Goal: Information Seeking & Learning: Learn about a topic

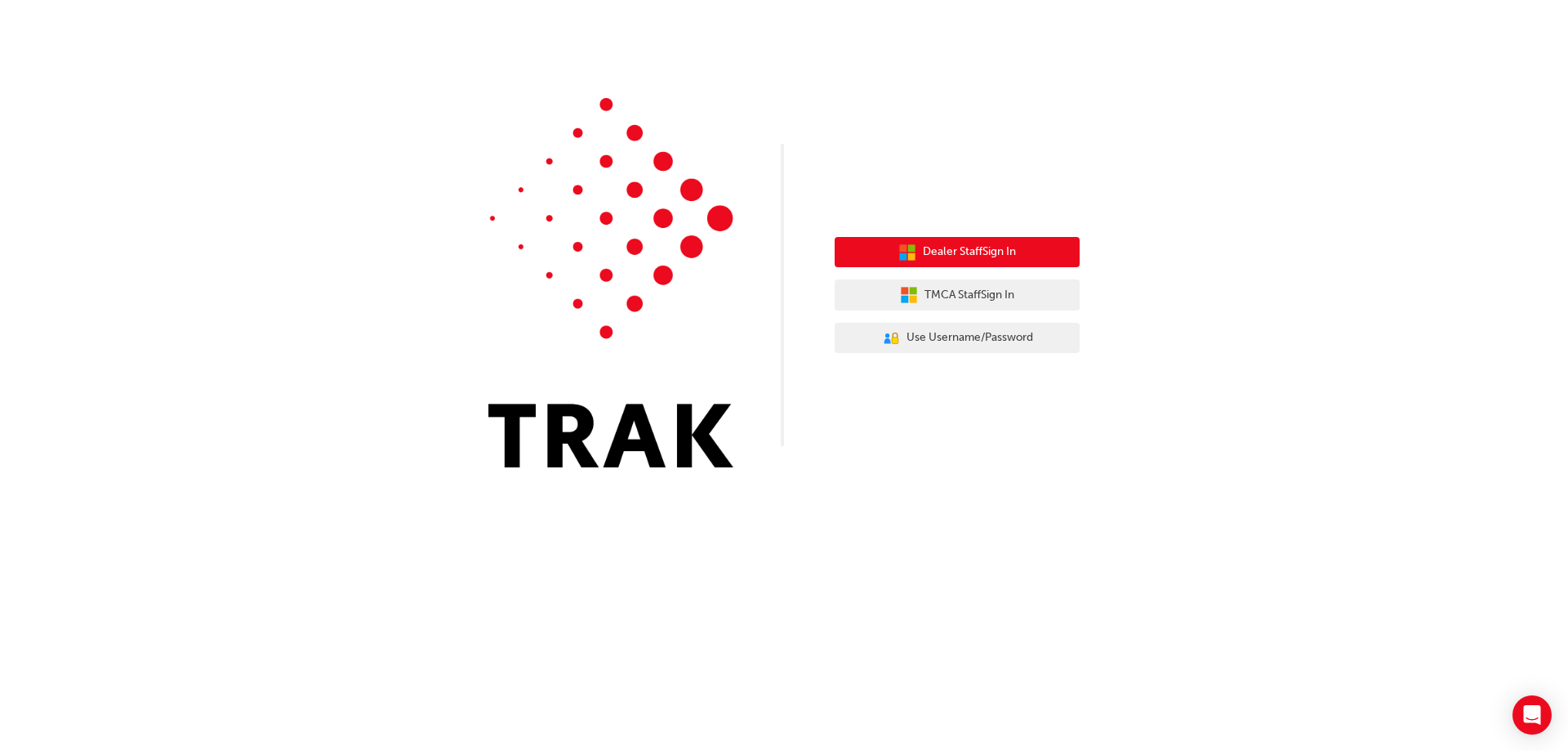
click at [961, 262] on button "Dealer Staff Sign In" at bounding box center [957, 252] width 245 height 31
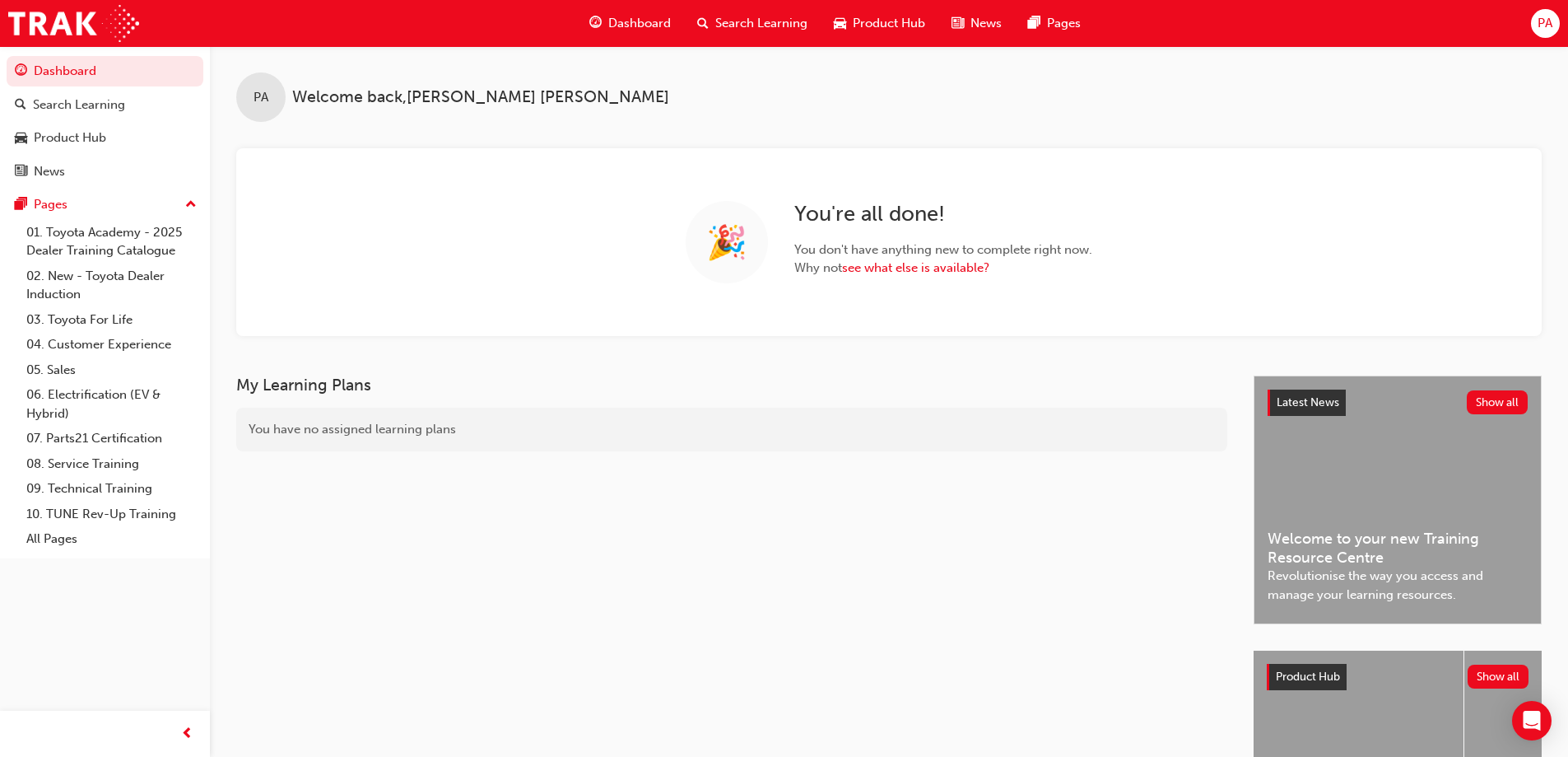
click at [720, 27] on span "Search Learning" at bounding box center [761, 23] width 92 height 19
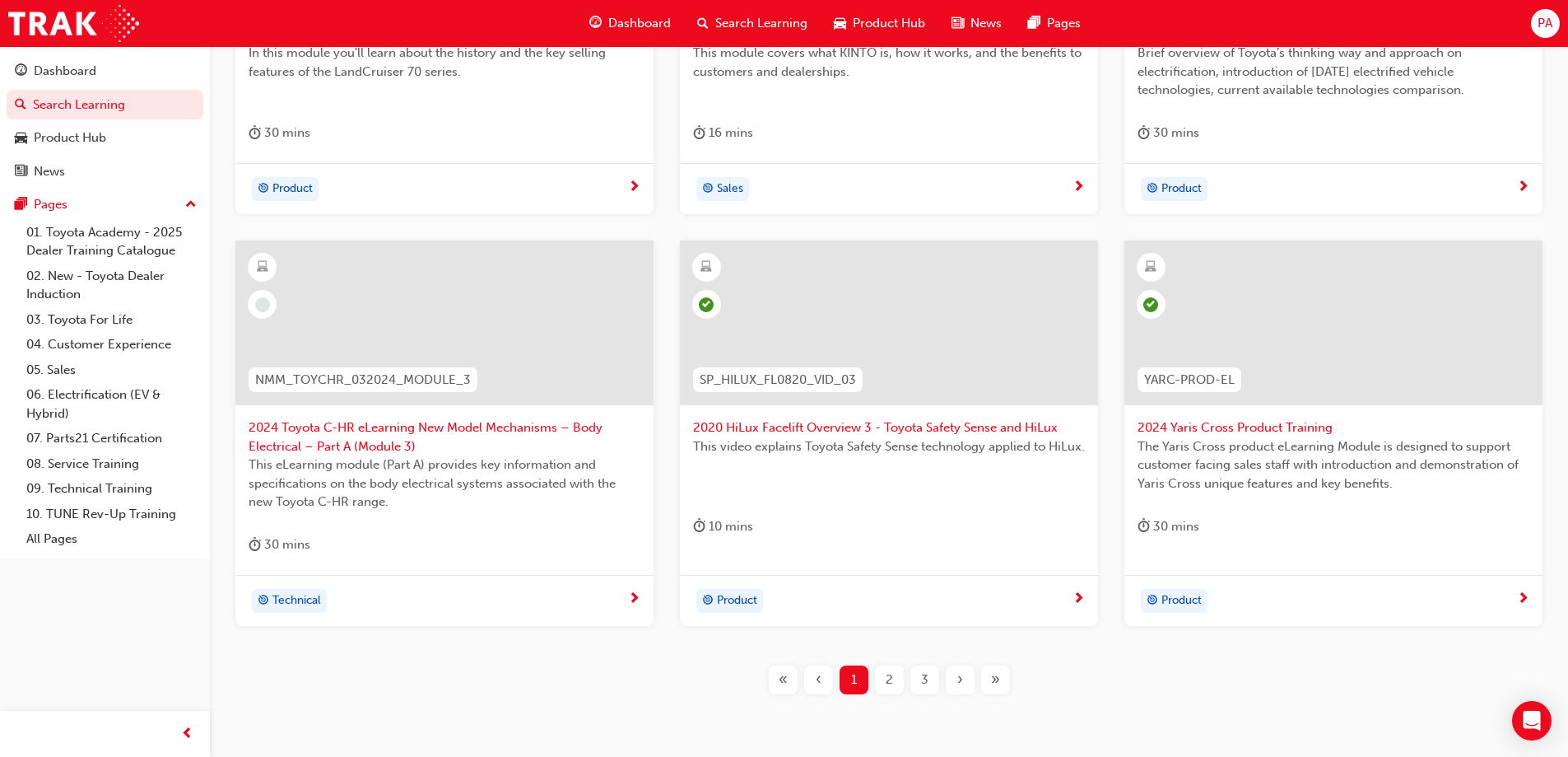
scroll to position [604, 0]
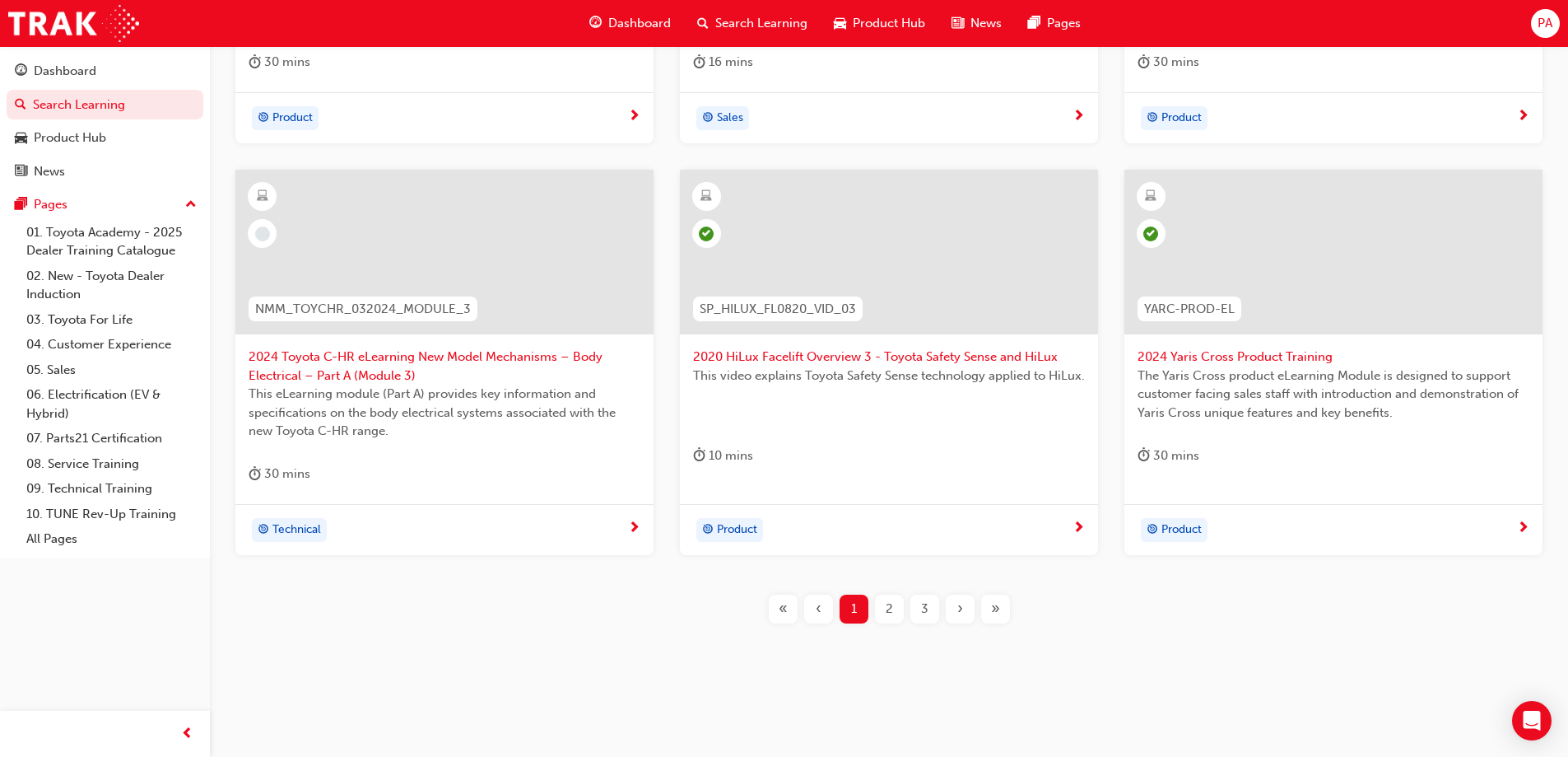
click at [971, 601] on div "›" at bounding box center [960, 609] width 29 height 29
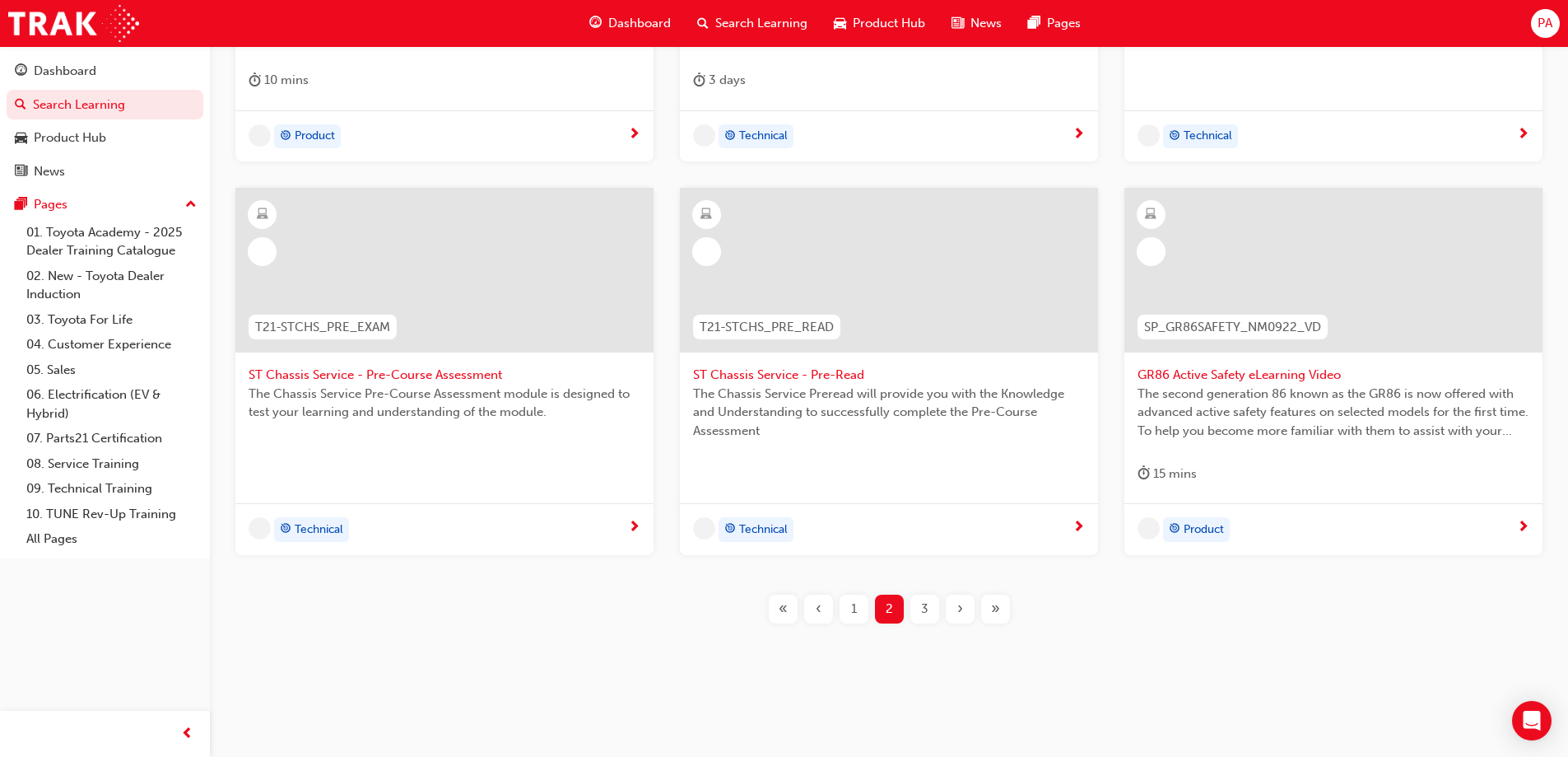
click at [971, 601] on div "›" at bounding box center [960, 609] width 29 height 29
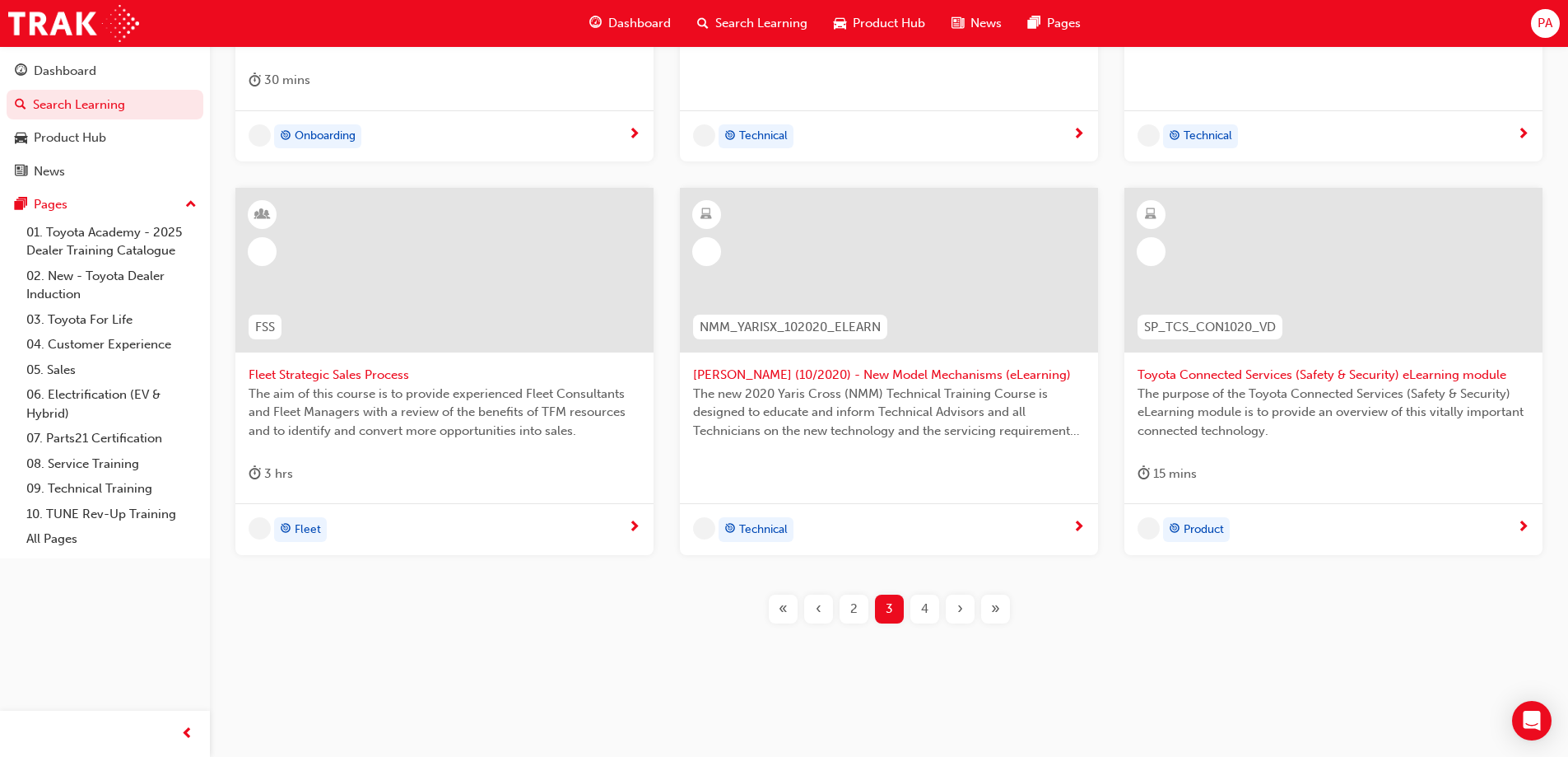
click at [971, 601] on div "›" at bounding box center [960, 609] width 29 height 29
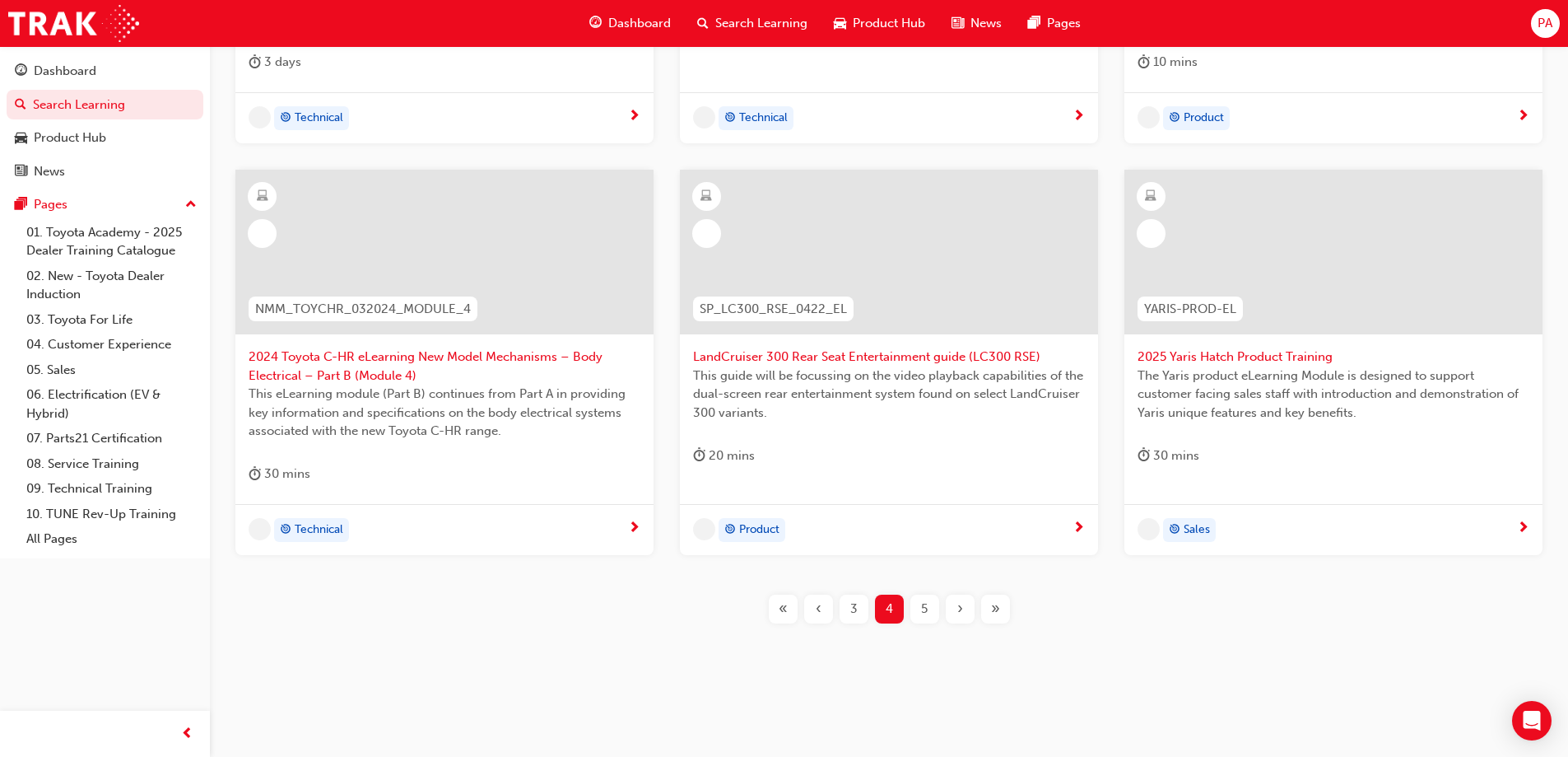
click at [971, 601] on div "›" at bounding box center [960, 609] width 29 height 29
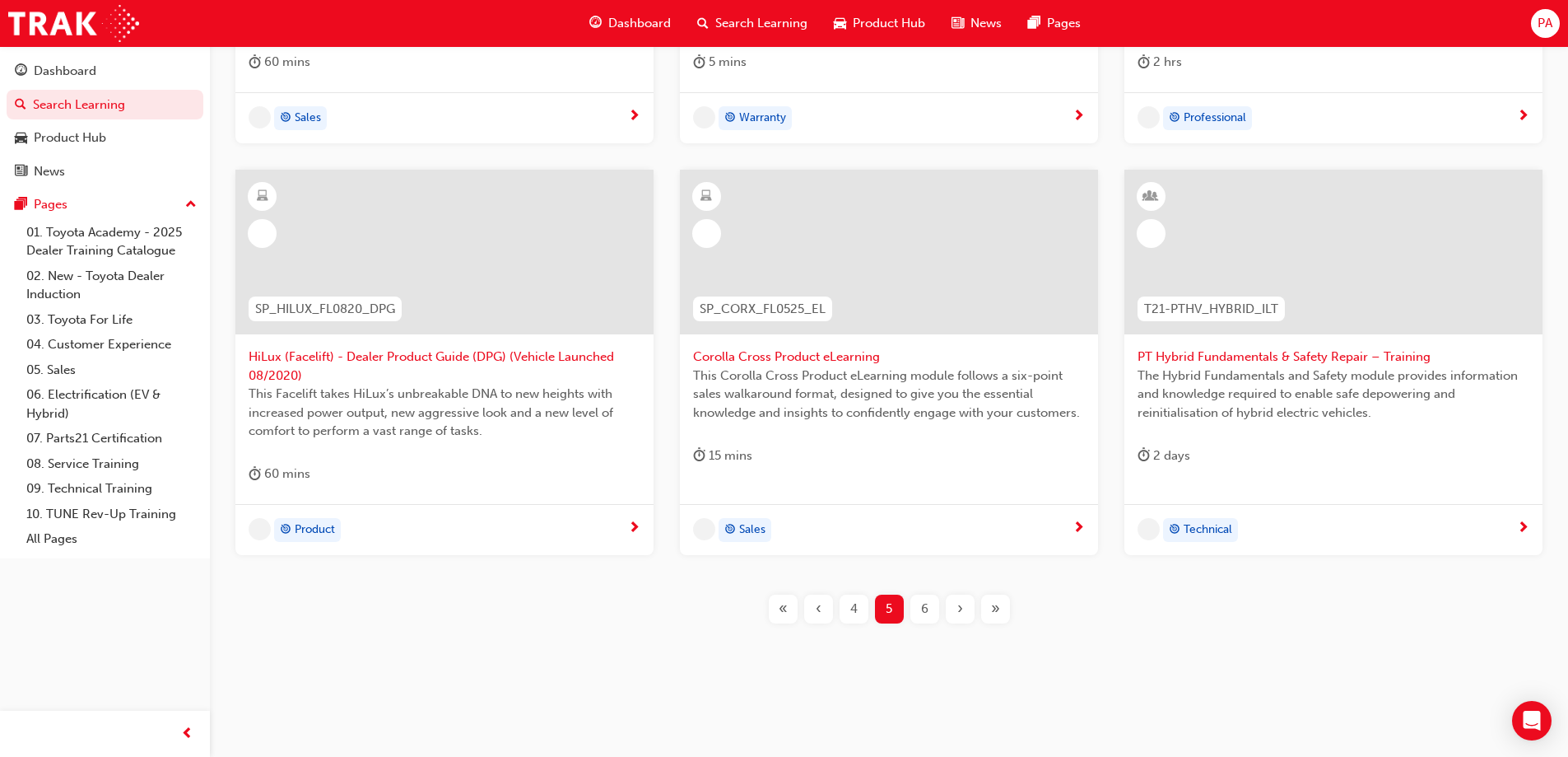
click at [972, 601] on div "›" at bounding box center [960, 609] width 29 height 29
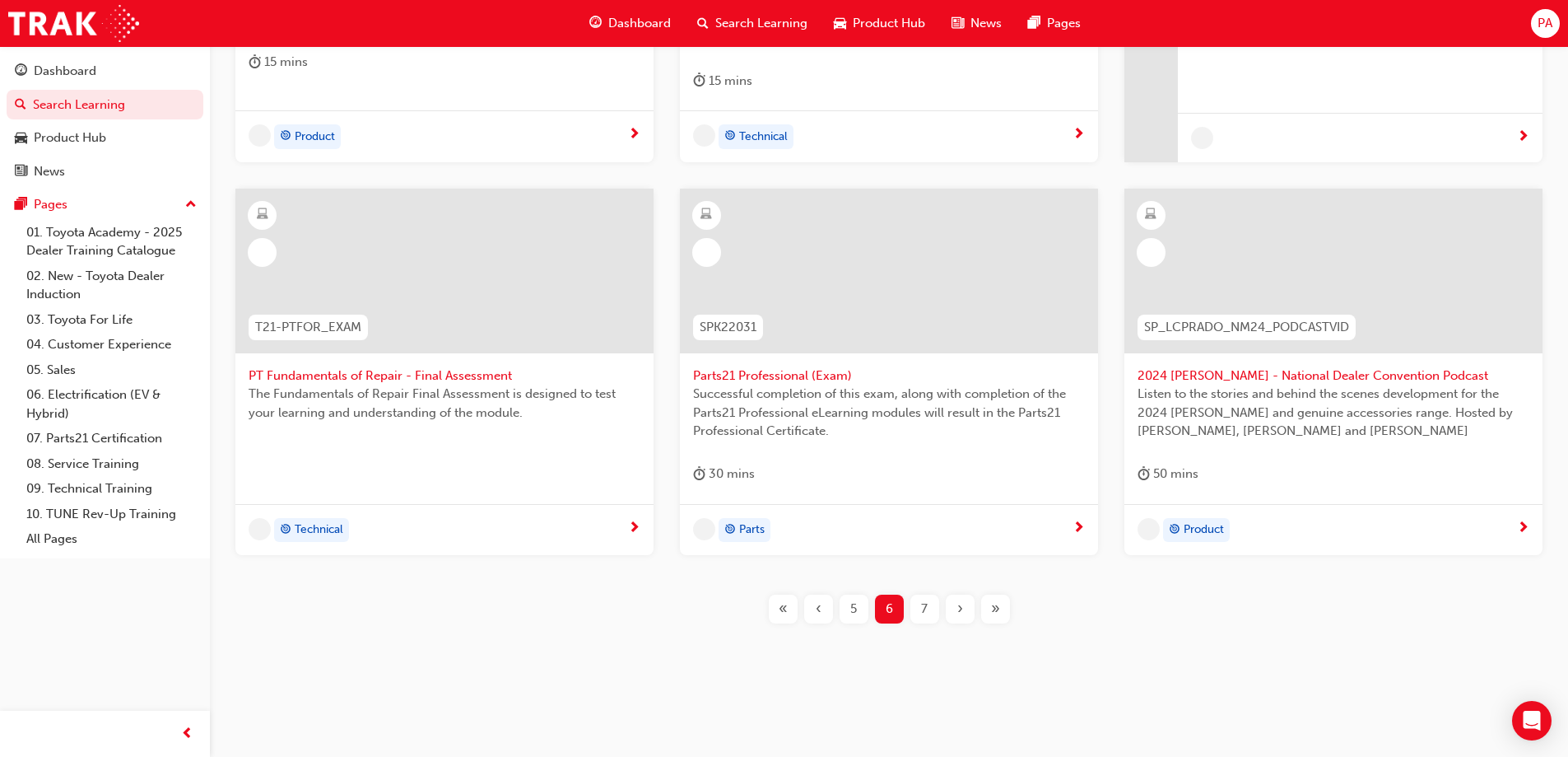
click at [972, 601] on div "›" at bounding box center [960, 609] width 29 height 29
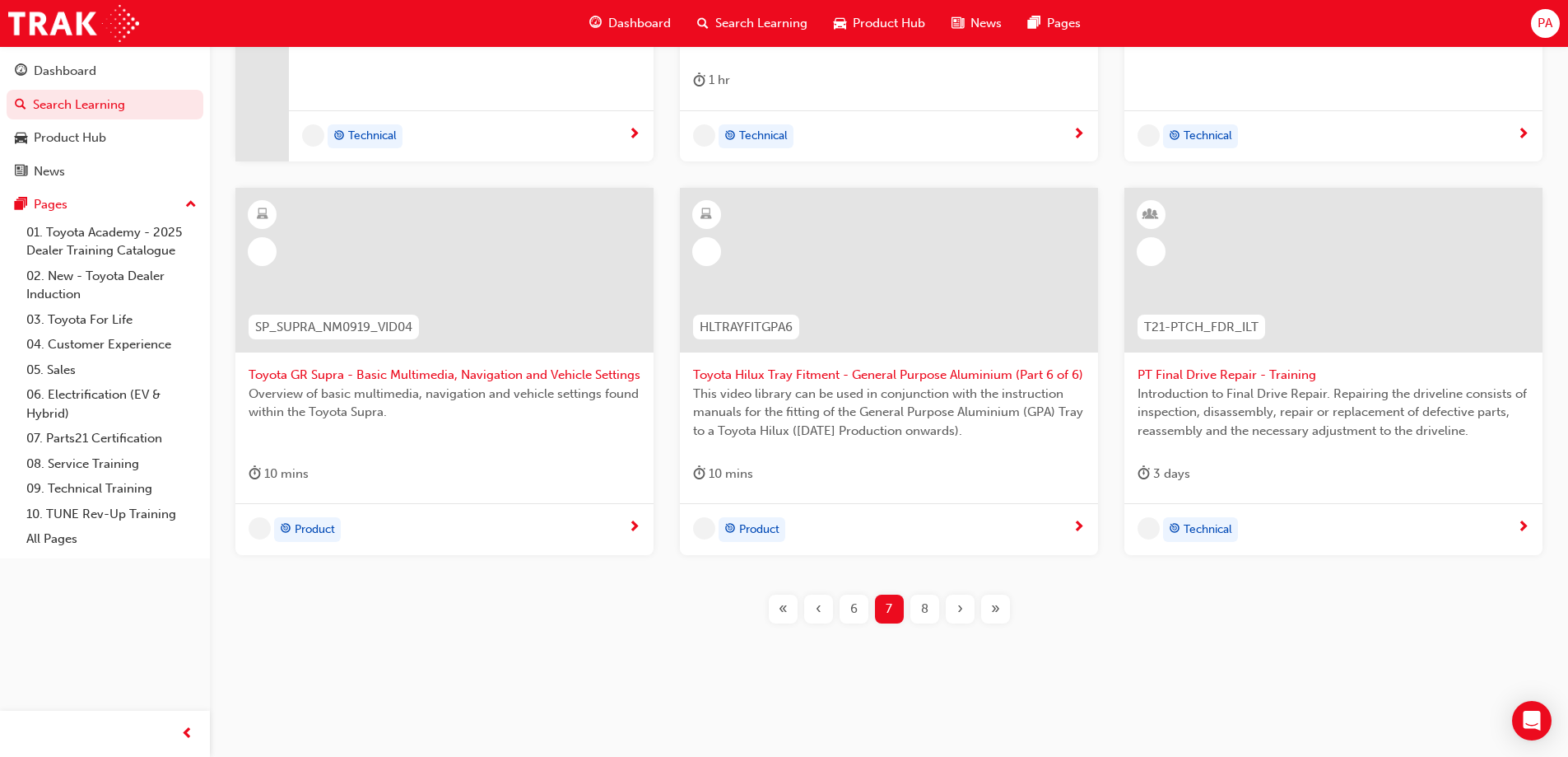
click at [972, 601] on div "›" at bounding box center [960, 609] width 29 height 29
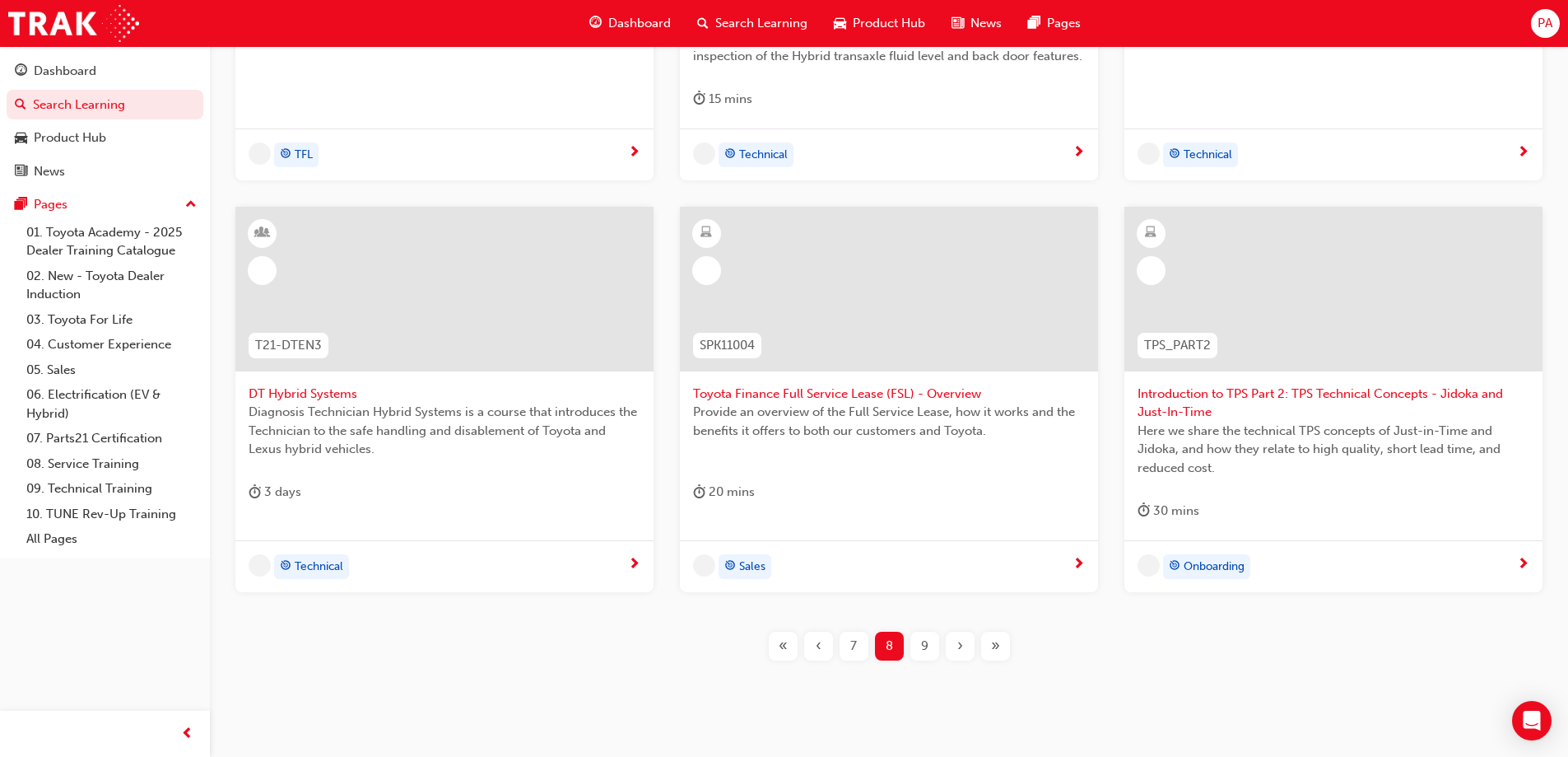
scroll to position [604, 0]
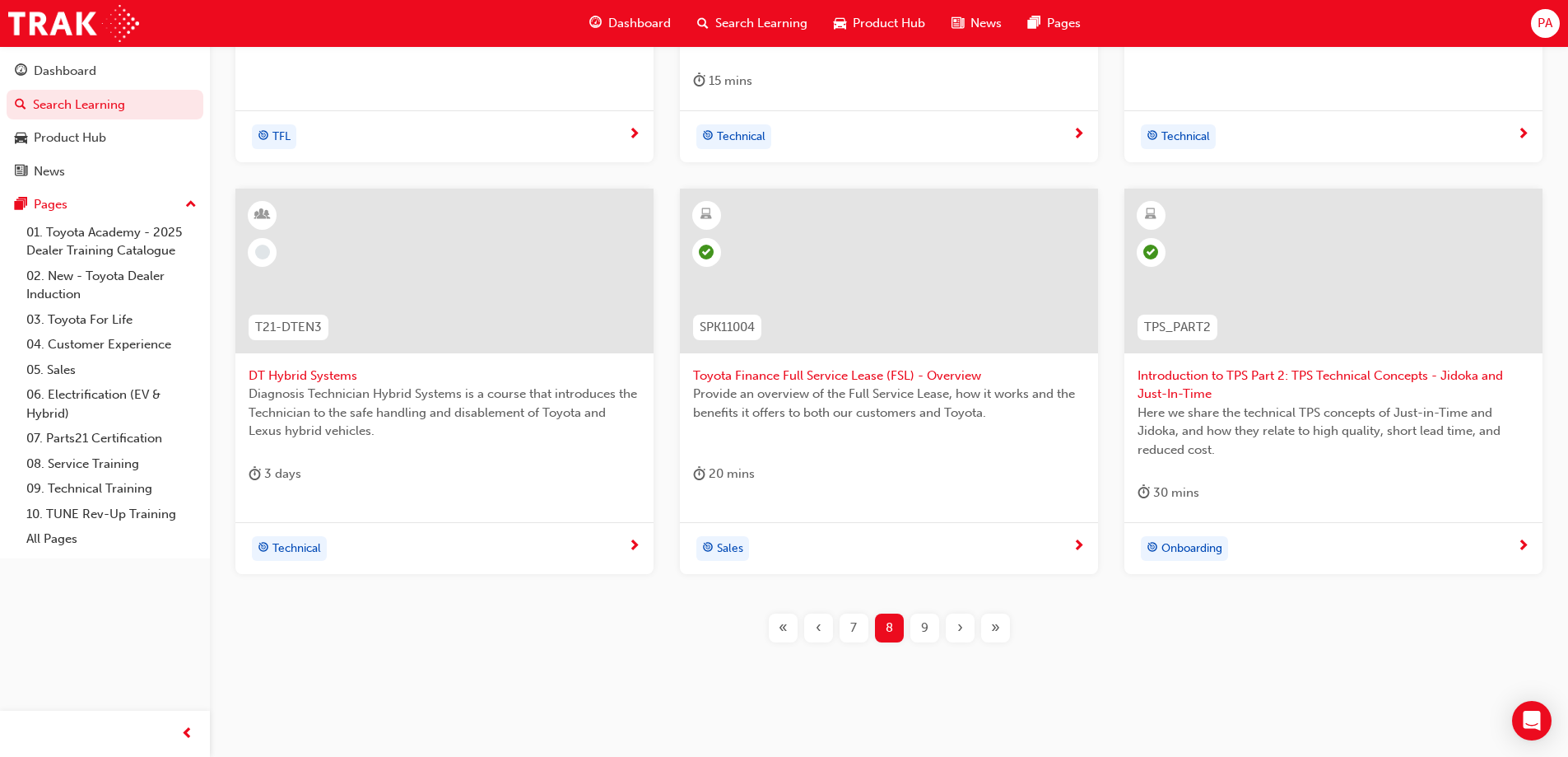
click at [962, 628] on span "›" at bounding box center [960, 627] width 5 height 19
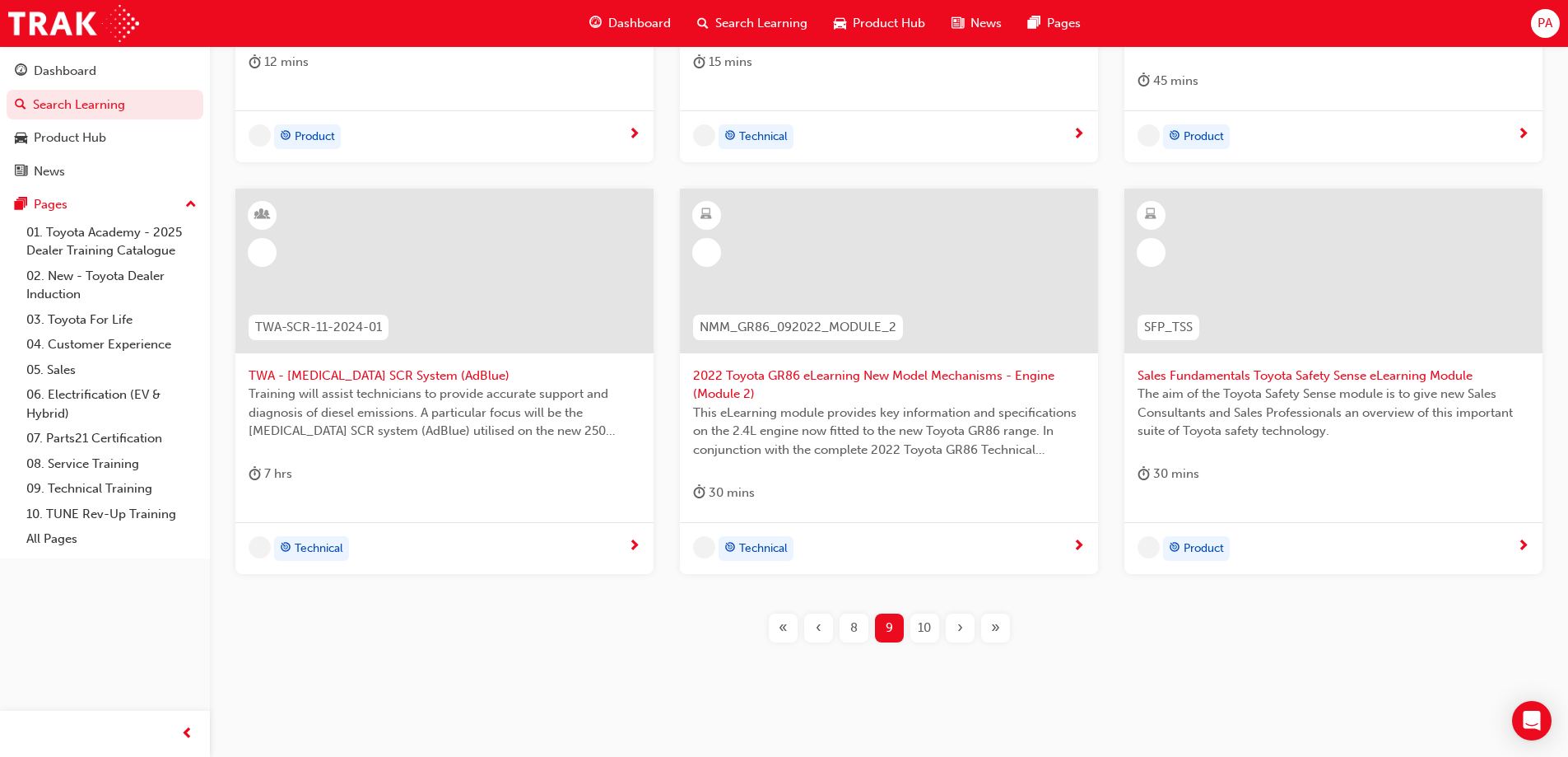
click at [962, 627] on span "›" at bounding box center [960, 627] width 5 height 19
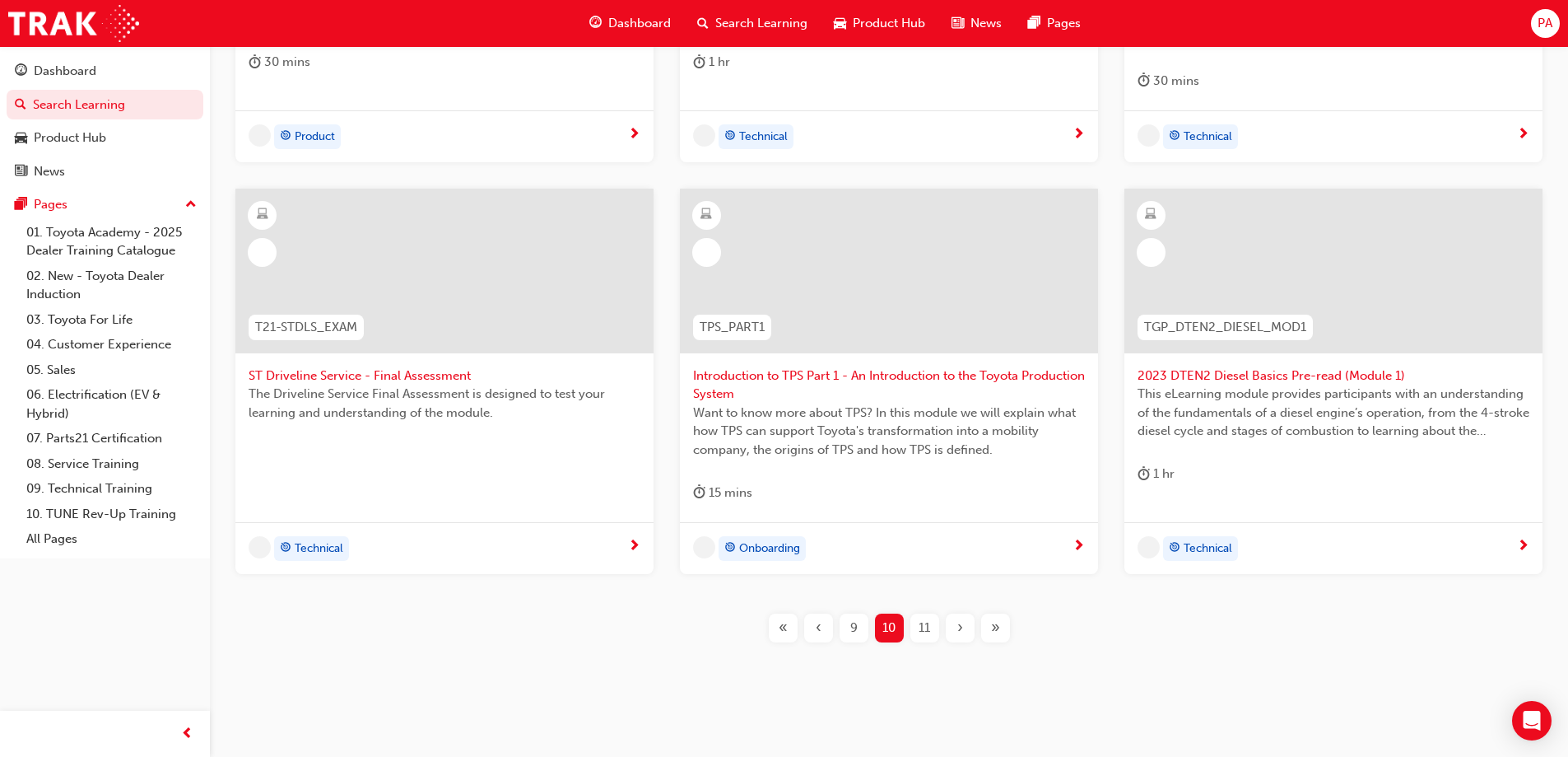
click at [962, 627] on span "›" at bounding box center [960, 627] width 5 height 19
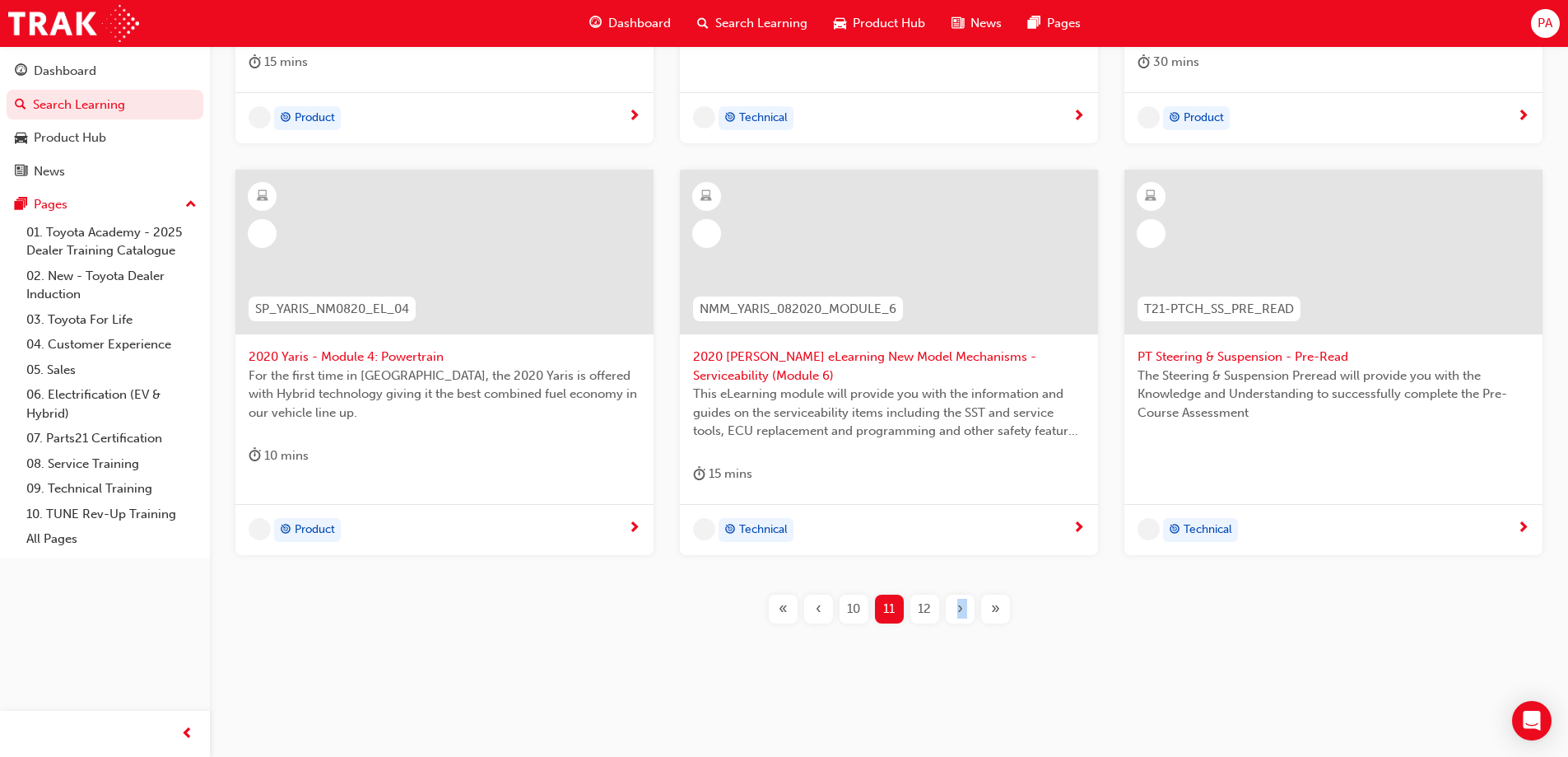
click at [962, 627] on div "SP_RV4HACE_NM0519_RS_VID01 RAV4 & HiAce Roadshow: Opening Business Session Open…" at bounding box center [888, 214] width 1305 height 874
click at [961, 611] on span "›" at bounding box center [960, 609] width 5 height 19
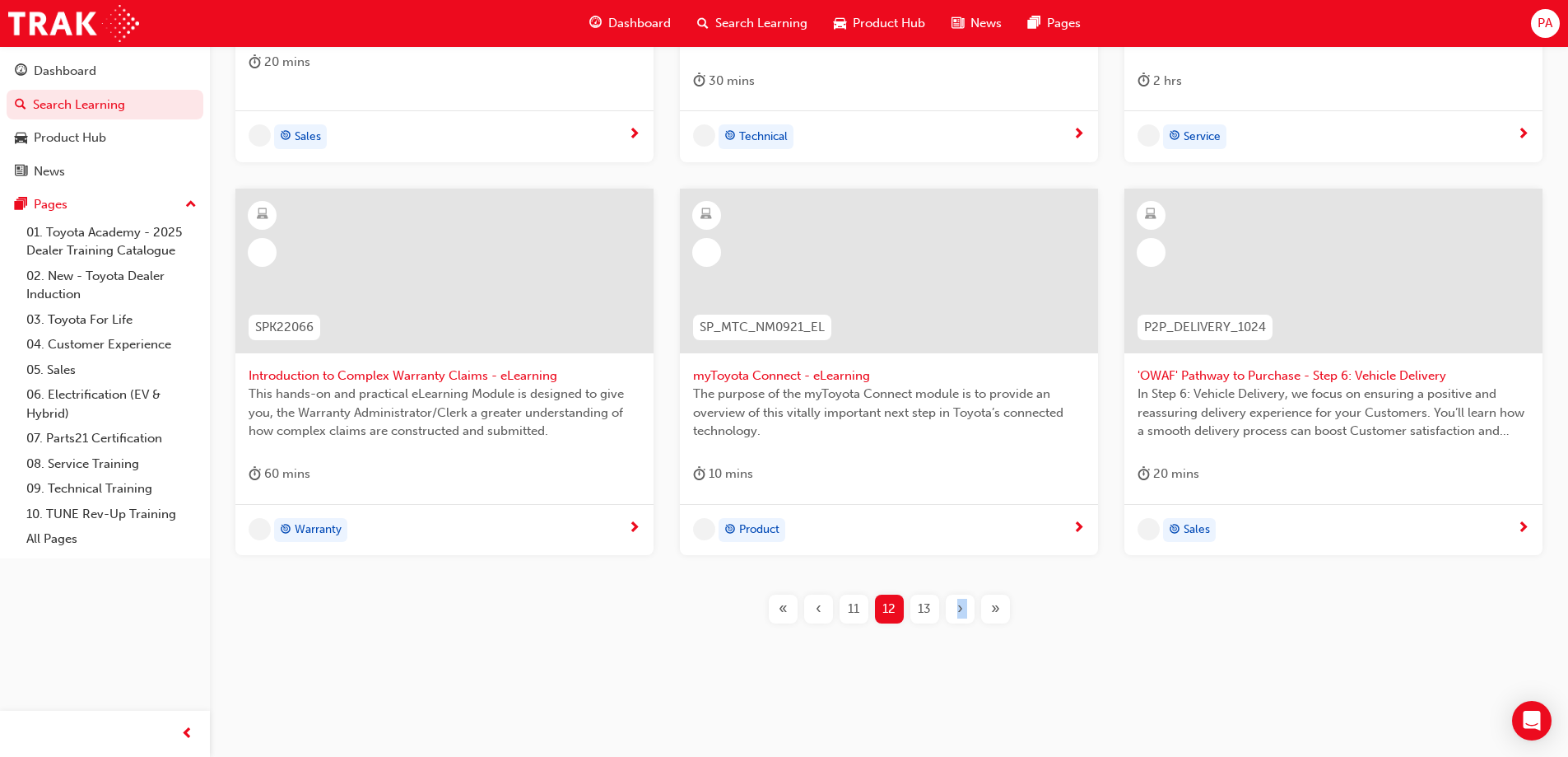
click at [960, 610] on span "›" at bounding box center [960, 609] width 5 height 19
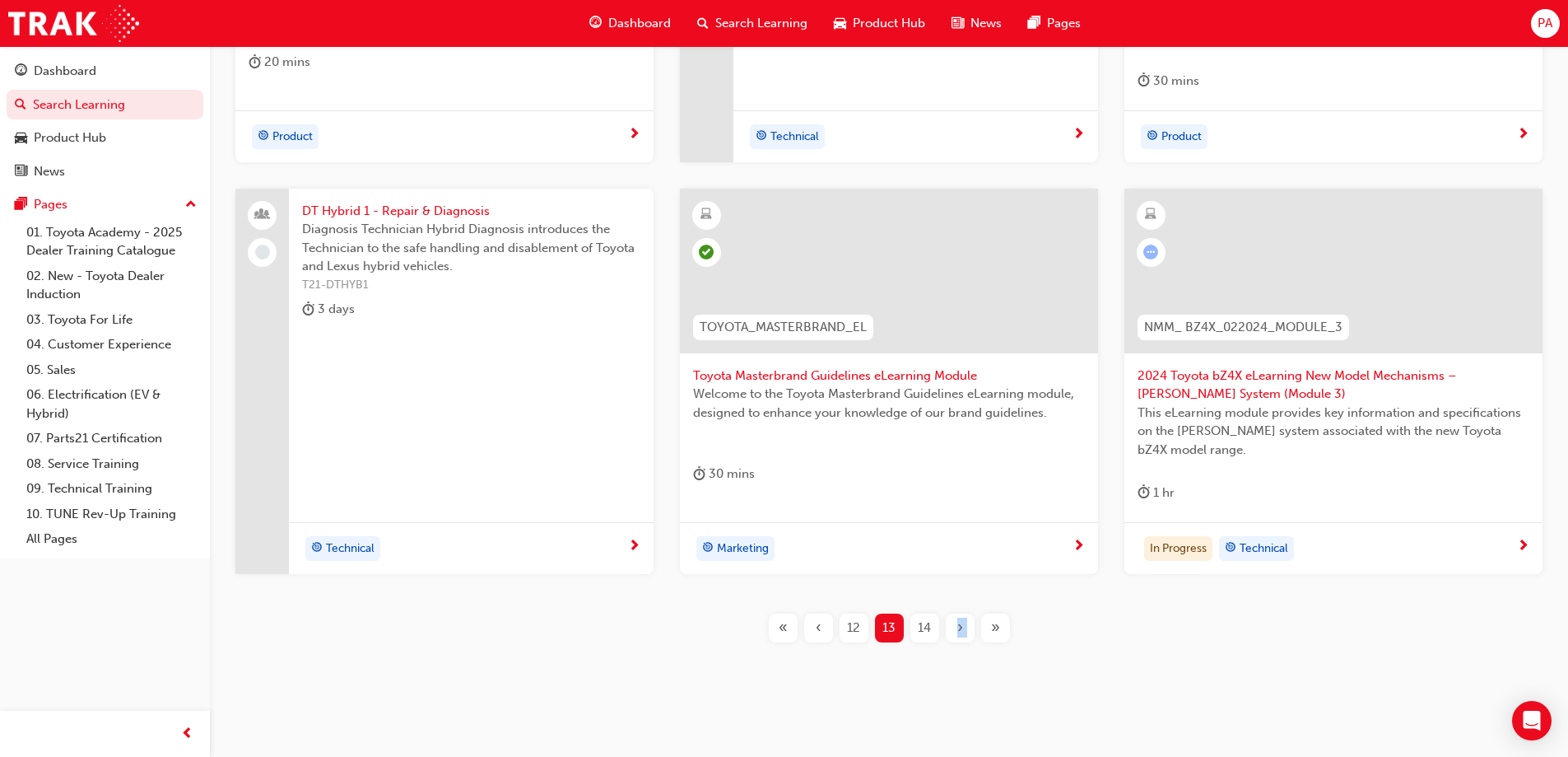
click at [960, 610] on div "SP_KLUGER_NM0621_EL04 All-New 2021 Kluger: Safety Systems This eLearning module…" at bounding box center [888, 223] width 1305 height 892
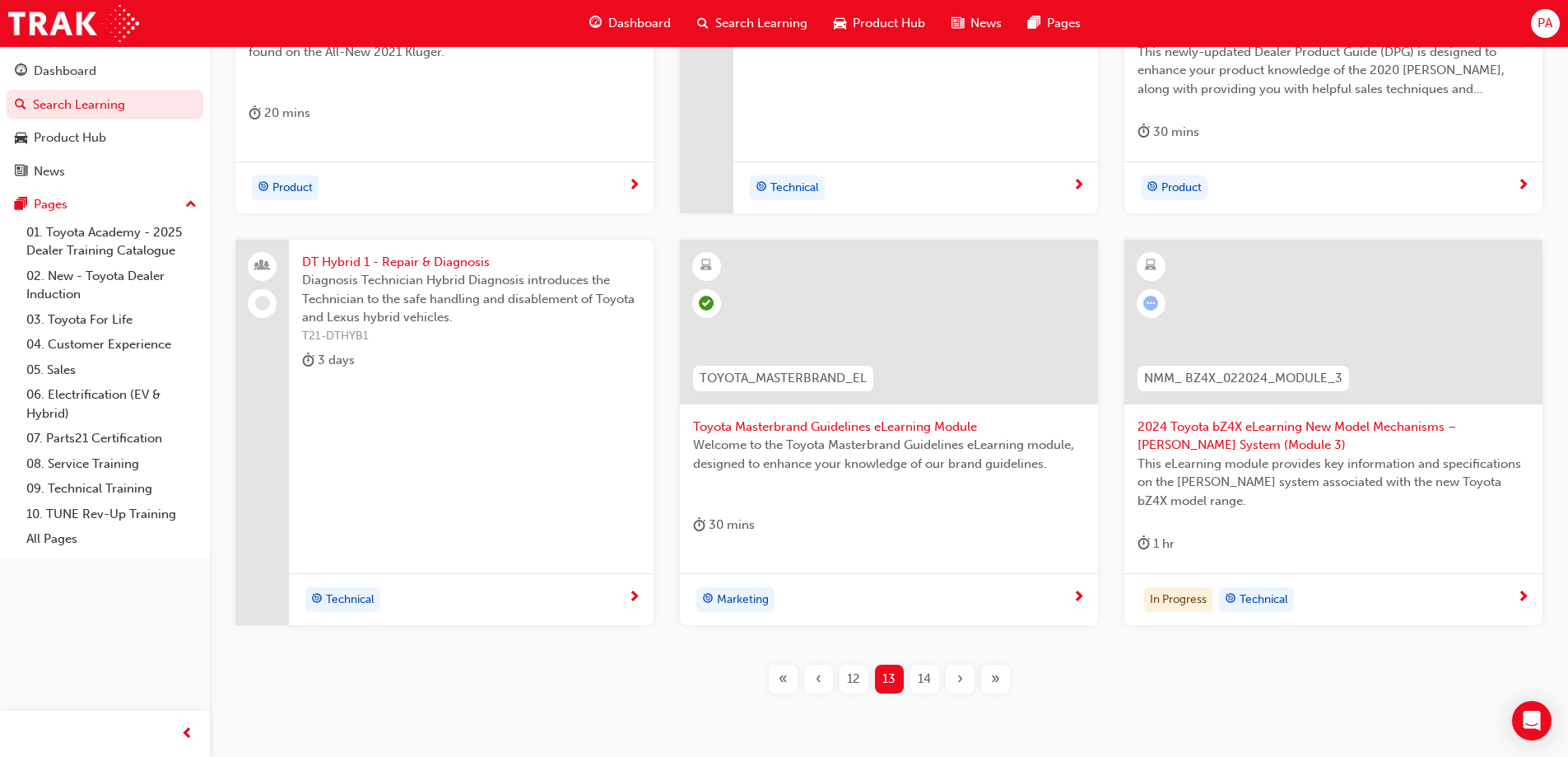
scroll to position [604, 0]
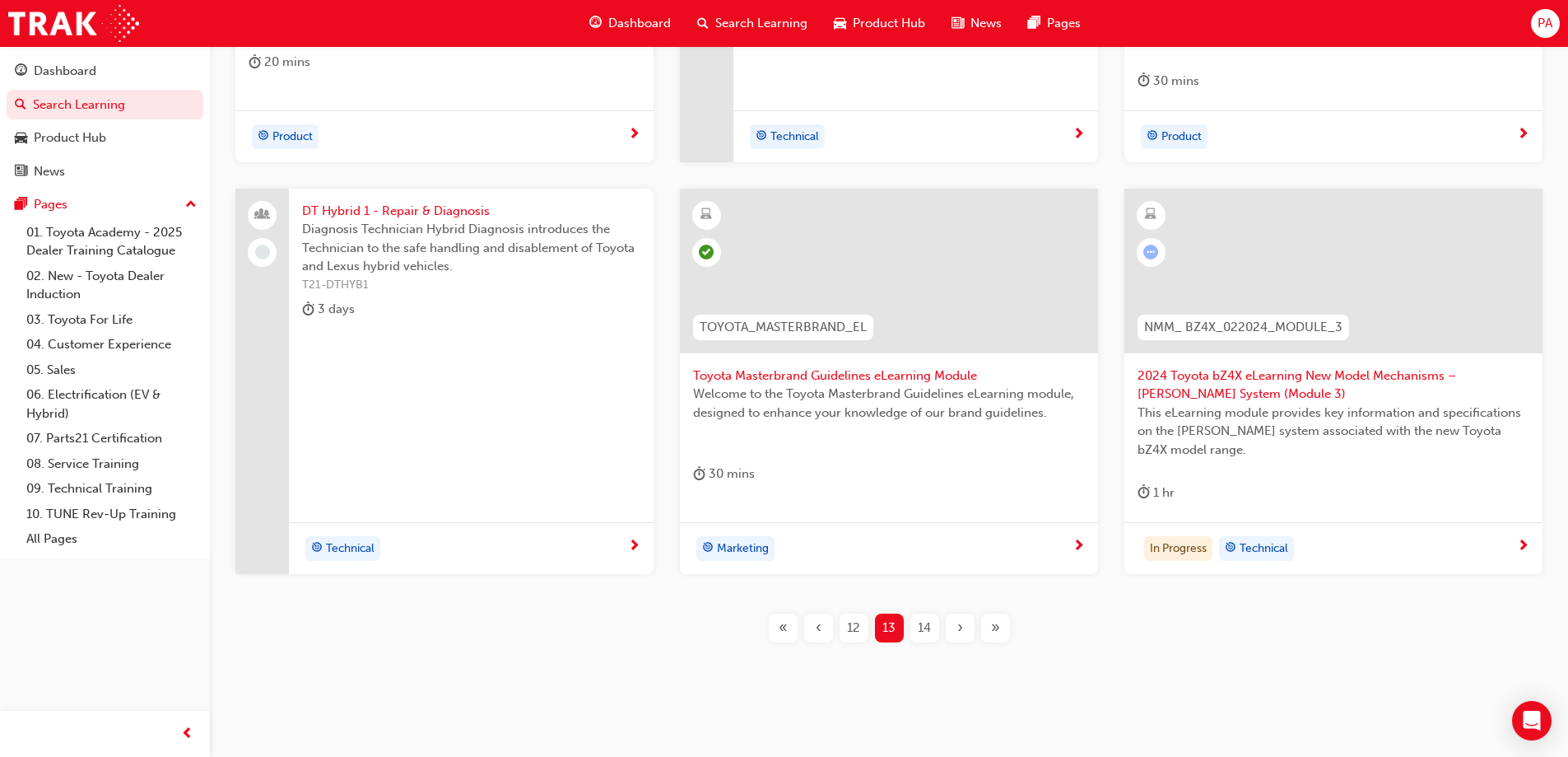
click at [971, 624] on div "›" at bounding box center [960, 627] width 29 height 29
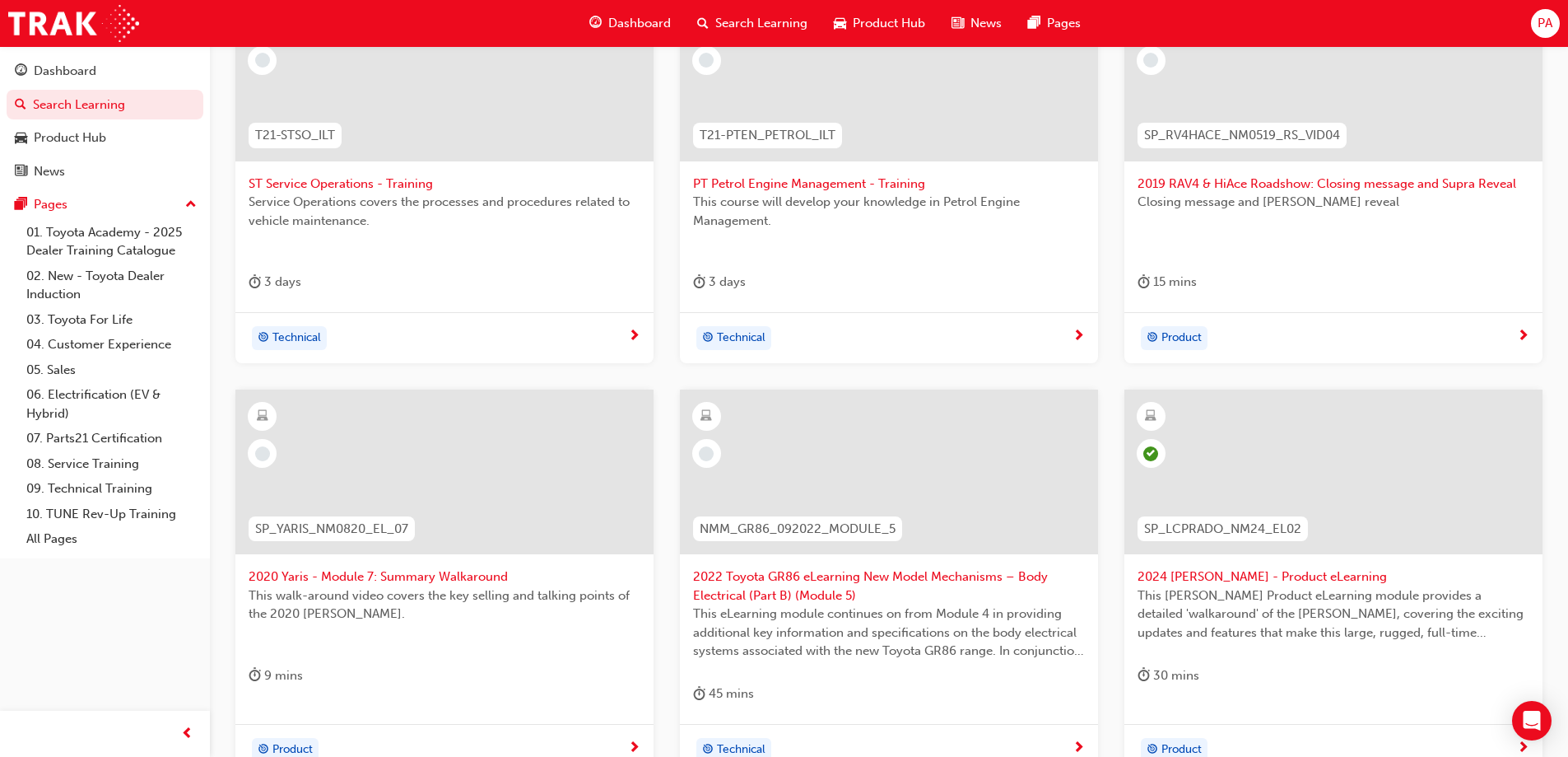
scroll to position [522, 0]
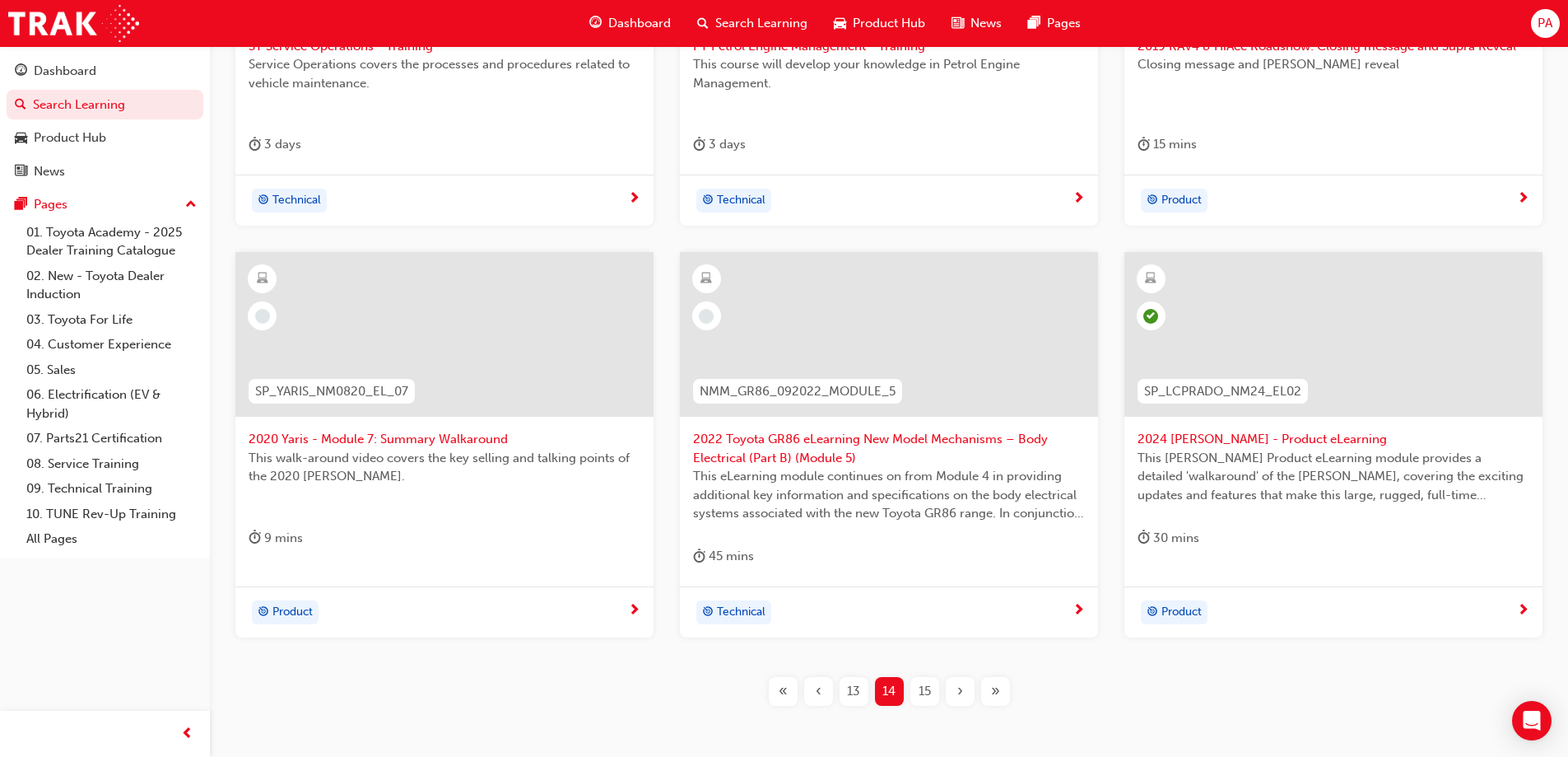
click at [489, 422] on div at bounding box center [444, 348] width 392 height 164
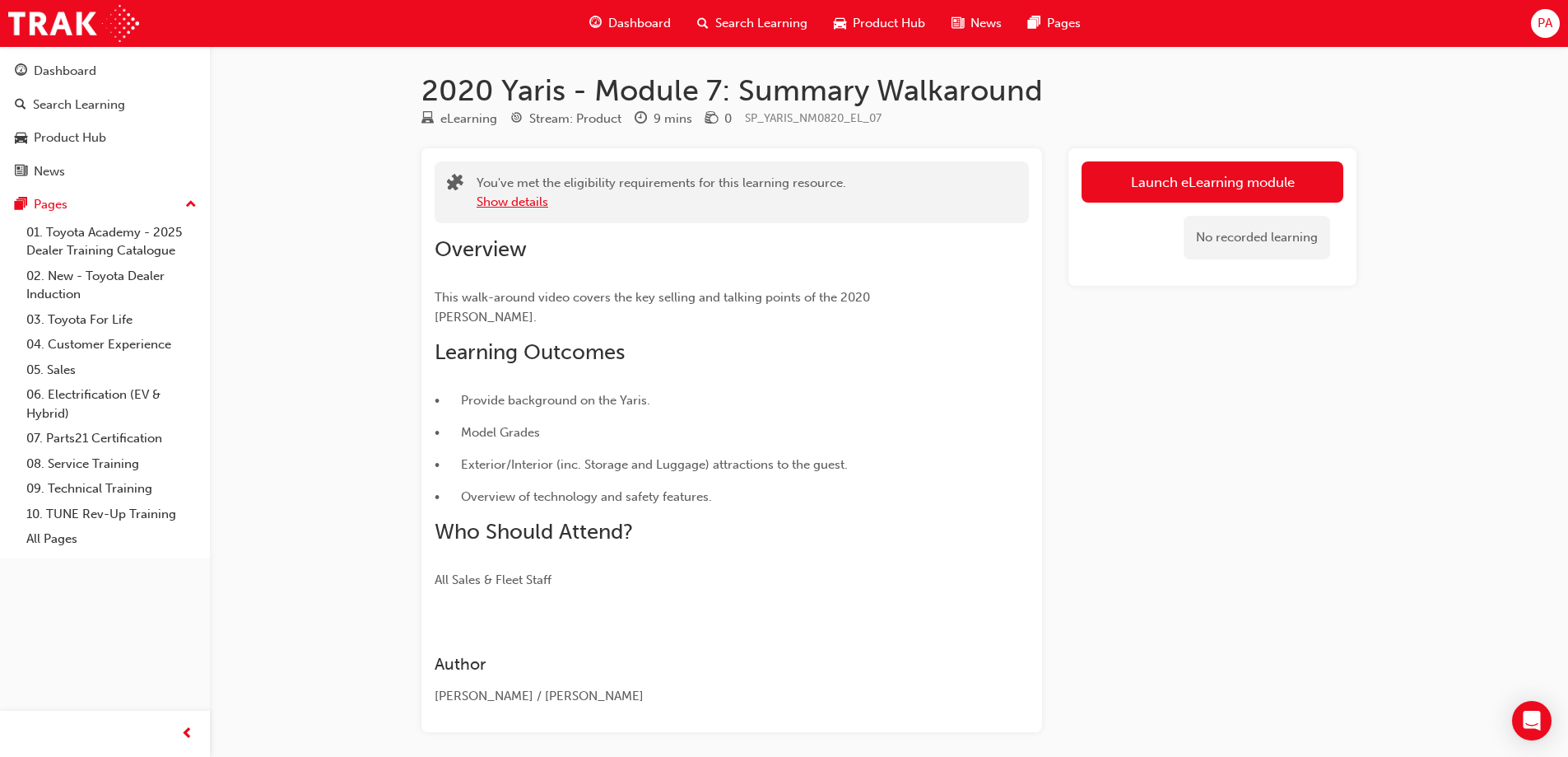
click at [533, 202] on button "Show details" at bounding box center [513, 202] width 71 height 19
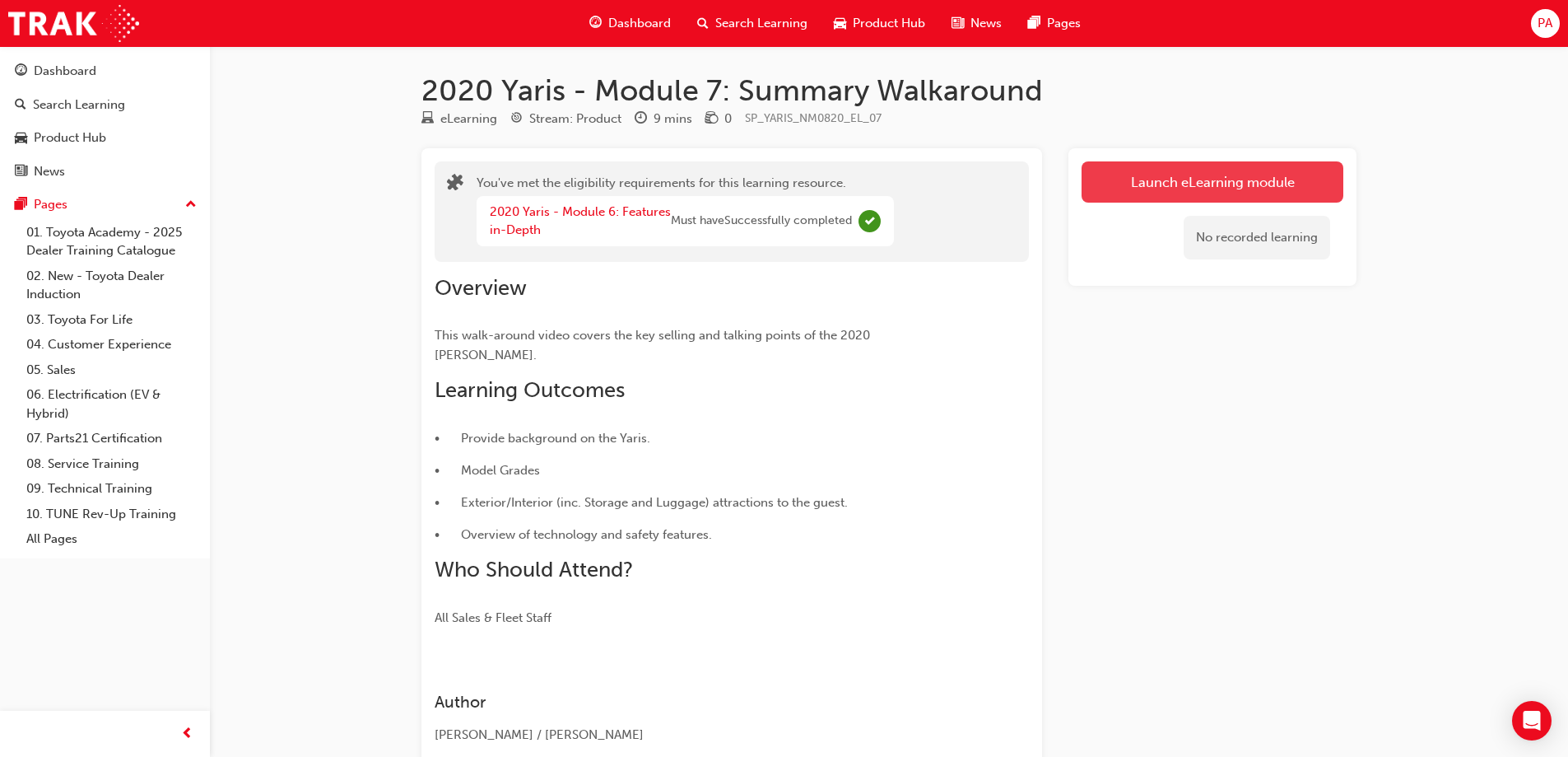
click at [1273, 181] on link "Launch eLearning module" at bounding box center [1212, 182] width 262 height 41
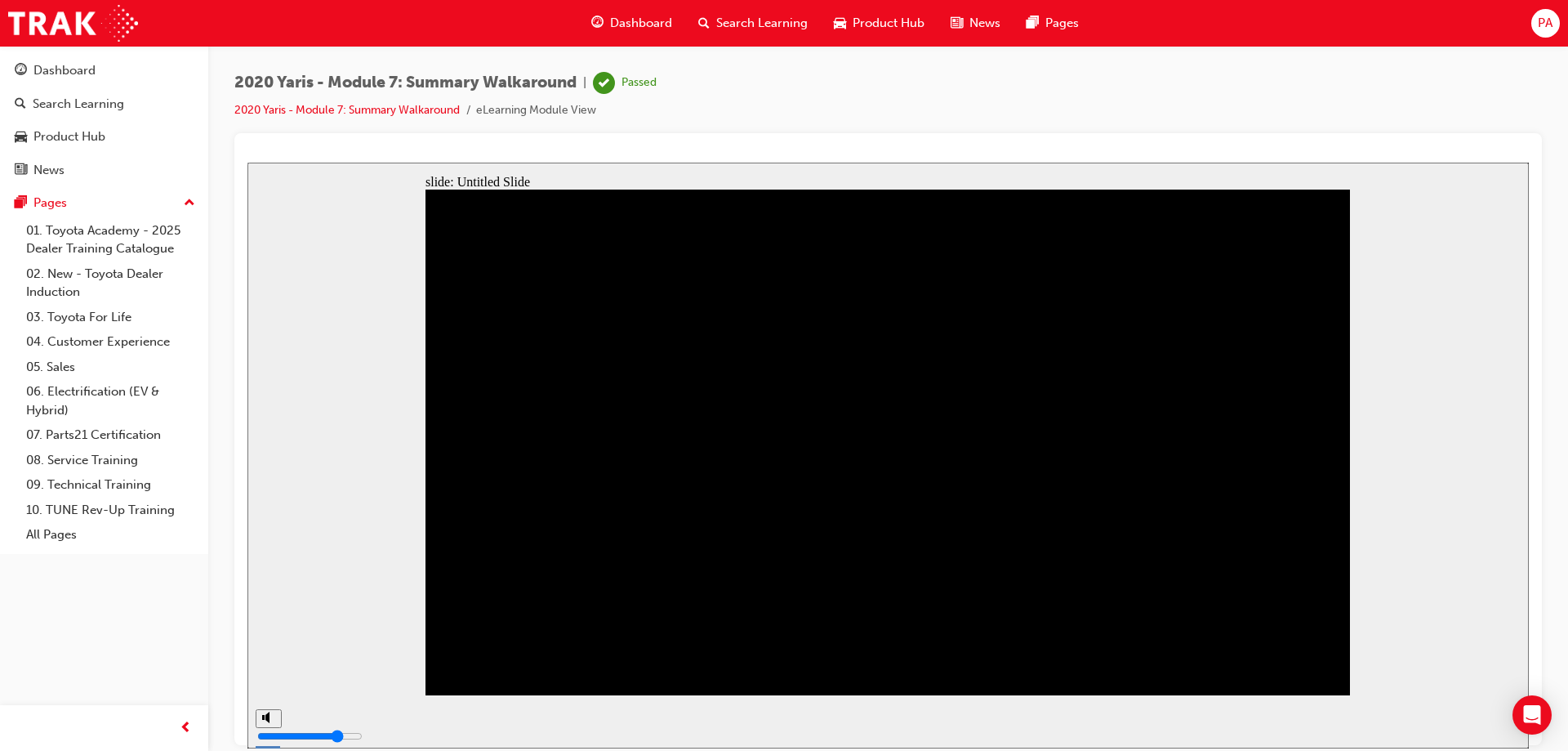
click at [379, 107] on link "2020 Yaris - Module 7: Summary Walkaround" at bounding box center [347, 110] width 225 height 14
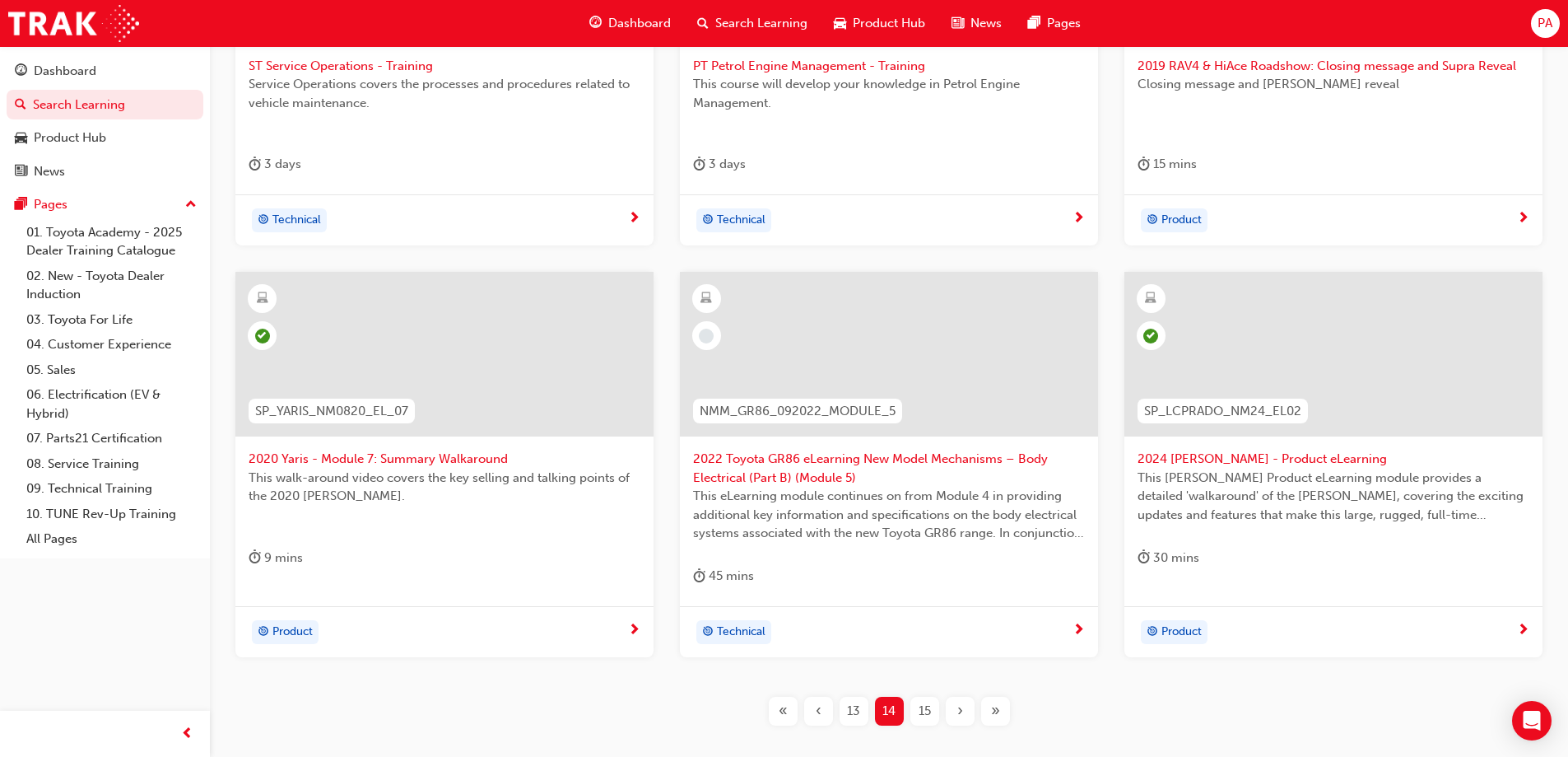
scroll to position [604, 0]
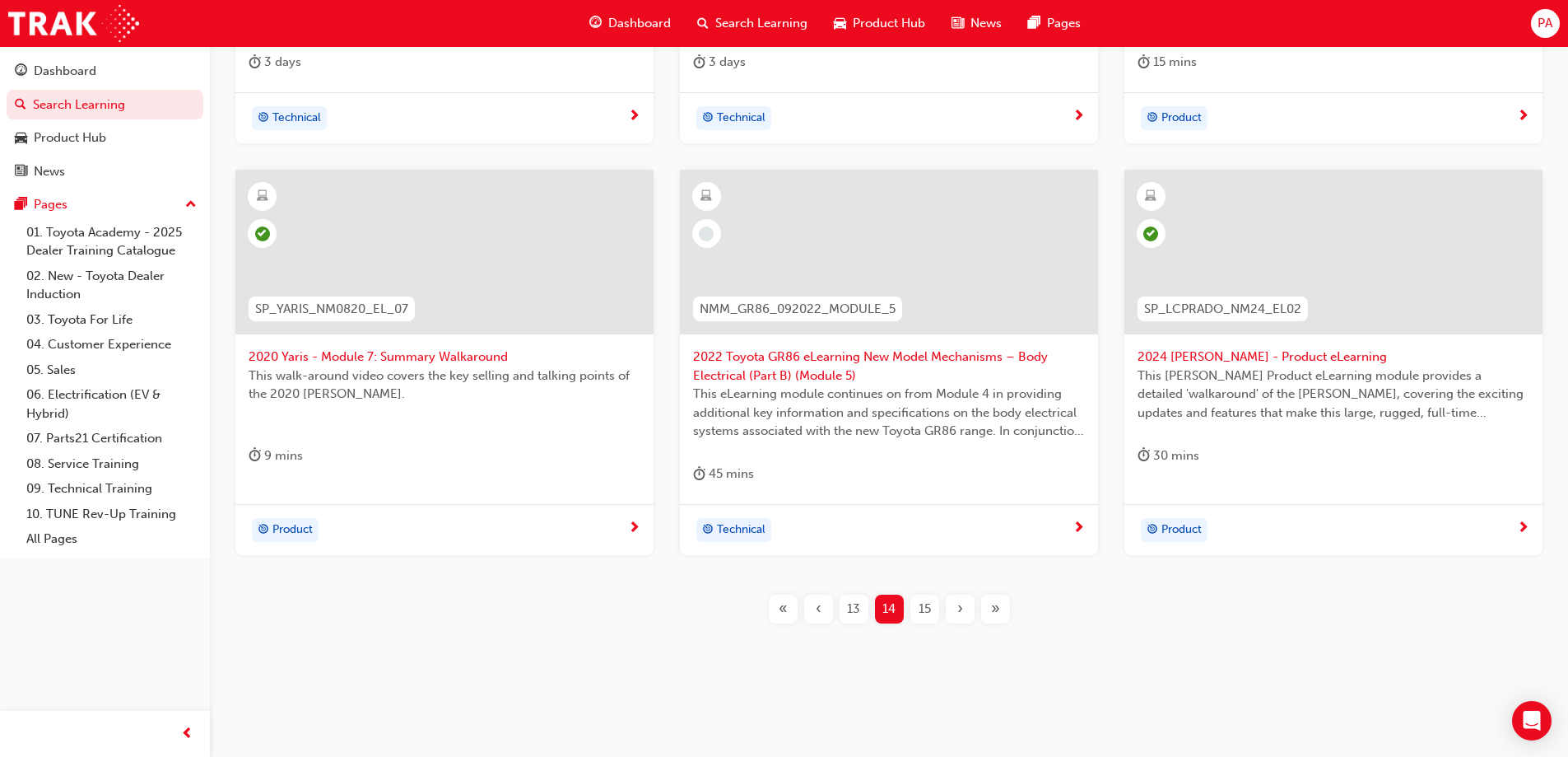
click at [965, 606] on div "›" at bounding box center [960, 609] width 29 height 29
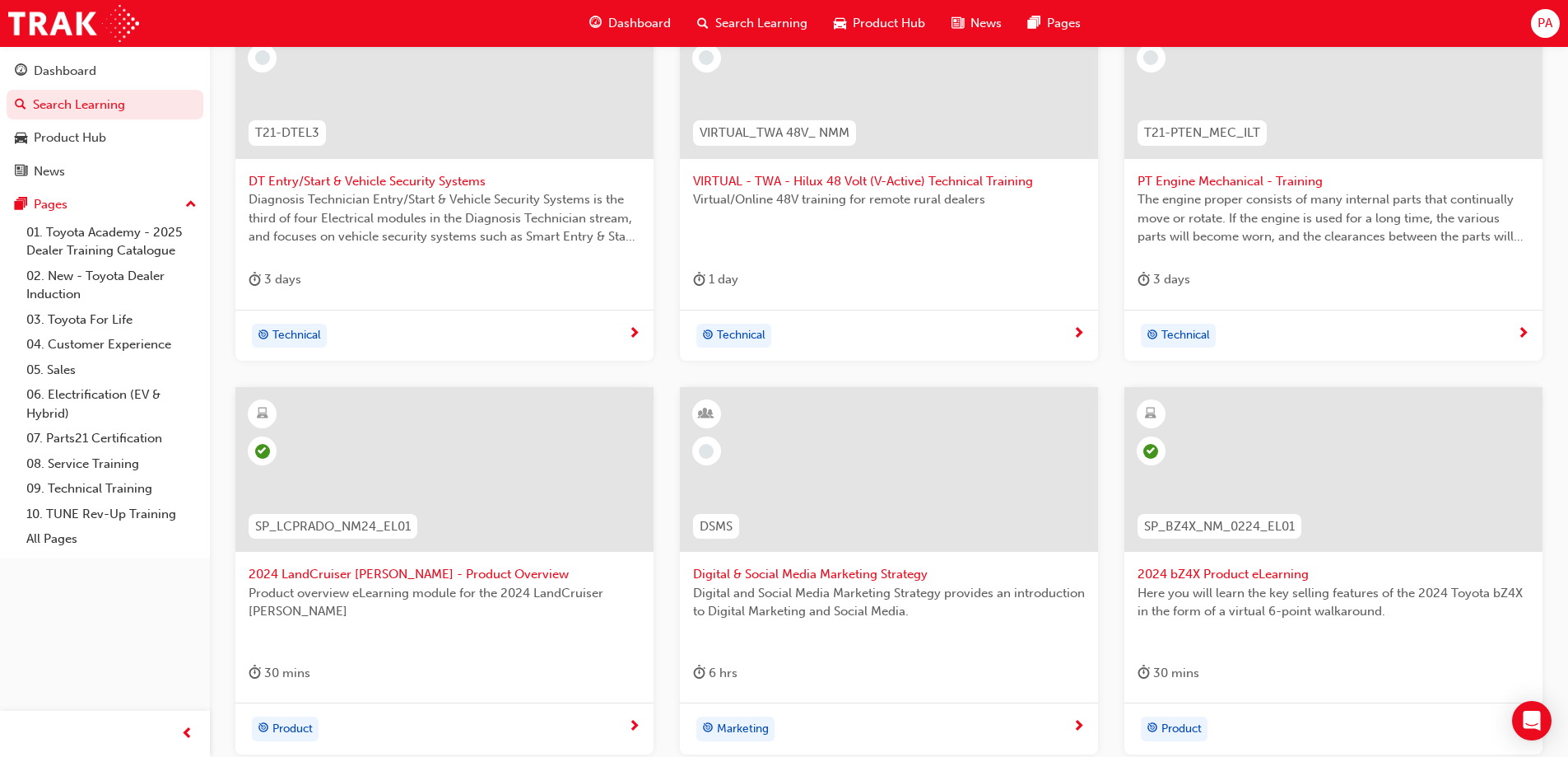
scroll to position [422, 0]
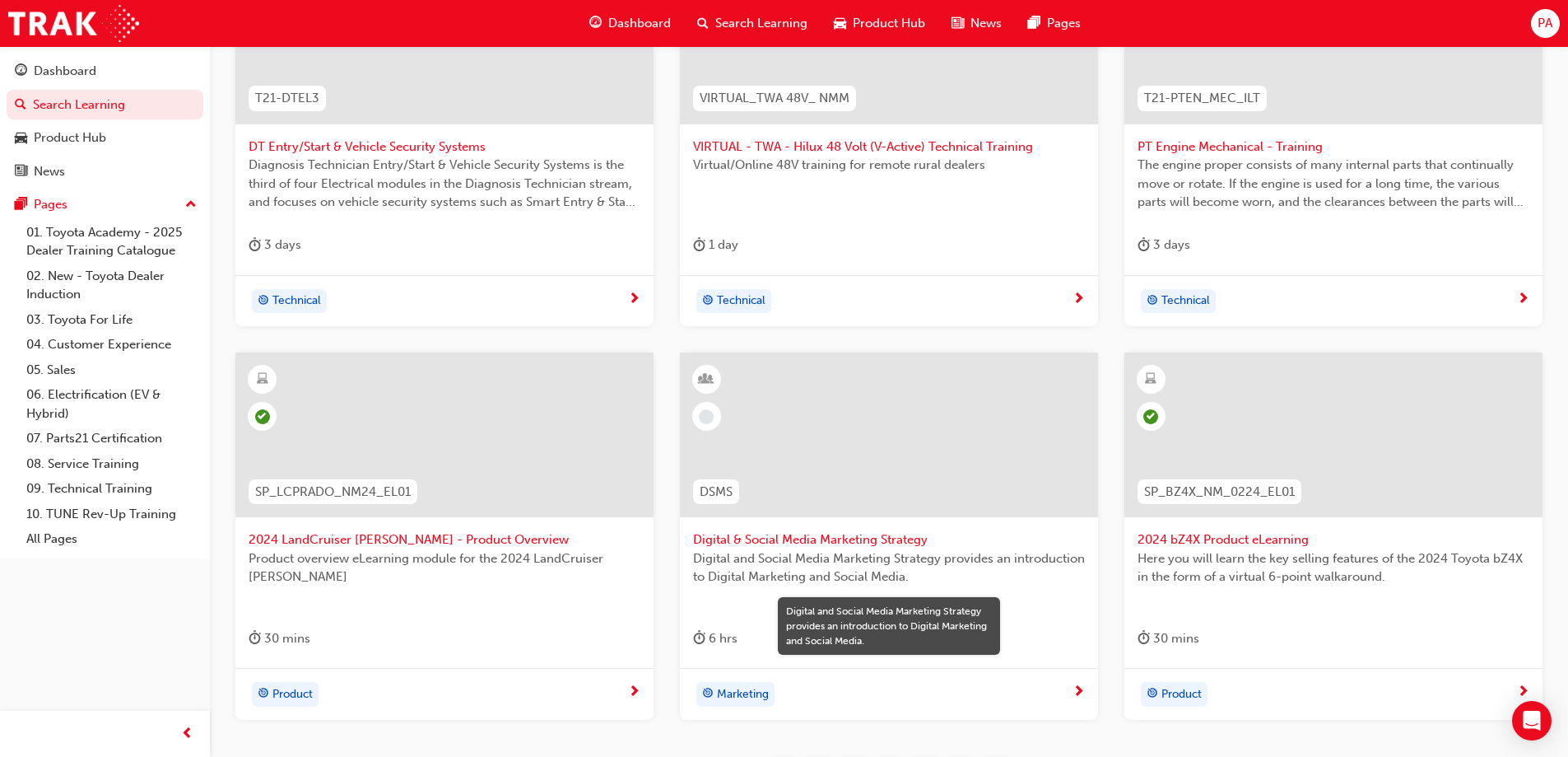
click at [854, 551] on span "Digital and Social Media Marketing Strategy provides an introduction to Digital…" at bounding box center [889, 568] width 392 height 37
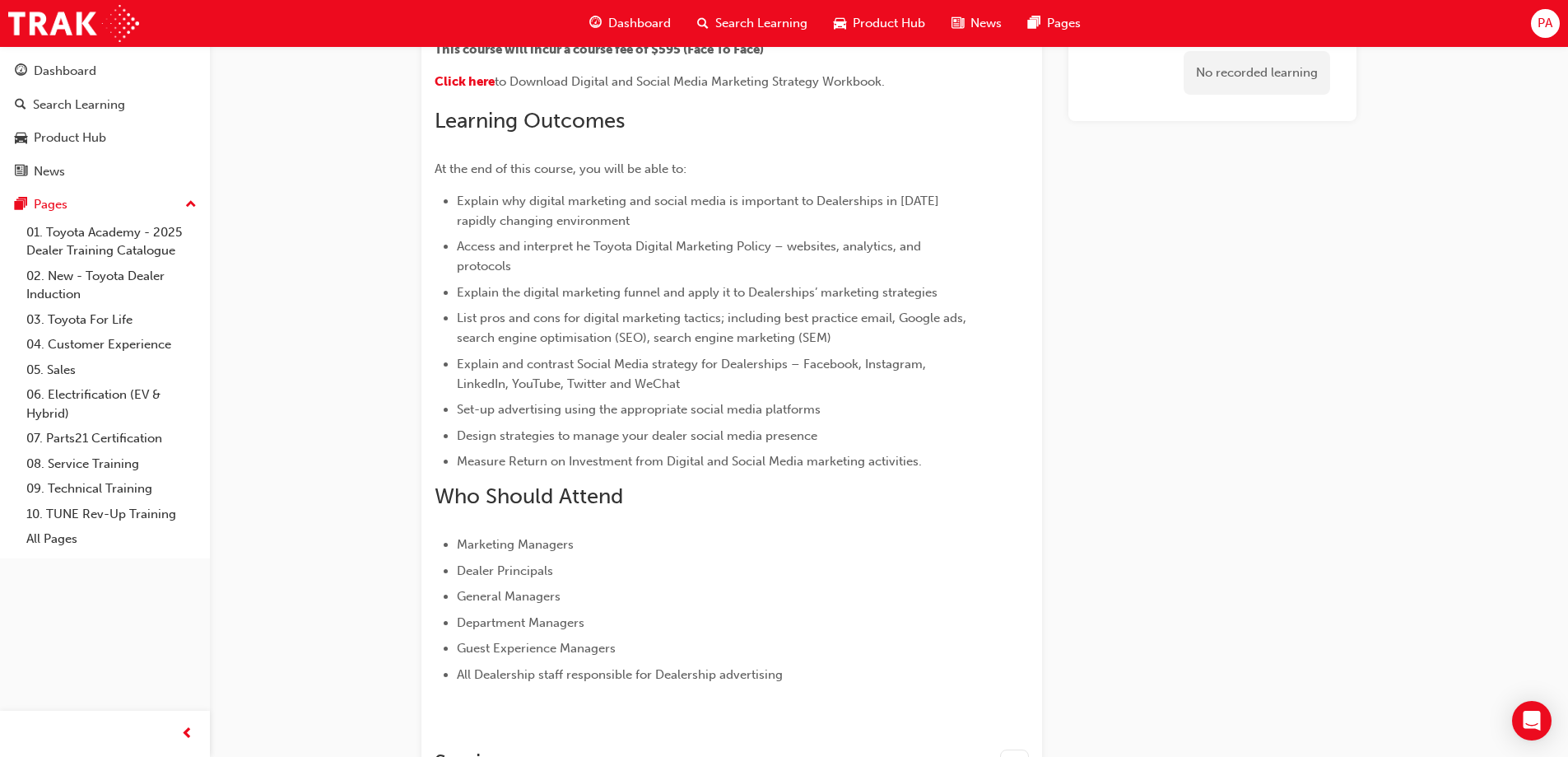
scroll to position [498, 0]
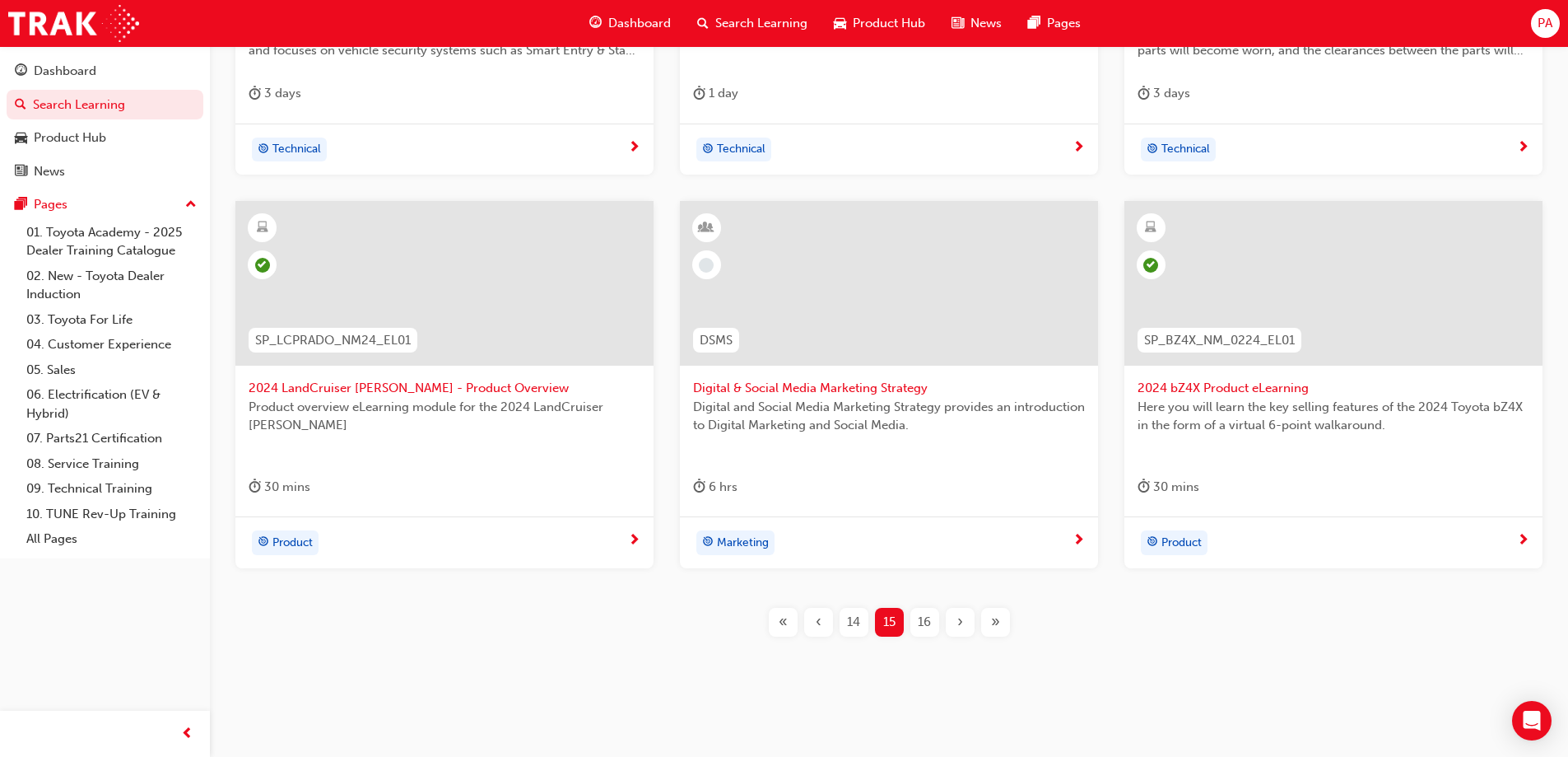
scroll to position [586, 0]
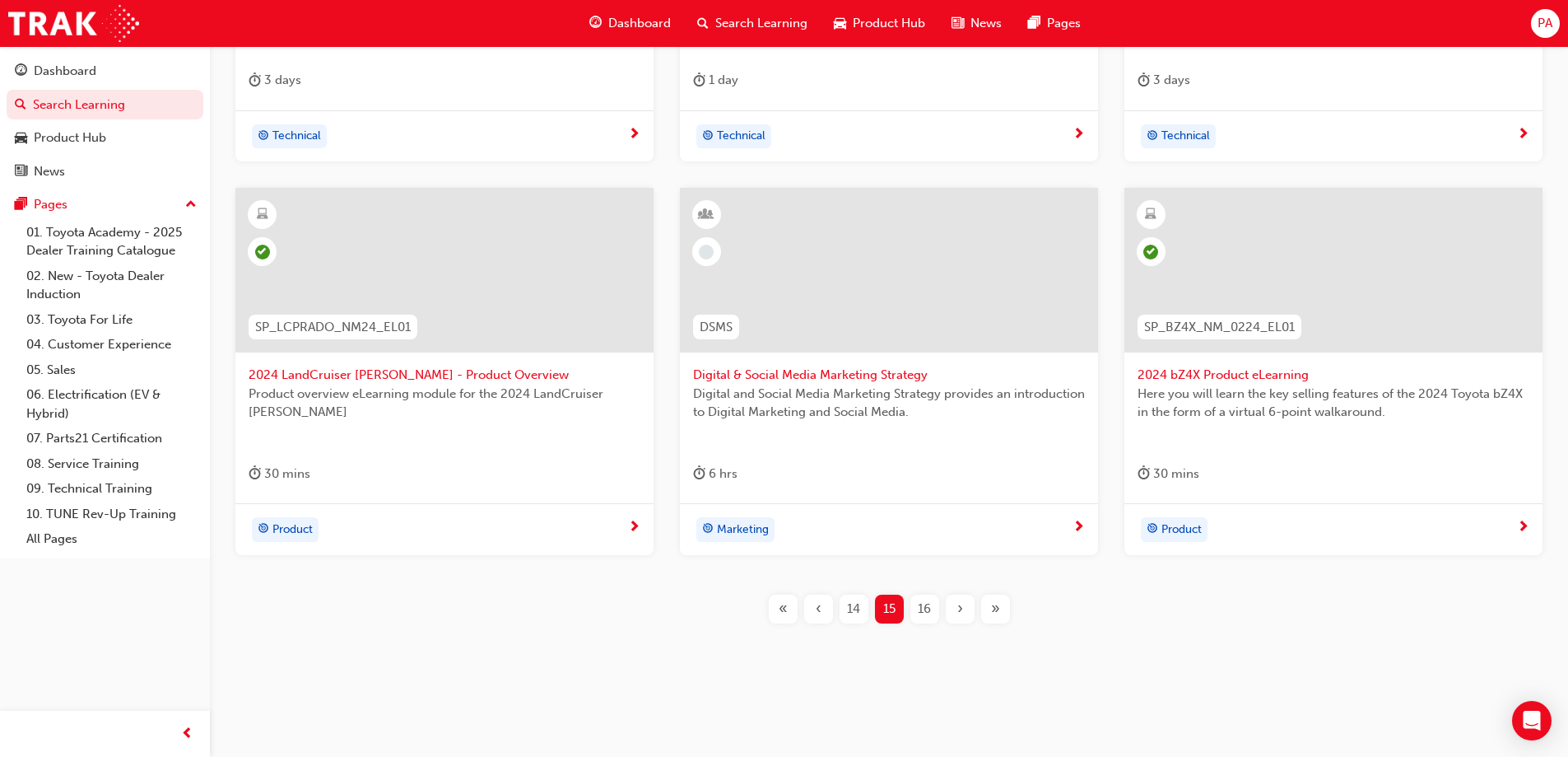
click at [966, 603] on div "›" at bounding box center [960, 609] width 29 height 29
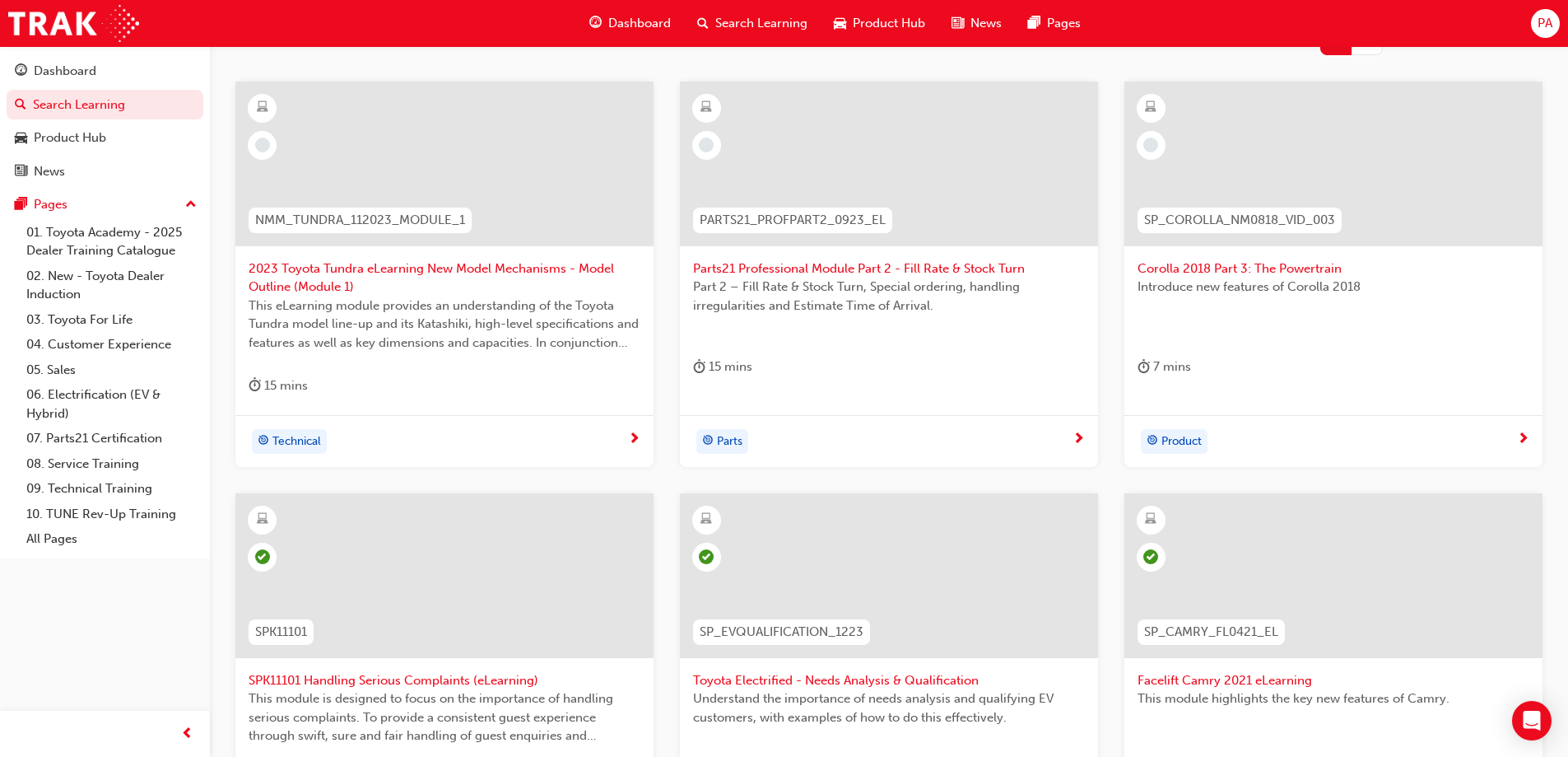
scroll to position [257, 0]
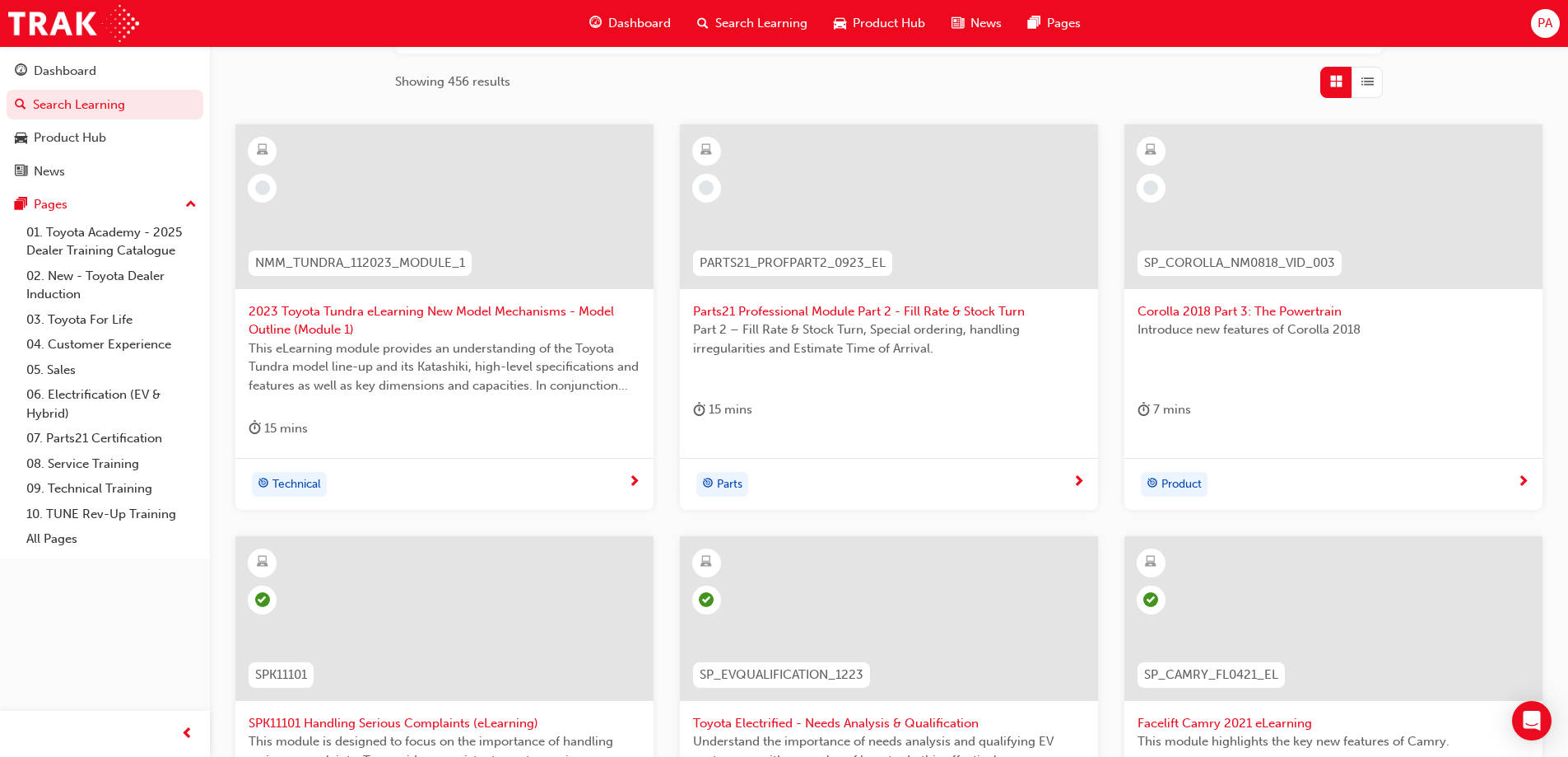
click at [305, 313] on span "2023 Toyota Tundra eLearning New Model Mechanisms - Model Outline (Module 1)" at bounding box center [444, 320] width 392 height 37
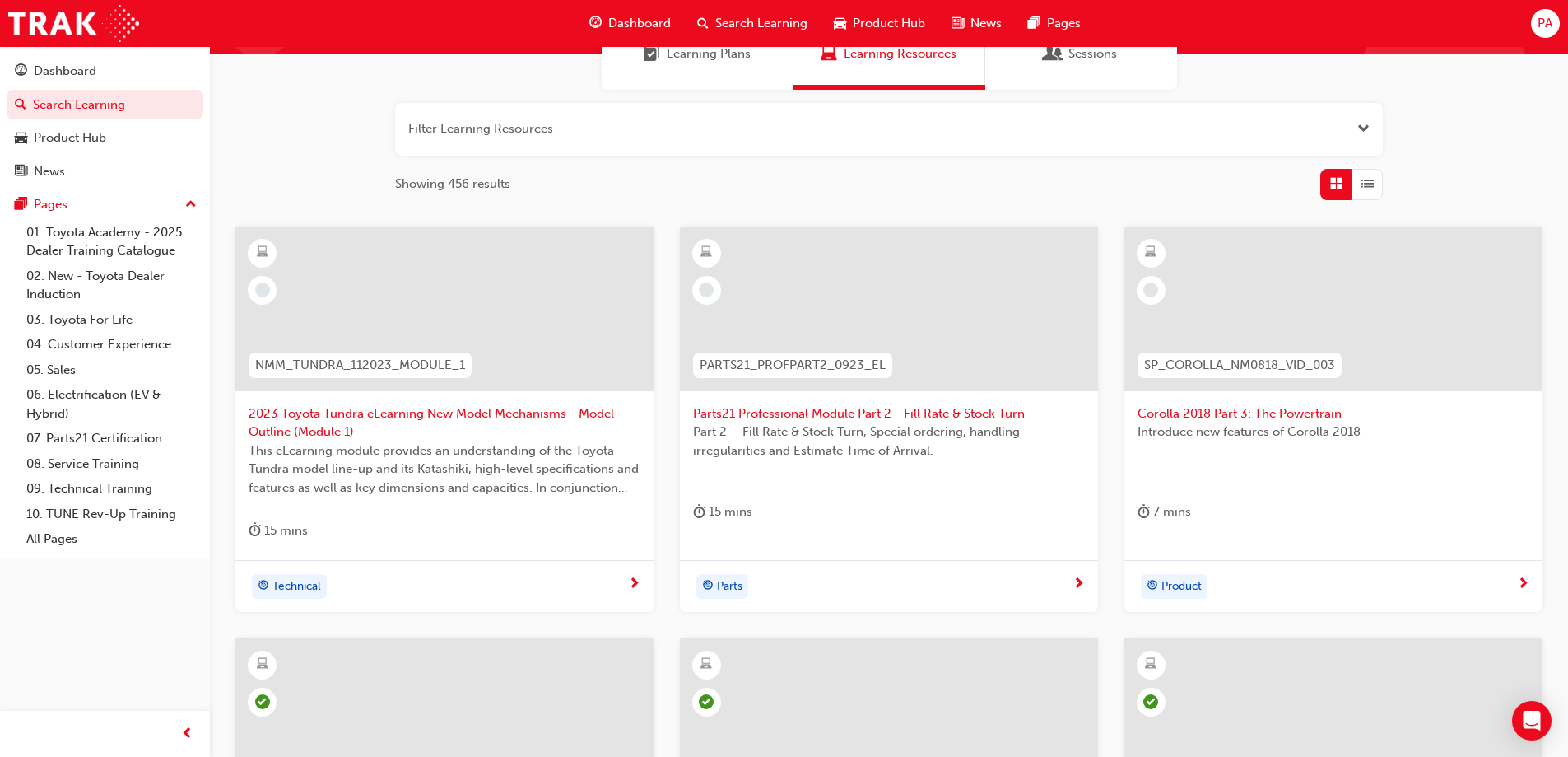
scroll to position [174, 0]
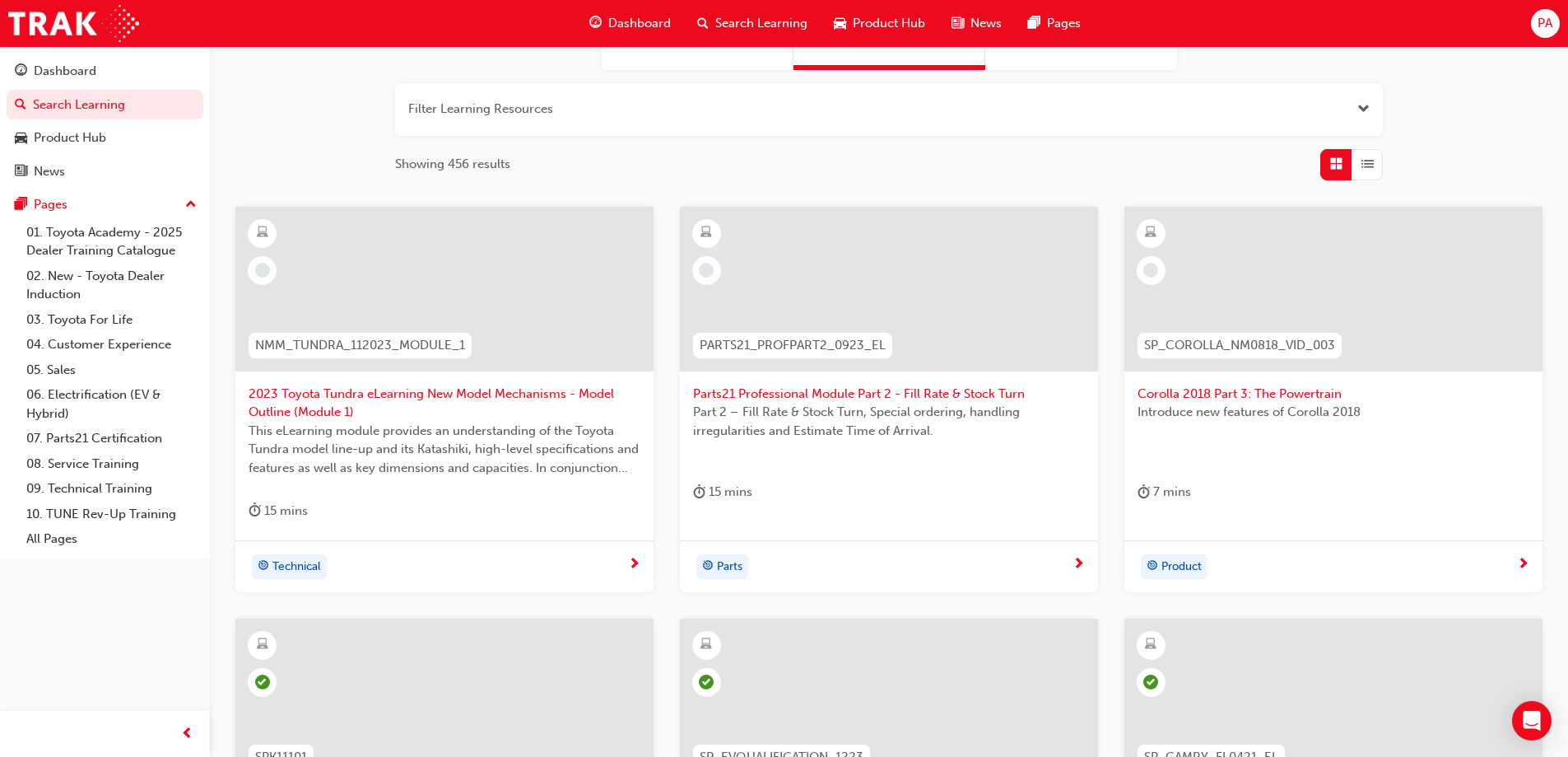
click at [1237, 393] on span "Corolla 2018 Part 3: The Powertrain" at bounding box center [1333, 393] width 392 height 19
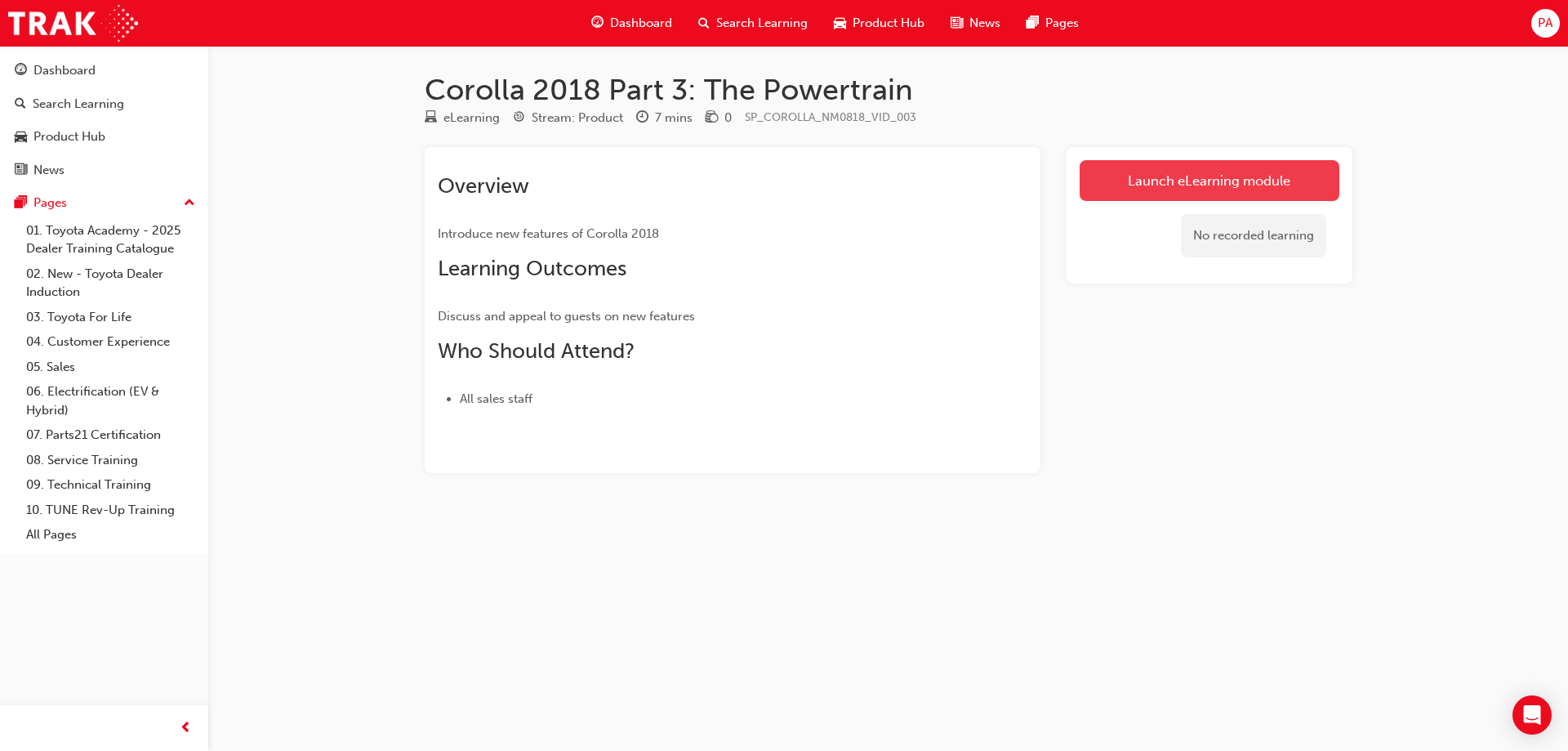
click at [1277, 192] on link "Launch eLearning module" at bounding box center [1209, 181] width 260 height 41
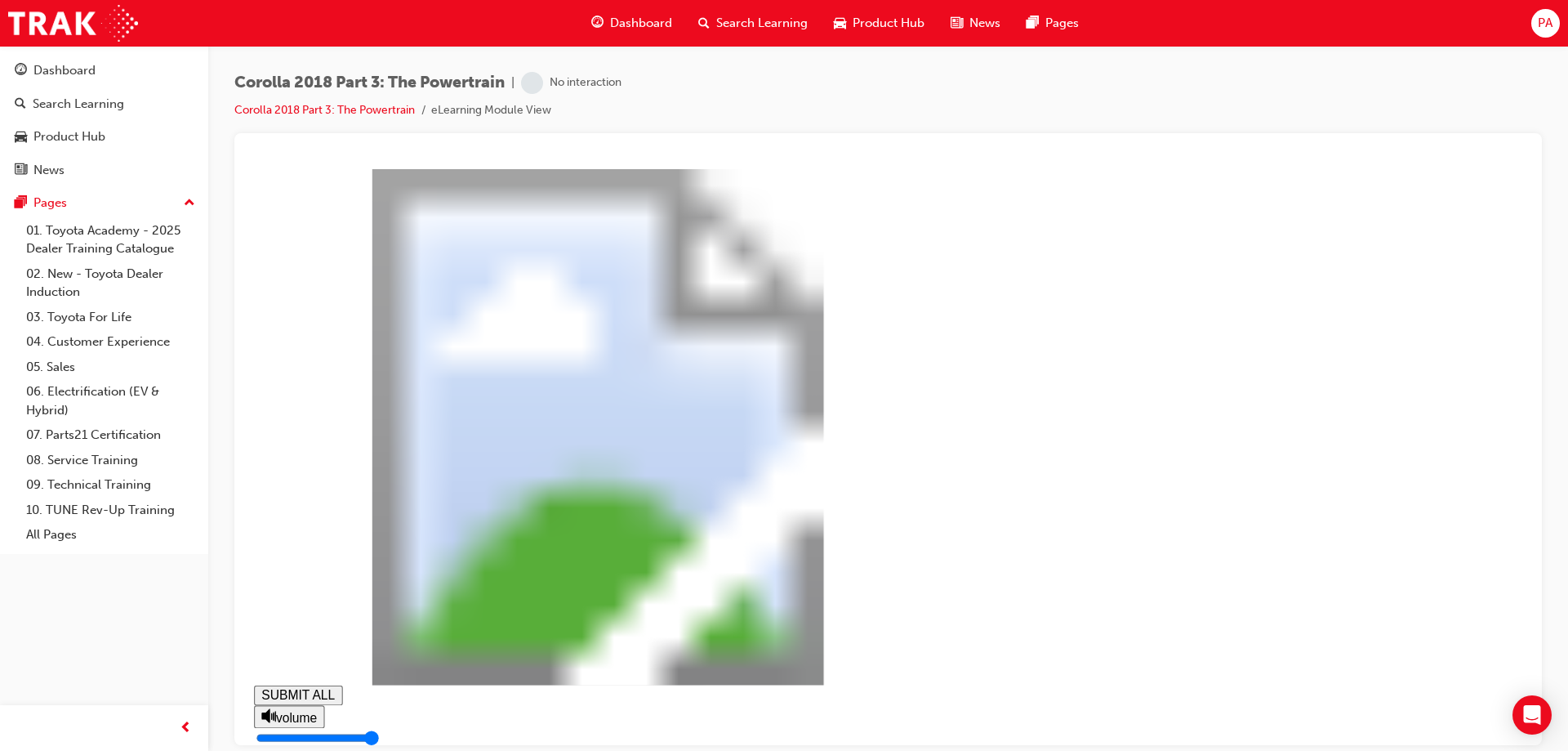
type input "0.016"
type input "0"
type input "0.017"
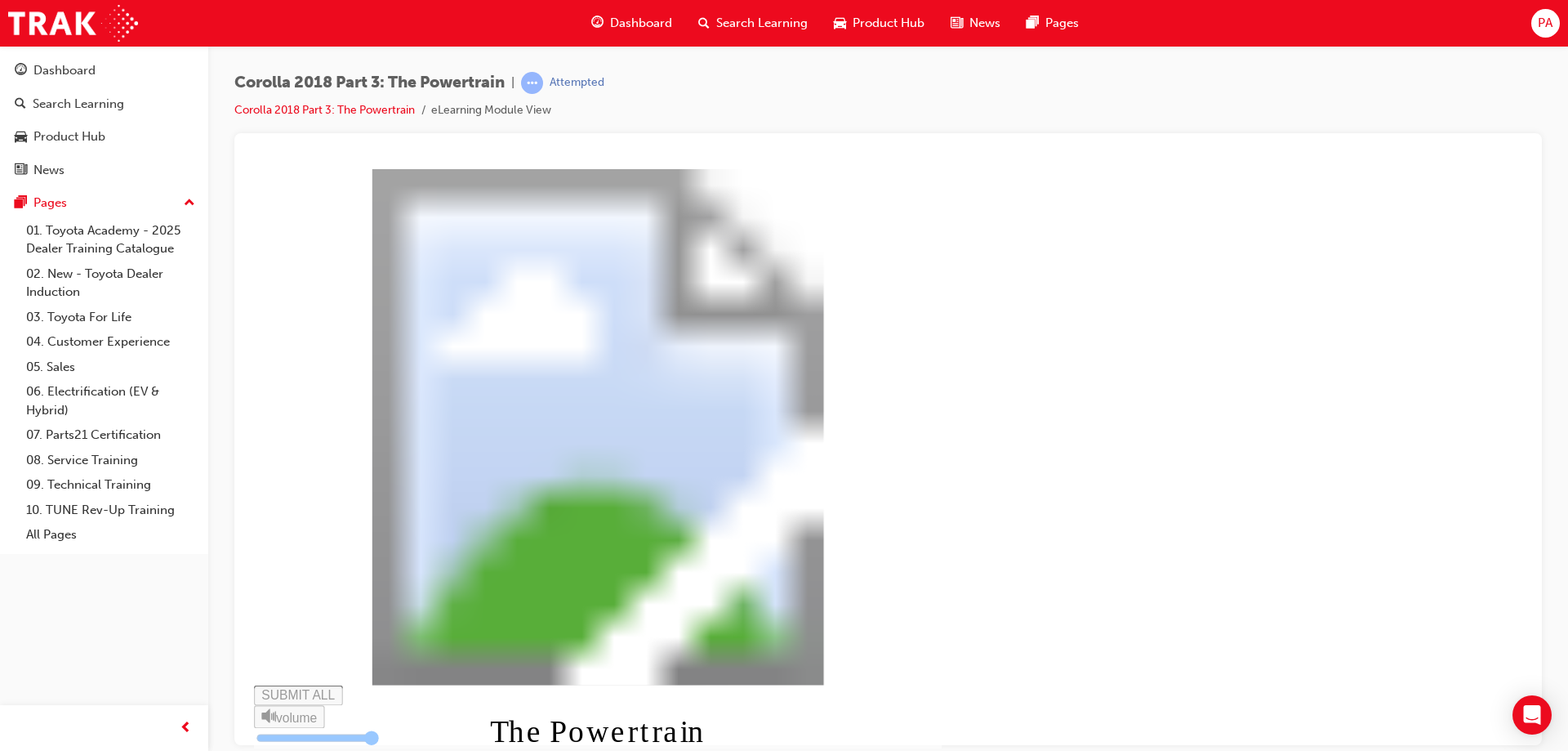
type input "0"
type input "0.019"
type input "1"
type input "0.02"
type input "1"
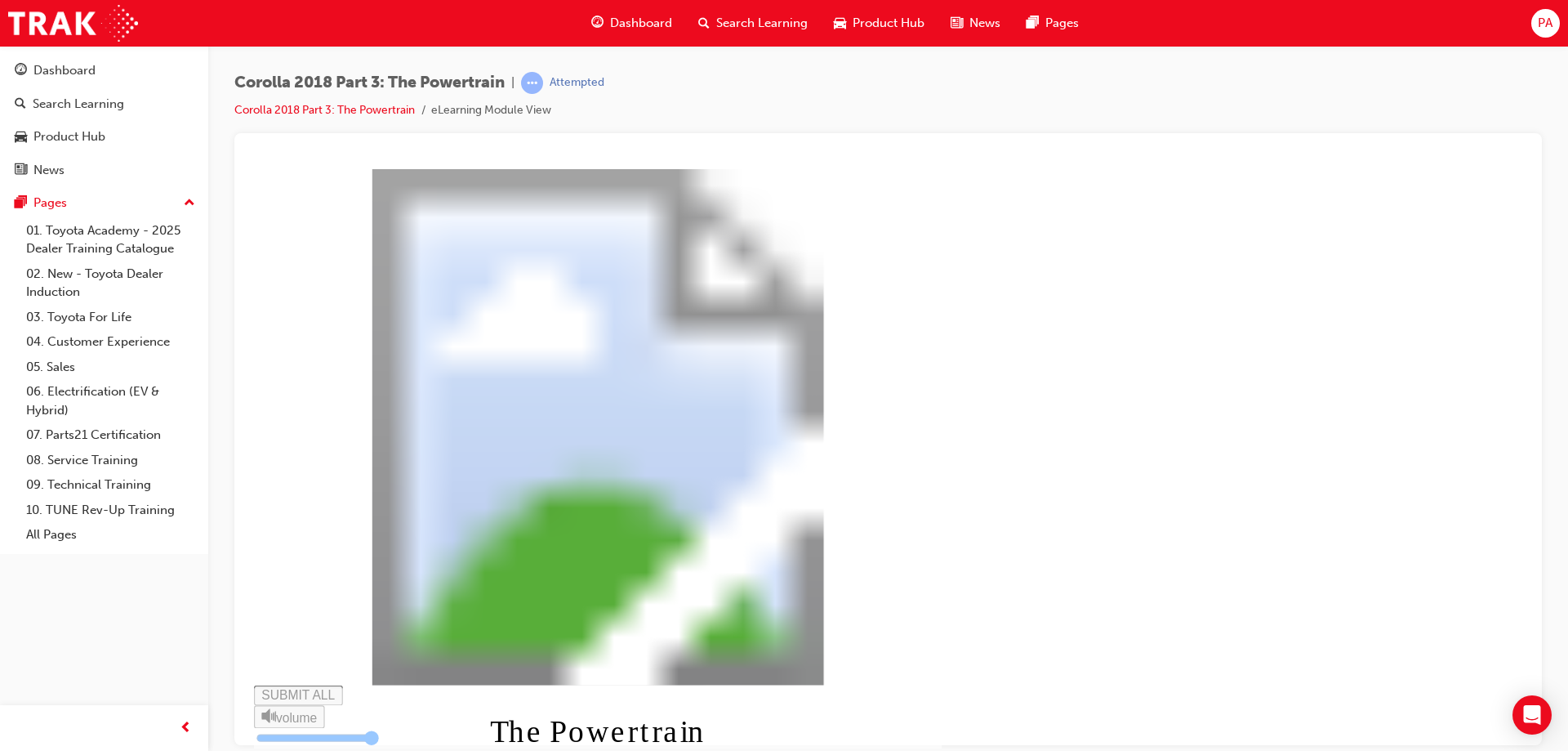
type input "0.021"
type input "1"
type input "0.023"
type input "2"
type input "0.024"
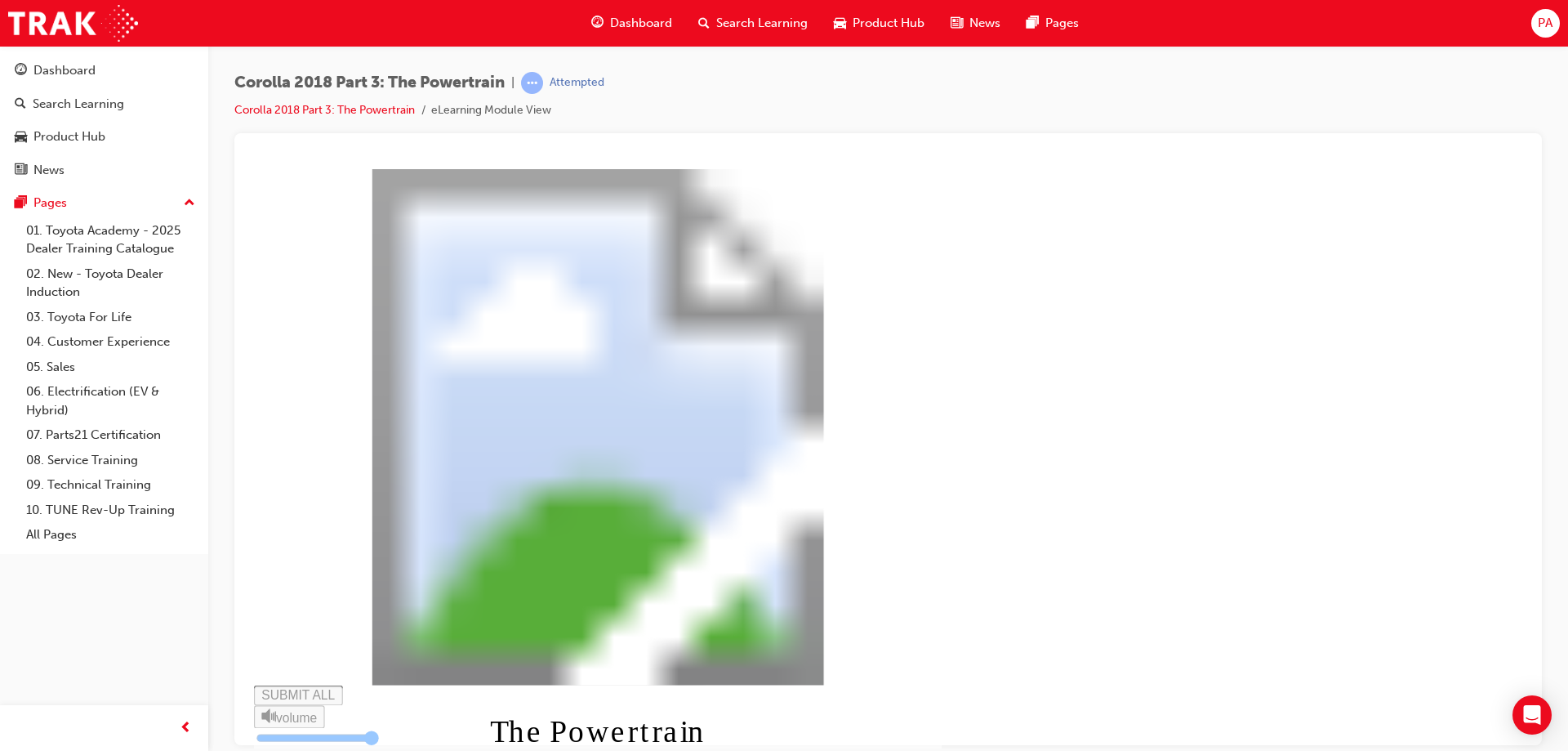
type input "2"
type input "0.025"
type input "2"
type input "0.027"
type input "2"
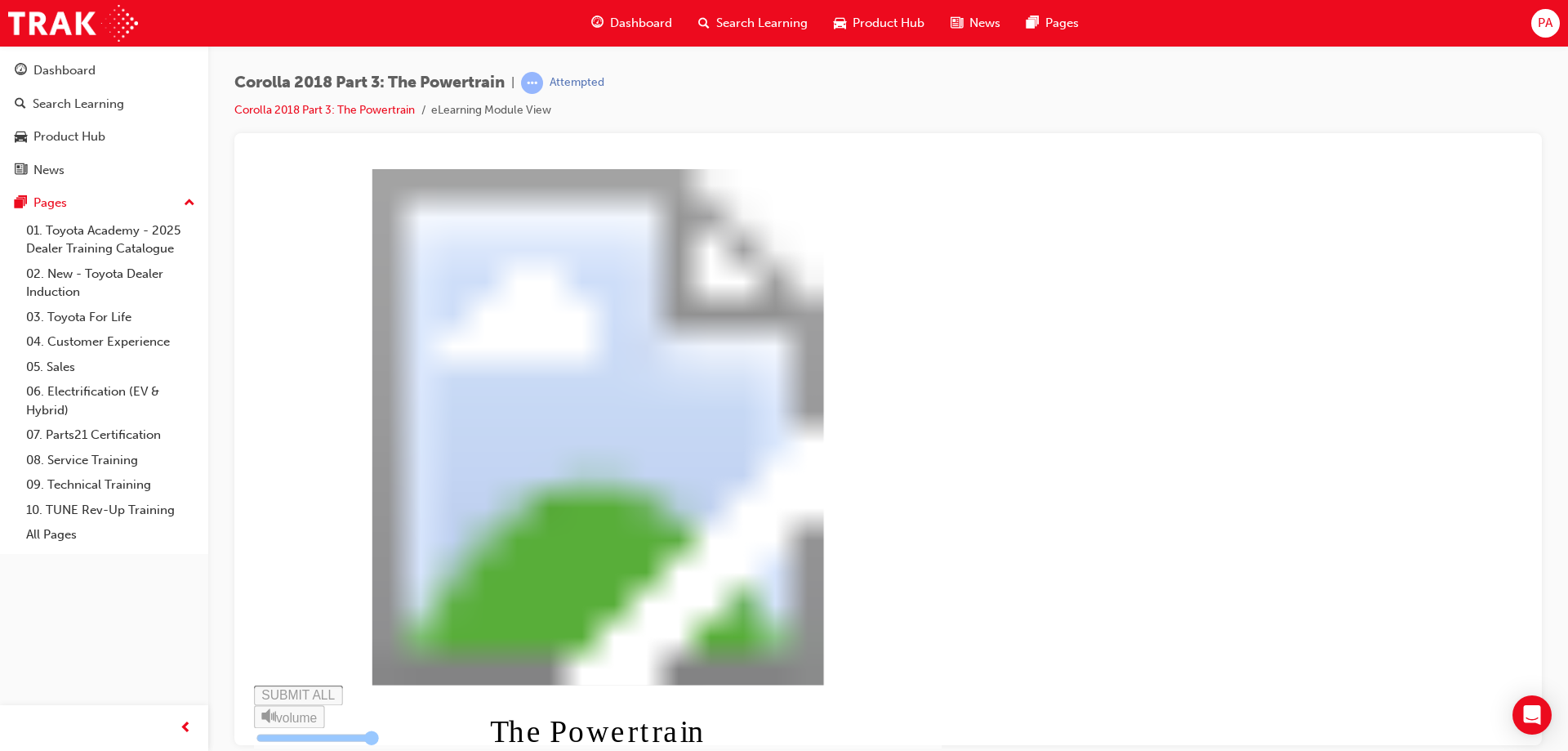
type input "0.028"
type input "3"
type input "0.029"
type input "3"
type input "0.031"
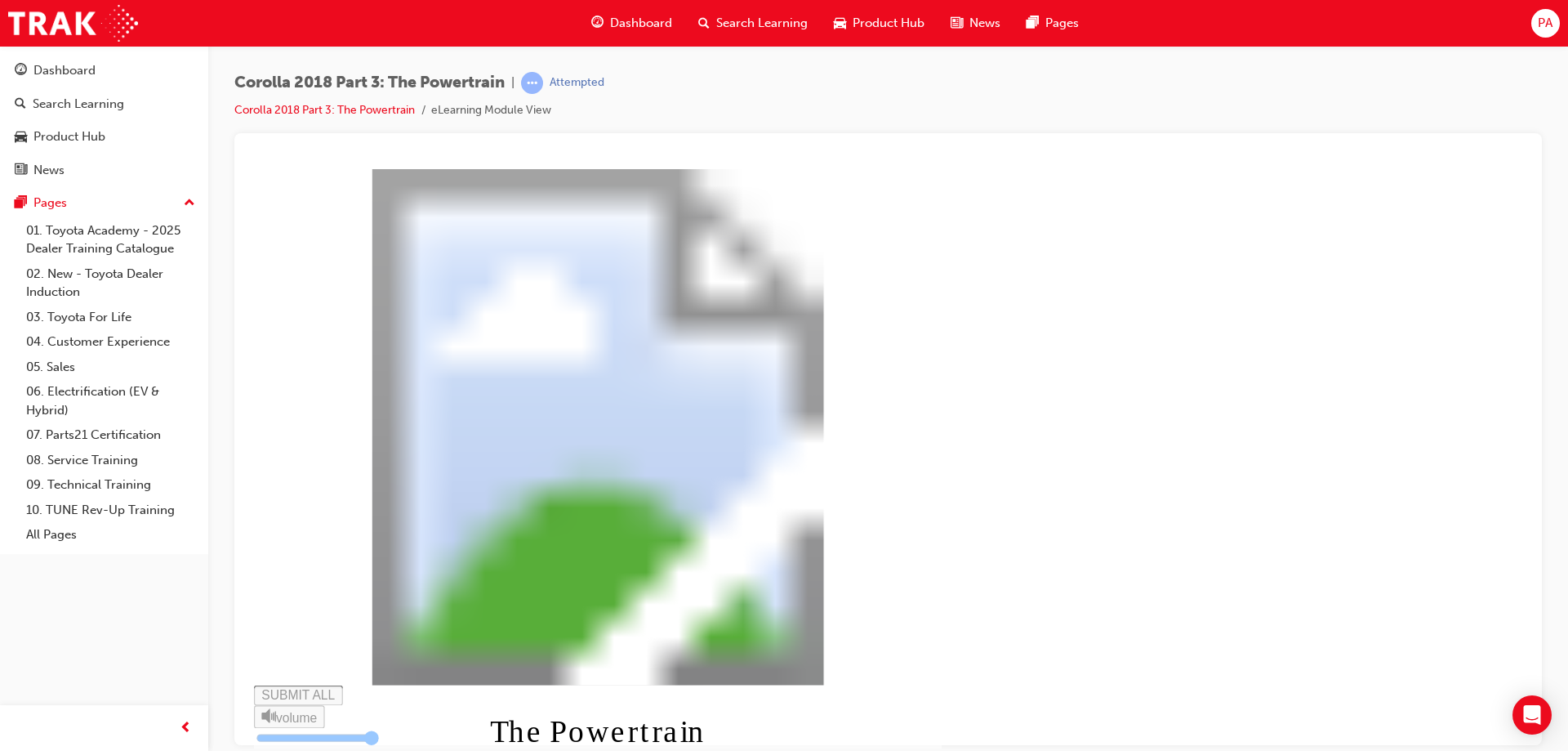
type input "3"
type input "0.032"
type input "3"
type input "0.033"
type input "4"
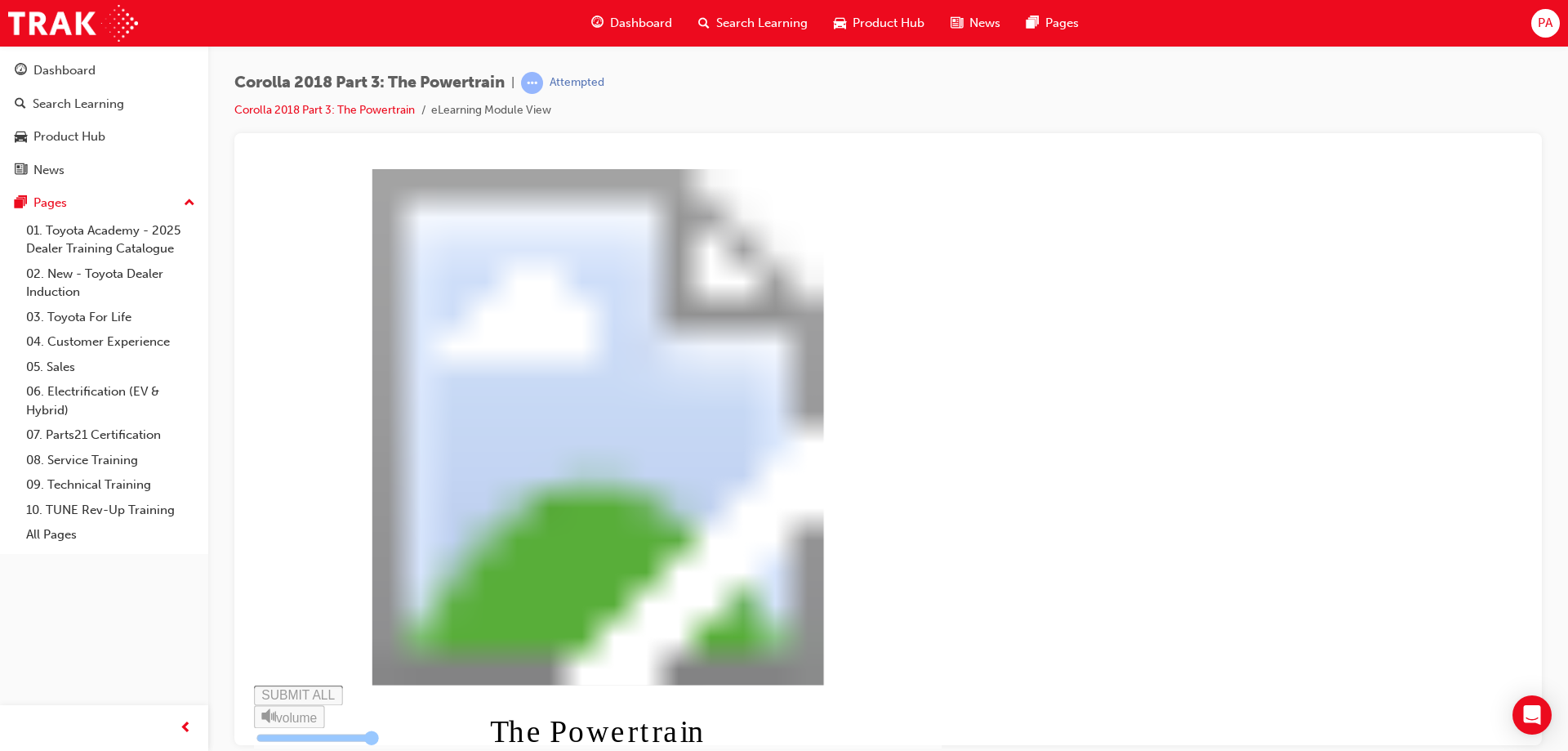
type input "0.034"
type input "4"
type input "0.036"
type input "4"
type input "0.037"
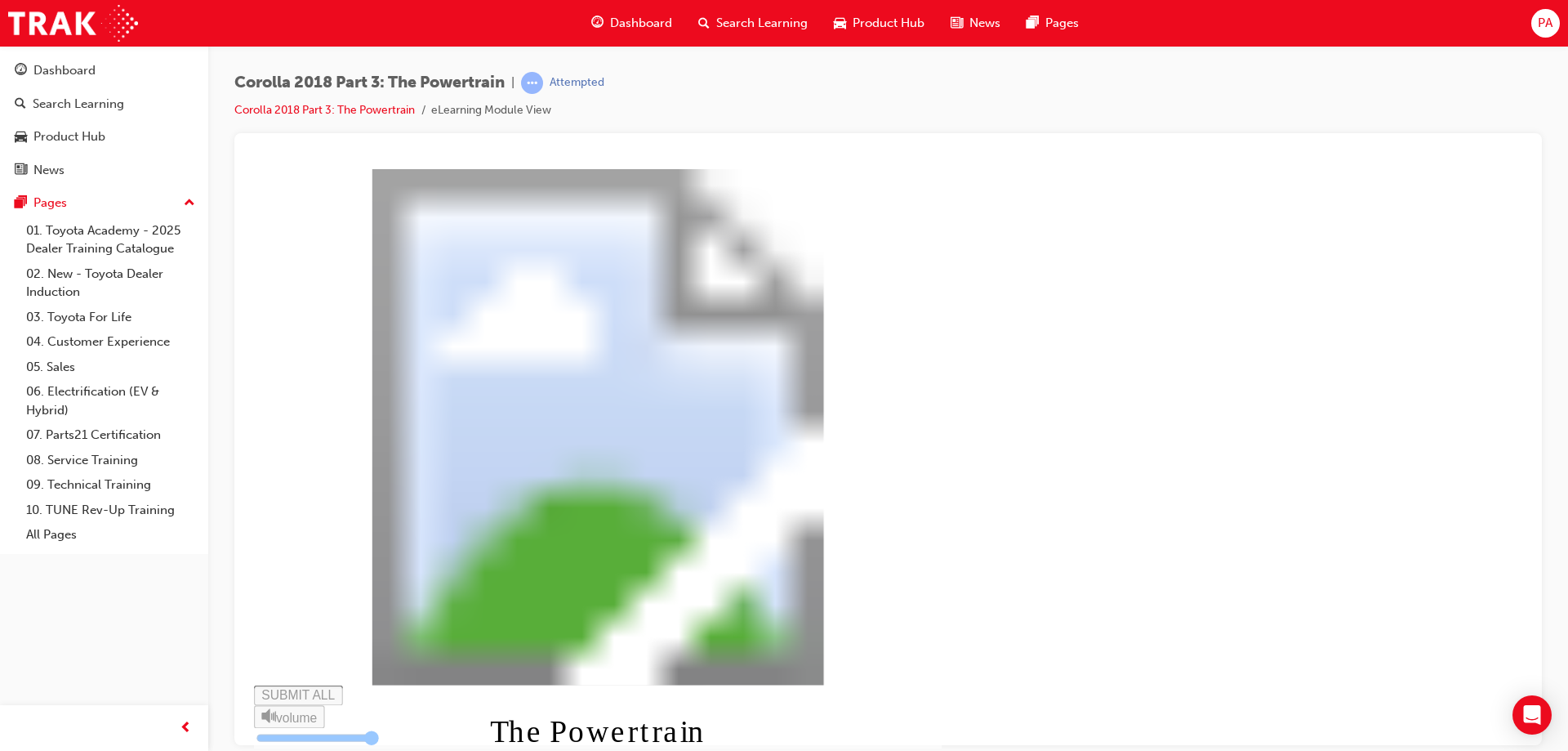
type input "4"
type input "0.038"
type input "5"
type input "0.04"
type input "5"
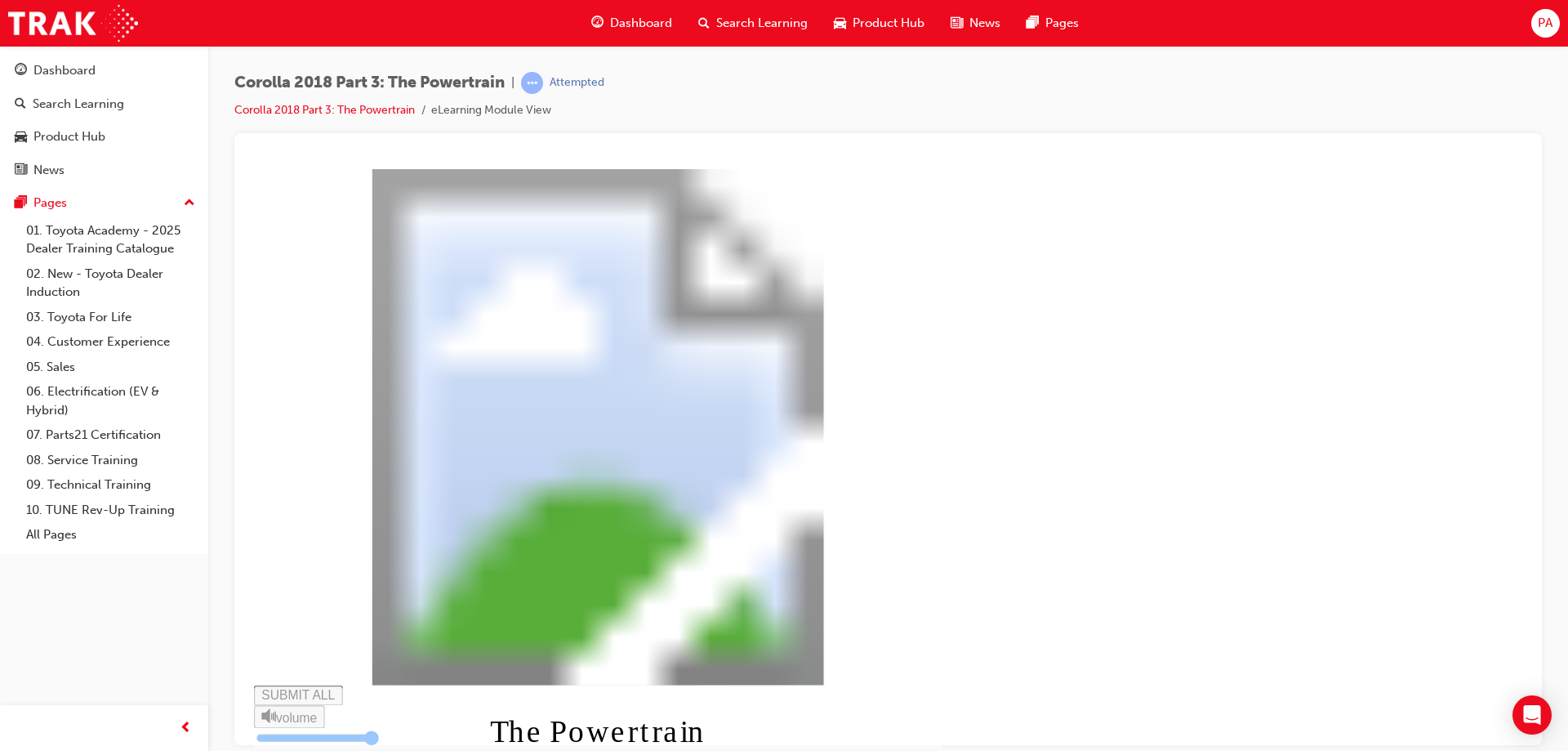
type input "0.041"
type input "5"
type input "0.042"
type input "6"
type input "0.044"
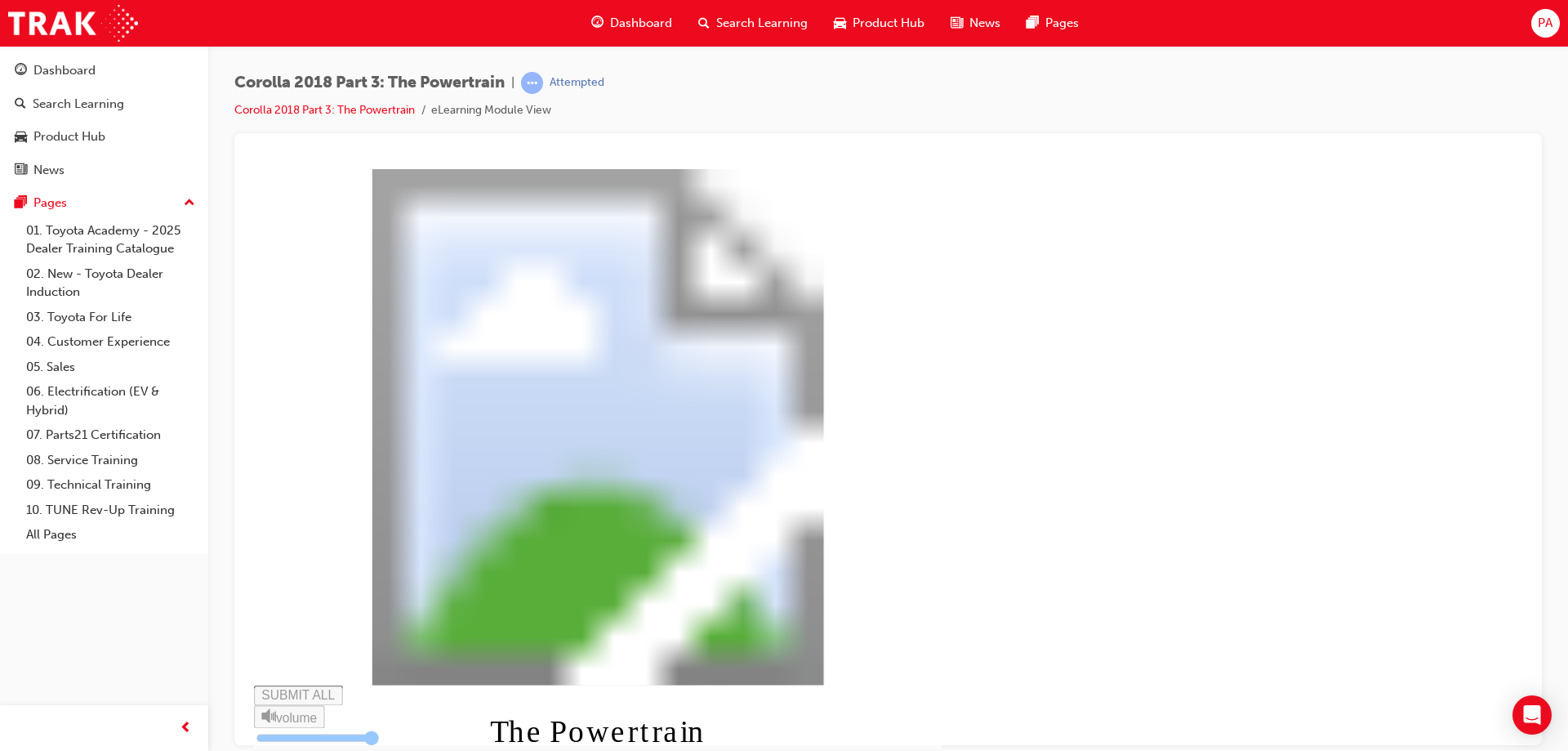
type input "6"
type input "0.045"
type input "6"
type input "0.046"
type input "6"
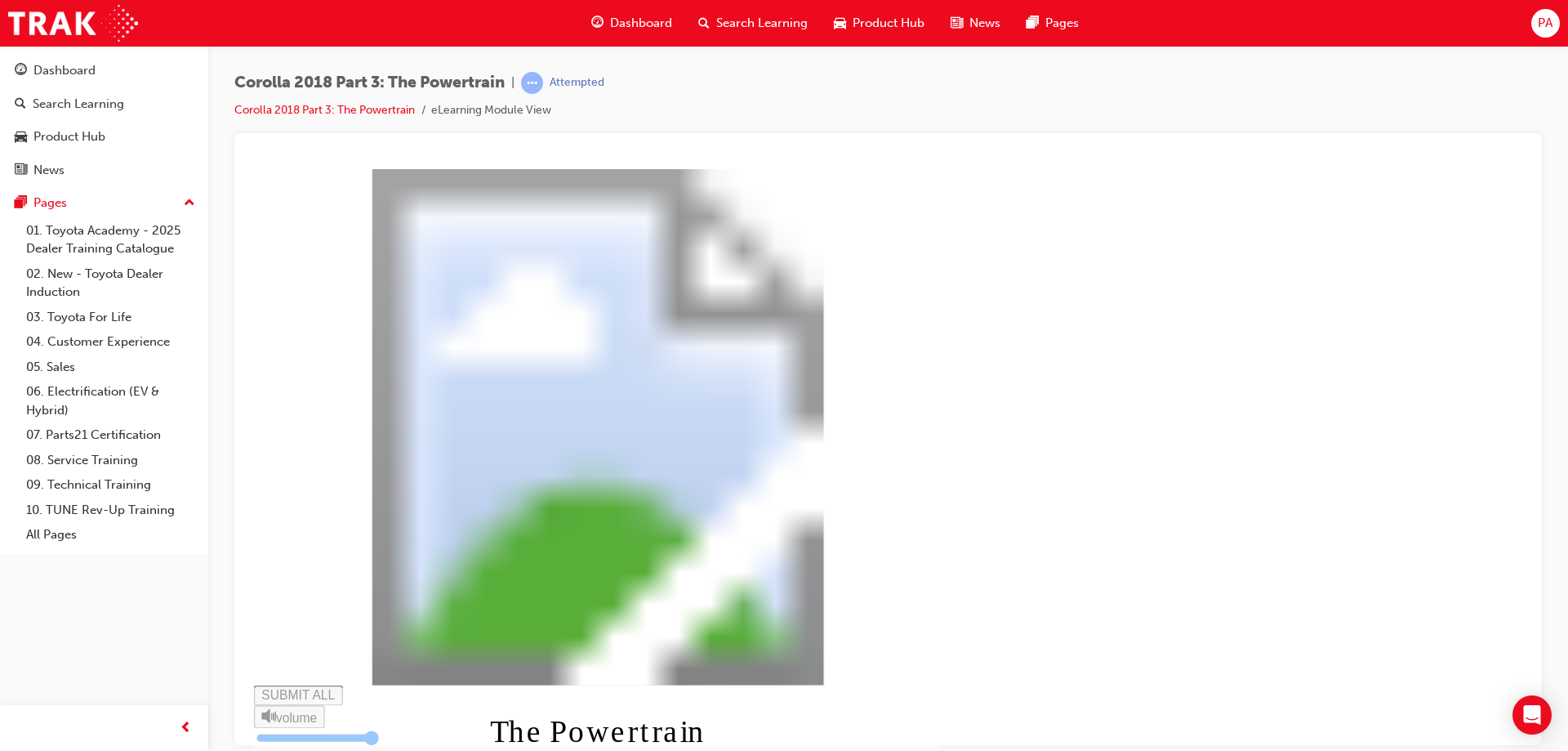
type input "0.048"
type input "7"
type input "0.049"
type input "7"
type input "0.05"
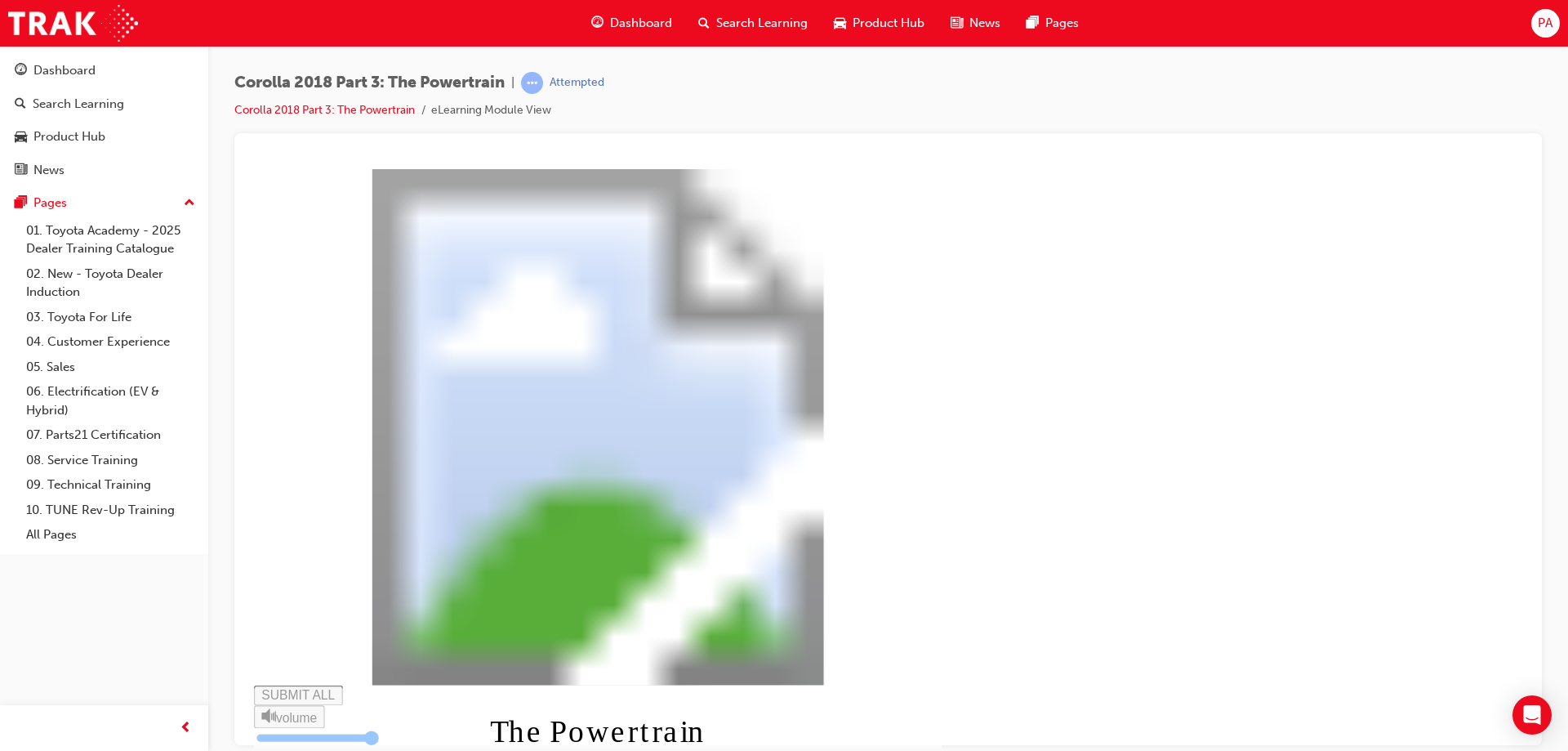
type input "7"
type input "0.051"
type input "7"
type input "0.053"
type input "8"
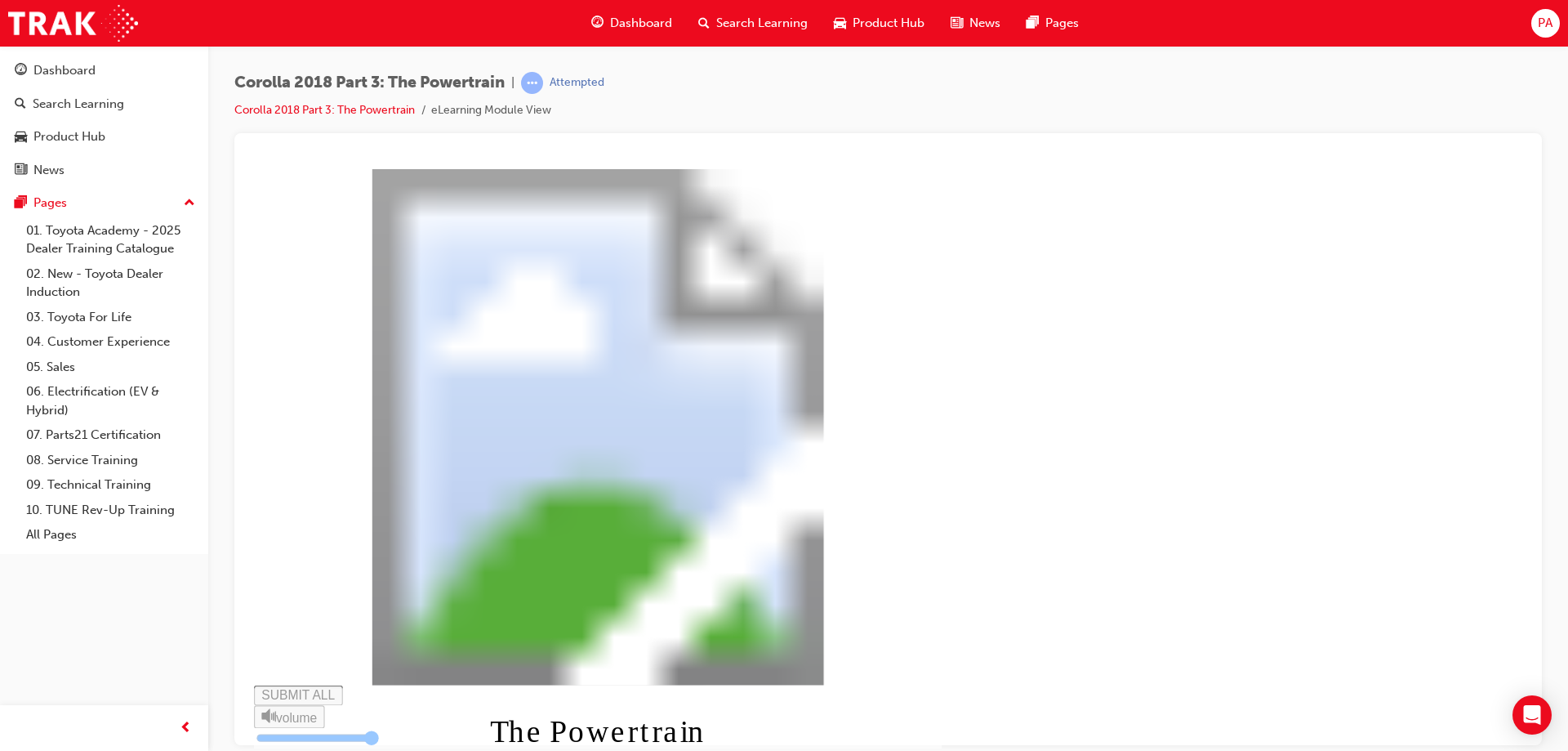
type input "0.054"
type input "8"
type input "0.055"
type input "8"
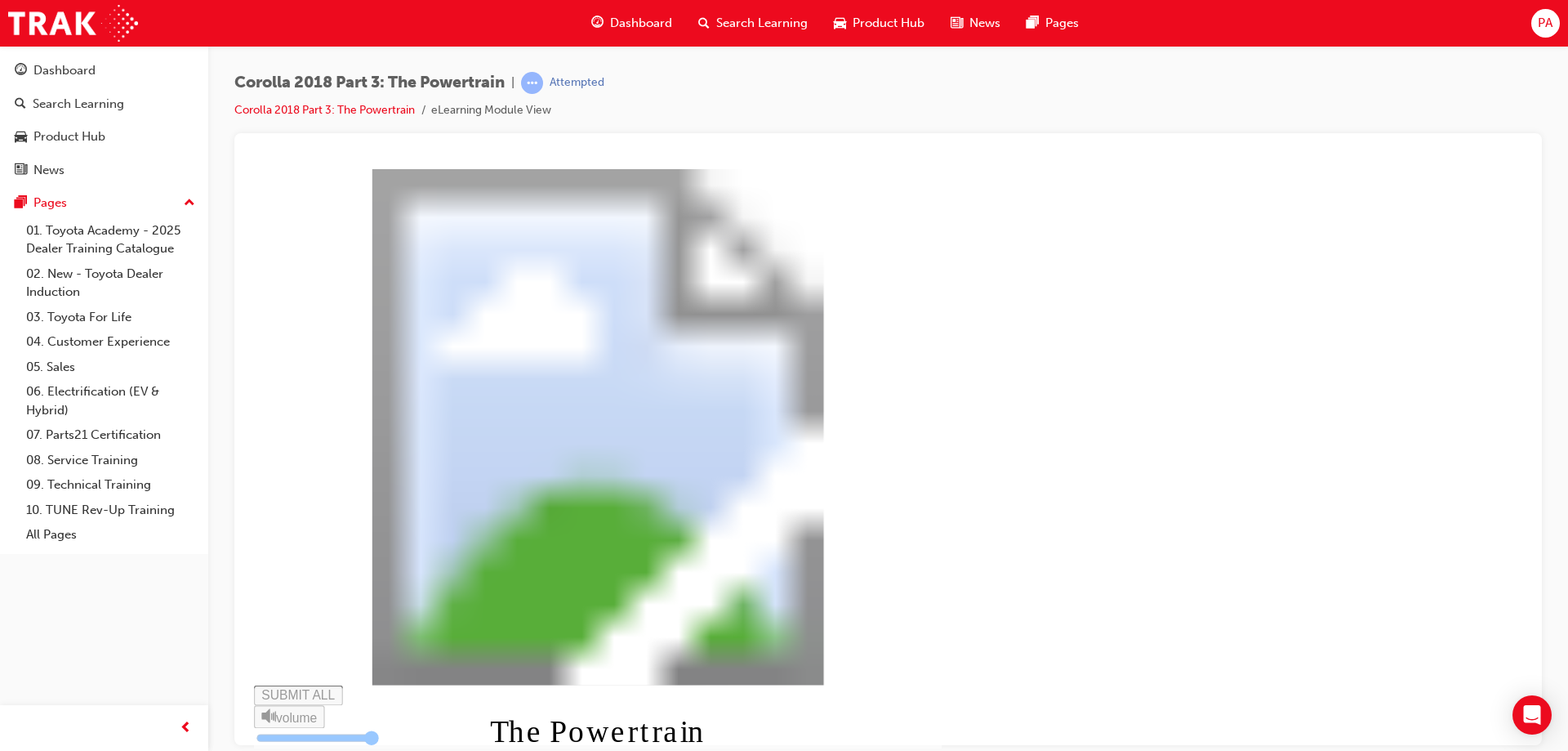
type input "0.057"
type input "8"
type input "0.058"
type input "9"
type input "0.059"
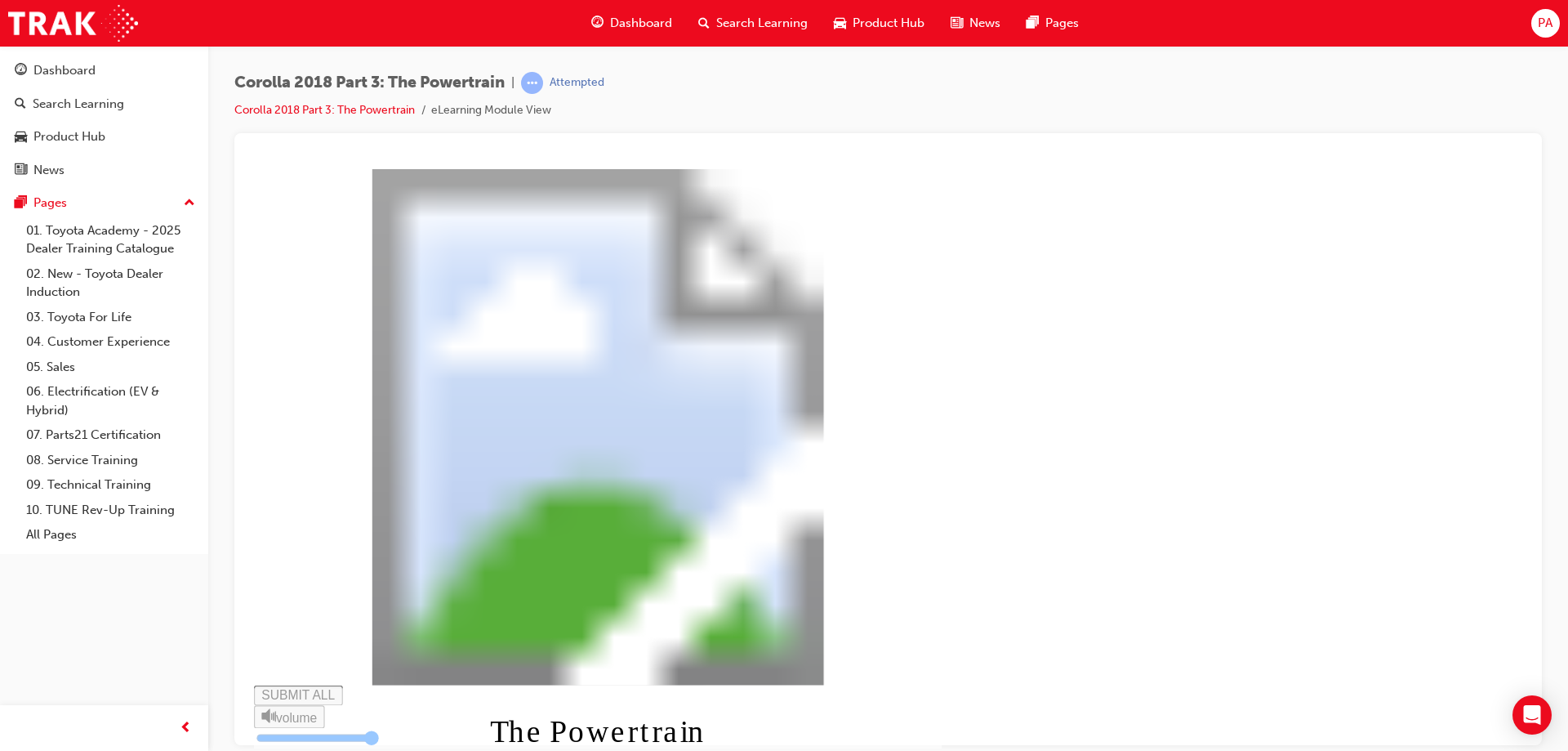
type input "9"
type input "0.061"
type input "9"
type input "0.062"
type input "10"
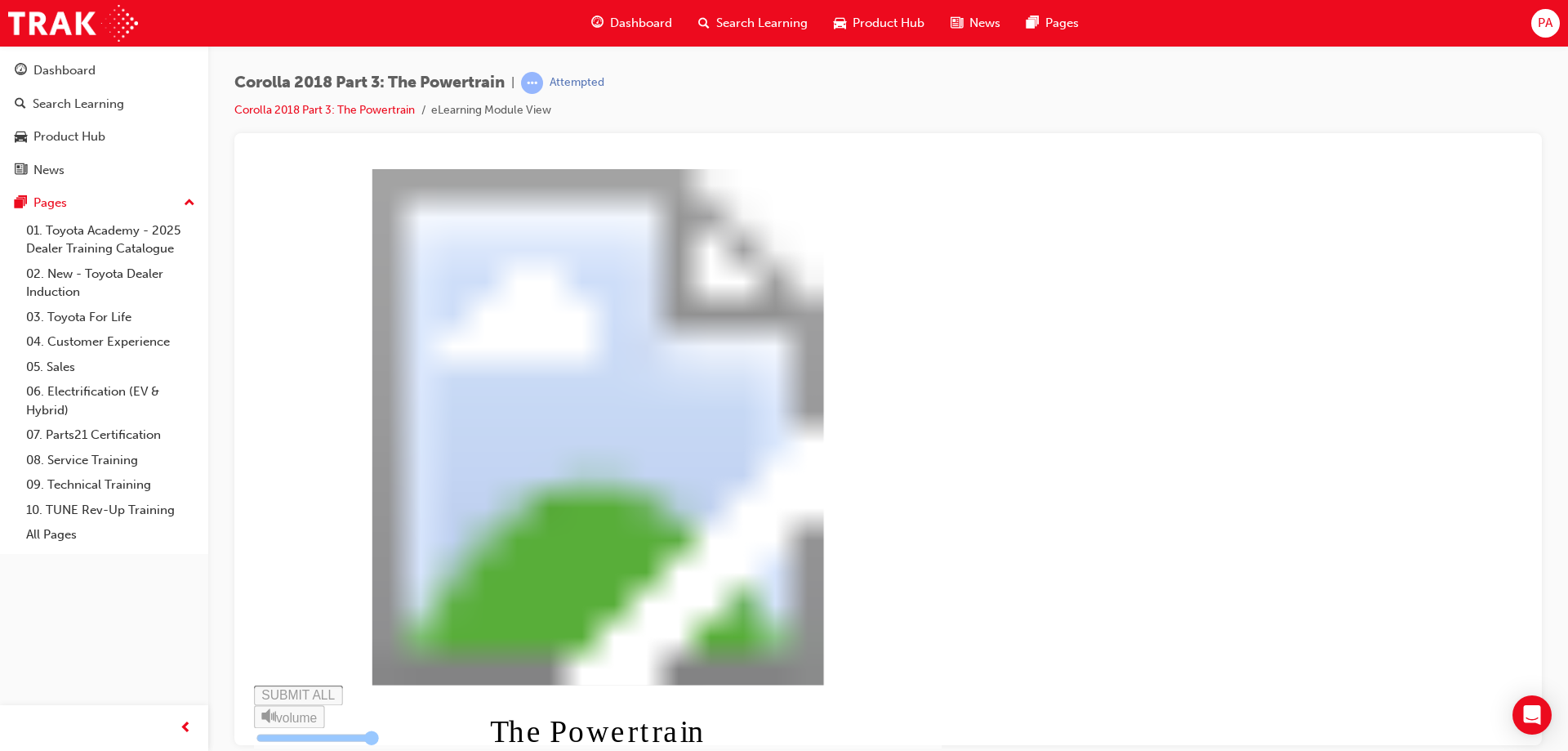
type input "0.063"
type input "10"
type input "0.064"
type input "10"
type input "0.066"
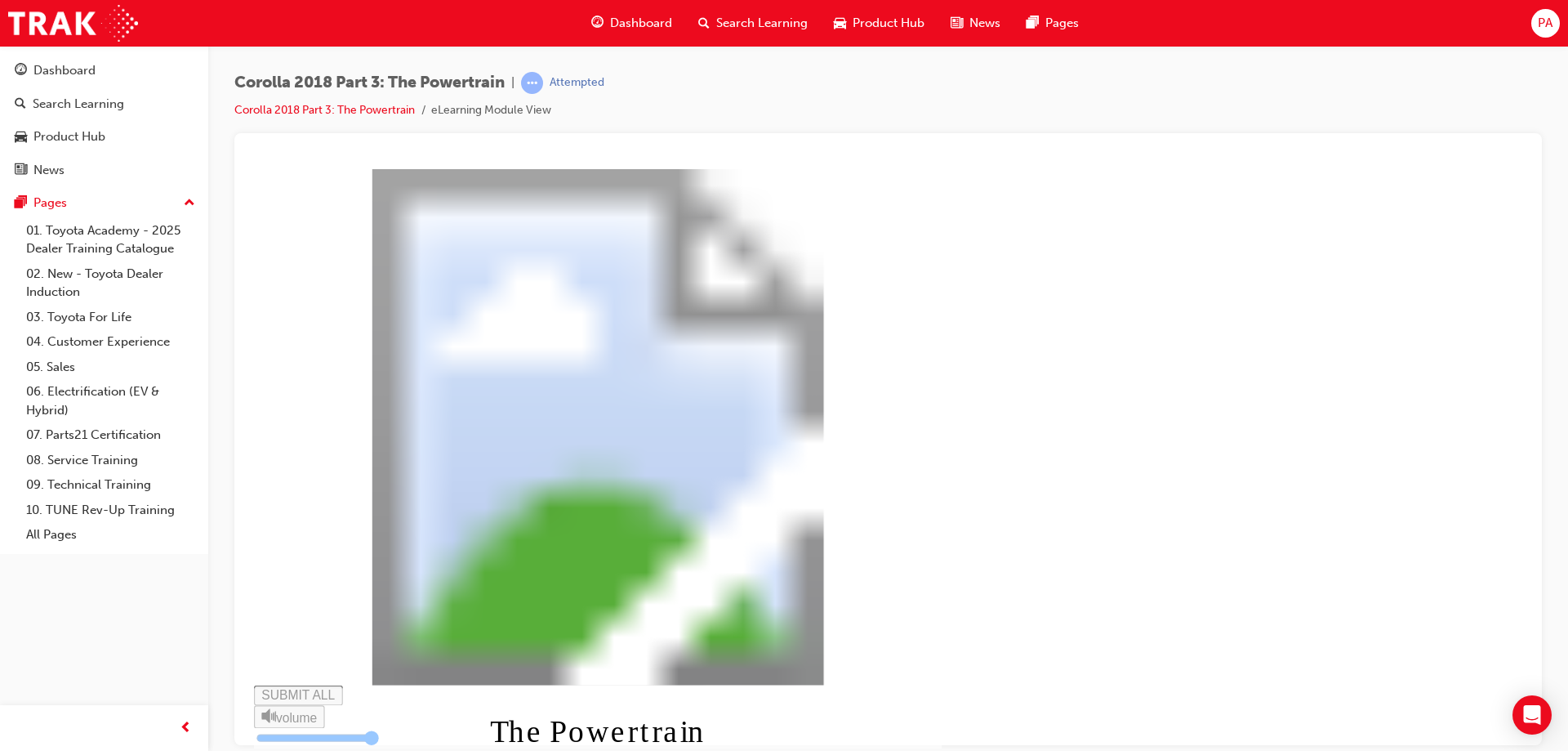
type input "10"
type input "0.067"
type input "11"
type input "0.068"
type input "11"
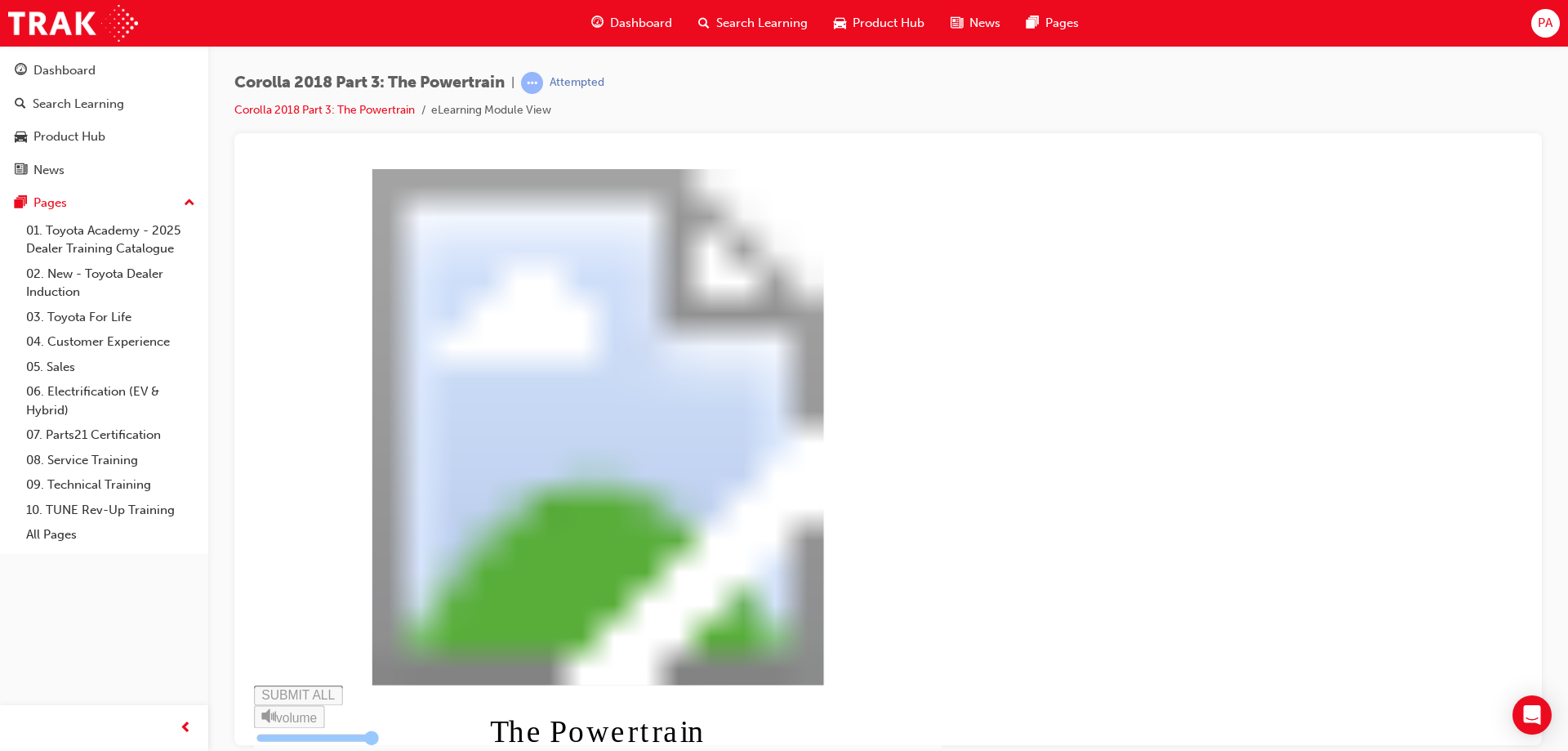
type input "0.07"
type input "11"
type input "0.071"
type input "11"
type input "0.072"
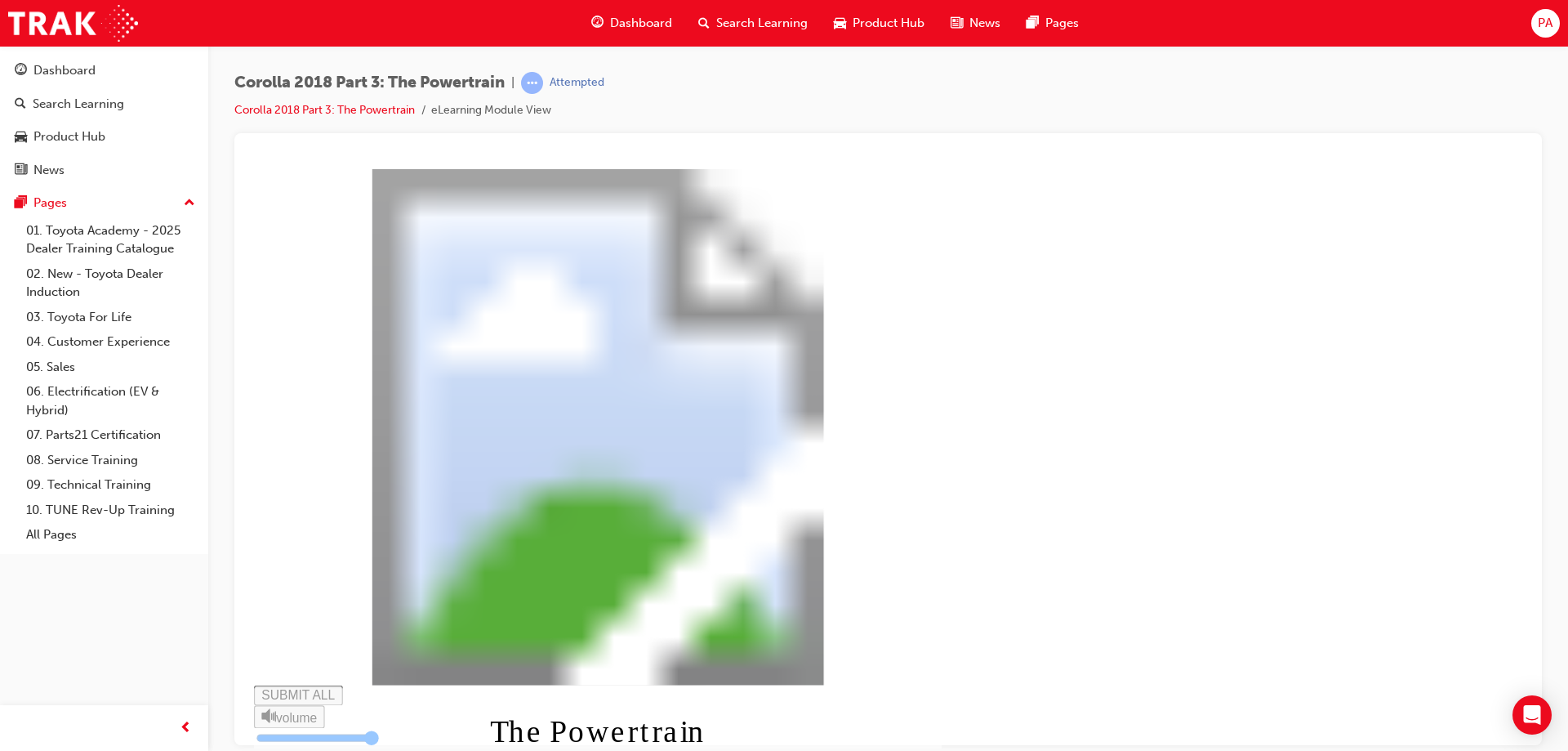
type input "12"
type input "0.074"
type input "12"
type input "0.075"
type input "12"
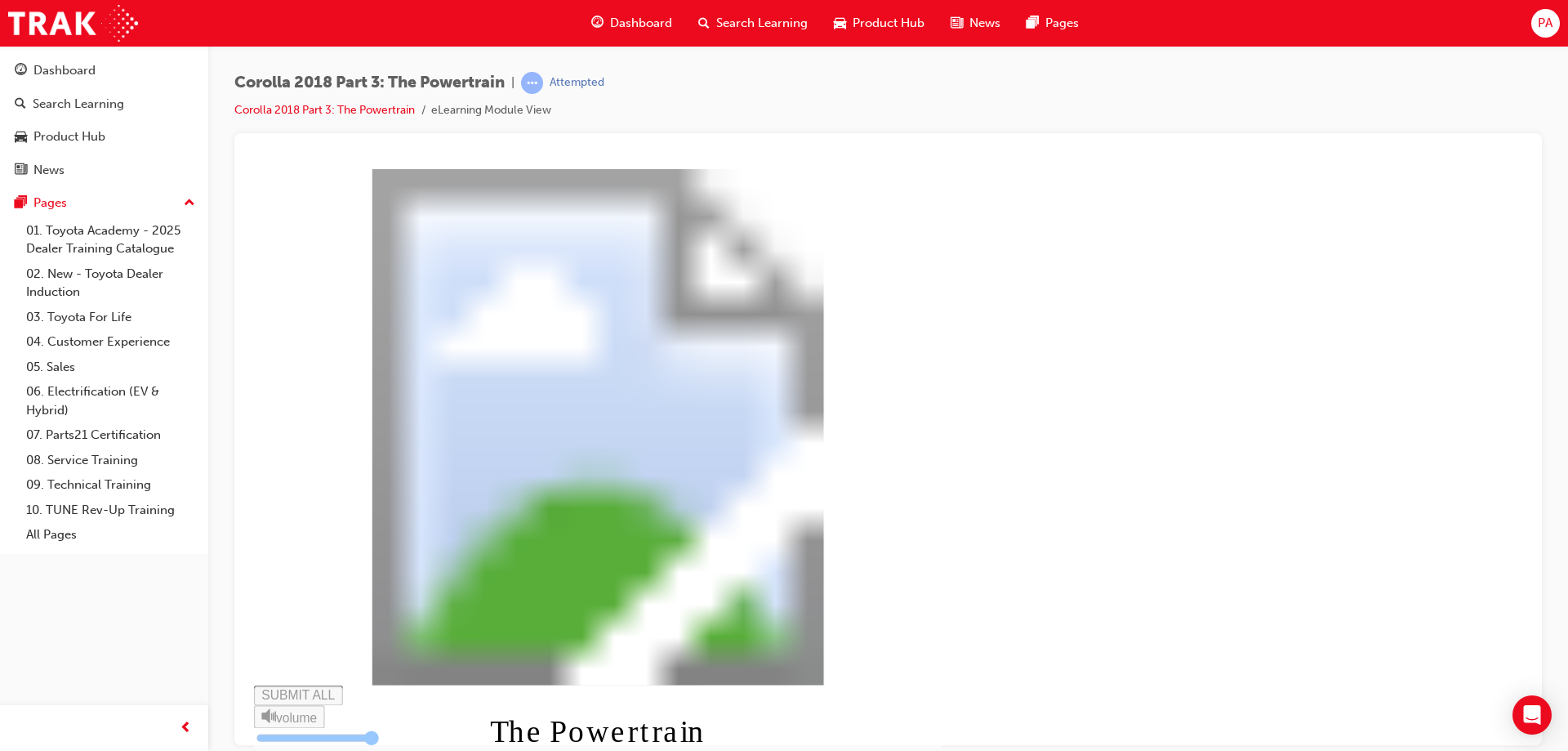
type input "0.076"
type input "12"
type input "0.078"
type input "13"
type input "0.079"
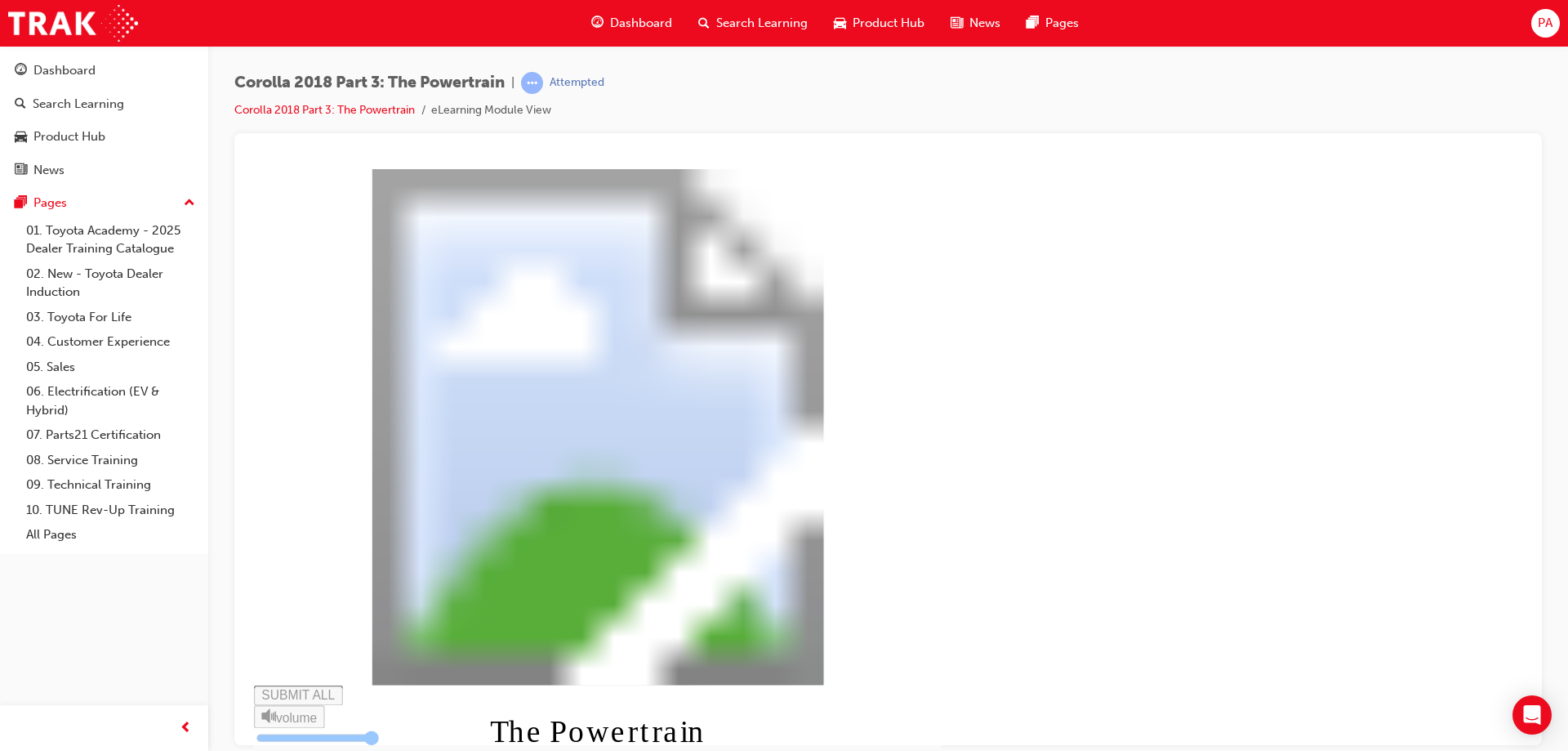
type input "13"
type input "0.08"
type input "13"
type input "0.081"
type input "14"
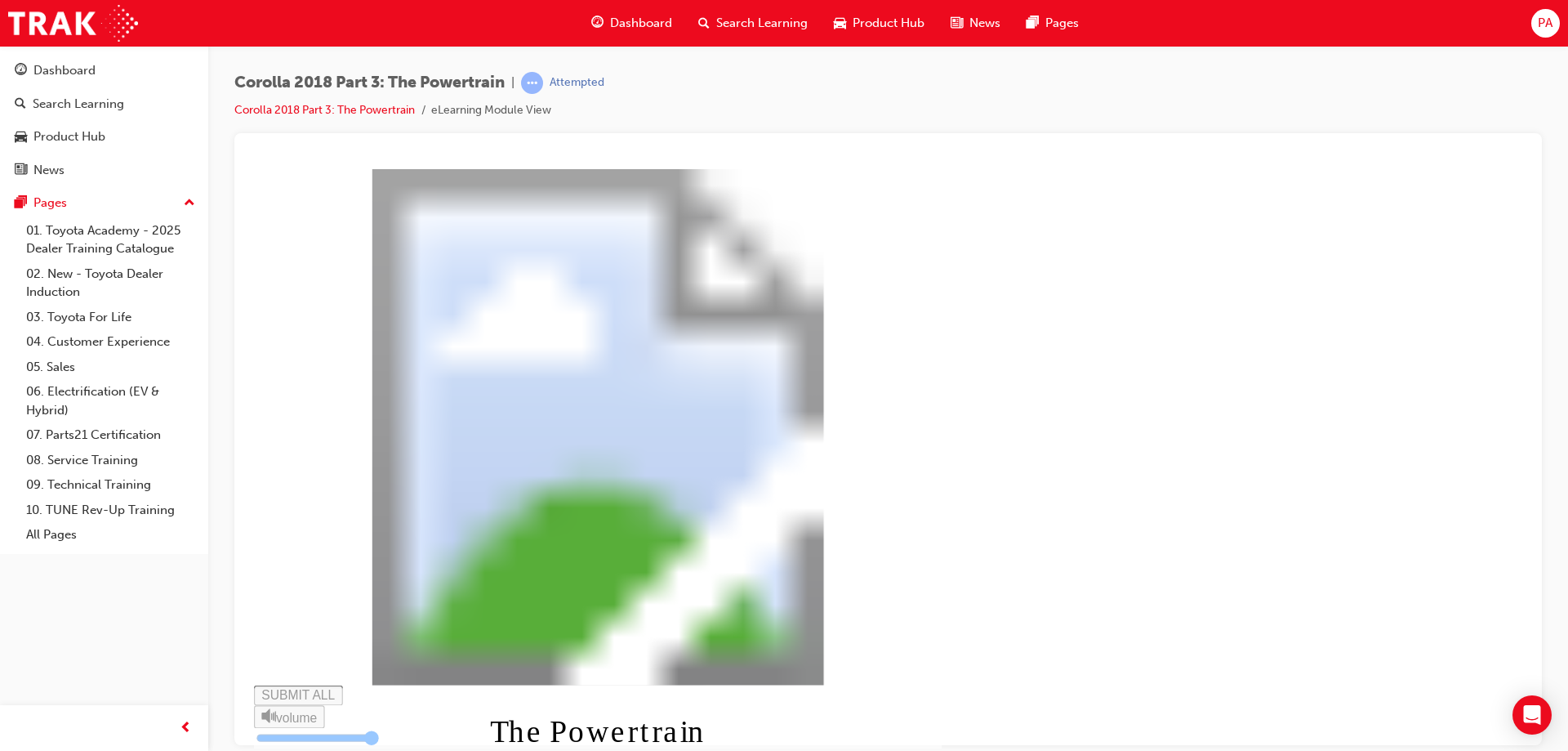
type input "0.083"
type input "14"
type input "0.084"
type input "14"
type input "0.085"
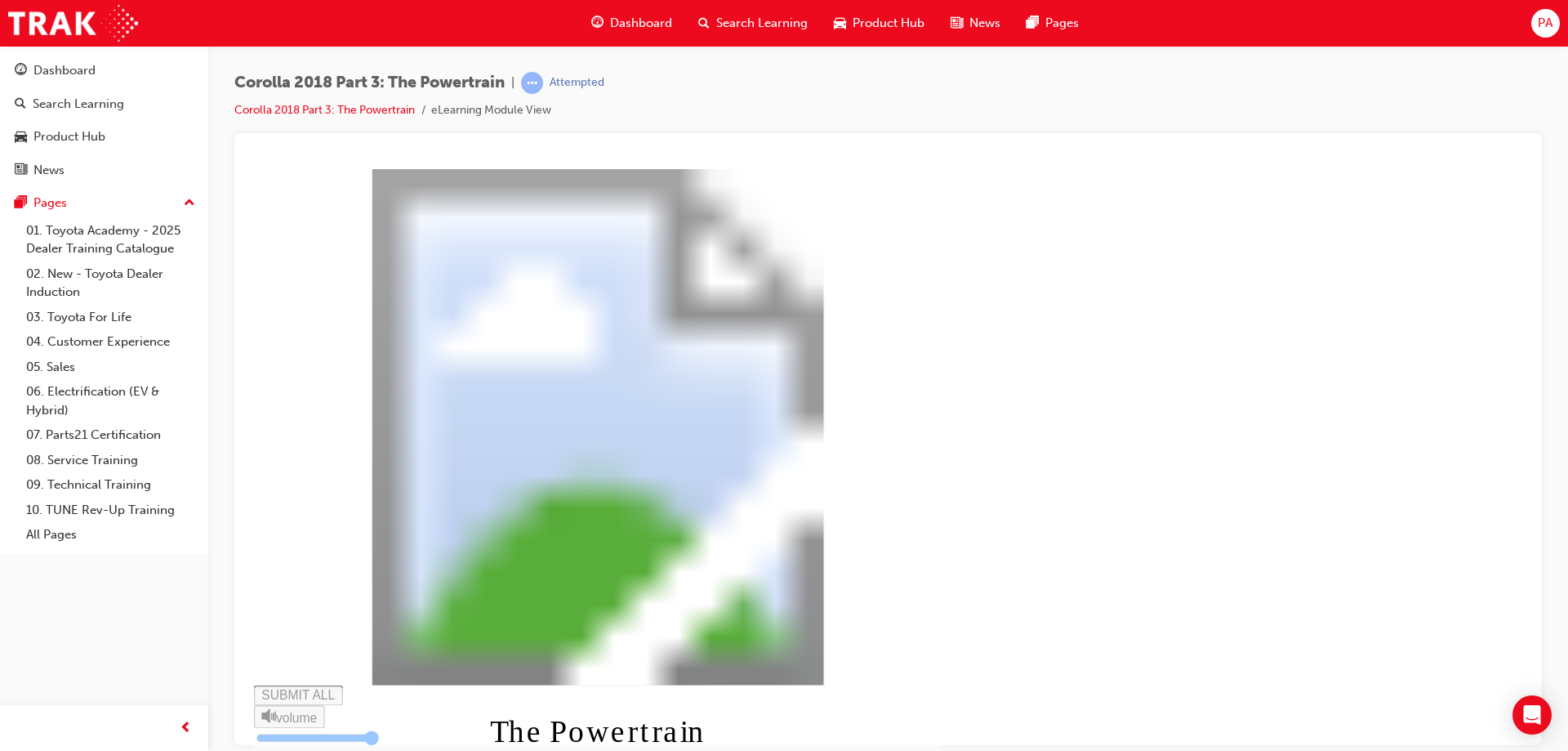
type input "14"
type input "0.087"
type input "15"
type input "0.088"
type input "15"
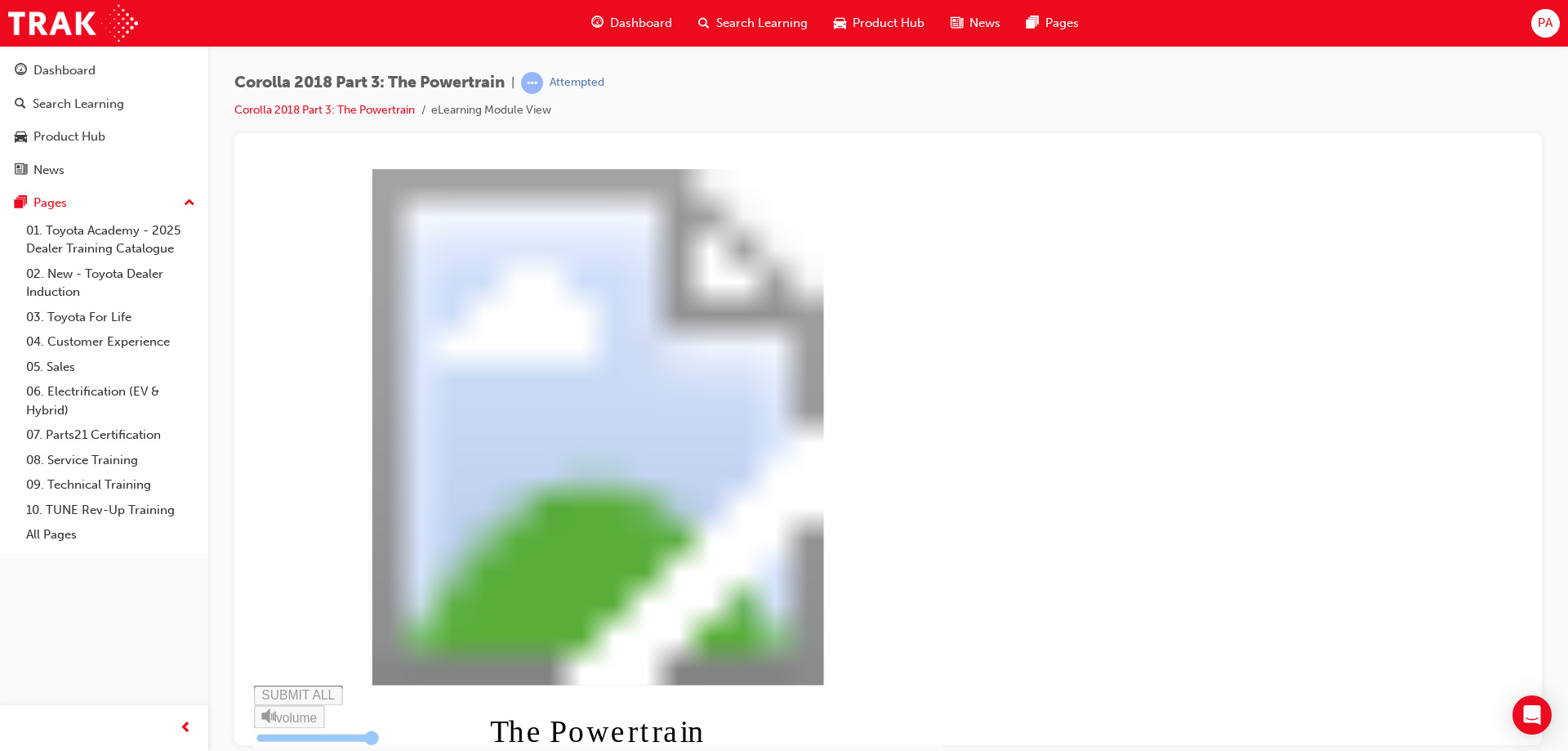
type input "0.089"
type input "15"
type input "0.091"
type input "15"
type input "0.092"
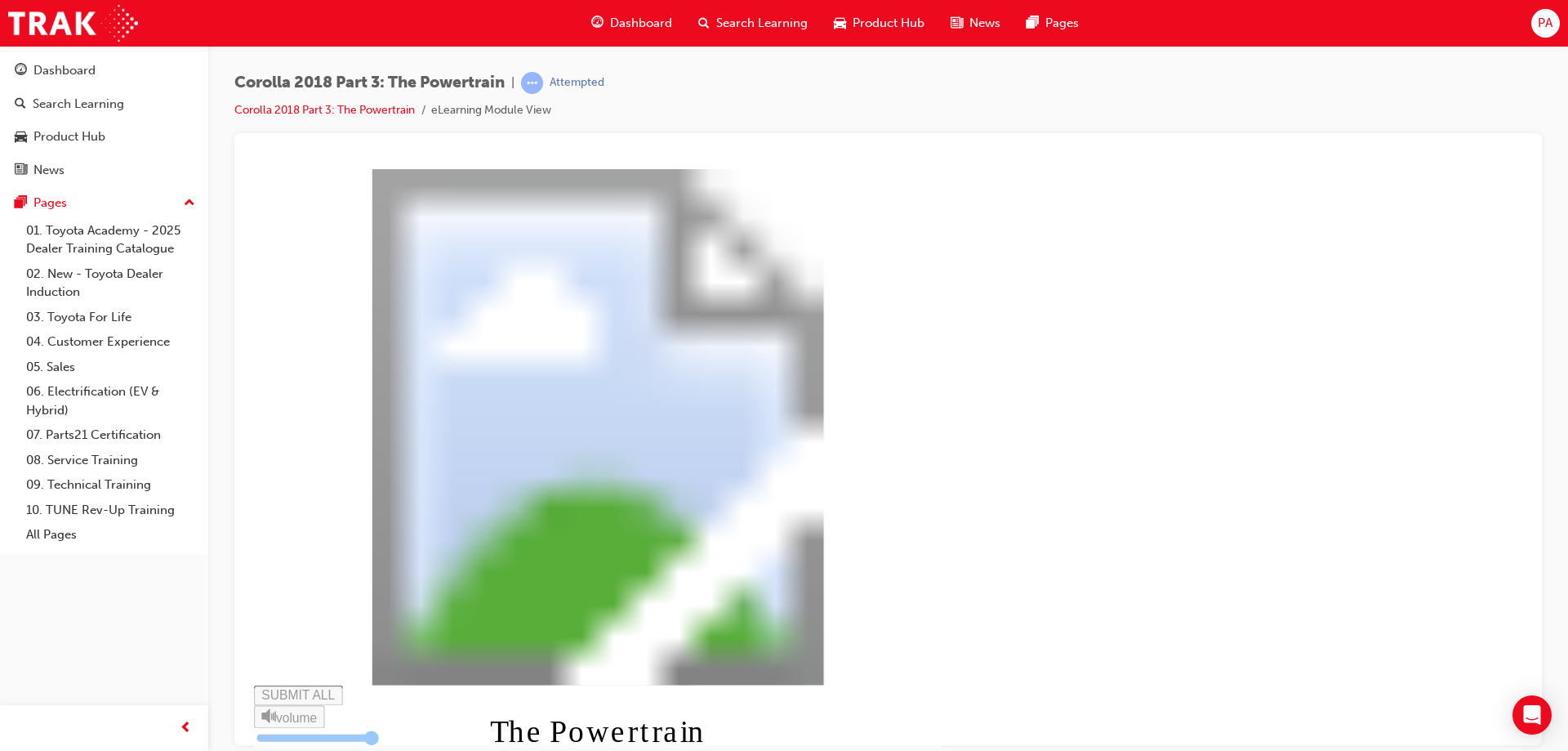
type input "16"
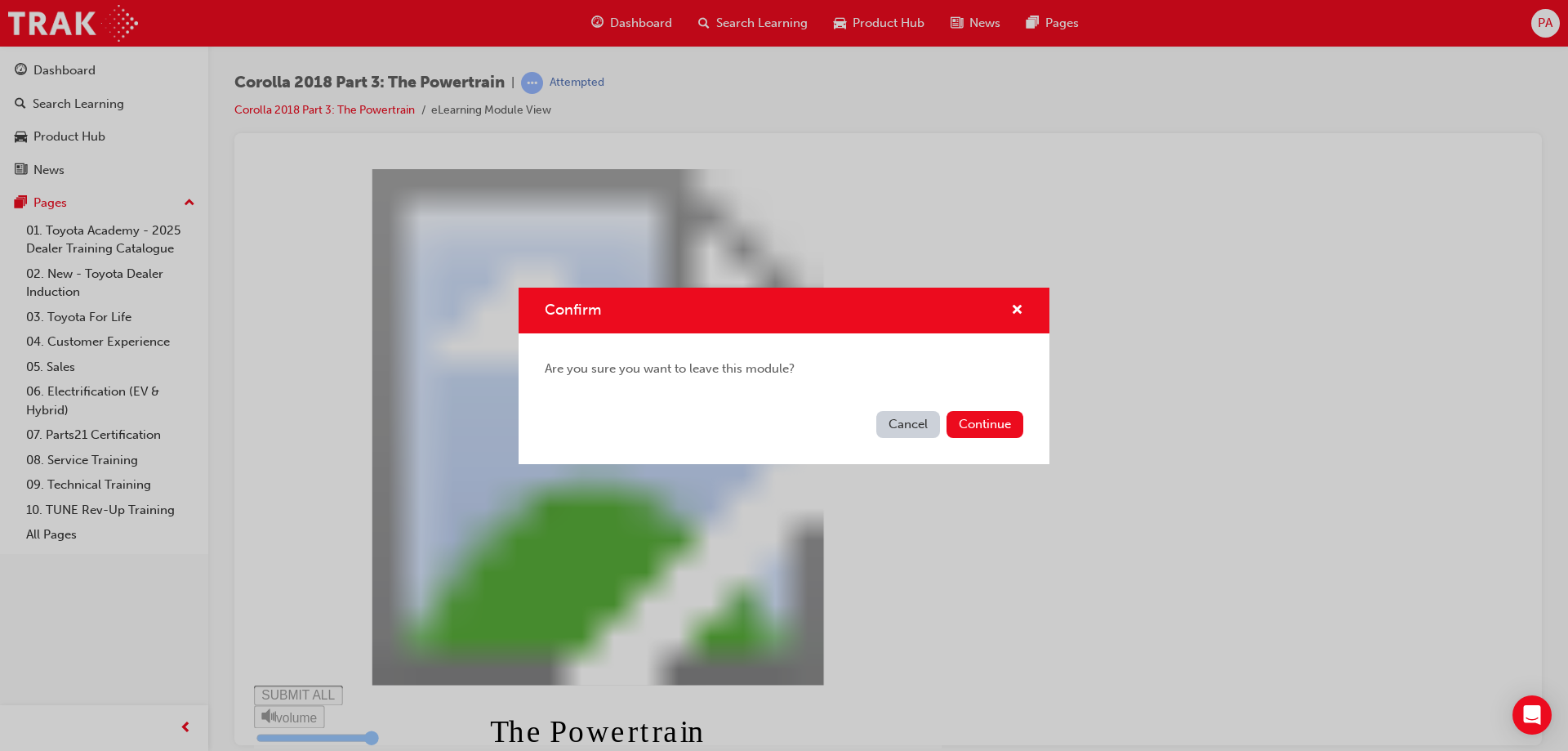
type input "0.093"
type input "16"
type input "0.094"
type input "16"
type input "0.096"
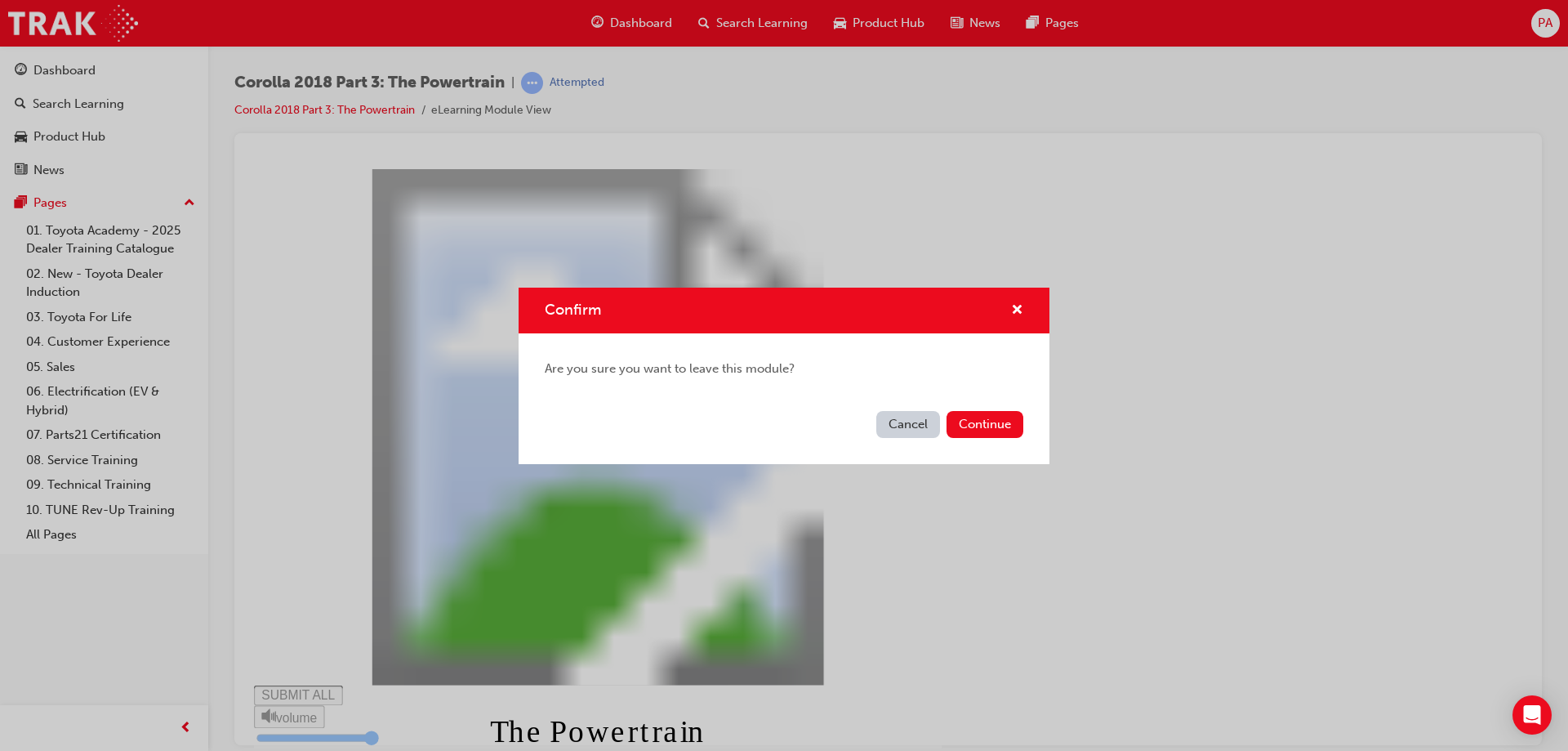
type input "16"
type input "0.097"
type input "17"
type input "0.098"
type input "17"
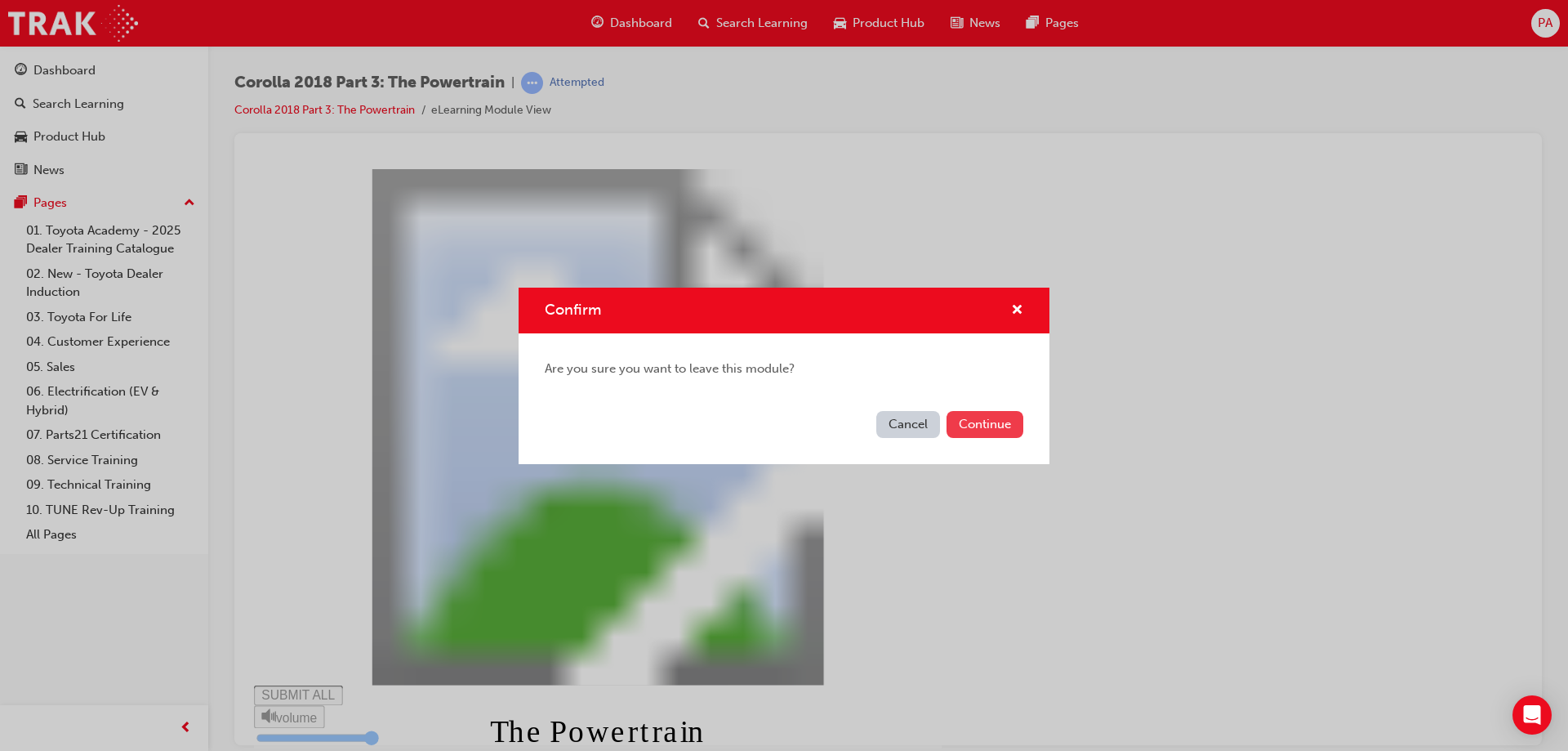
type input "0.099"
click at [993, 421] on button "Continue" at bounding box center [985, 425] width 77 height 27
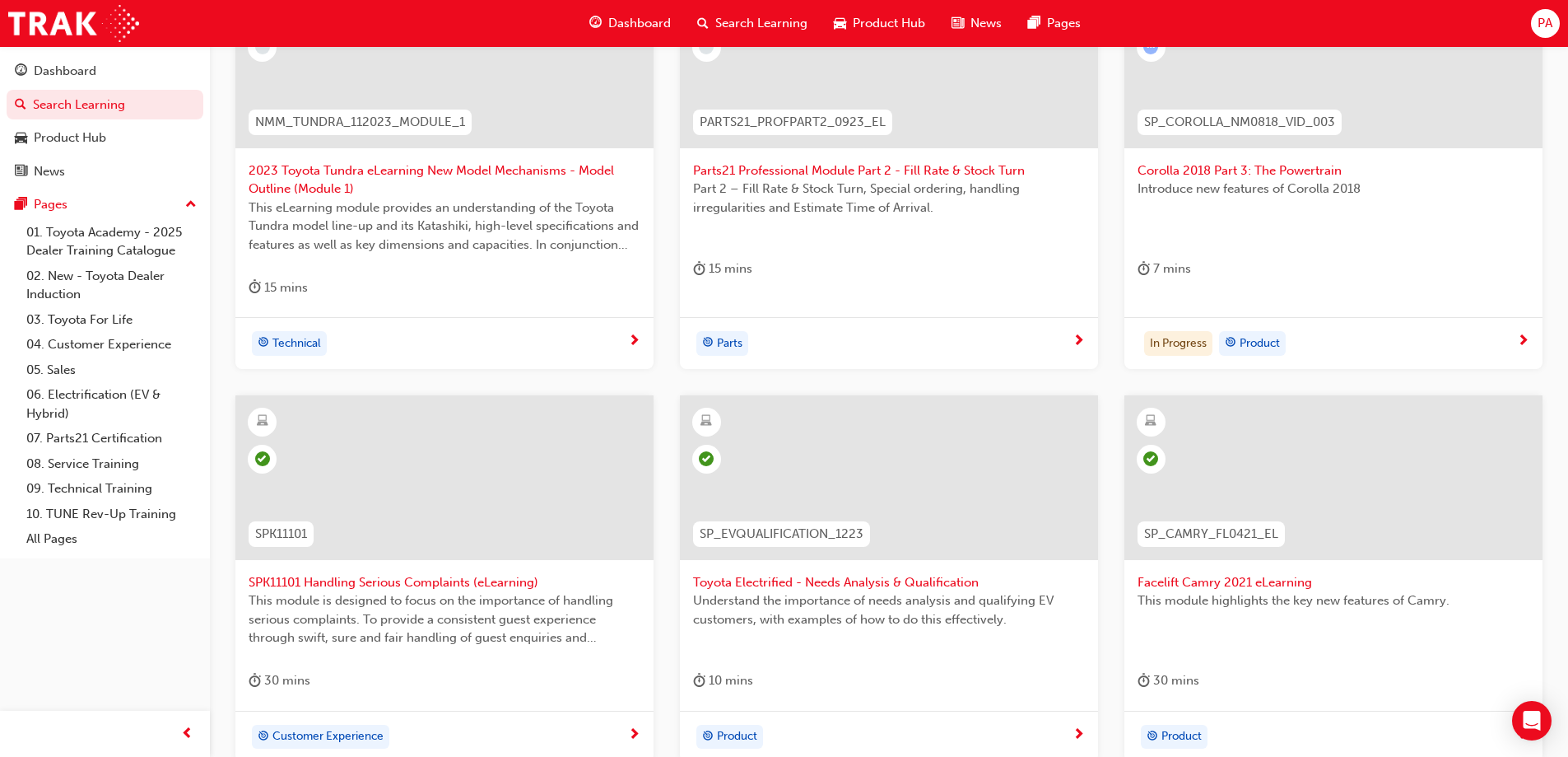
scroll to position [504, 0]
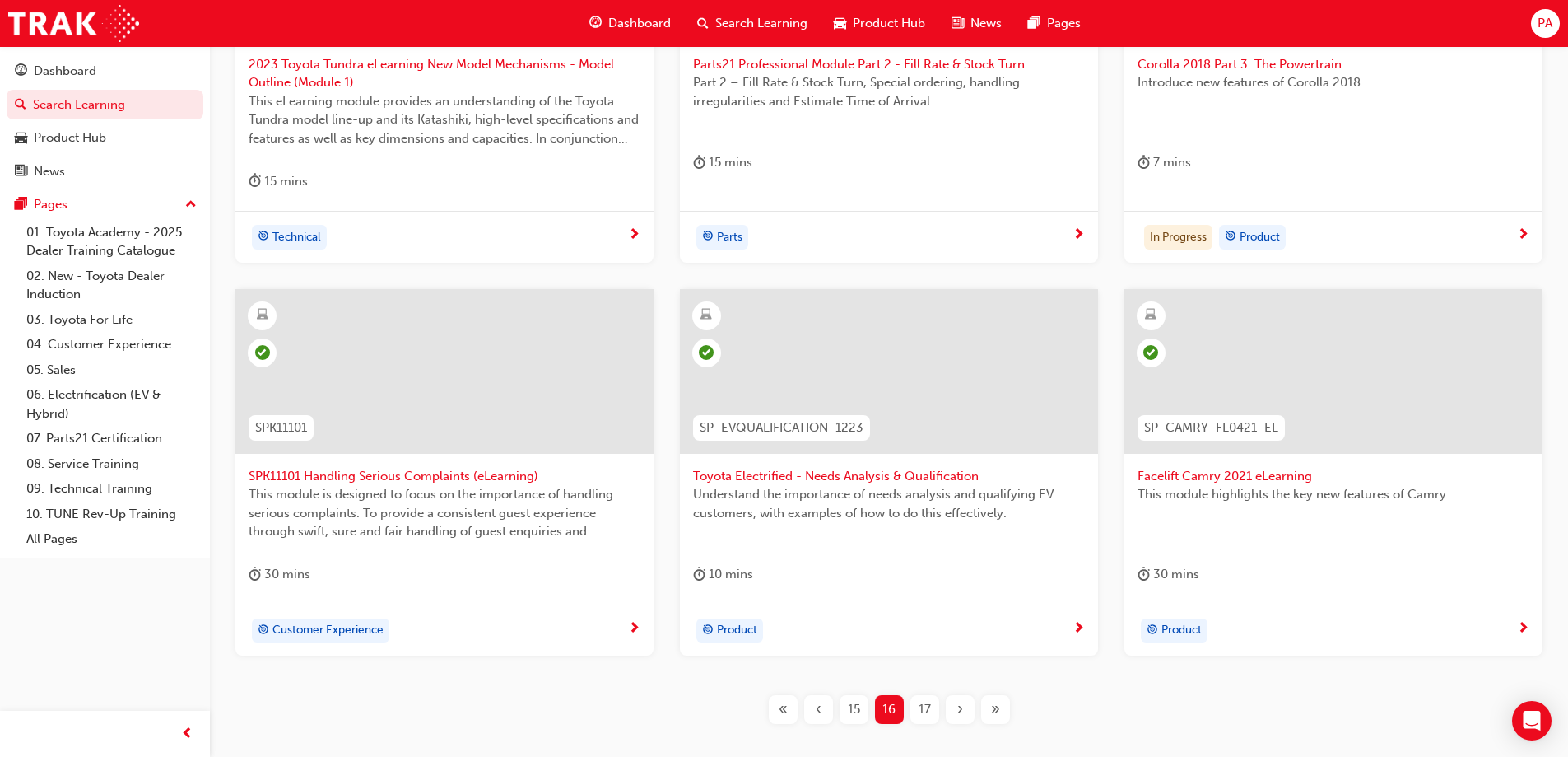
click at [959, 708] on span "›" at bounding box center [960, 709] width 5 height 19
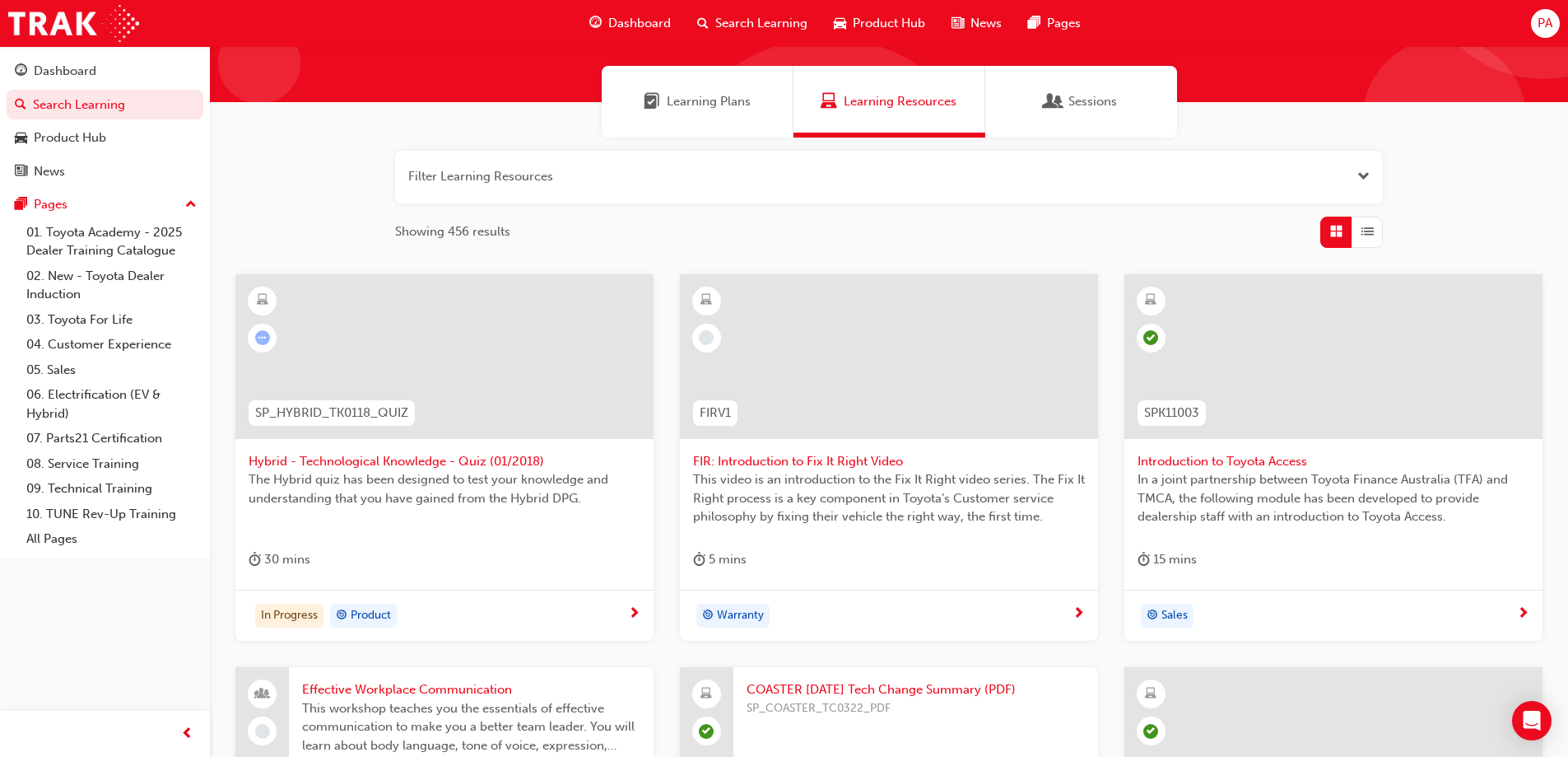
scroll to position [92, 0]
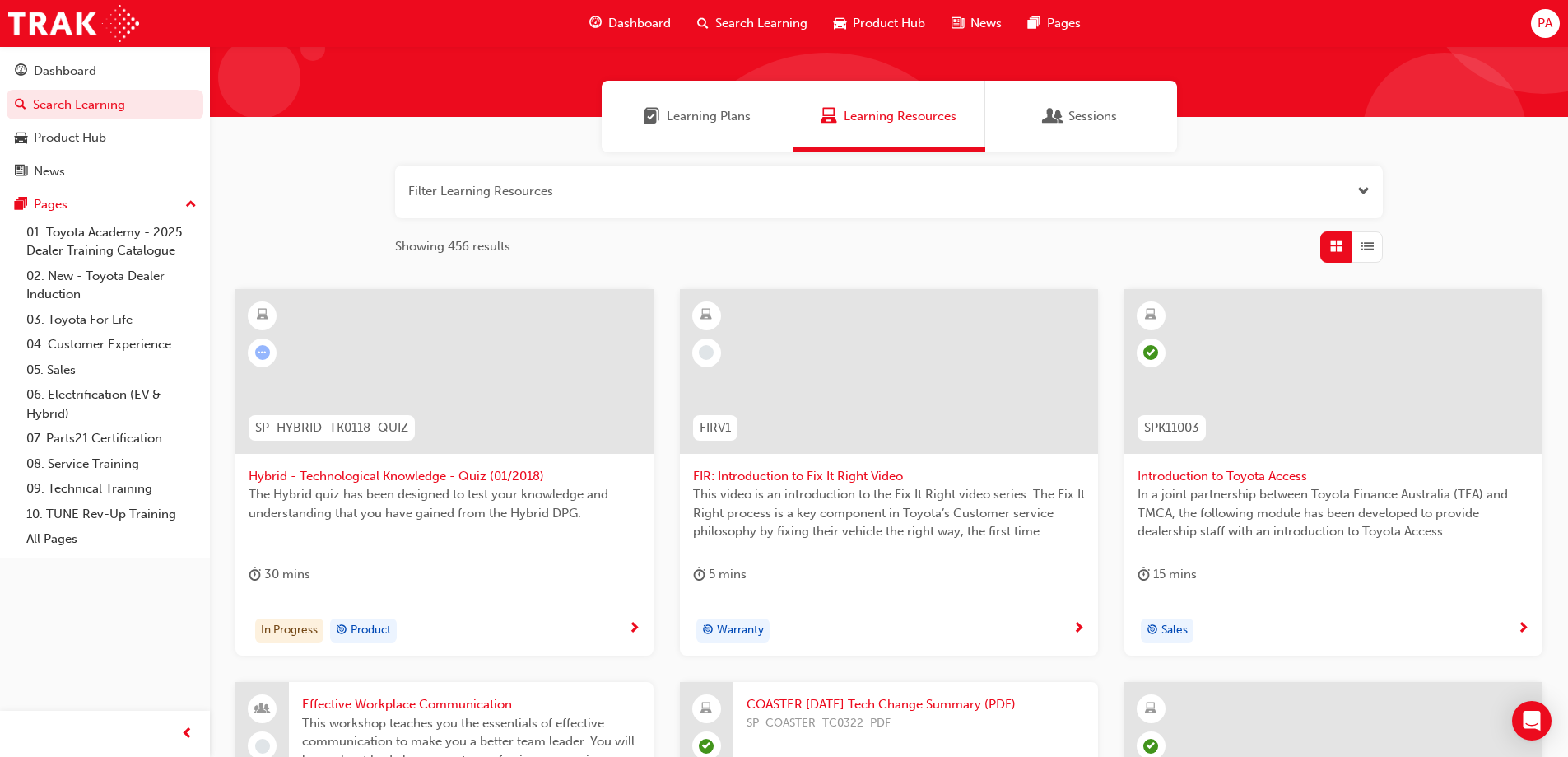
click at [325, 488] on span "The Hybrid quiz has been designed to test your knowledge and understanding that…" at bounding box center [444, 503] width 392 height 37
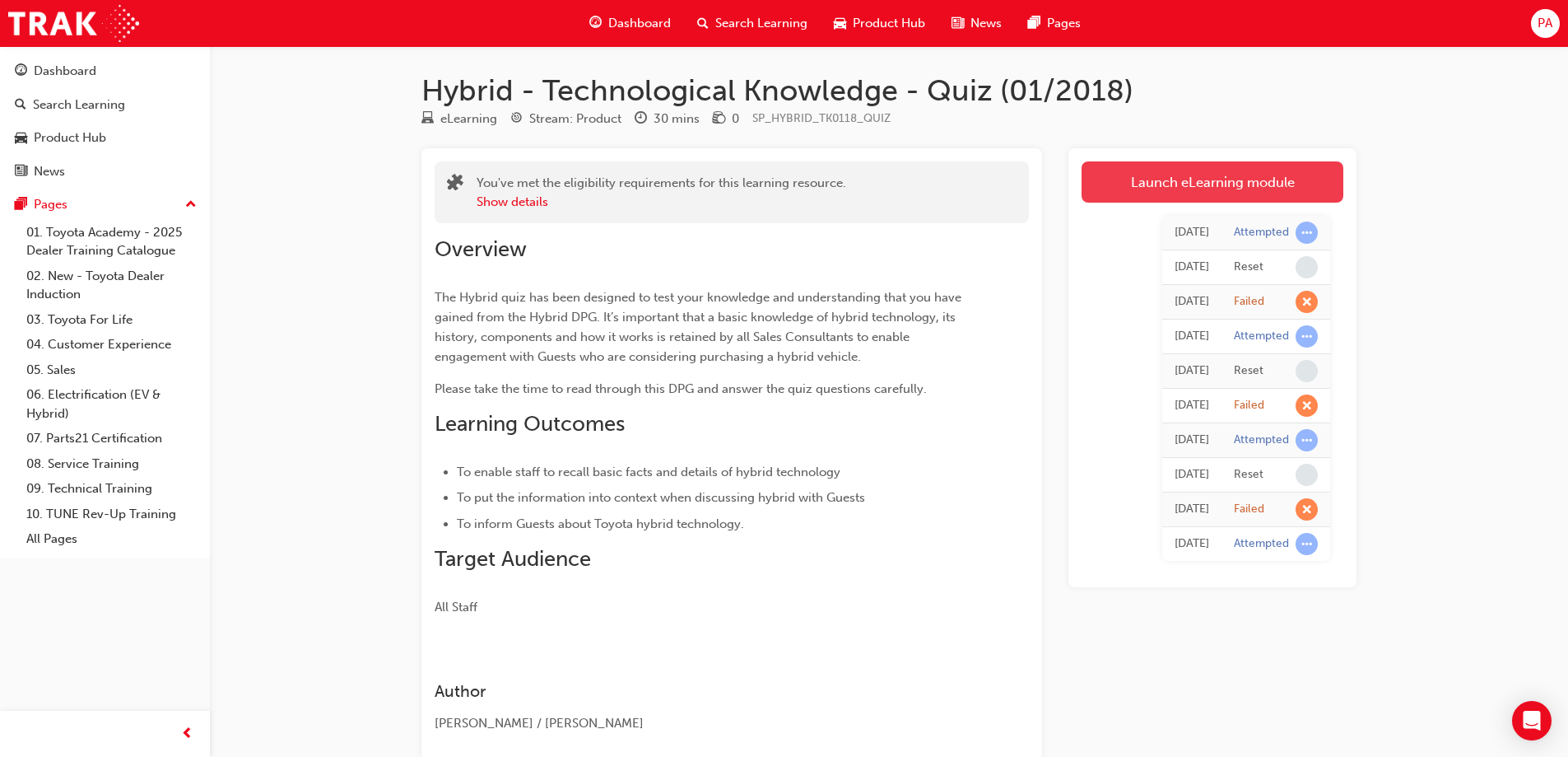
click at [1225, 180] on link "Launch eLearning module" at bounding box center [1212, 182] width 262 height 41
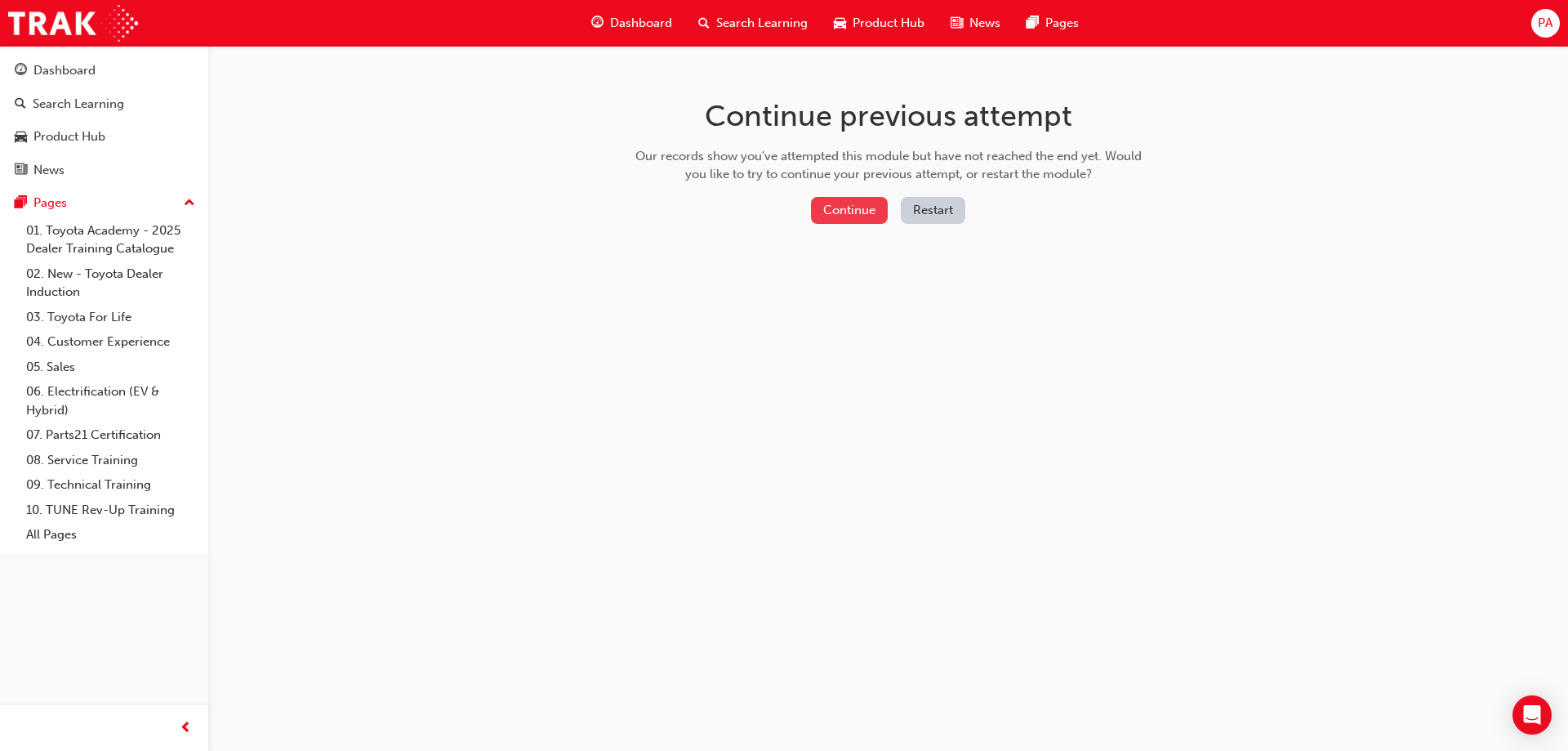
click at [858, 214] on button "Continue" at bounding box center [849, 210] width 77 height 27
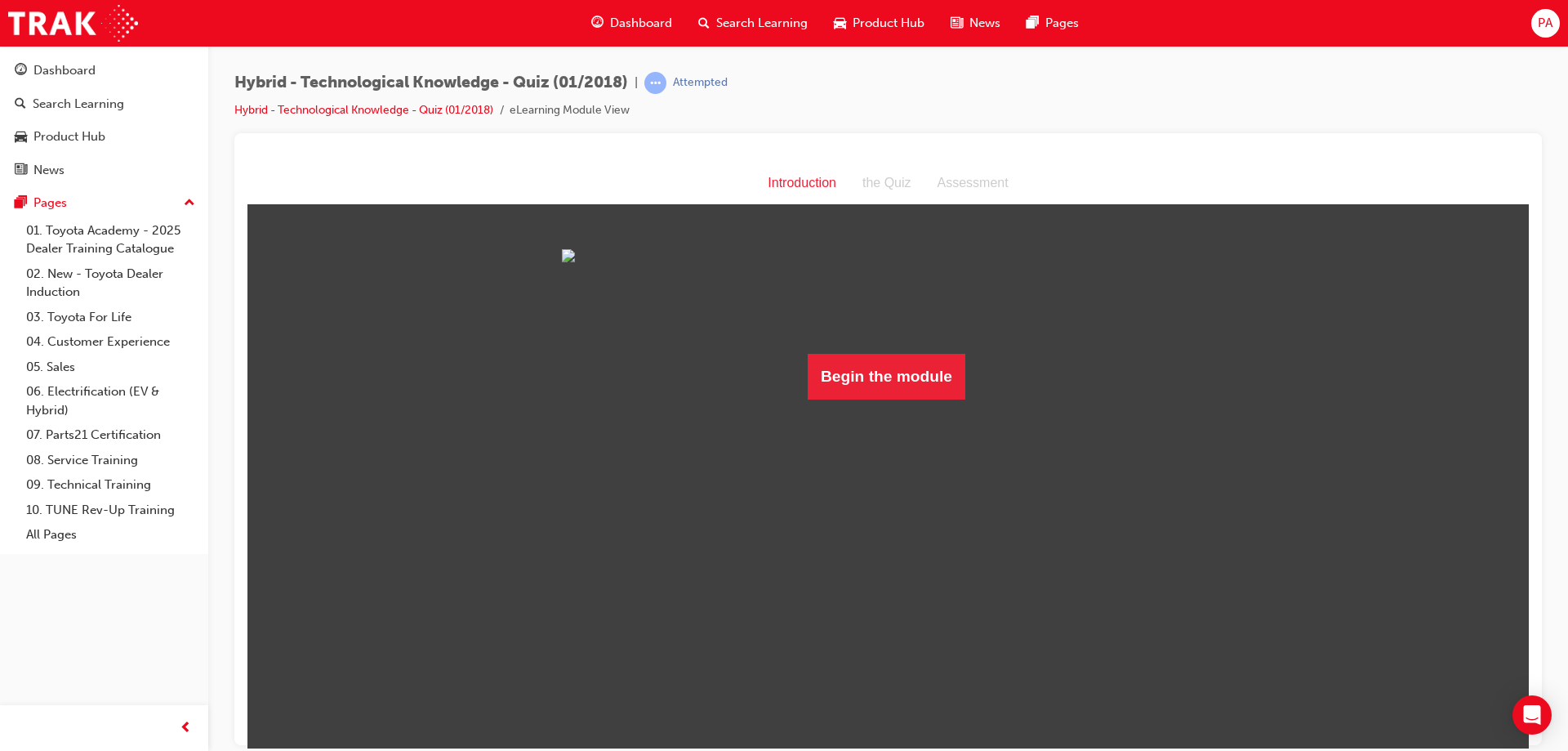
scroll to position [5, 0]
click at [1248, 87] on div "Hybrid - Technological Knowledge - Quiz (01/2018) | Attempted Hybrid - Technolo…" at bounding box center [887, 102] width 1307 height 61
click at [889, 399] on button "Begin the module" at bounding box center [886, 376] width 158 height 46
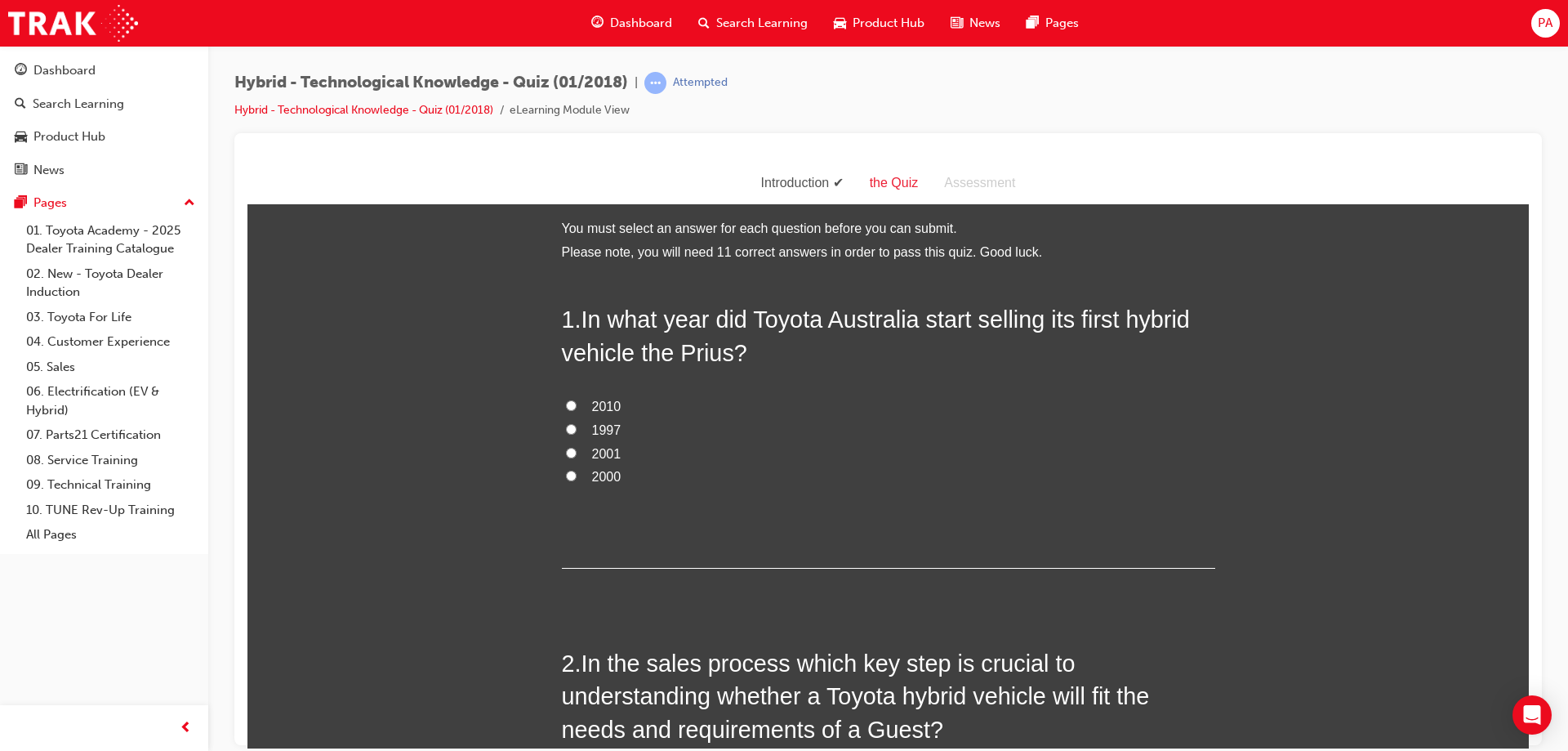
scroll to position [0, 0]
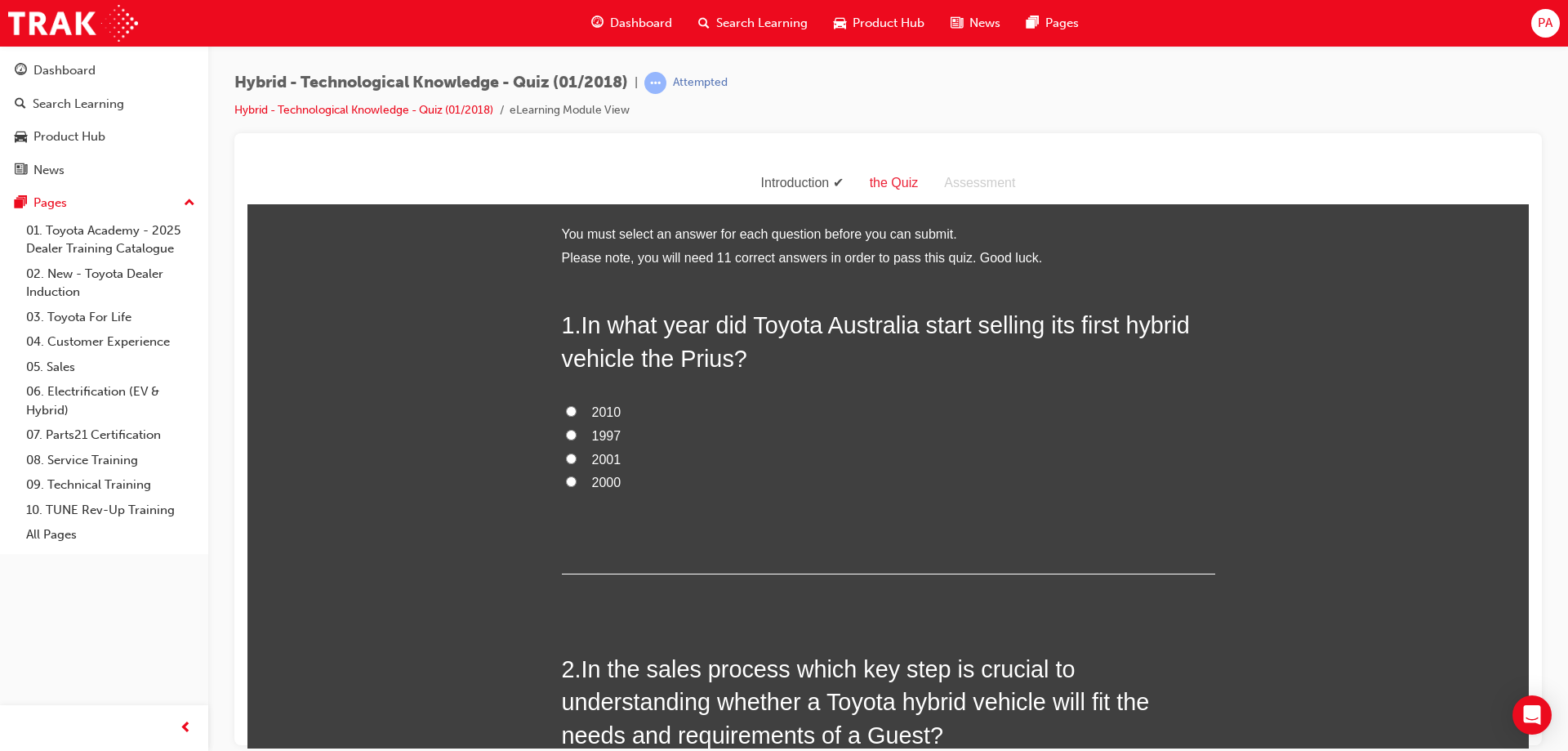
click at [568, 458] on input "2001" at bounding box center [572, 458] width 11 height 11
radio input "true"
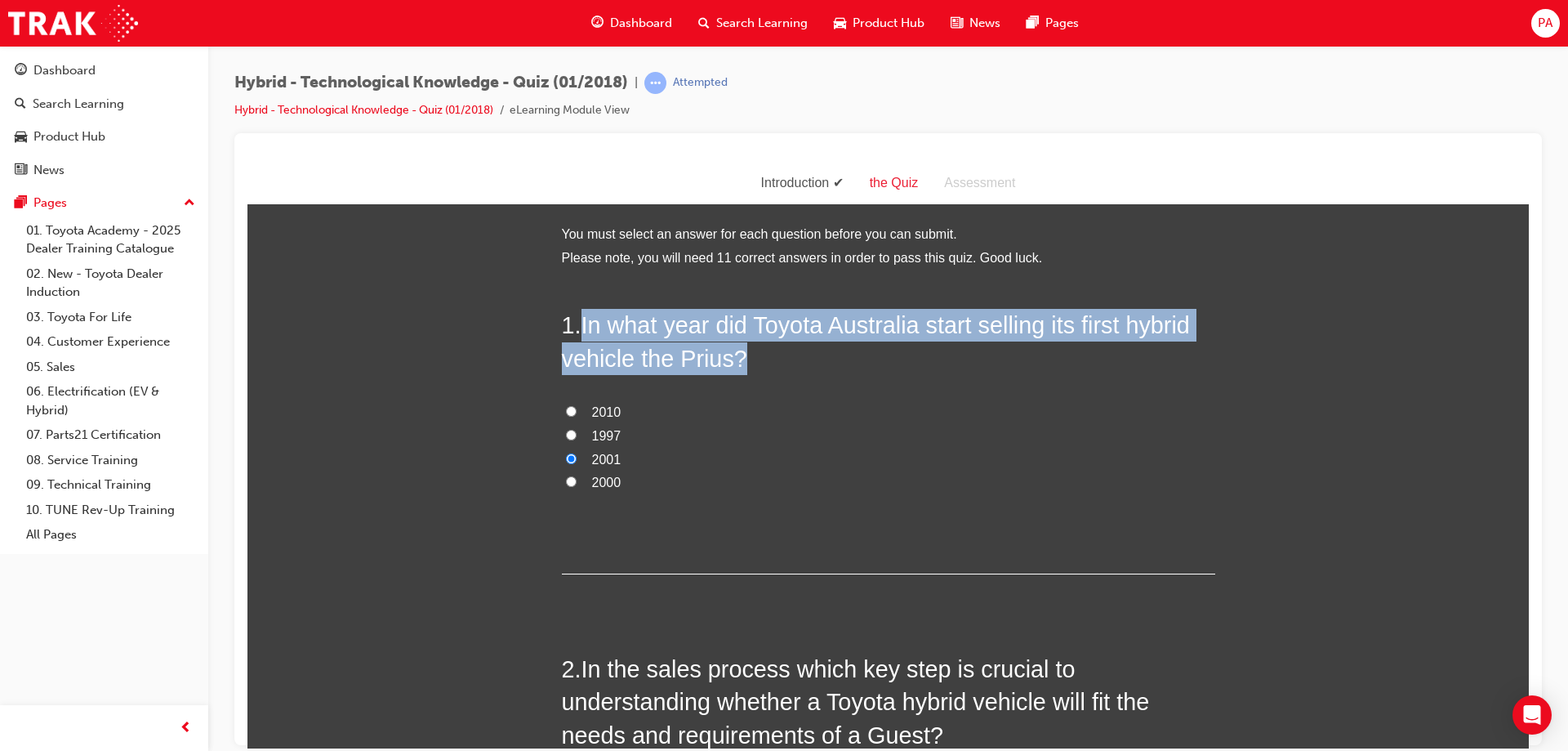
drag, startPoint x: 773, startPoint y: 356, endPoint x: 582, endPoint y: 317, distance: 194.9
click at [582, 317] on h2 "1 . In what year did Toyota Australia start selling its first hybrid vehicle th…" at bounding box center [888, 340] width 653 height 66
copy span "In what year did Toyota Australia start selling its first hybrid vehicle the Pr…"
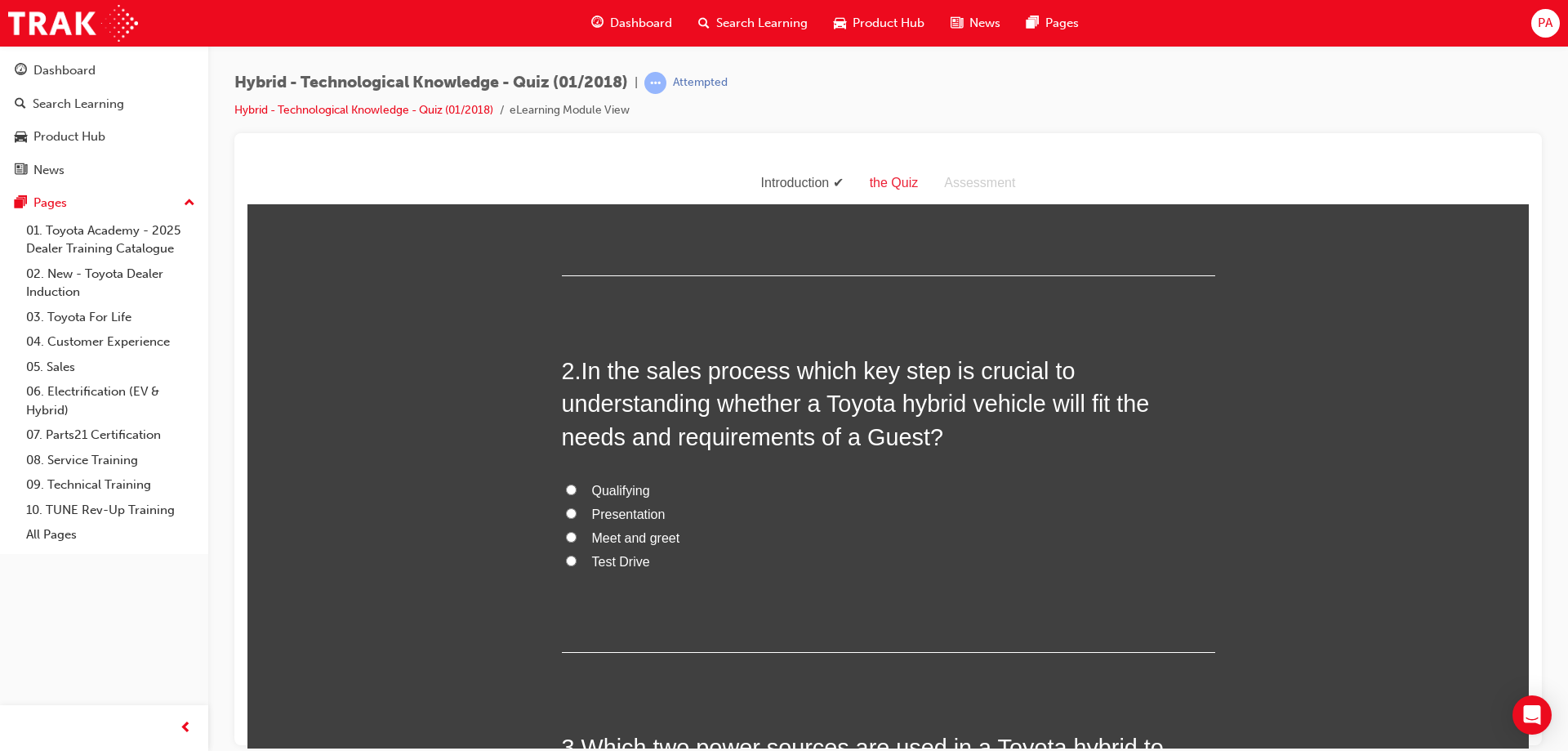
scroll to position [327, 0]
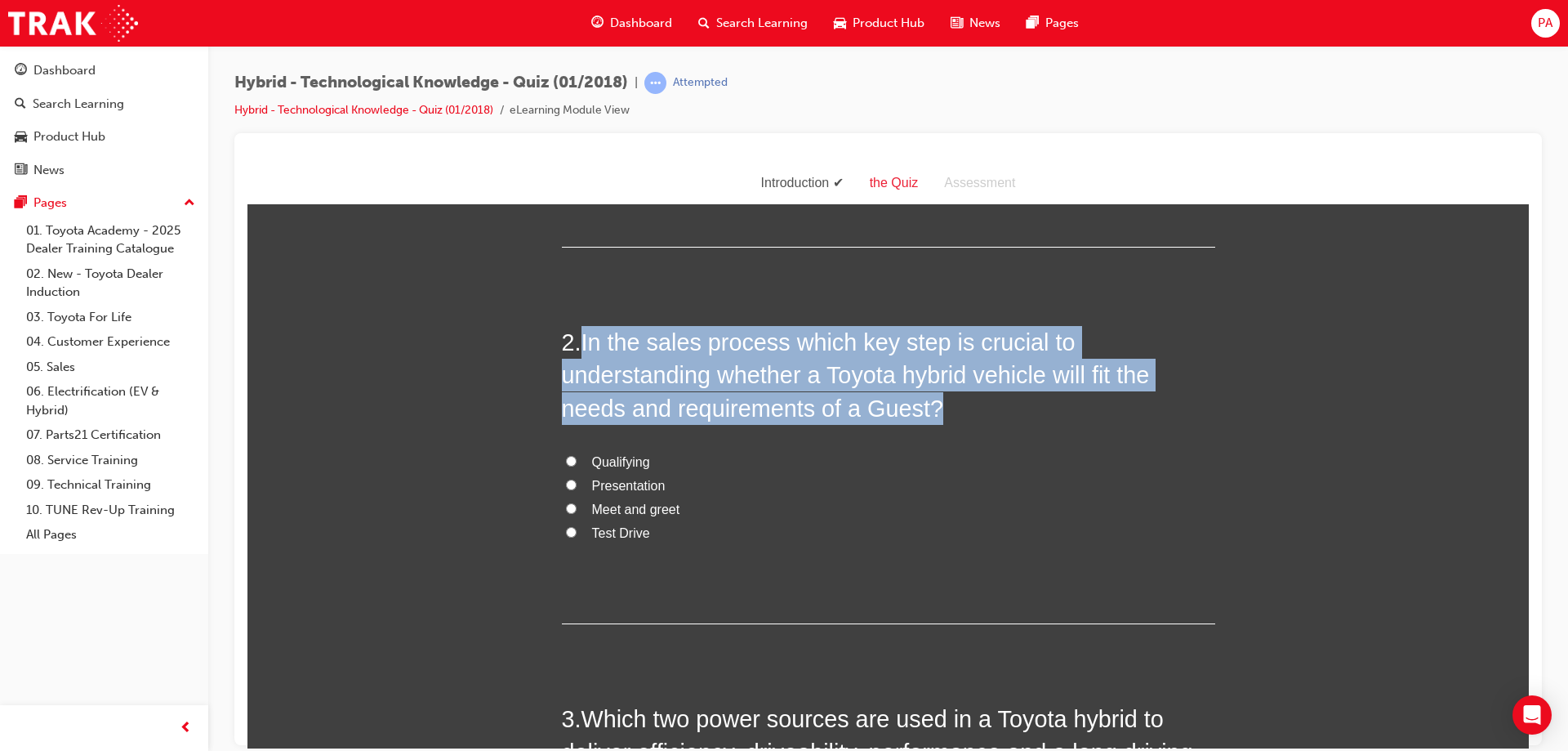
drag, startPoint x: 953, startPoint y: 417, endPoint x: 581, endPoint y: 338, distance: 380.3
click at [581, 338] on h2 "2 . In the sales process which key step is crucial to understanding whether a T…" at bounding box center [888, 374] width 653 height 98
copy span "In the sales process which key step is crucial to understanding whether a Toyot…"
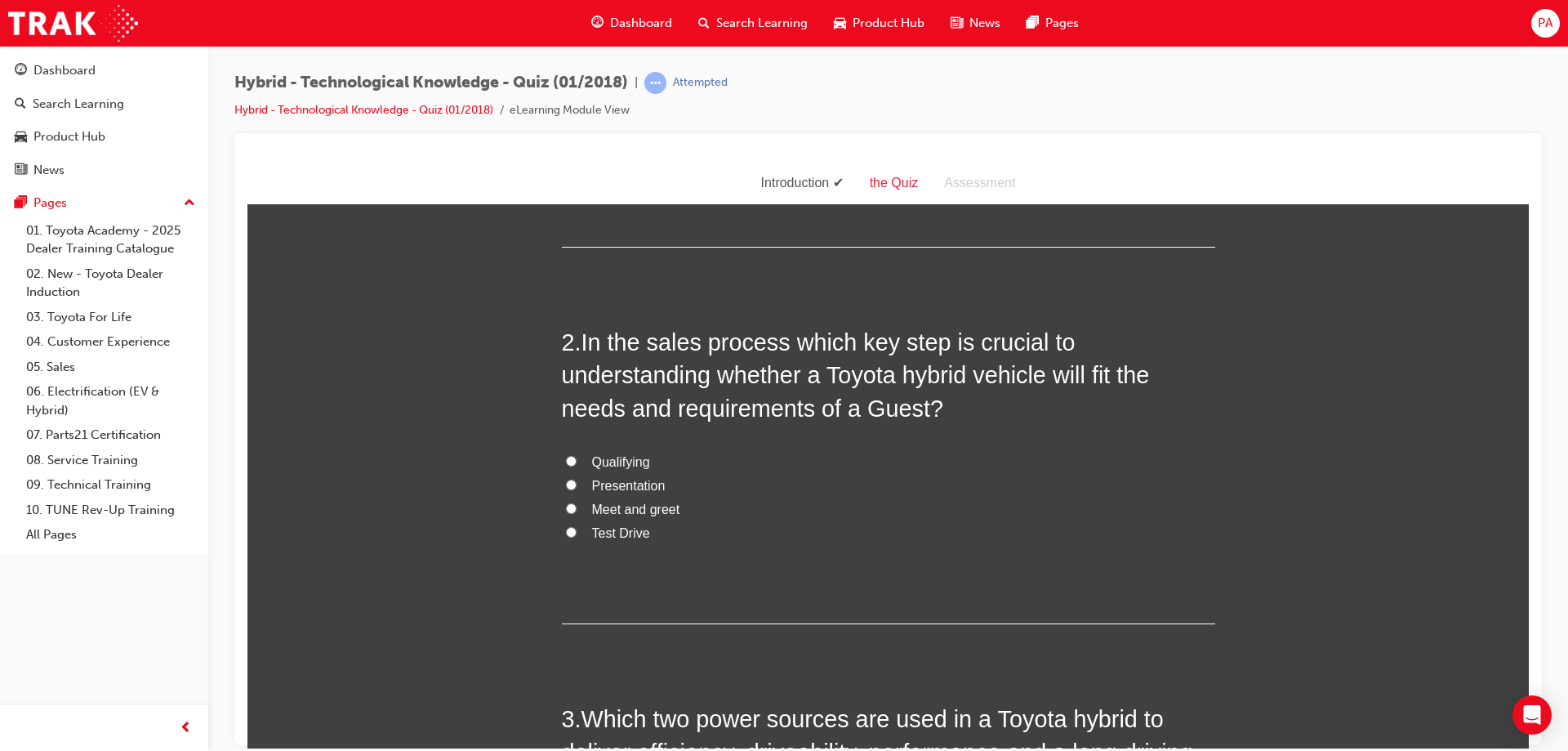
click at [635, 509] on span "Meet and greet" at bounding box center [636, 509] width 89 height 14
click at [577, 509] on input "Meet and greet" at bounding box center [572, 508] width 11 height 11
radio input "true"
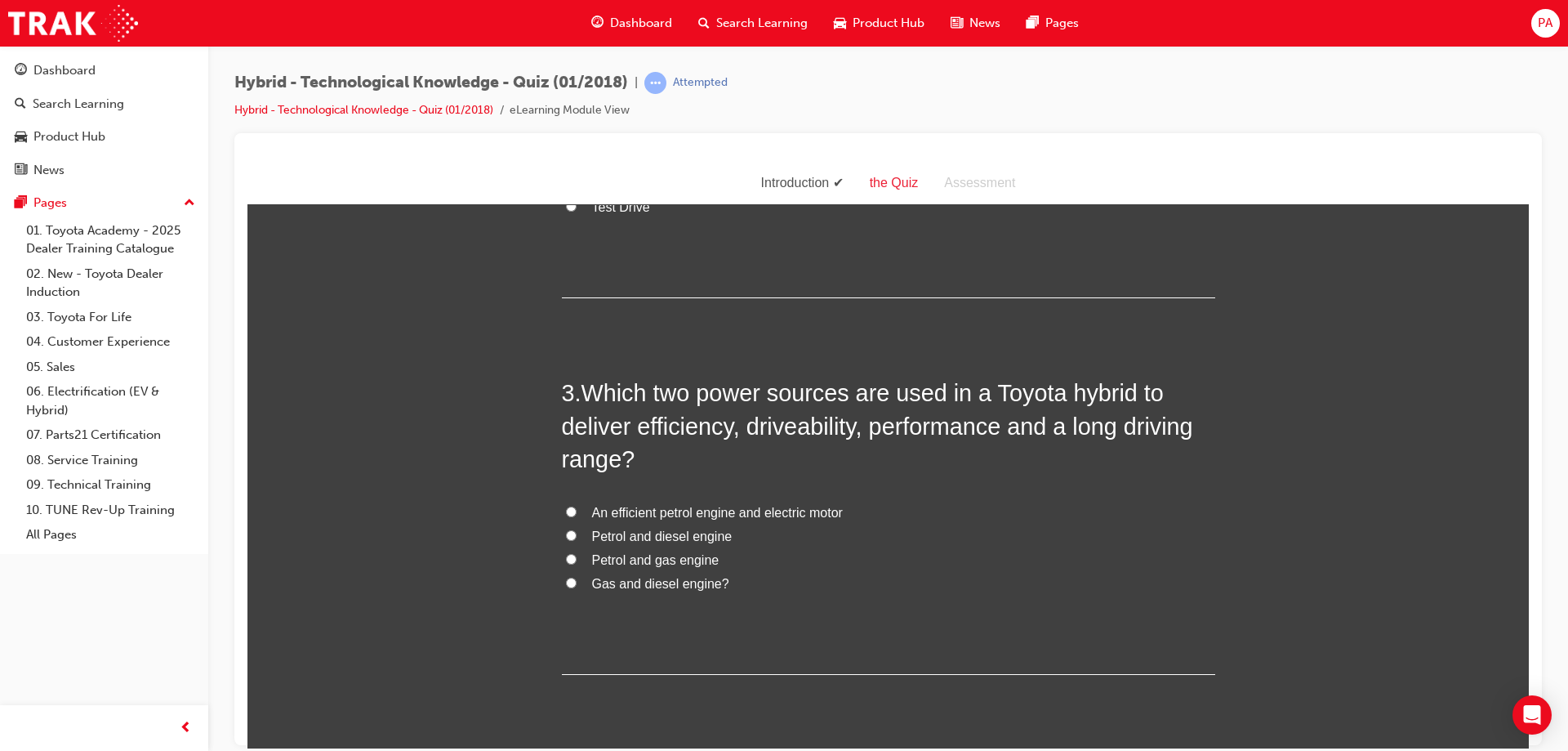
scroll to position [653, 0]
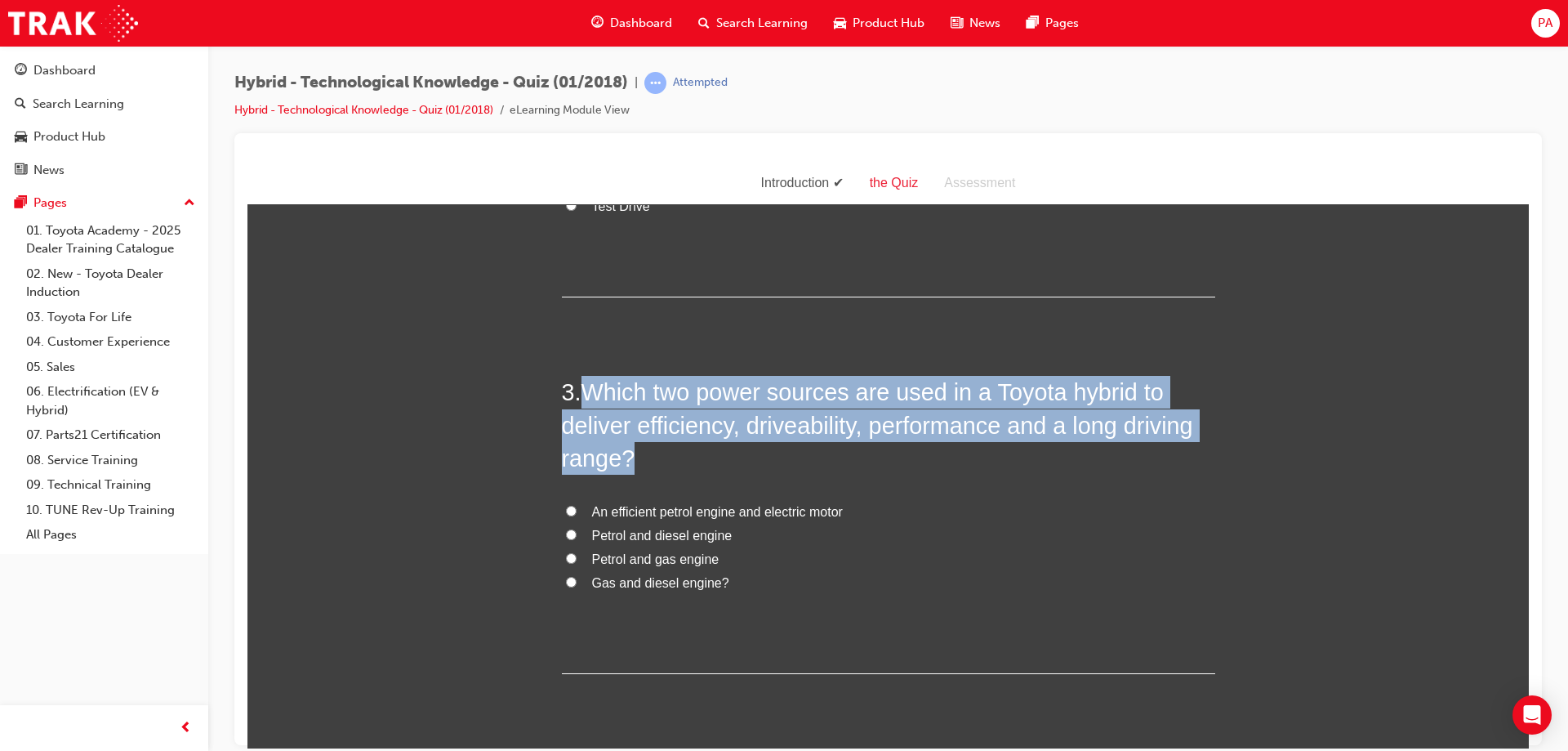
drag, startPoint x: 580, startPoint y: 381, endPoint x: 630, endPoint y: 455, distance: 89.3
click at [630, 455] on h2 "3 . Which two power sources are used in a Toyota hybrid to deliver efficiency, …" at bounding box center [888, 424] width 653 height 98
copy span "Which two power sources are used in a Toyota hybrid to deliver efficiency, driv…"
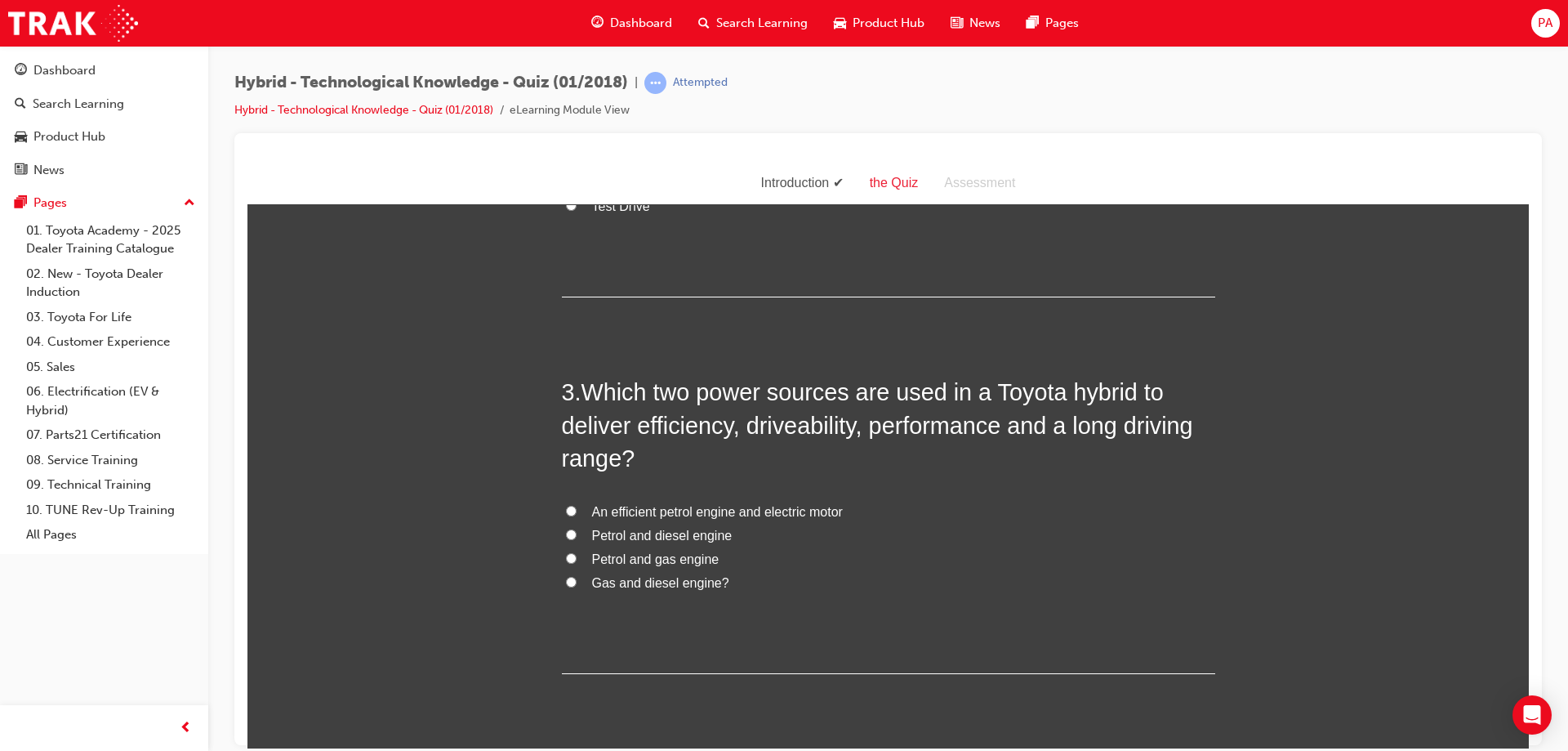
click at [612, 505] on span "An efficient petrol engine and electric motor" at bounding box center [717, 512] width 251 height 14
click at [577, 505] on input "An efficient petrol engine and electric motor" at bounding box center [572, 510] width 11 height 11
radio input "true"
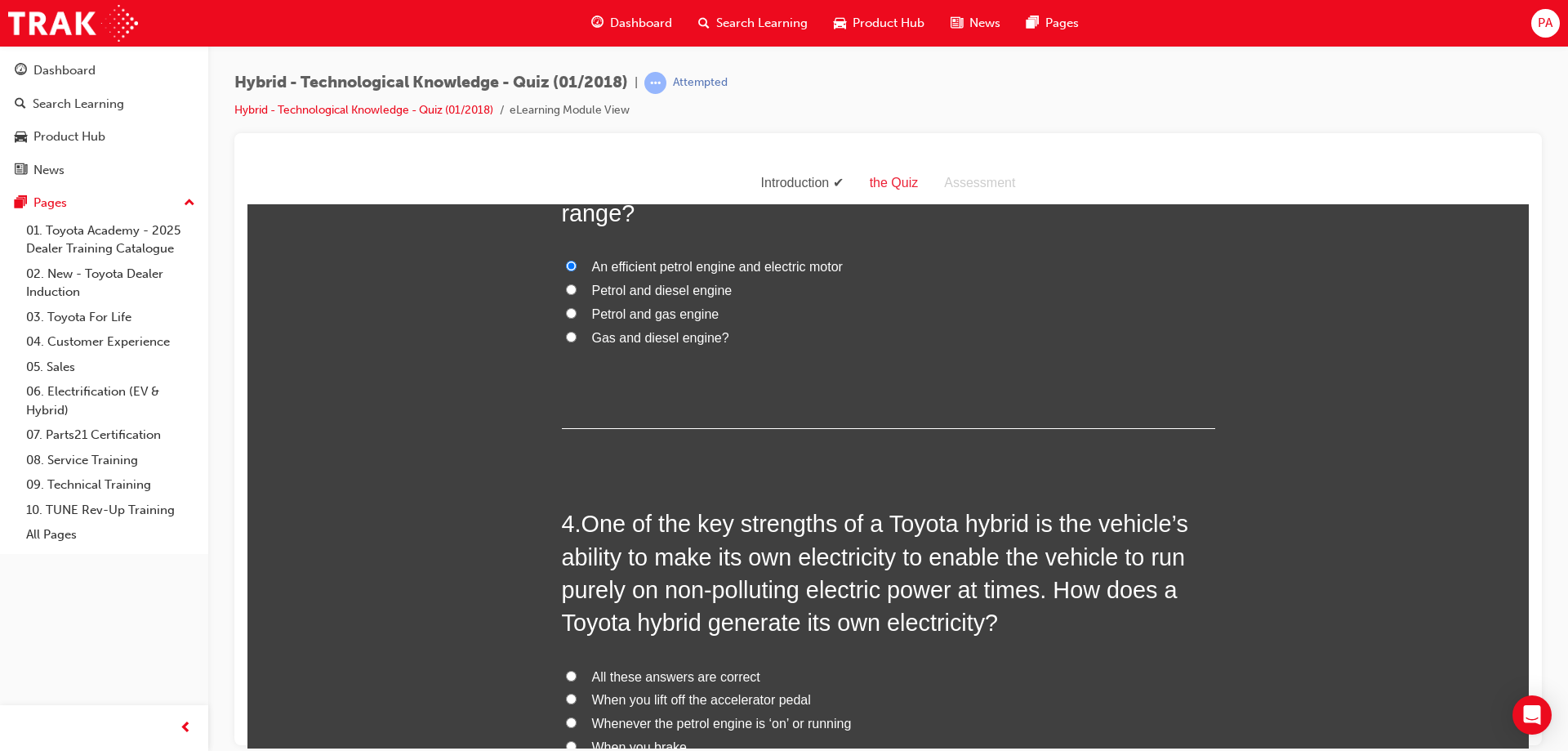
scroll to position [981, 0]
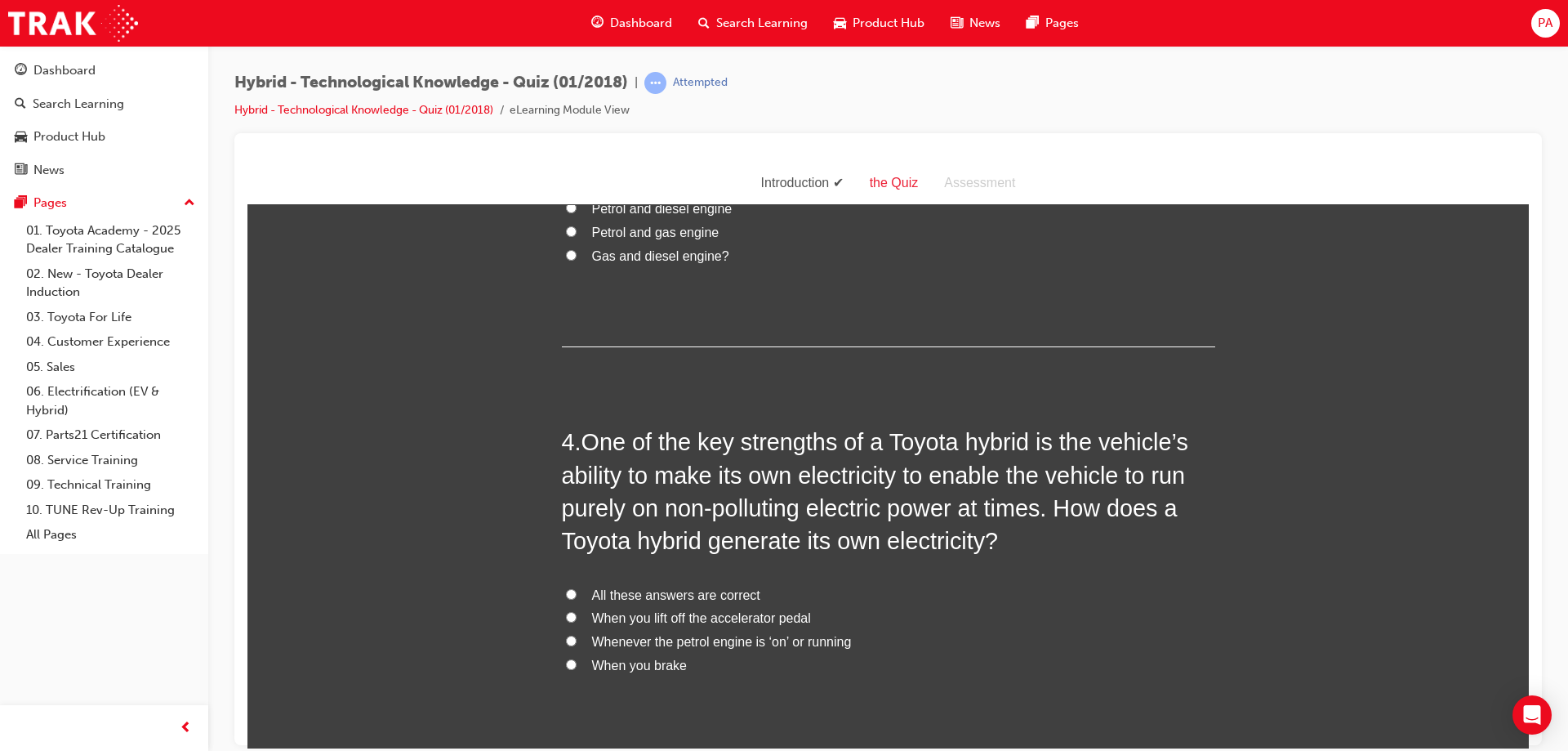
click at [625, 590] on span "All these answers are correct" at bounding box center [676, 595] width 168 height 14
click at [577, 590] on input "All these answers are correct" at bounding box center [572, 593] width 11 height 11
radio input "true"
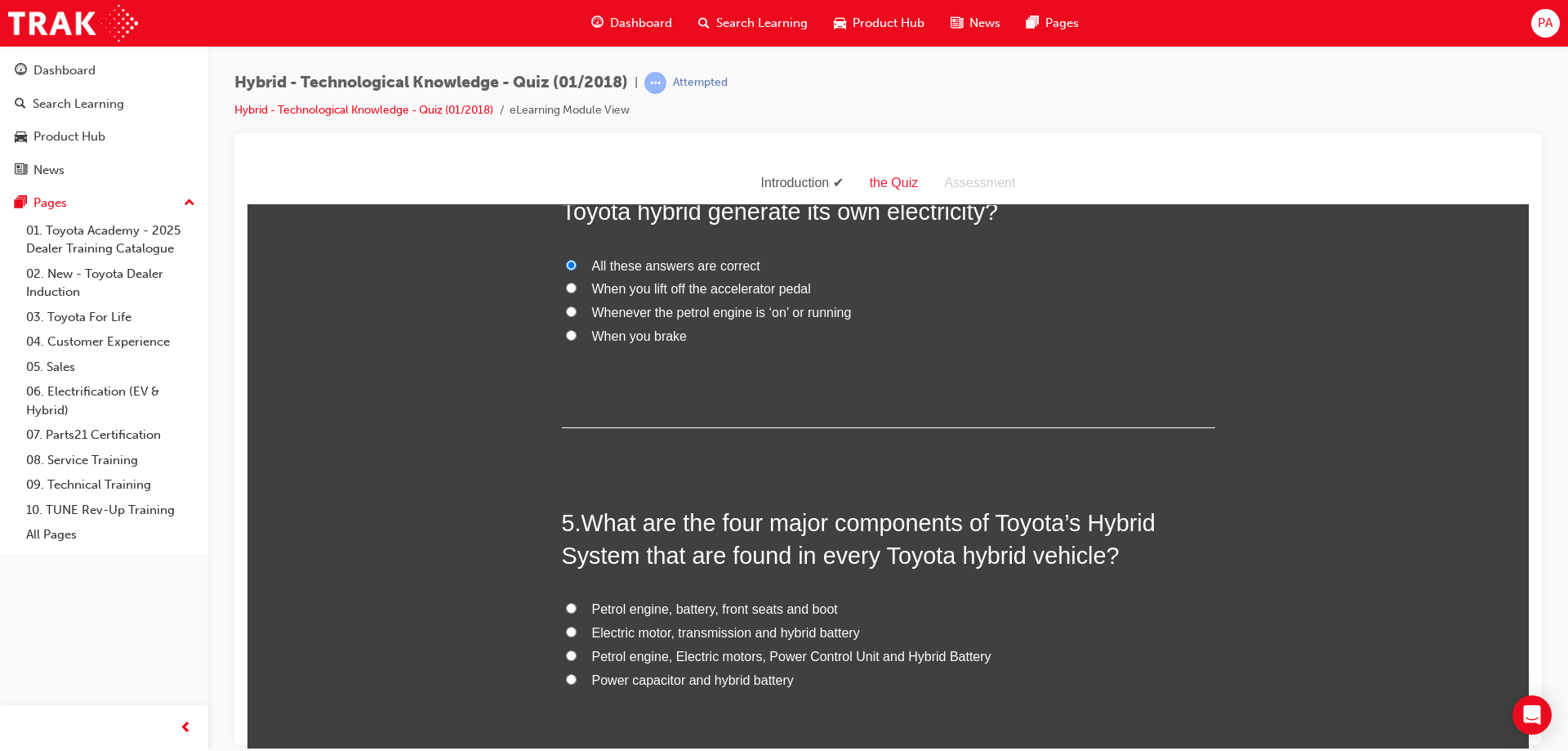
scroll to position [1389, 0]
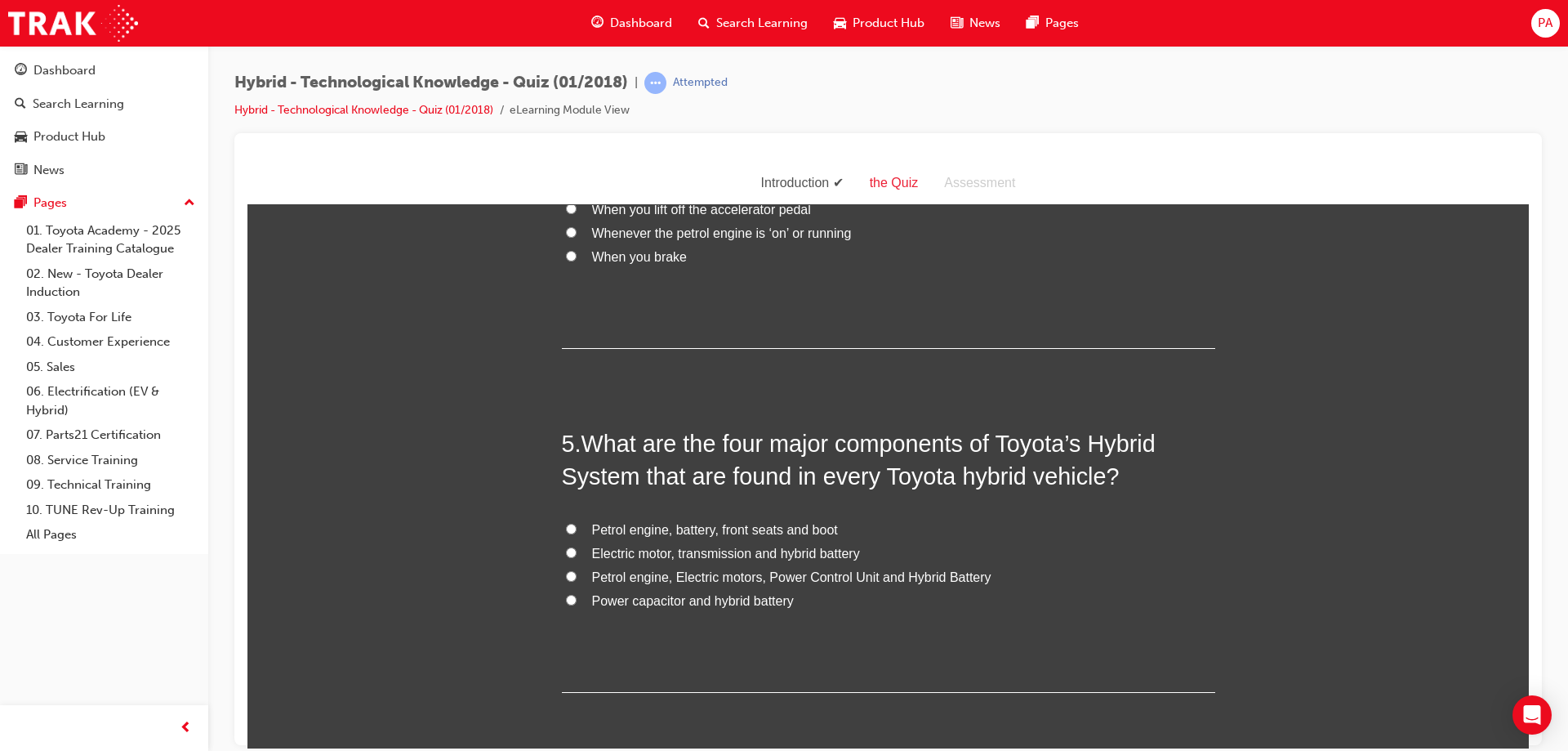
click at [674, 577] on span "Petrol engine, Electric motors, Power Control Unit and Hybrid Battery" at bounding box center [792, 576] width 400 height 14
click at [577, 577] on input "Petrol engine, Electric motors, Power Control Unit and Hybrid Battery" at bounding box center [572, 575] width 11 height 11
radio input "true"
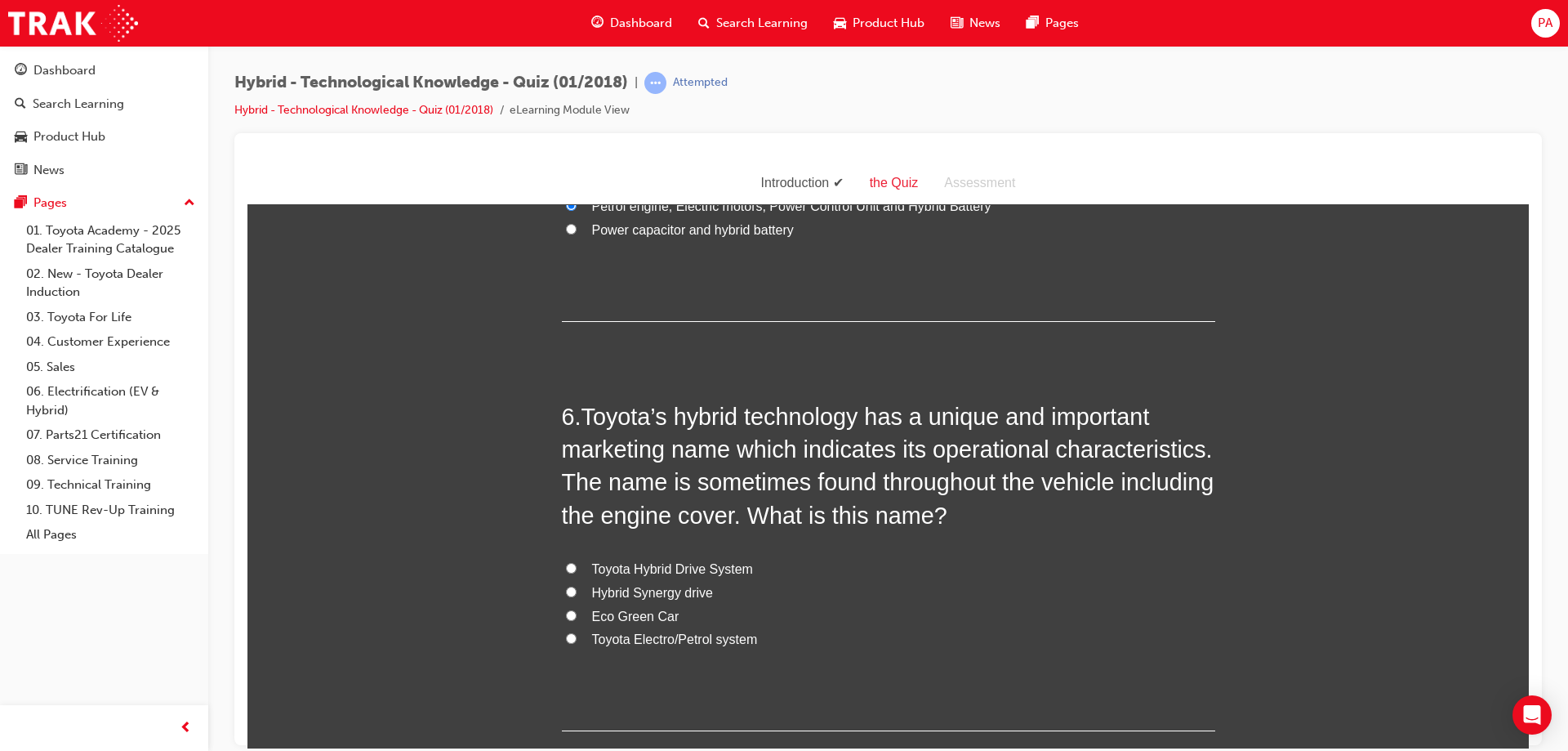
scroll to position [1797, 0]
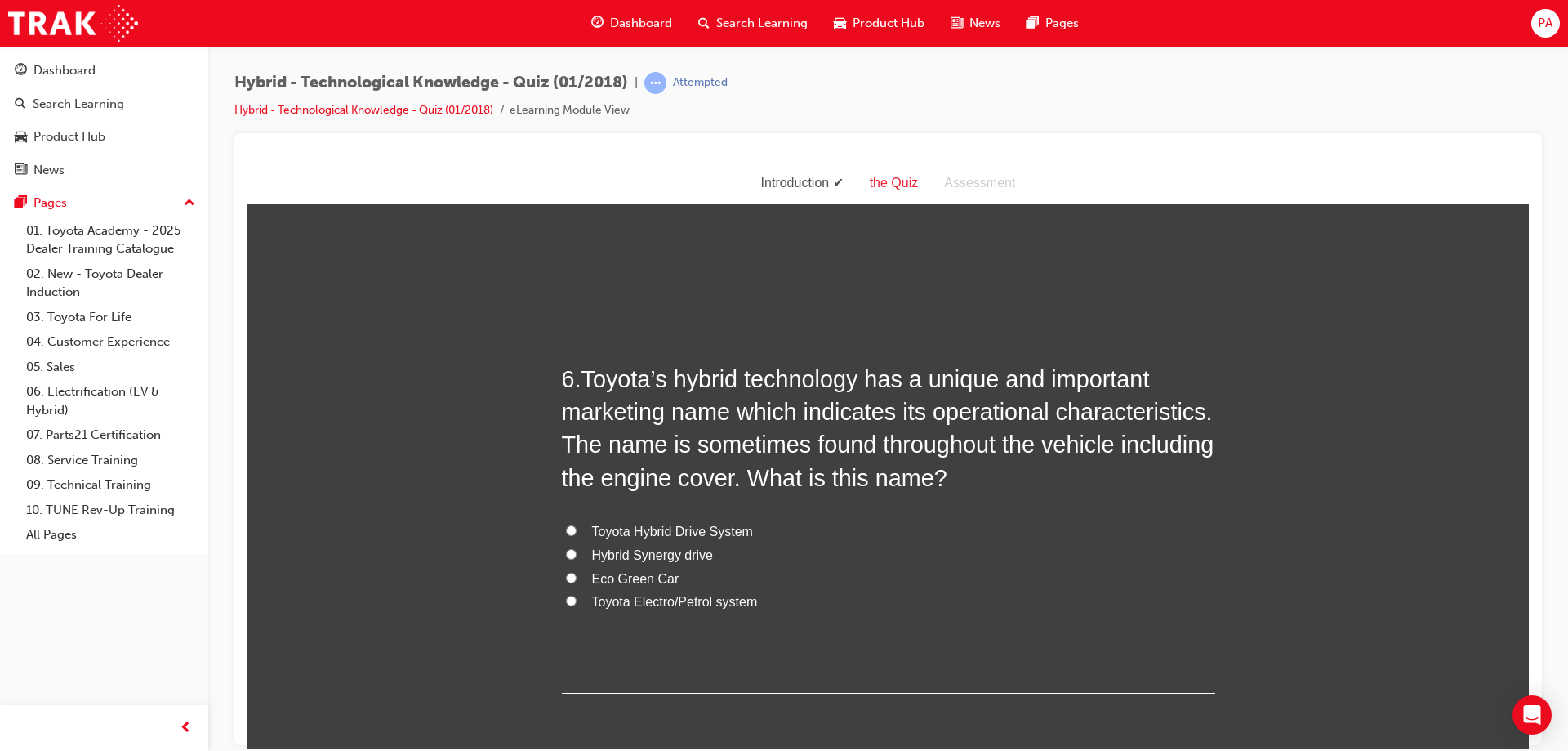
click at [680, 528] on span "Toyota Hybrid Drive System" at bounding box center [673, 531] width 161 height 14
click at [577, 528] on input "Toyota Hybrid Drive System" at bounding box center [572, 530] width 11 height 11
radio input "true"
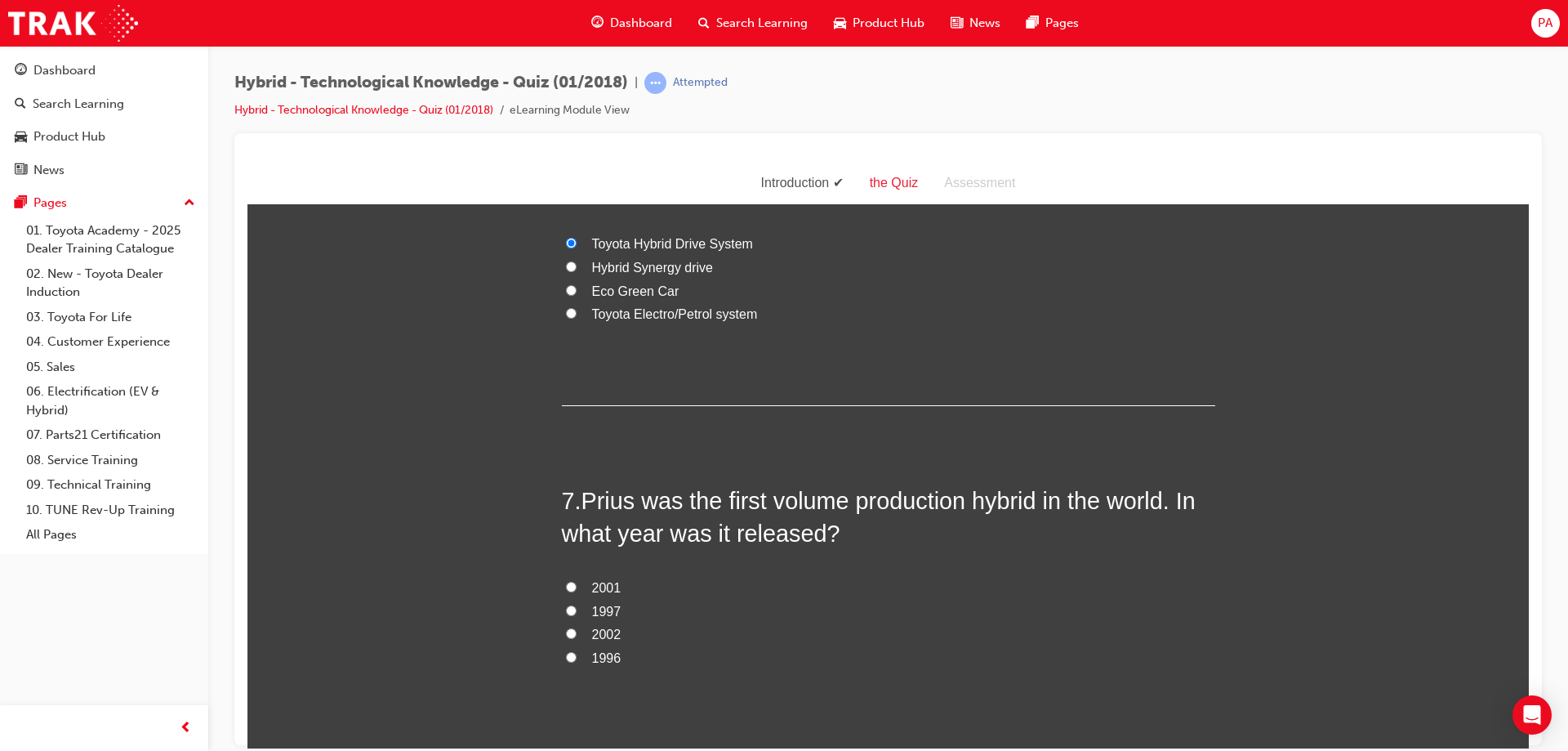
scroll to position [2124, 0]
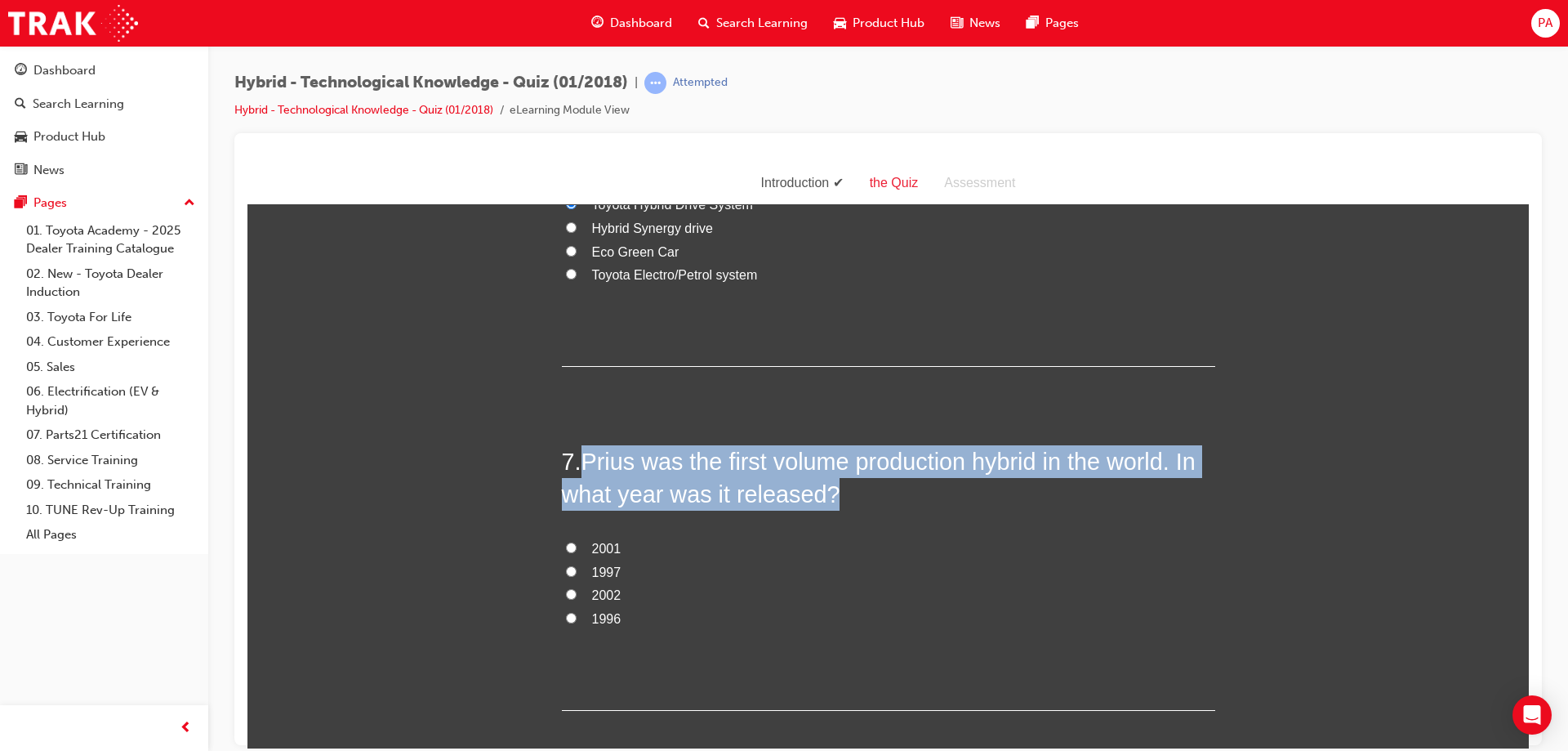
drag, startPoint x: 595, startPoint y: 450, endPoint x: 835, endPoint y: 481, distance: 242.0
click at [835, 481] on h2 "7 . Prius was the first volume production hybrid in the world. In what year was…" at bounding box center [888, 477] width 653 height 66
copy span "Prius was the first volume production hybrid in the world. In what year was it …"
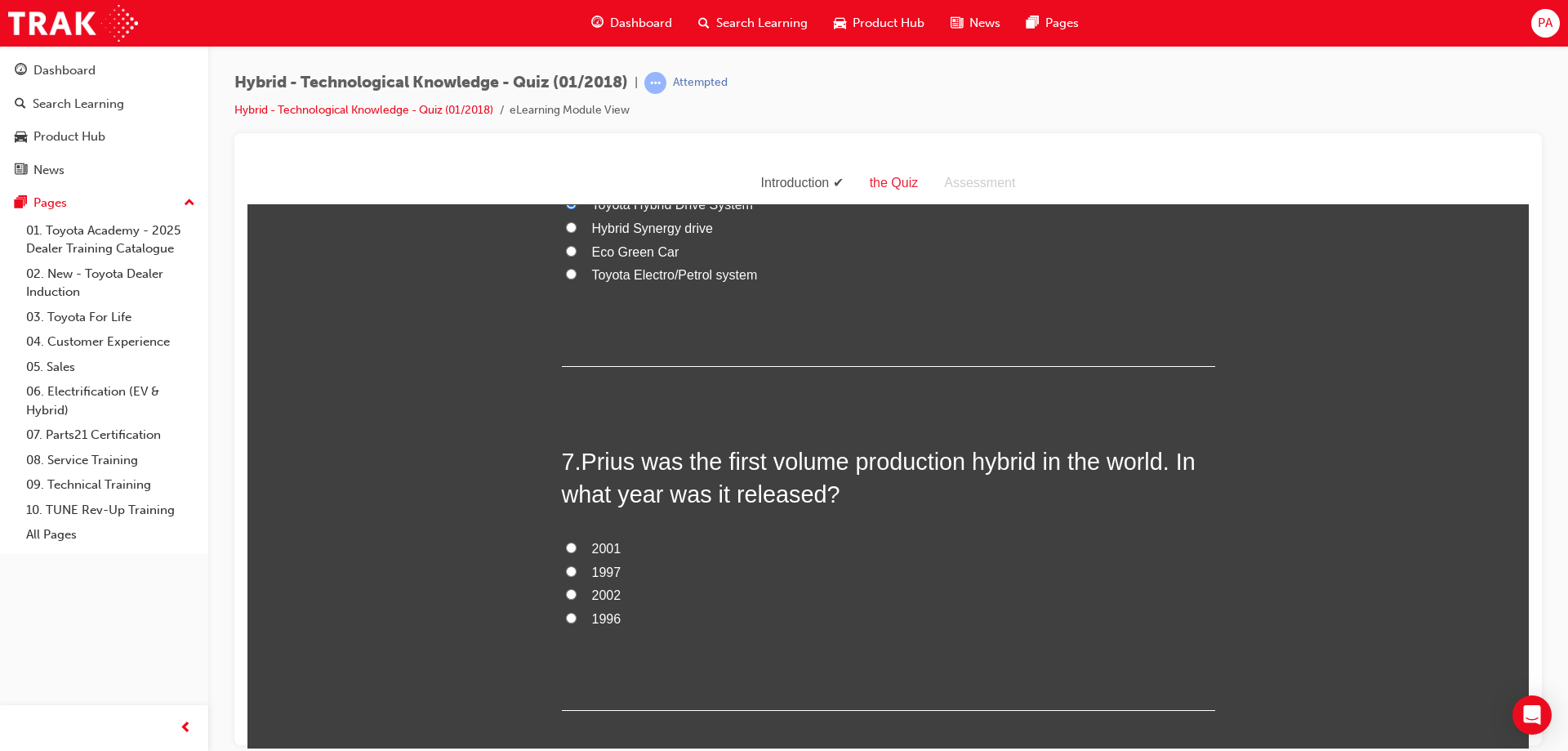
click at [581, 569] on label "1997" at bounding box center [888, 572] width 653 height 24
click at [577, 569] on input "1997" at bounding box center [572, 571] width 11 height 11
radio input "true"
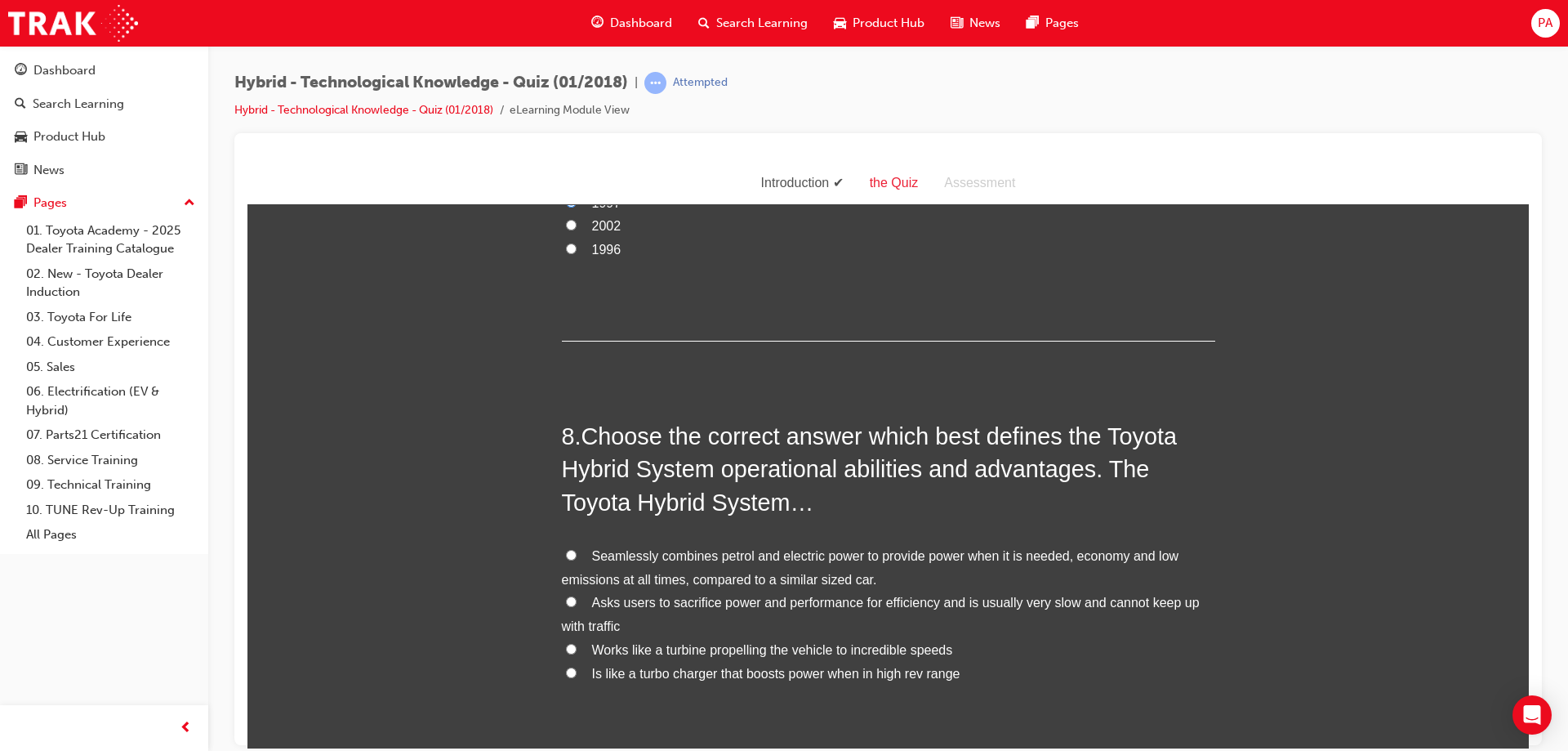
scroll to position [2533, 0]
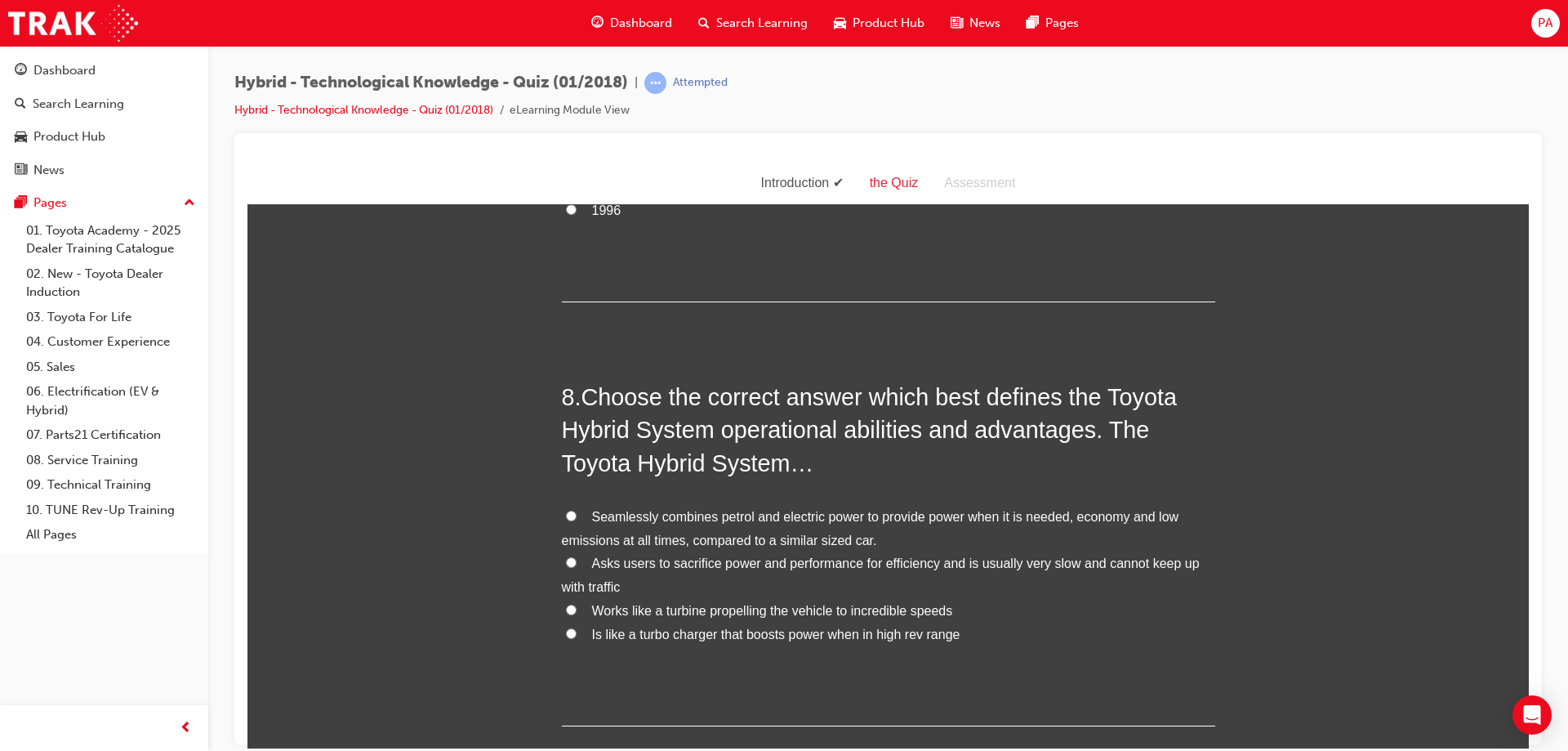
click at [605, 510] on span "Seamlessly combines petrol and electric power to provide power when it is neede…" at bounding box center [870, 528] width 618 height 37
click at [577, 510] on input "Seamlessly combines petrol and electric power to provide power when it is neede…" at bounding box center [572, 515] width 11 height 11
radio input "true"
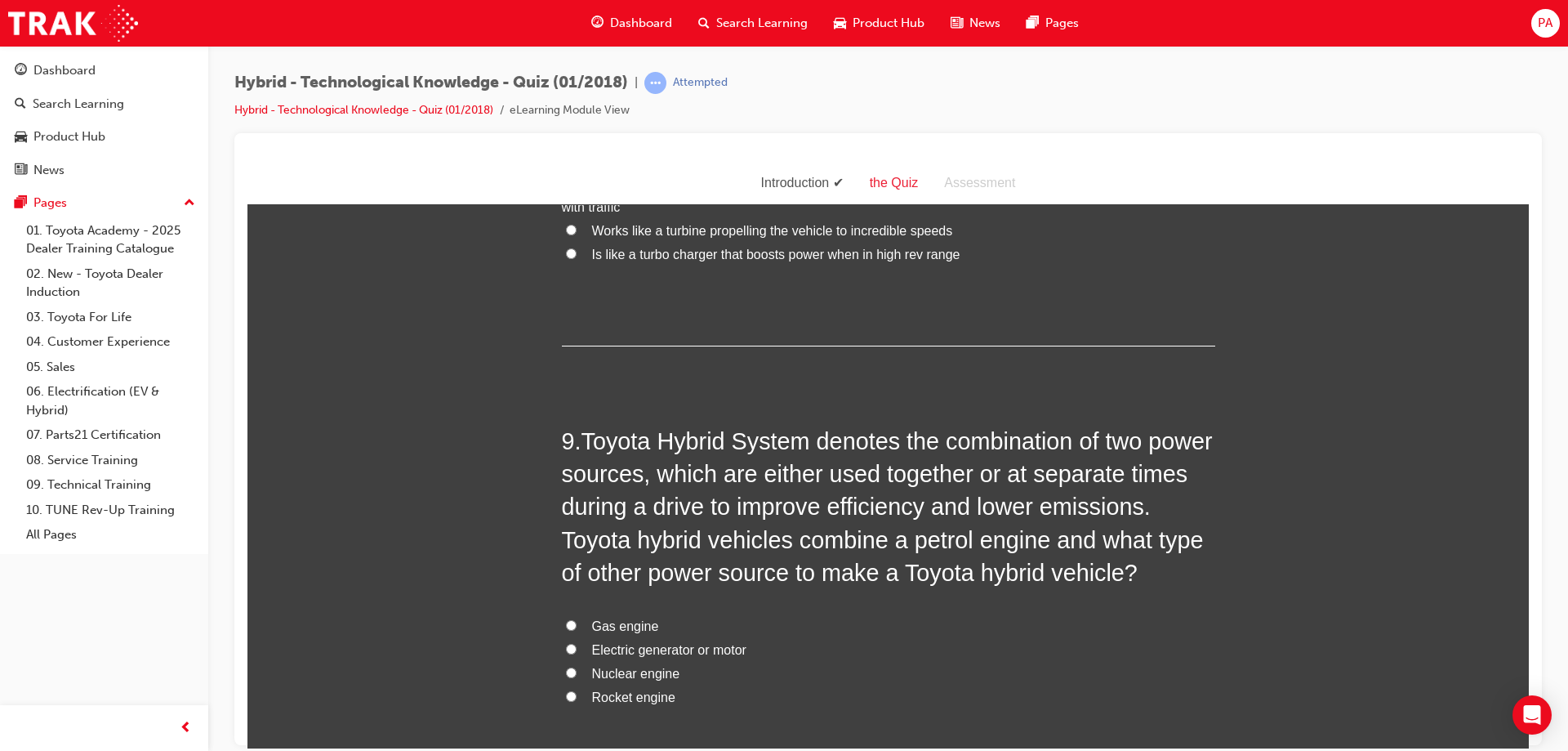
scroll to position [2941, 0]
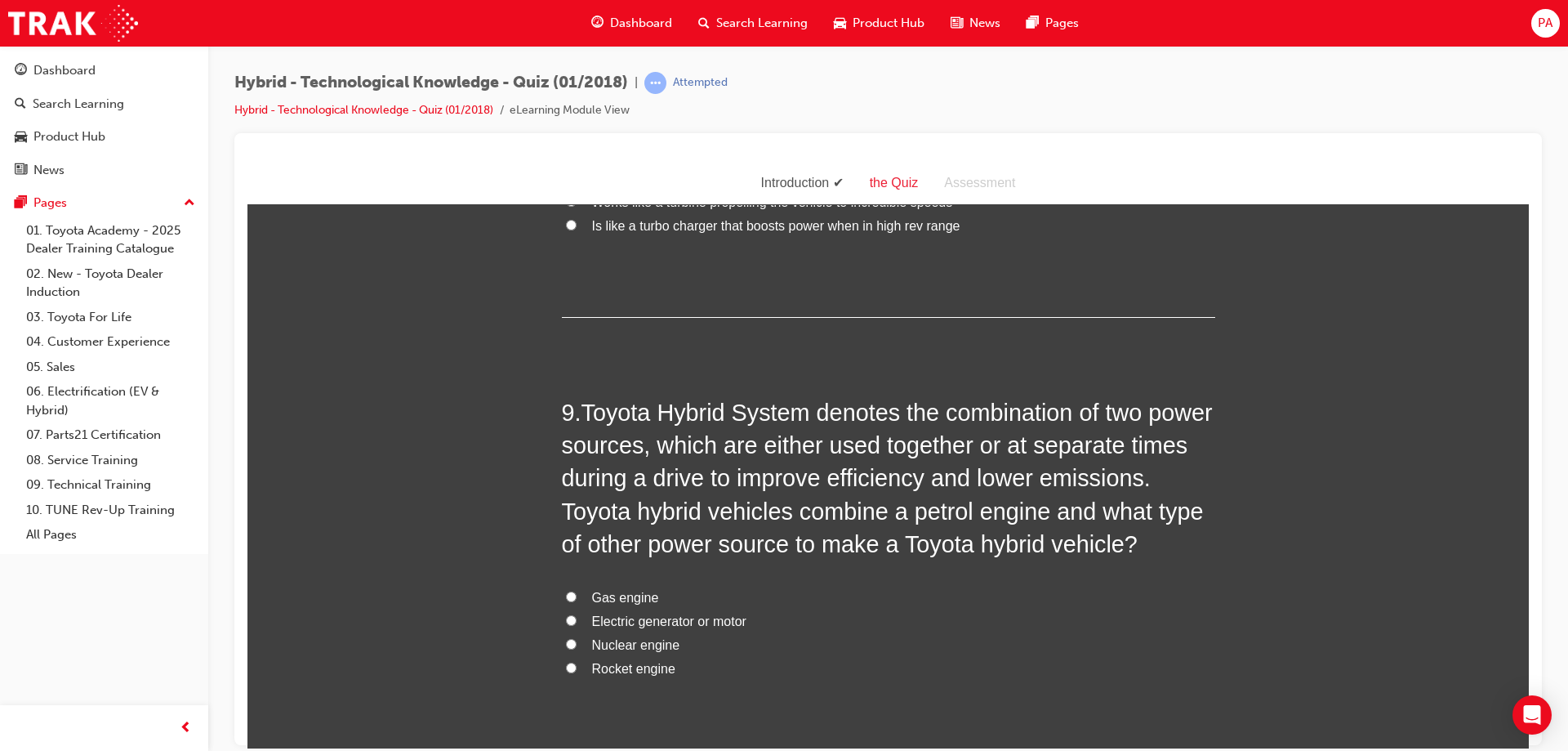
click at [636, 615] on span "Electric generator or motor" at bounding box center [669, 621] width 154 height 14
click at [577, 615] on input "Electric generator or motor" at bounding box center [572, 620] width 11 height 11
radio input "true"
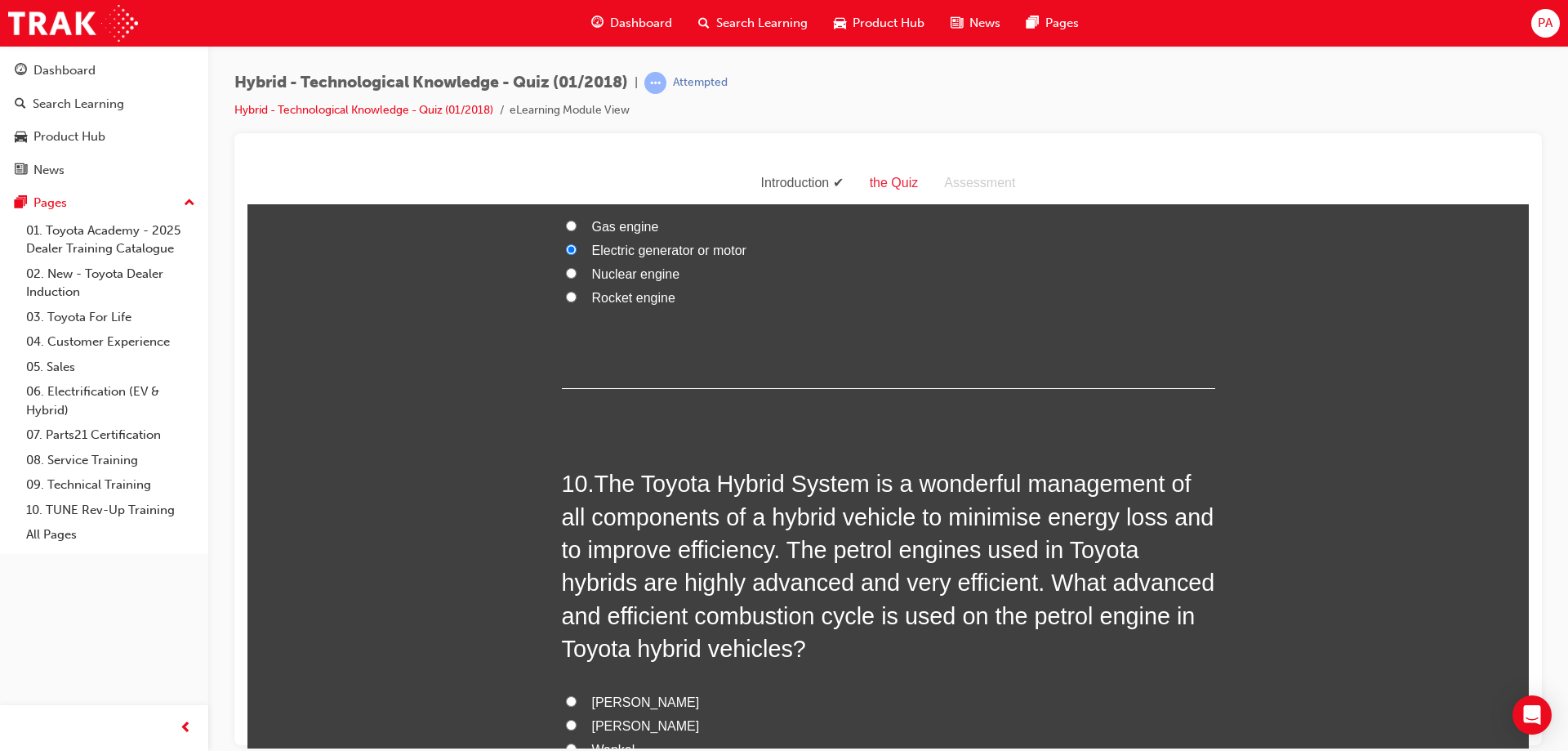
scroll to position [3350, 0]
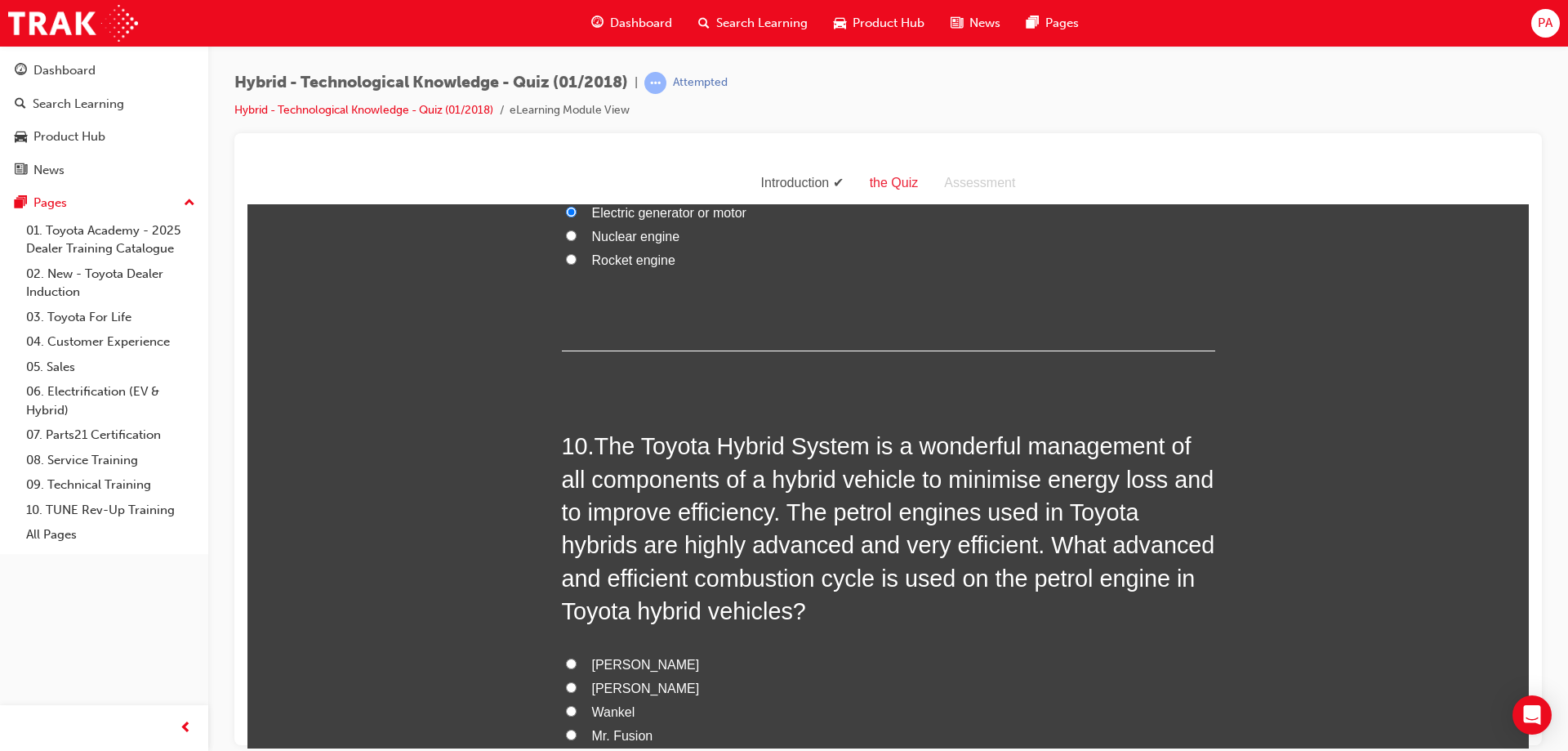
click at [633, 657] on span "[PERSON_NAME]" at bounding box center [646, 664] width 108 height 14
click at [577, 658] on input "[PERSON_NAME]" at bounding box center [572, 663] width 11 height 11
radio input "true"
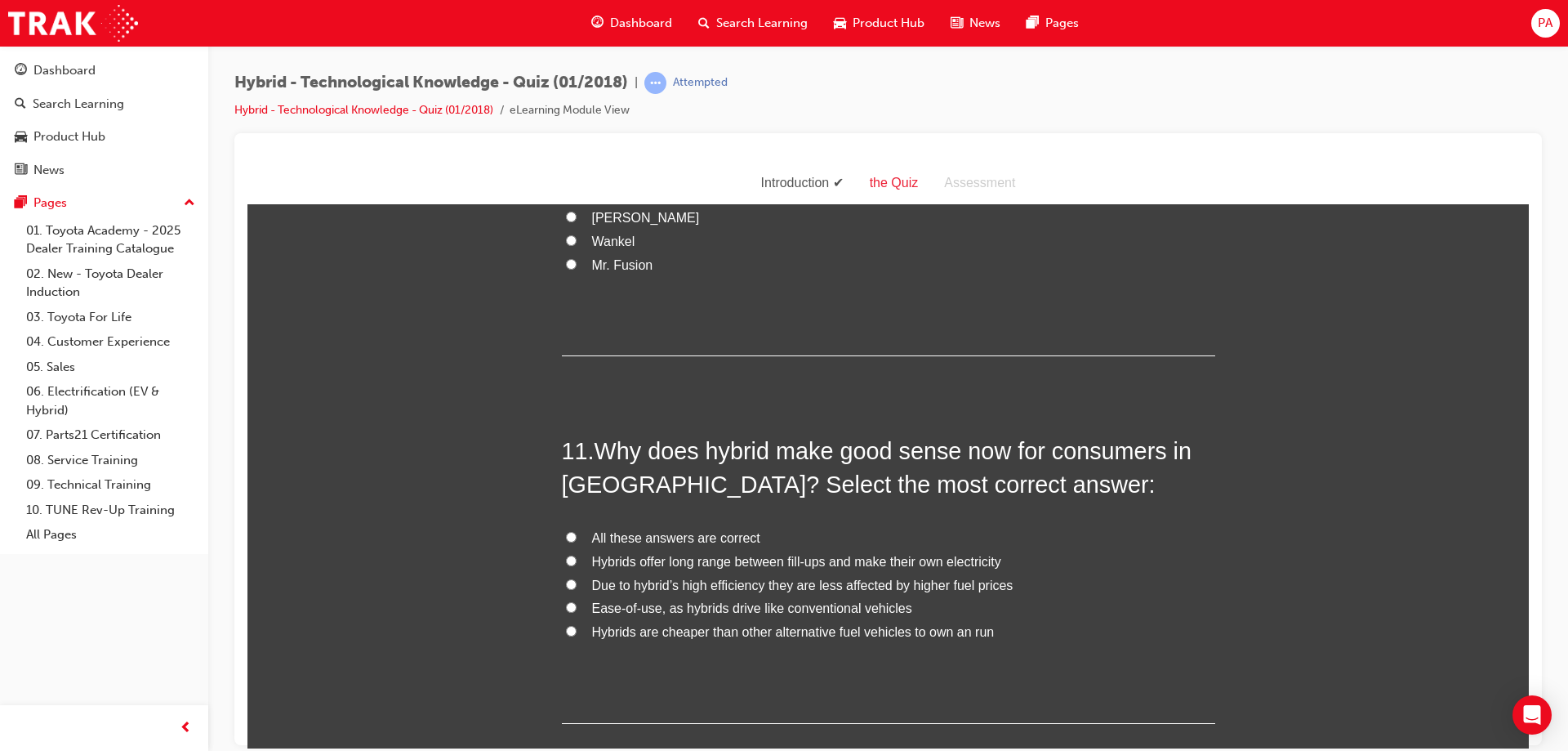
scroll to position [3840, 0]
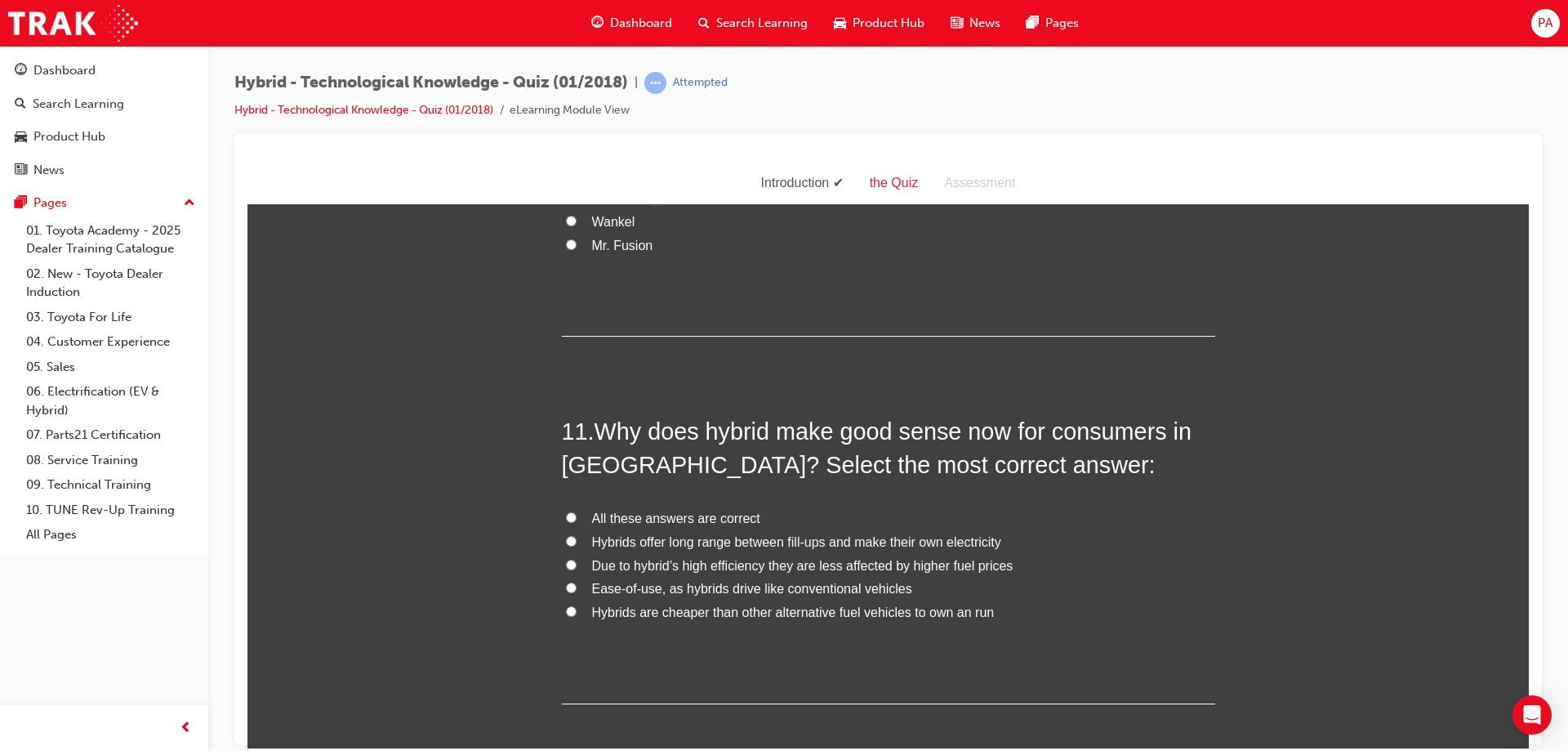
click at [663, 512] on span "All these answers are correct" at bounding box center [676, 518] width 168 height 14
click at [577, 512] on input "All these answers are correct" at bounding box center [572, 517] width 11 height 11
radio input "true"
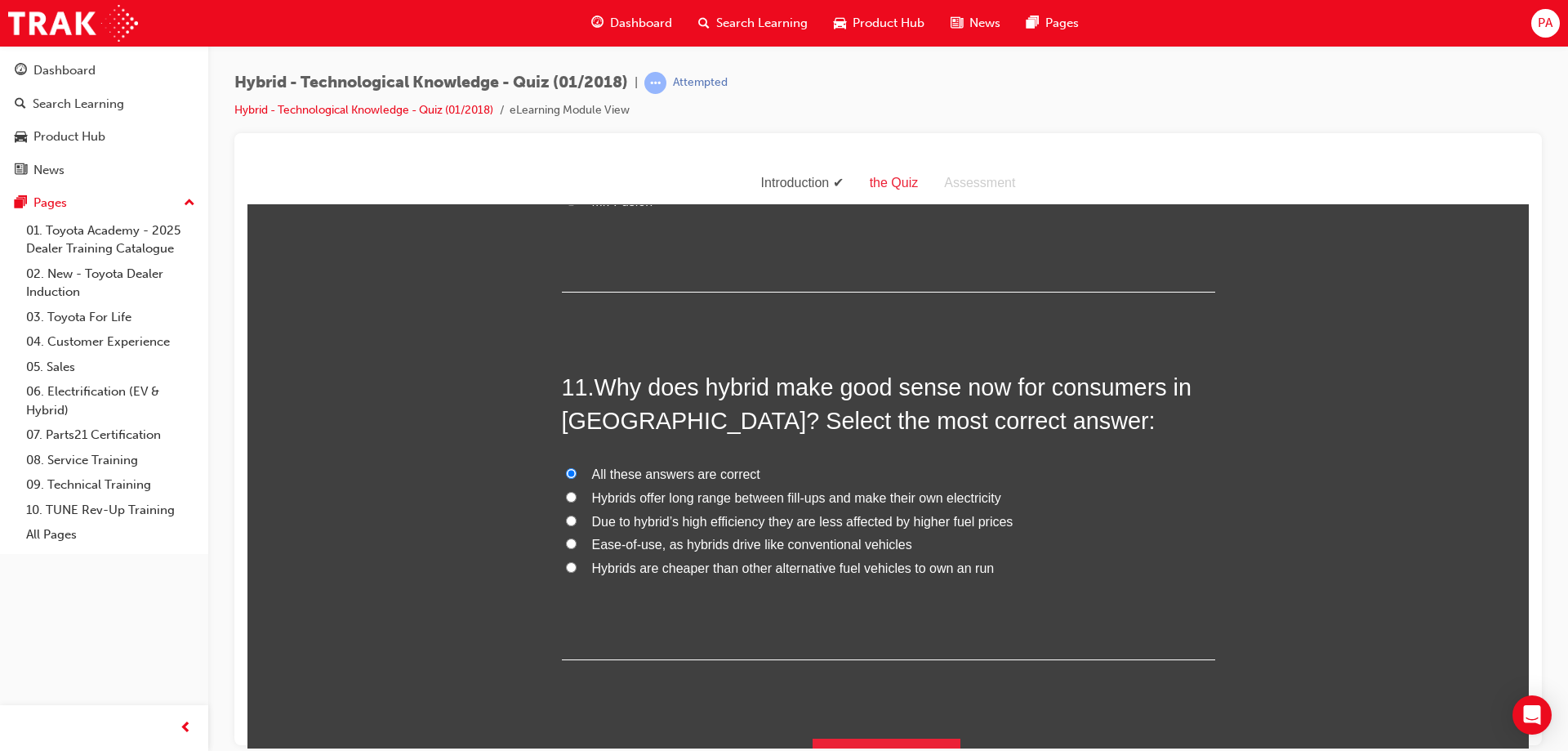
scroll to position [3919, 0]
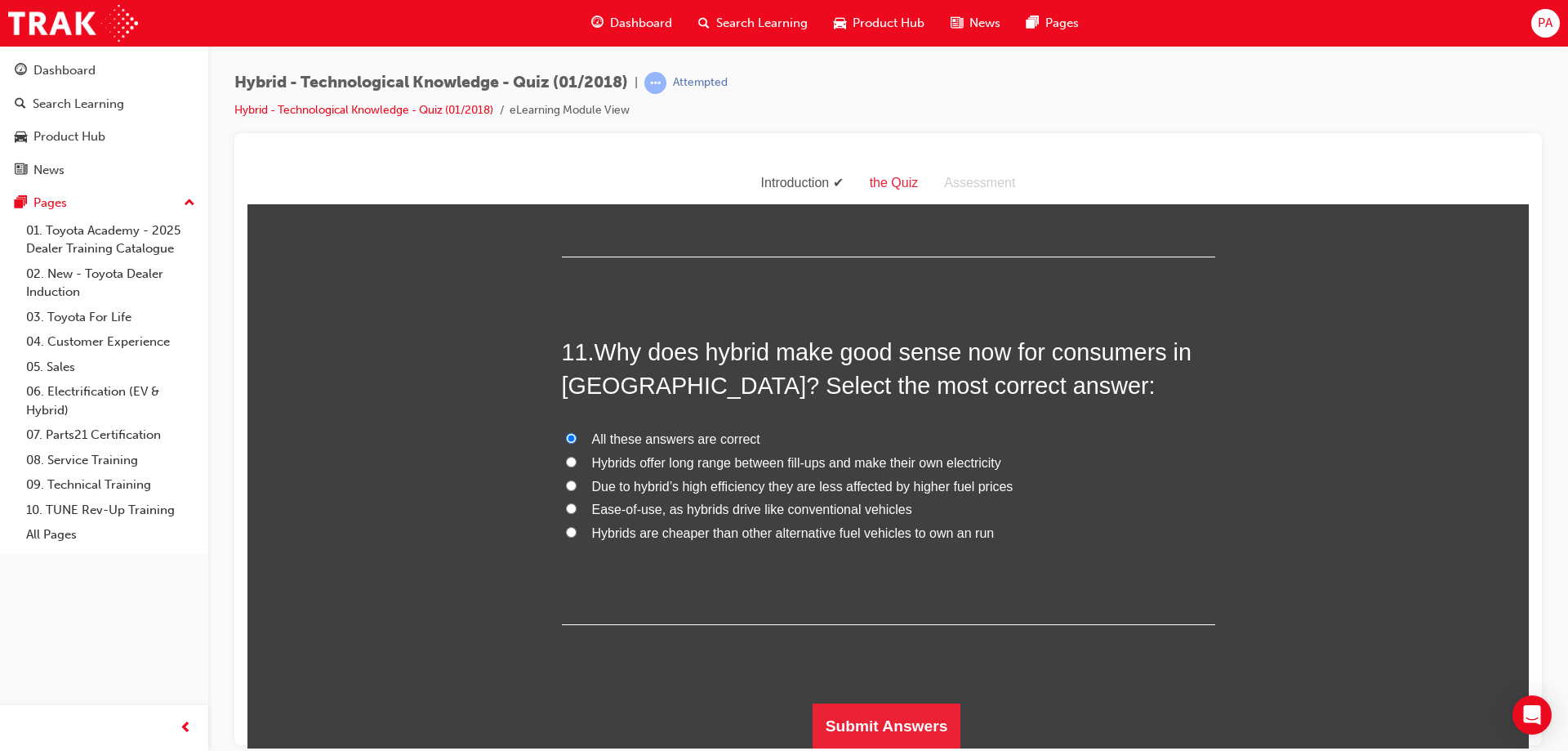
click at [955, 717] on div "Submit Answers" at bounding box center [888, 725] width 653 height 46
click at [860, 721] on button "Submit Answers" at bounding box center [887, 725] width 149 height 46
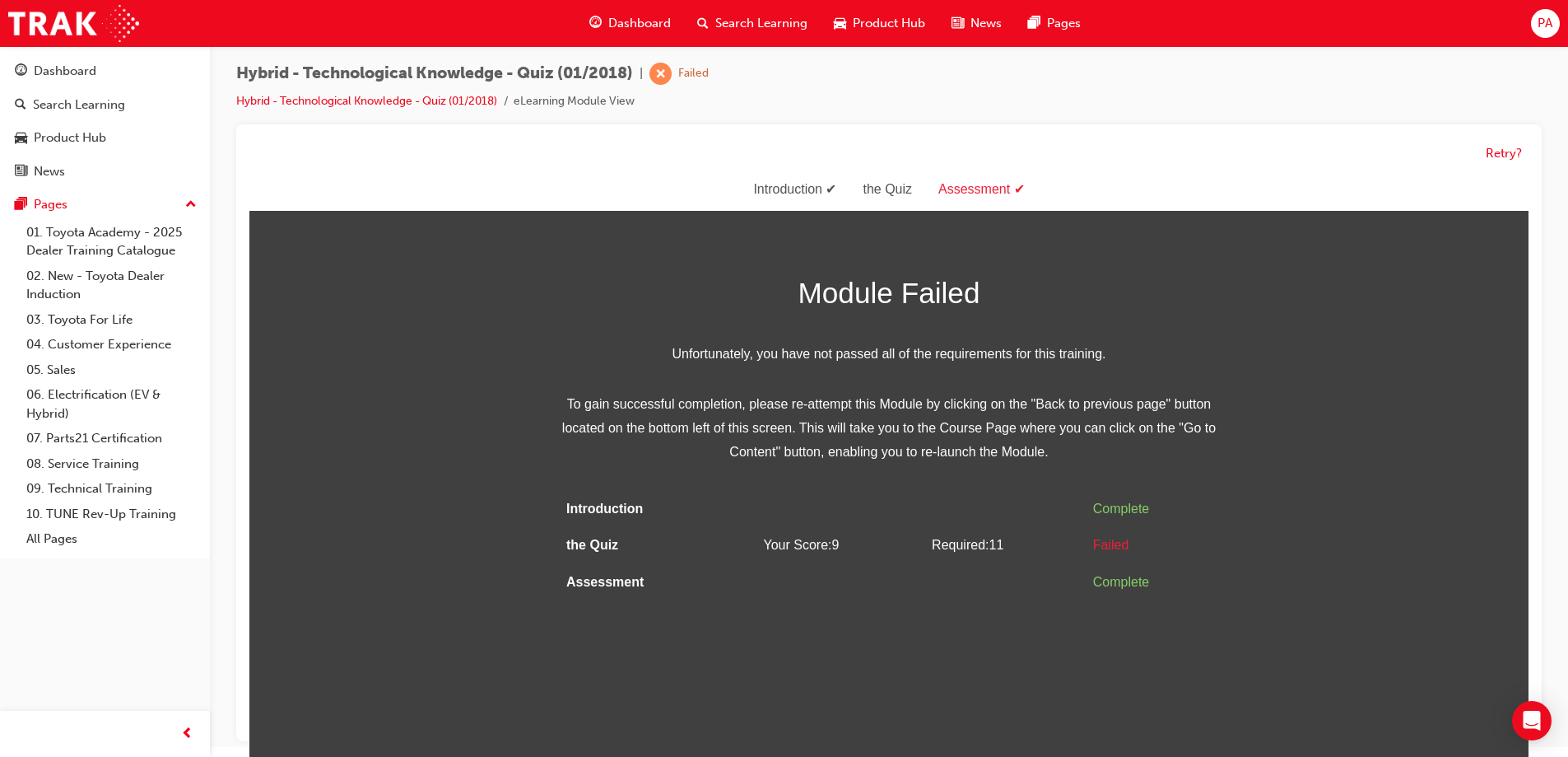
scroll to position [13, 0]
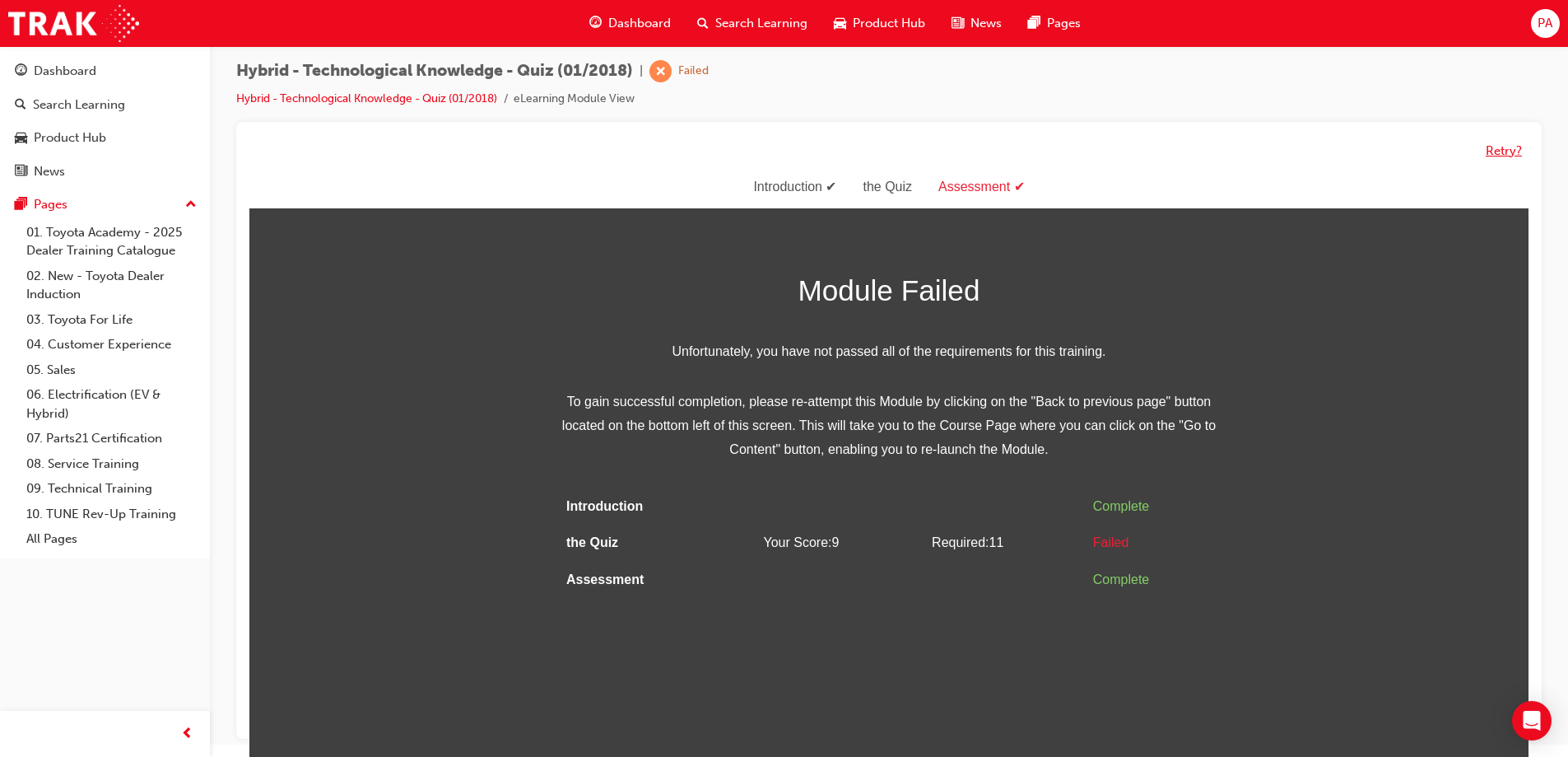
click at [1505, 151] on button "Retry?" at bounding box center [1504, 150] width 37 height 19
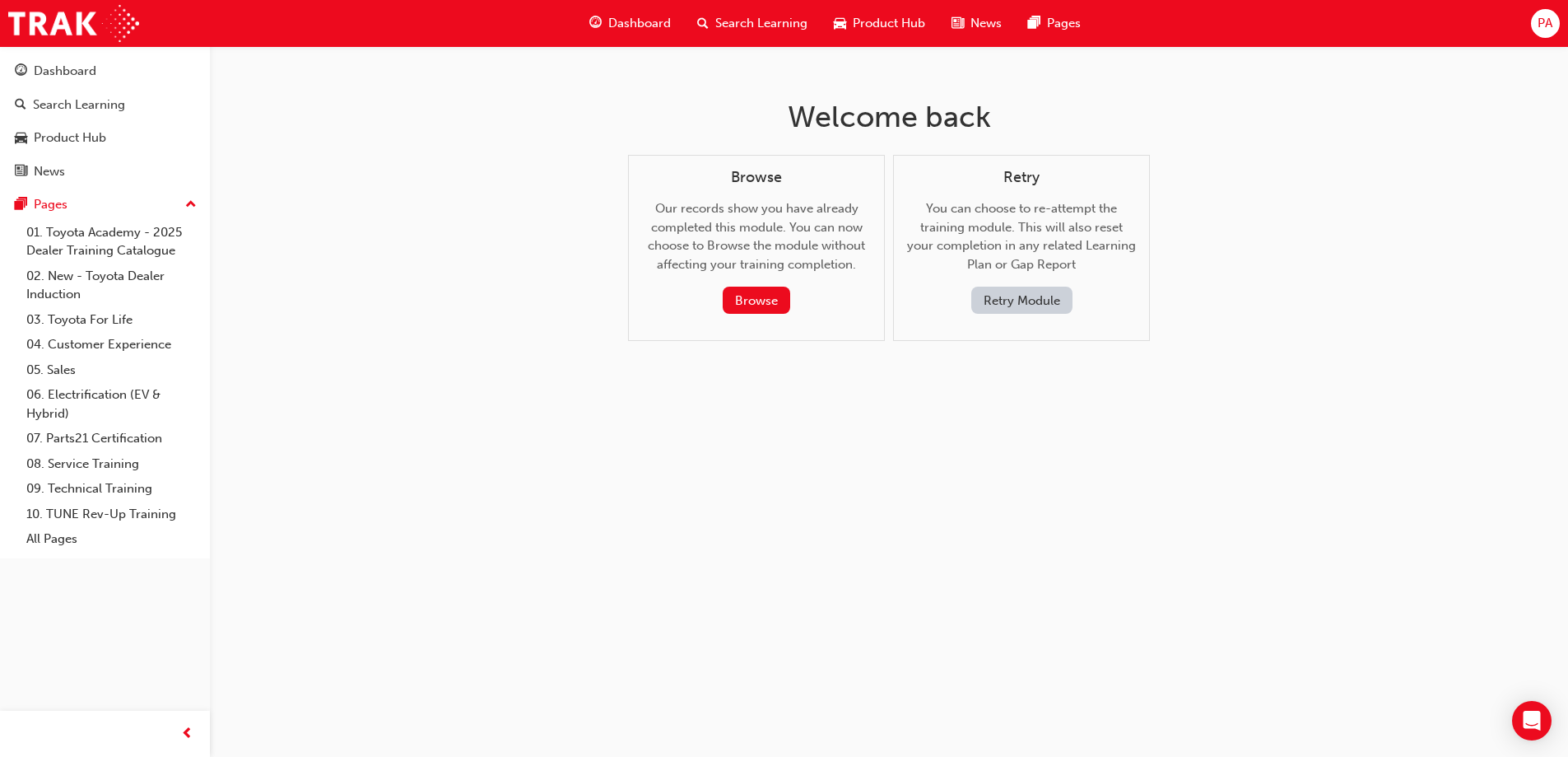
scroll to position [0, 0]
click at [1030, 299] on button "Retry Module" at bounding box center [1027, 300] width 101 height 27
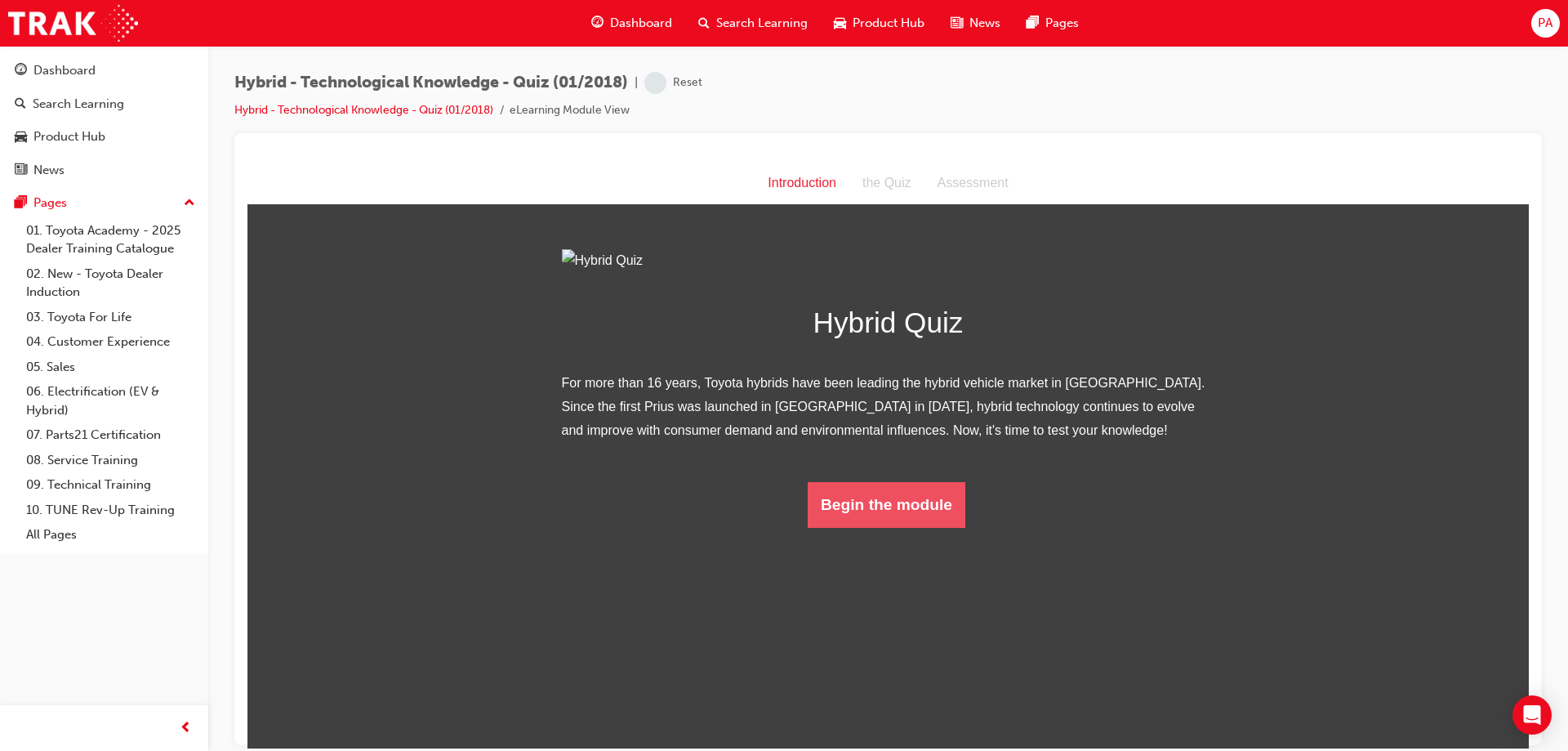
click at [889, 527] on button "Begin the module" at bounding box center [886, 505] width 158 height 46
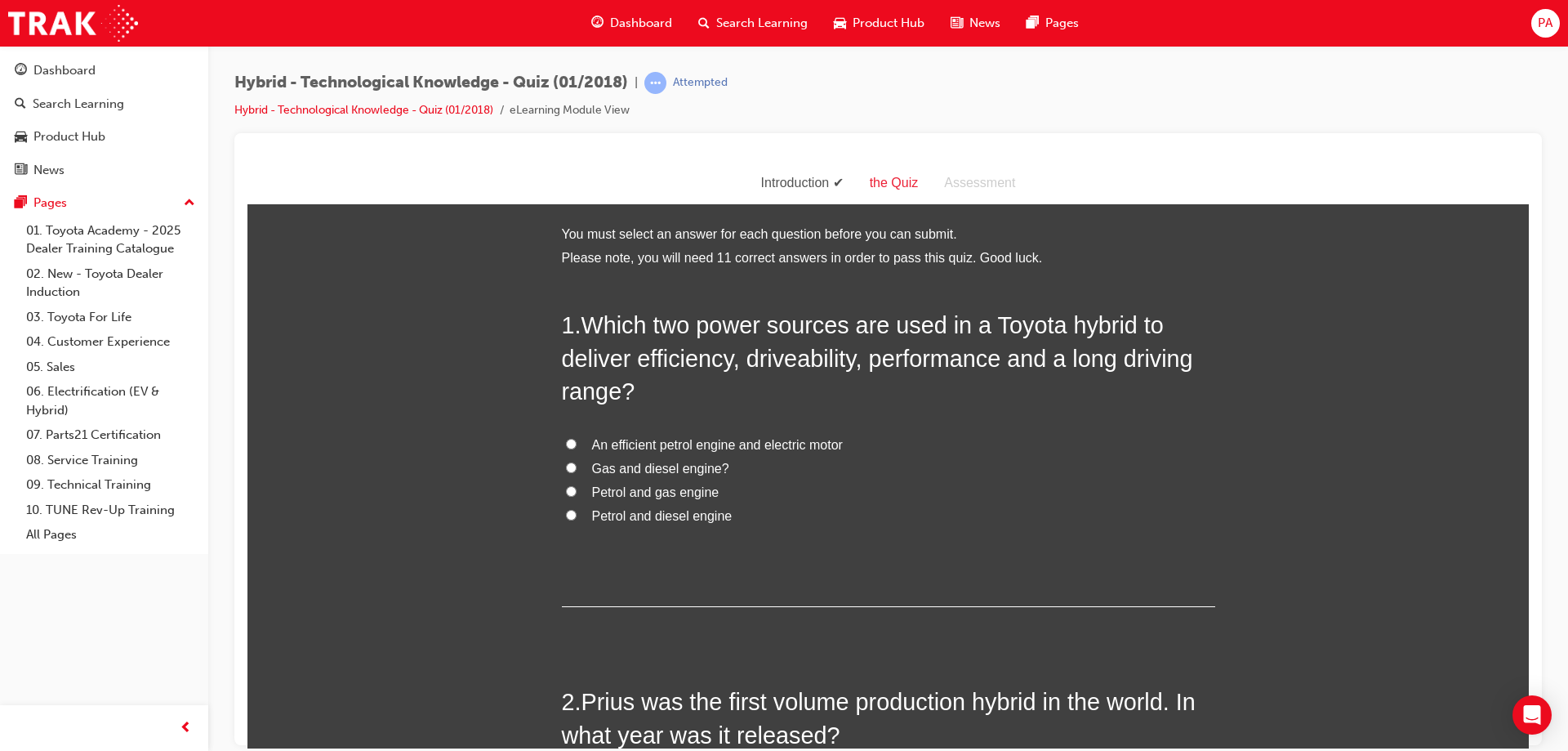
click at [709, 439] on span "An efficient petrol engine and electric motor" at bounding box center [717, 444] width 251 height 14
click at [577, 439] on input "An efficient petrol engine and electric motor" at bounding box center [572, 443] width 11 height 11
radio input "true"
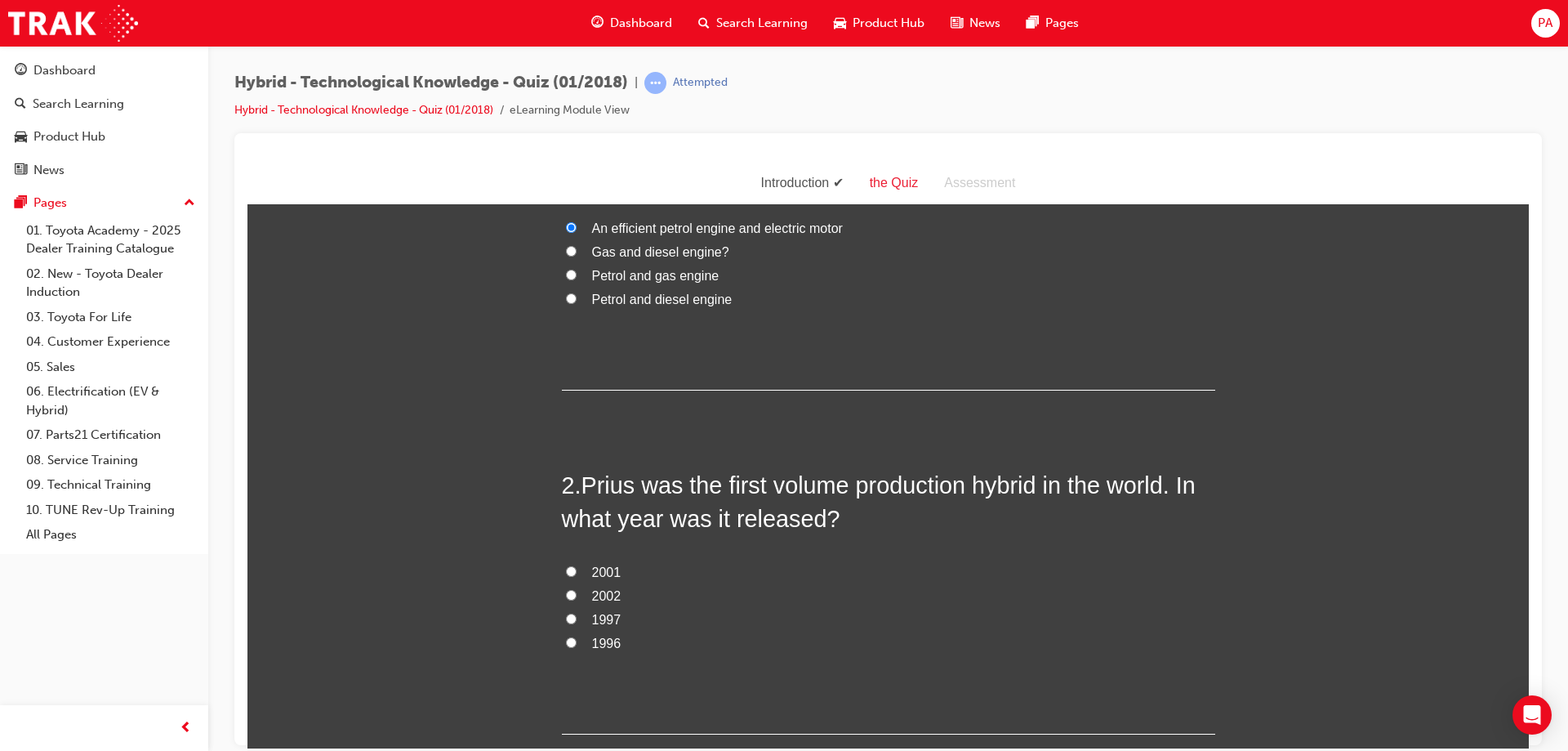
scroll to position [245, 0]
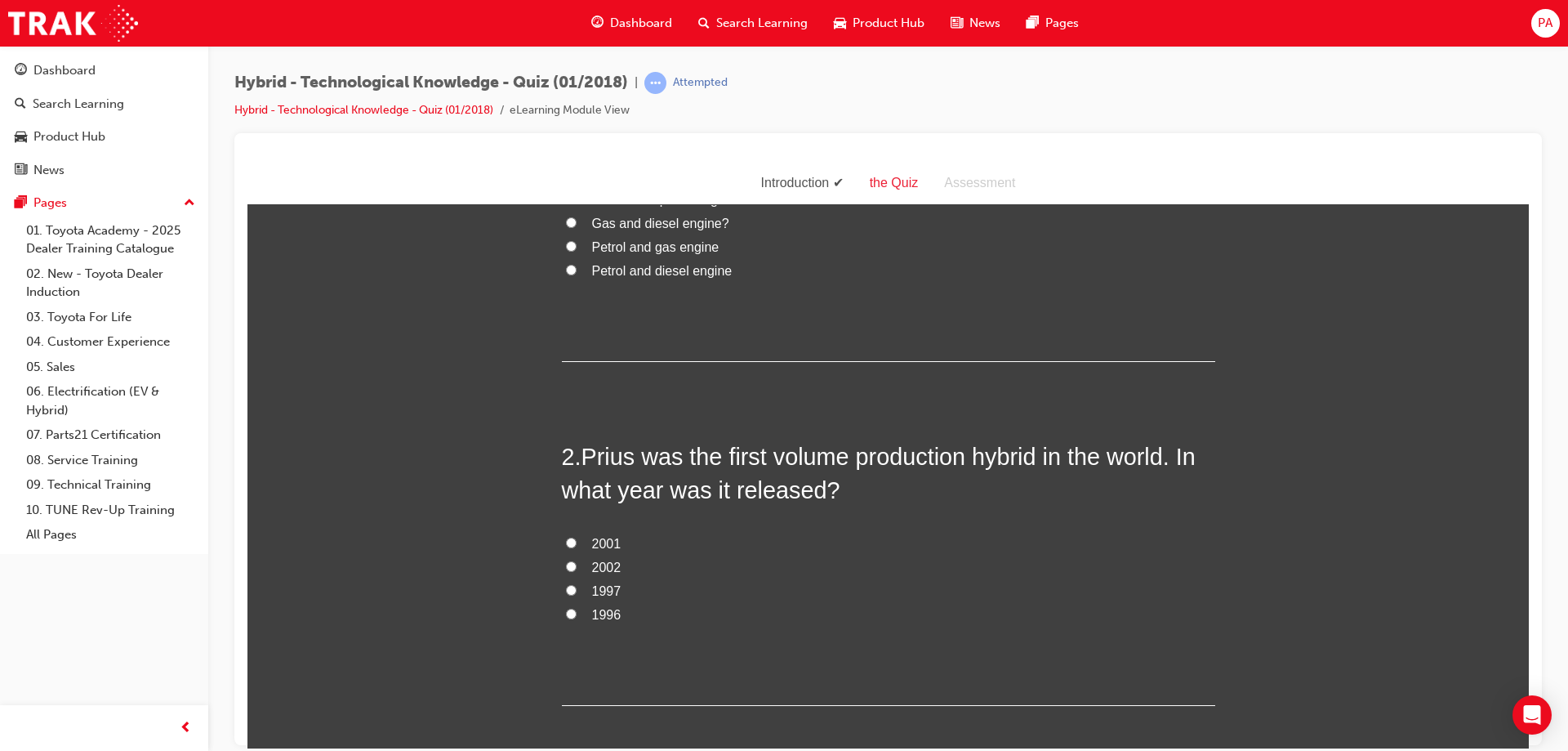
click at [610, 584] on span "1997" at bounding box center [606, 591] width 29 height 14
click at [577, 584] on input "1997" at bounding box center [572, 590] width 11 height 11
radio input "true"
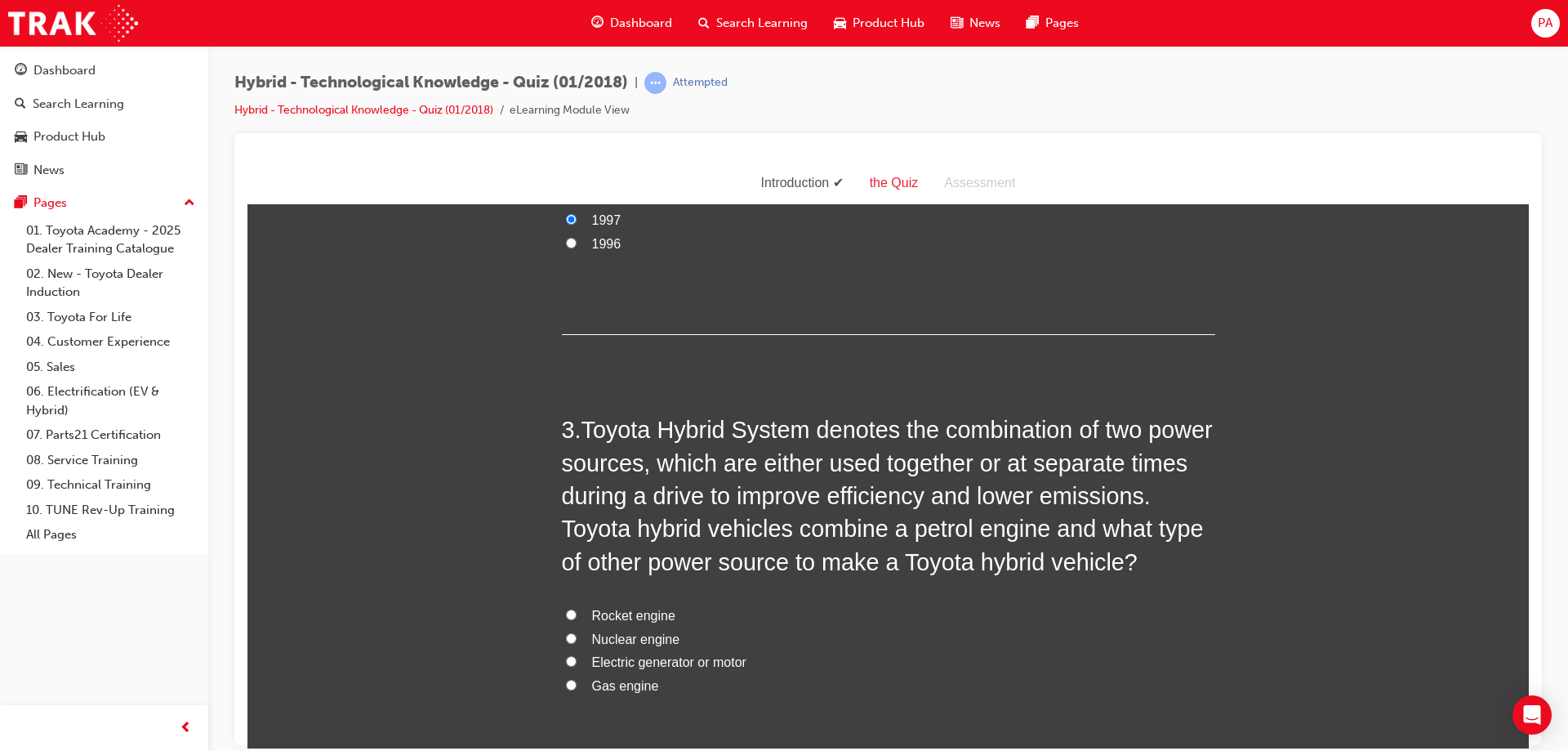
scroll to position [653, 0]
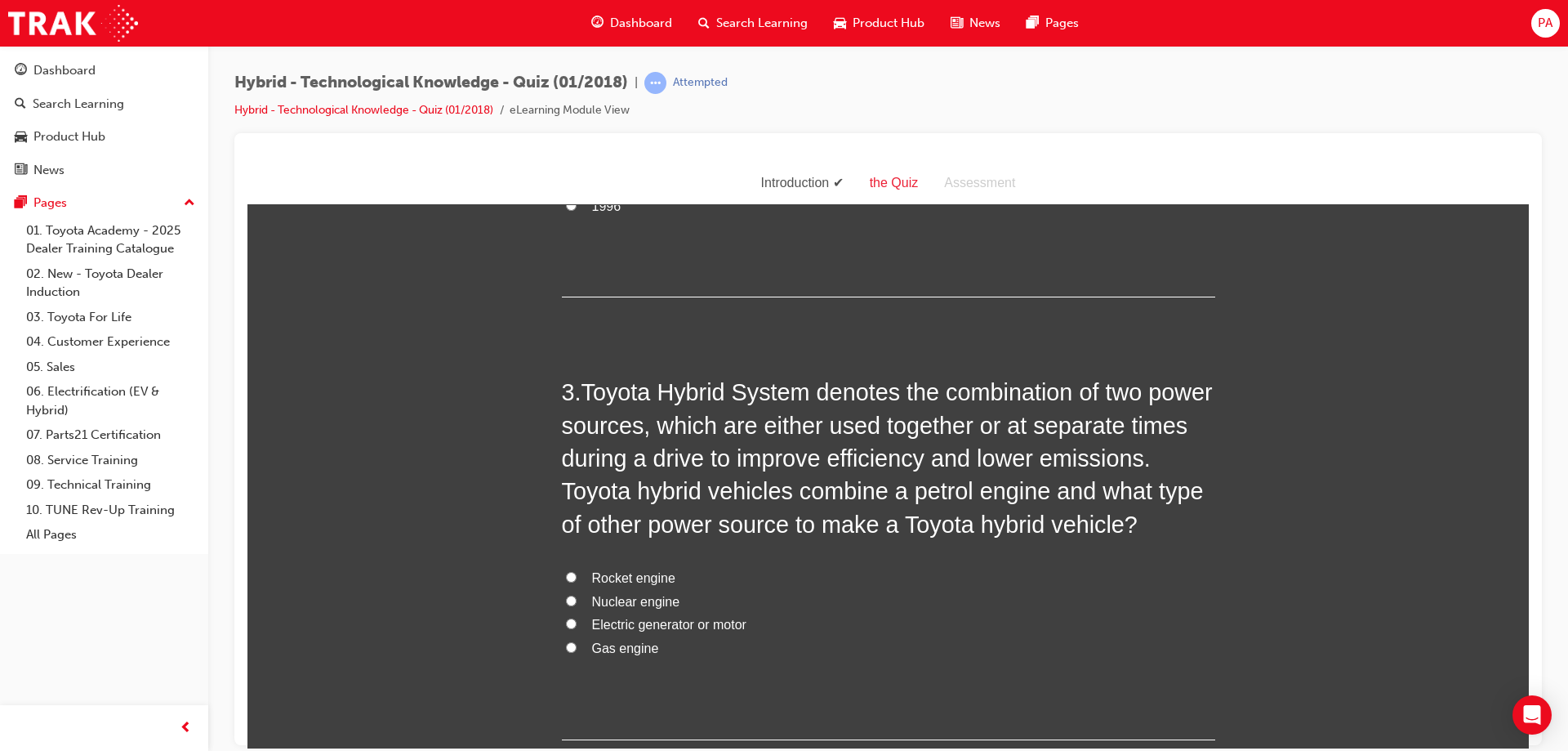
click at [619, 623] on span "Electric generator or motor" at bounding box center [669, 624] width 154 height 14
click at [577, 623] on input "Electric generator or motor" at bounding box center [572, 623] width 11 height 11
radio input "true"
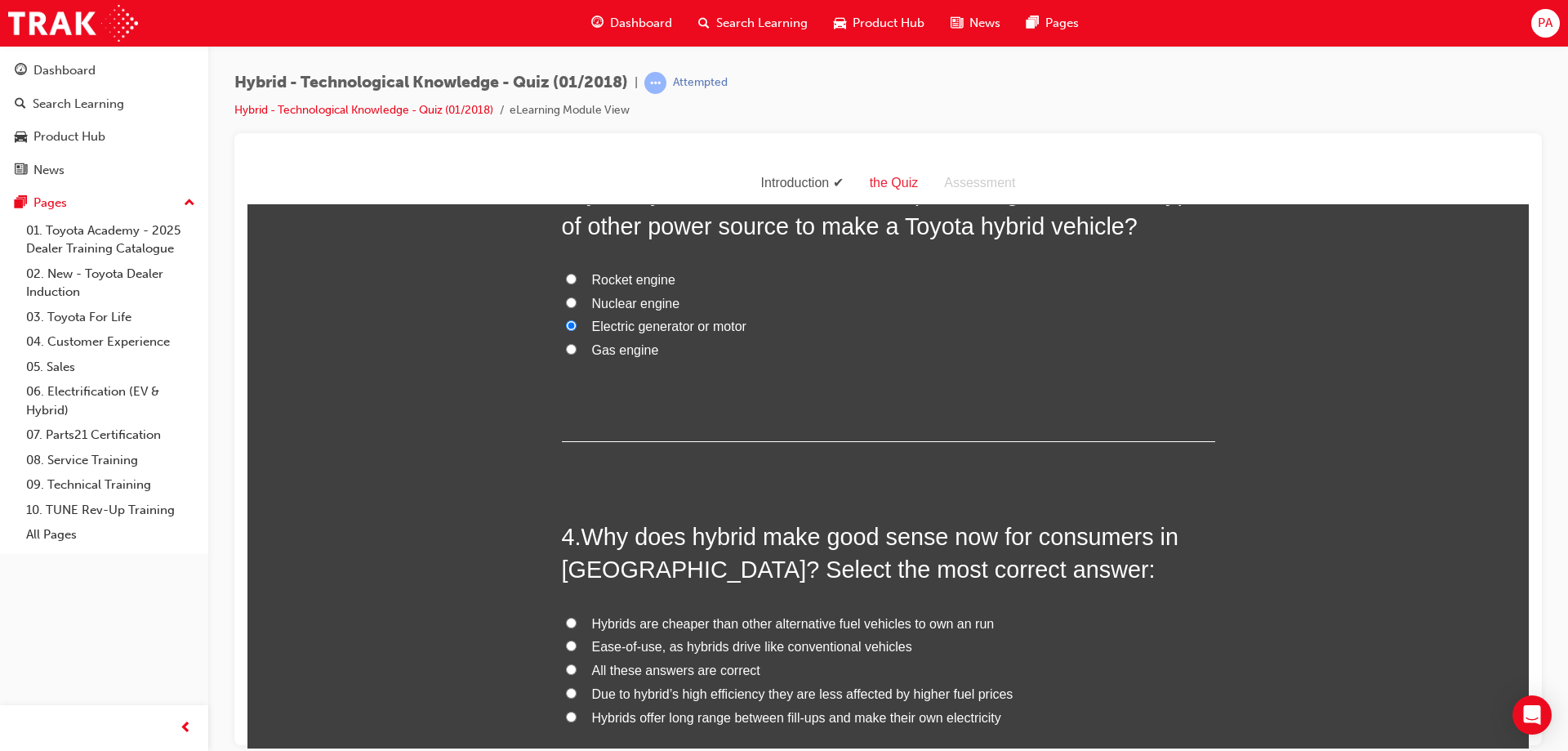
scroll to position [981, 0]
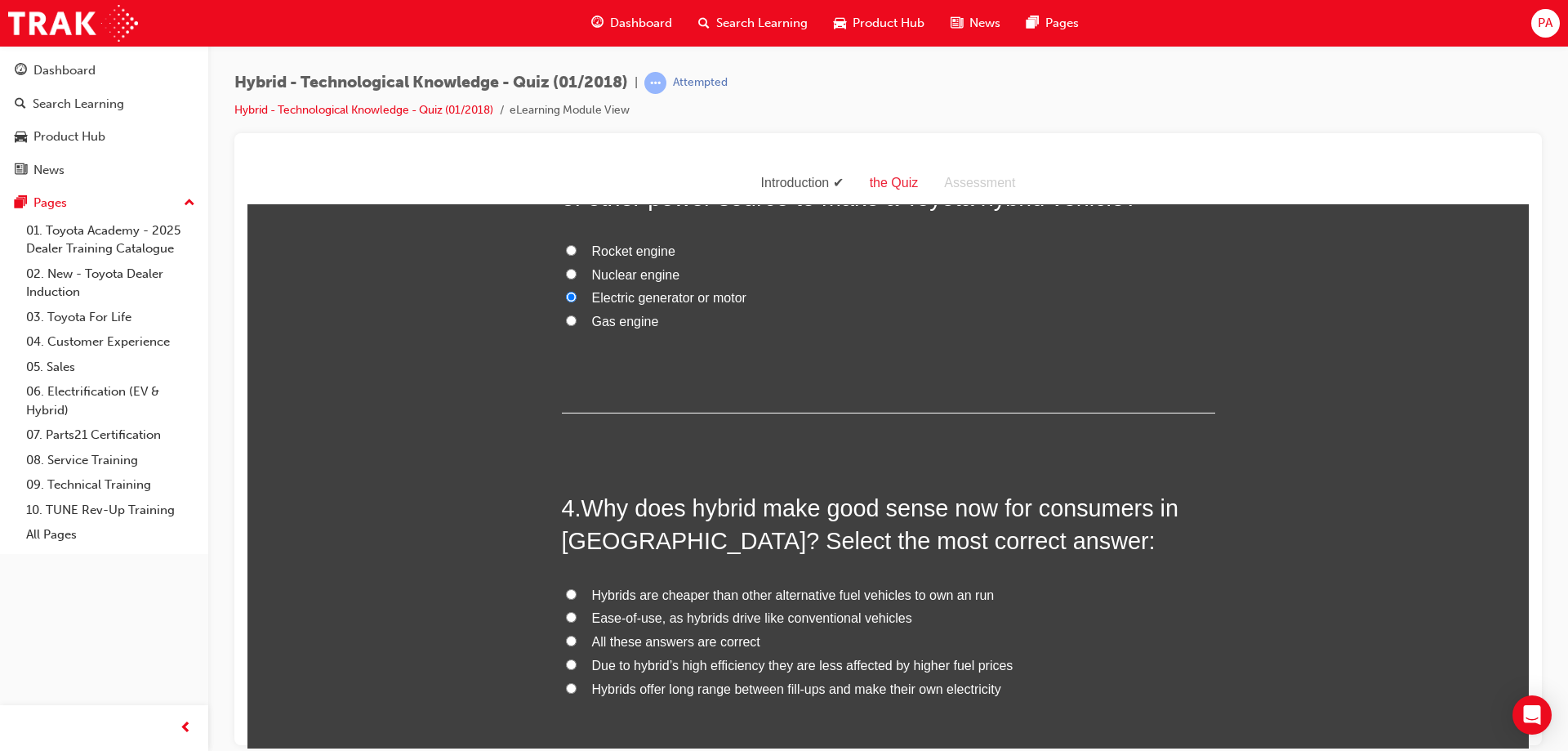
click at [632, 635] on span "All these answers are correct" at bounding box center [676, 641] width 168 height 14
click at [577, 635] on input "All these answers are correct" at bounding box center [572, 640] width 11 height 11
radio input "true"
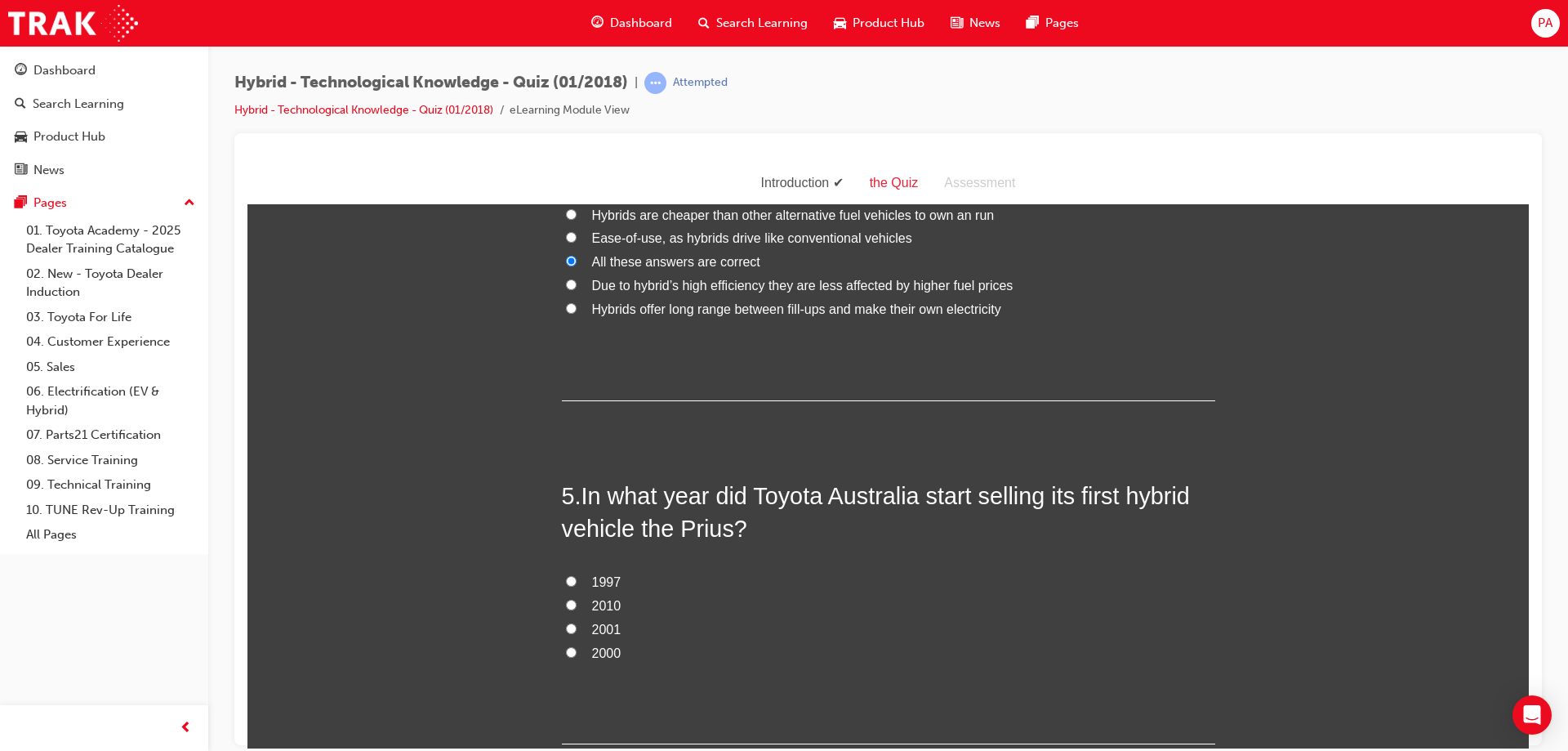
scroll to position [1389, 0]
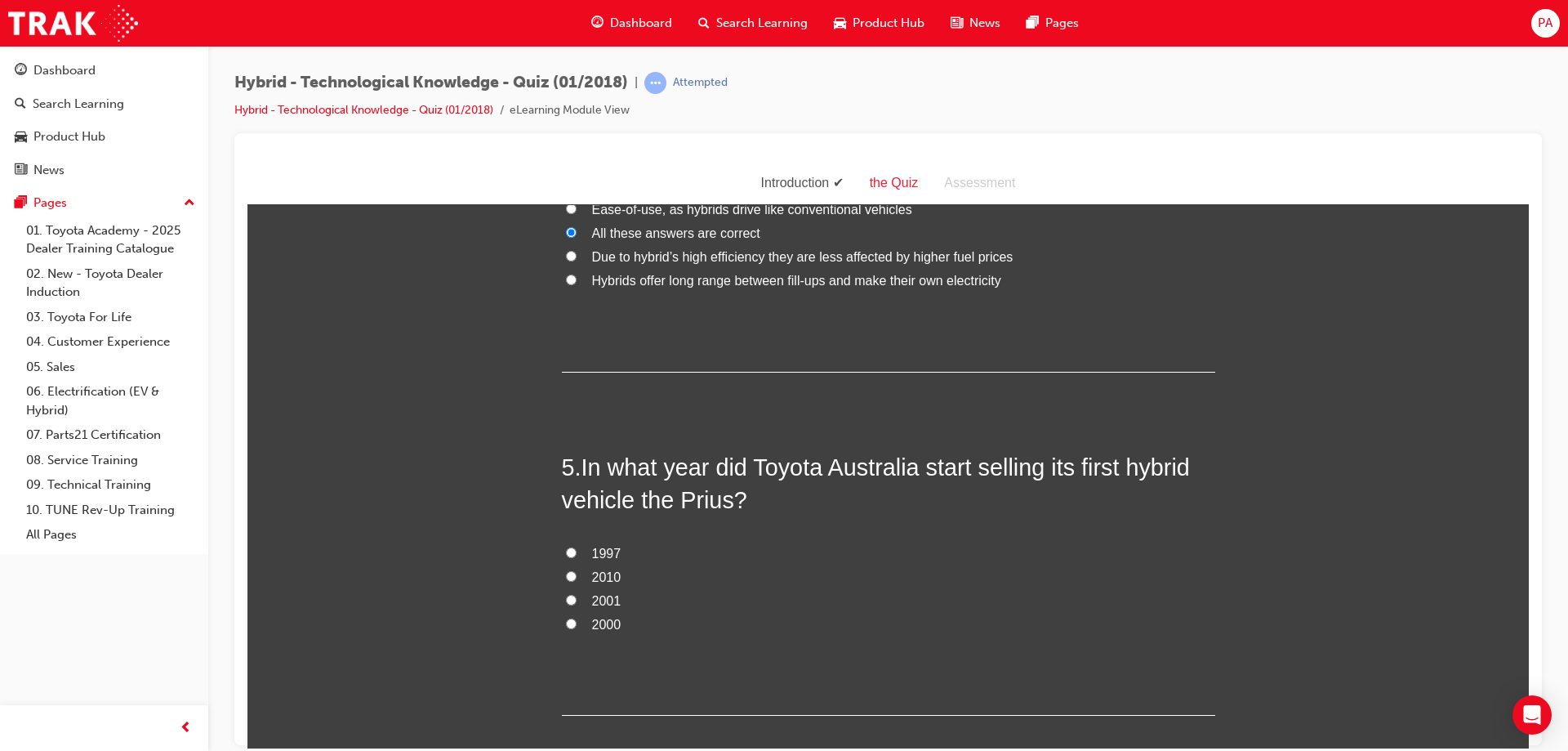
click at [599, 603] on span "2001" at bounding box center [606, 600] width 29 height 14
click at [577, 603] on input "2001" at bounding box center [572, 599] width 11 height 11
radio input "true"
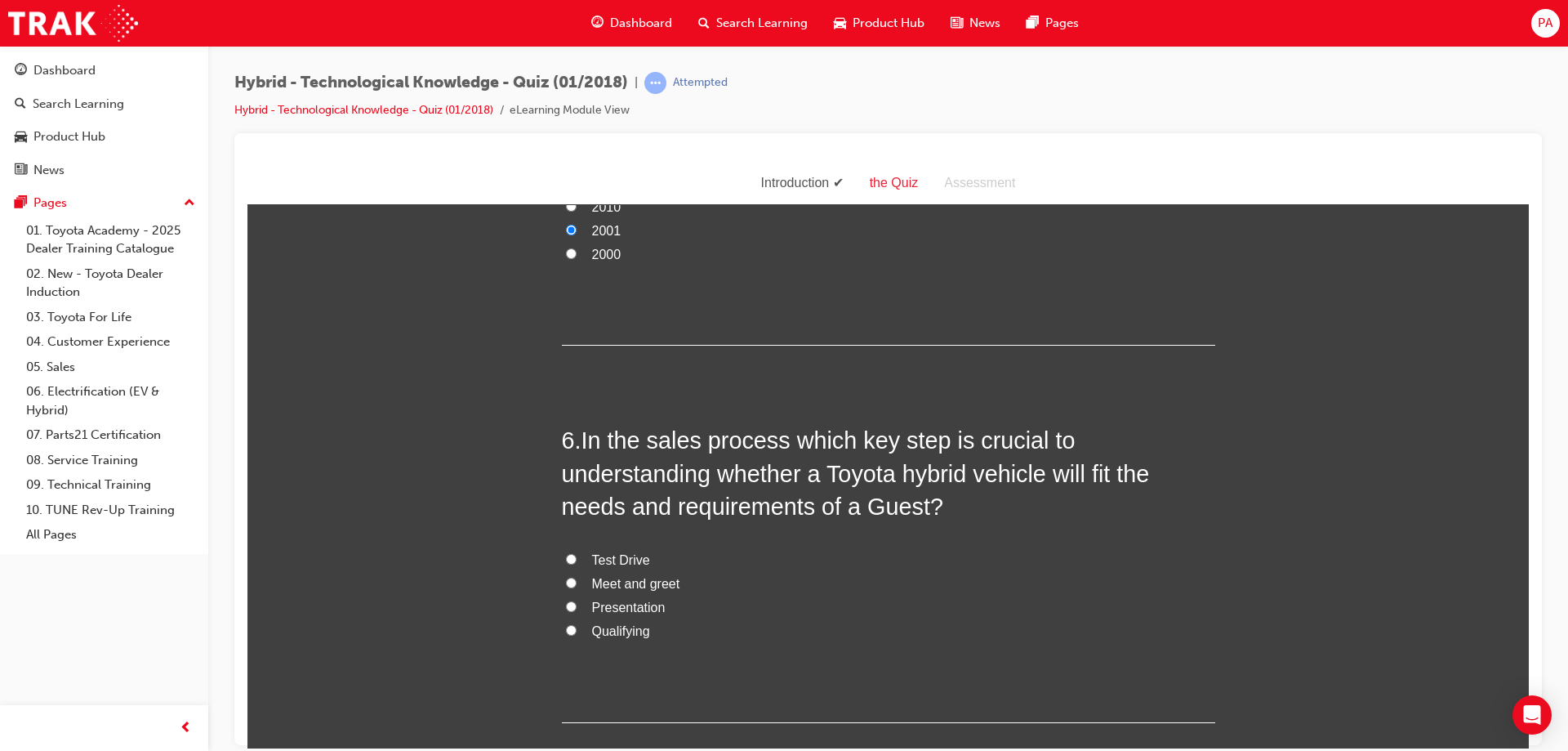
scroll to position [1797, 0]
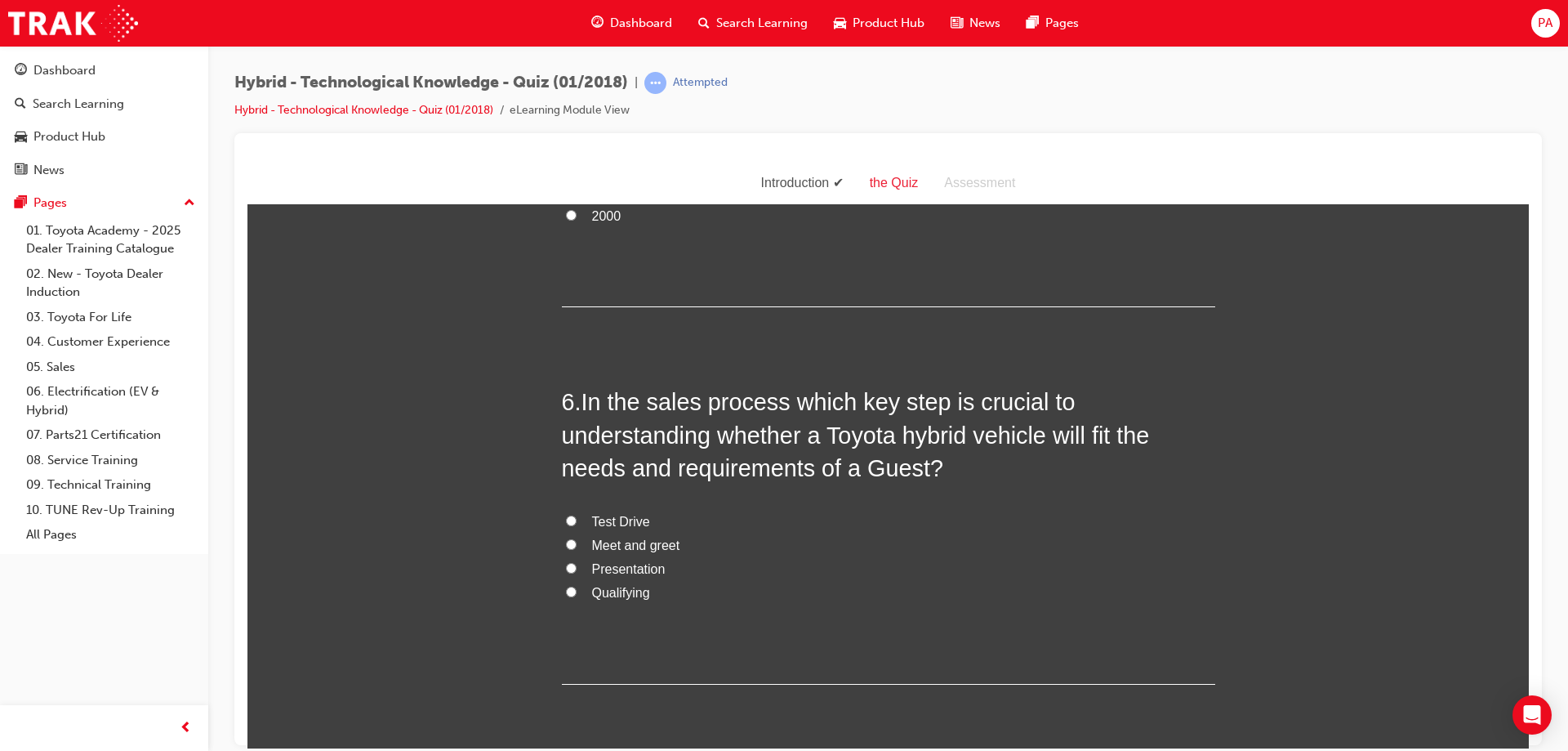
click at [624, 591] on span "Qualifying" at bounding box center [620, 592] width 58 height 14
click at [577, 591] on input "Qualifying" at bounding box center [572, 591] width 11 height 11
radio input "true"
click at [620, 568] on span "Presentation" at bounding box center [628, 568] width 74 height 14
click at [577, 568] on input "Presentation" at bounding box center [572, 567] width 11 height 11
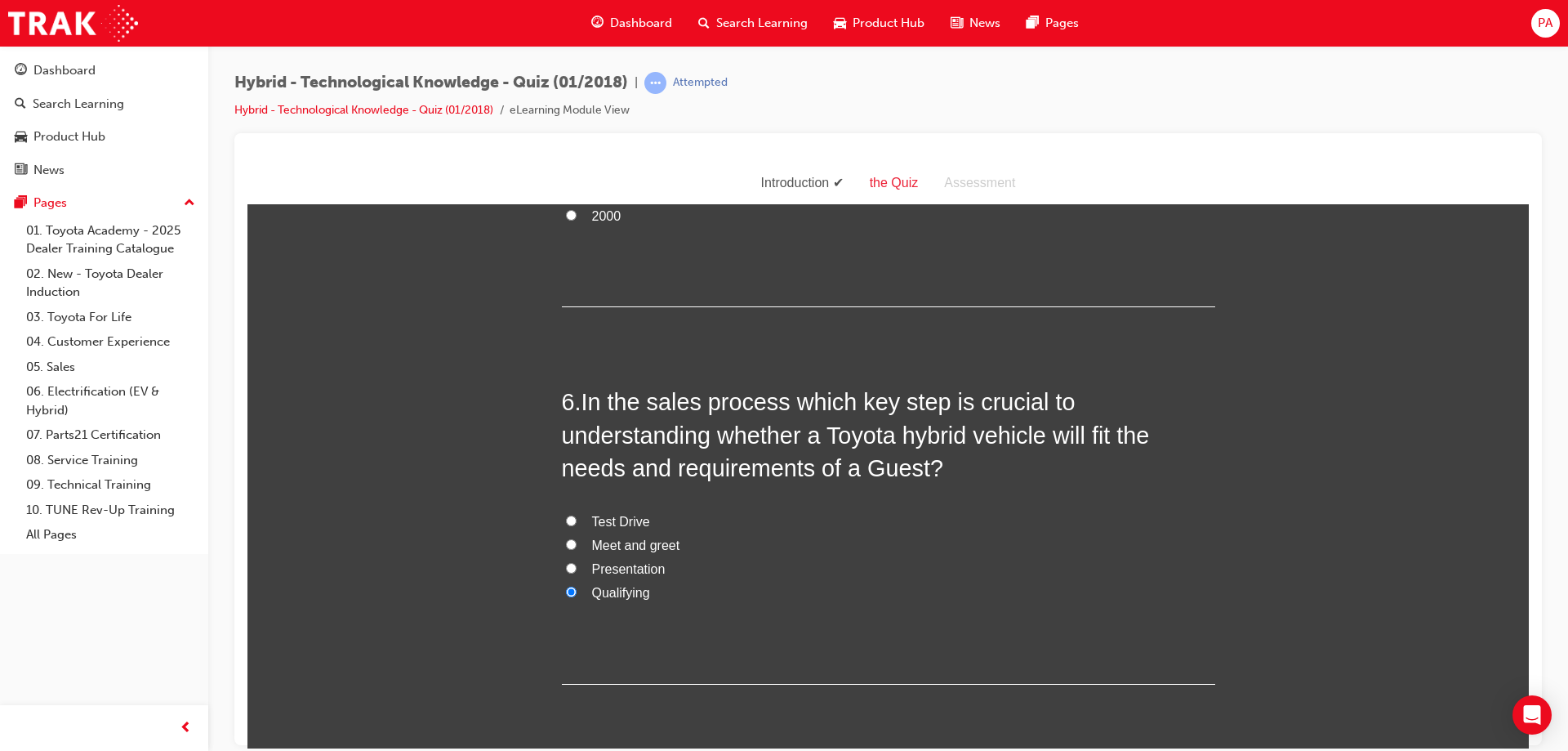
radio input "true"
click at [603, 605] on div "6 . In the sales process which key step is crucial to understanding whether a T…" at bounding box center [888, 534] width 653 height 298
click at [616, 595] on span "Qualifying" at bounding box center [620, 592] width 58 height 14
click at [577, 595] on input "Qualifying" at bounding box center [572, 591] width 11 height 11
radio input "true"
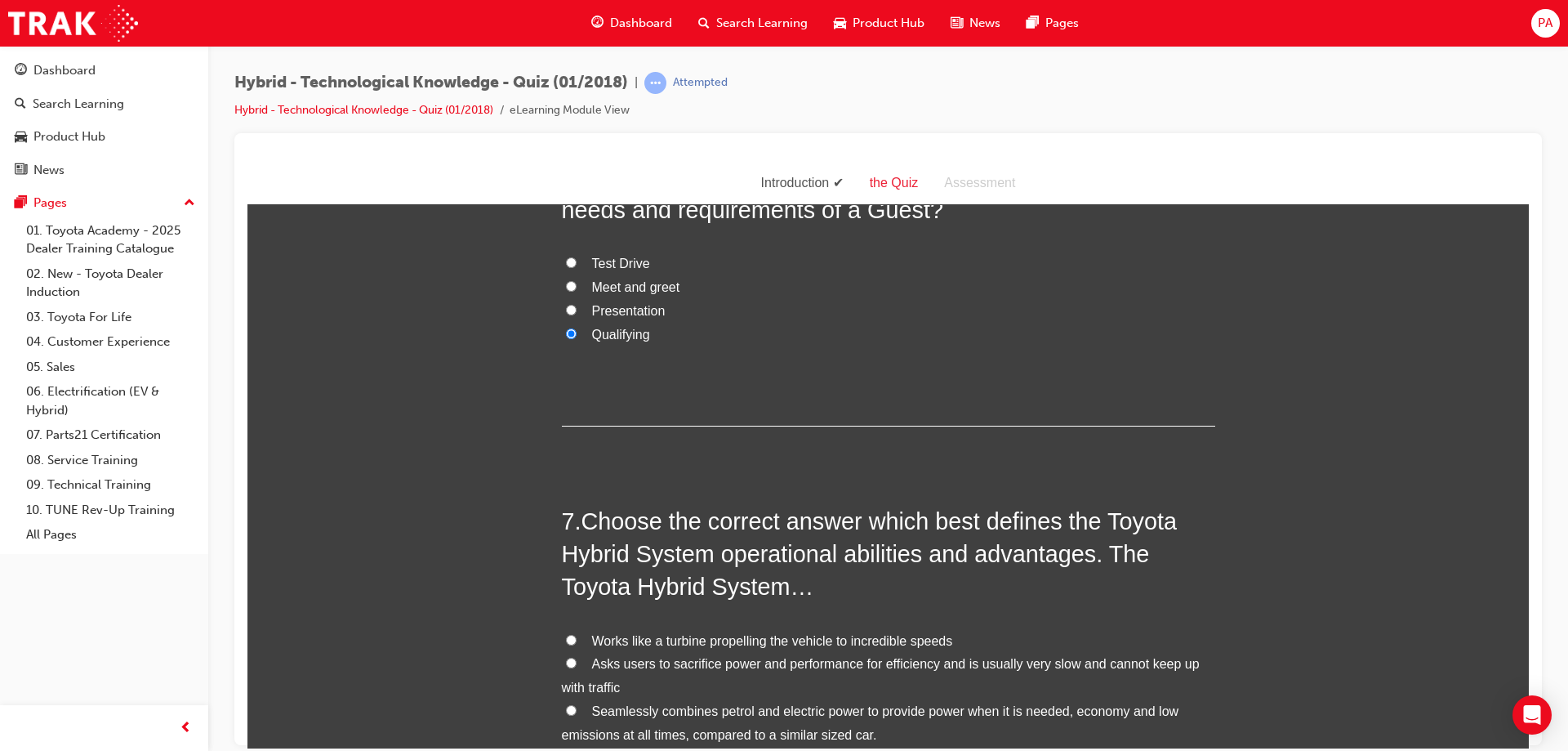
scroll to position [2206, 0]
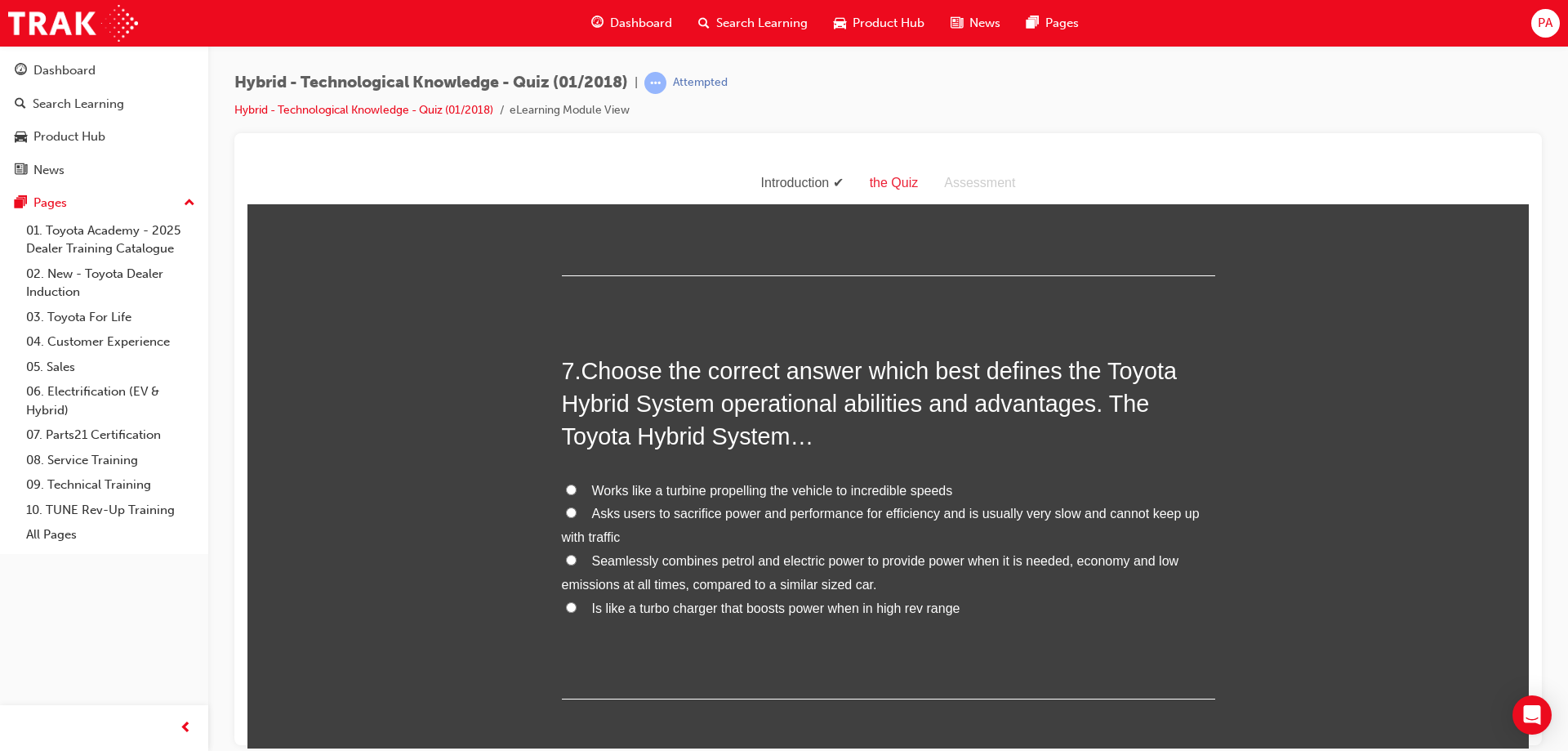
click at [635, 568] on label "Seamlessly combines petrol and electric power to provide power when it is neede…" at bounding box center [888, 572] width 653 height 47
click at [577, 565] on input "Seamlessly combines petrol and electric power to provide power when it is neede…" at bounding box center [572, 559] width 11 height 11
radio input "true"
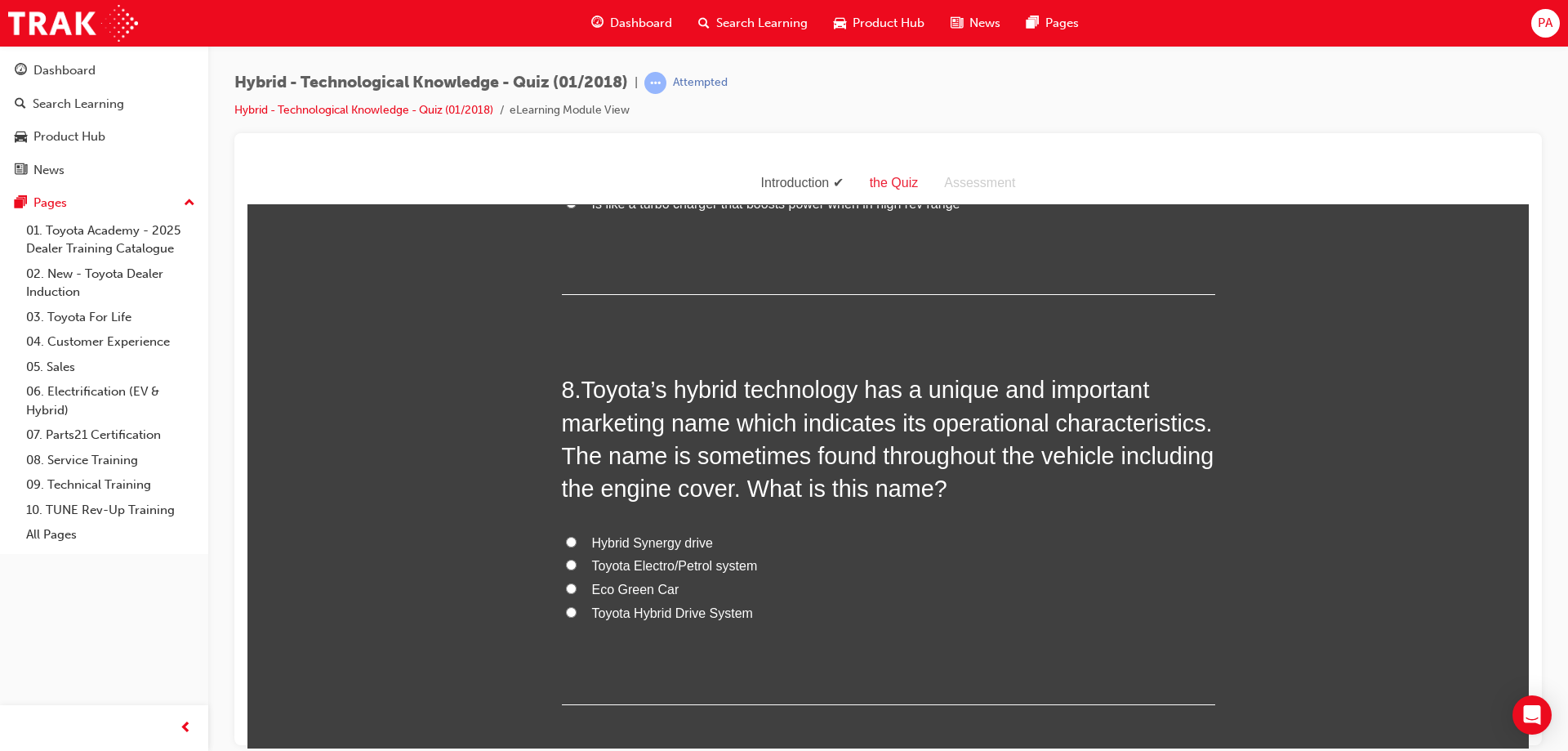
scroll to position [2615, 0]
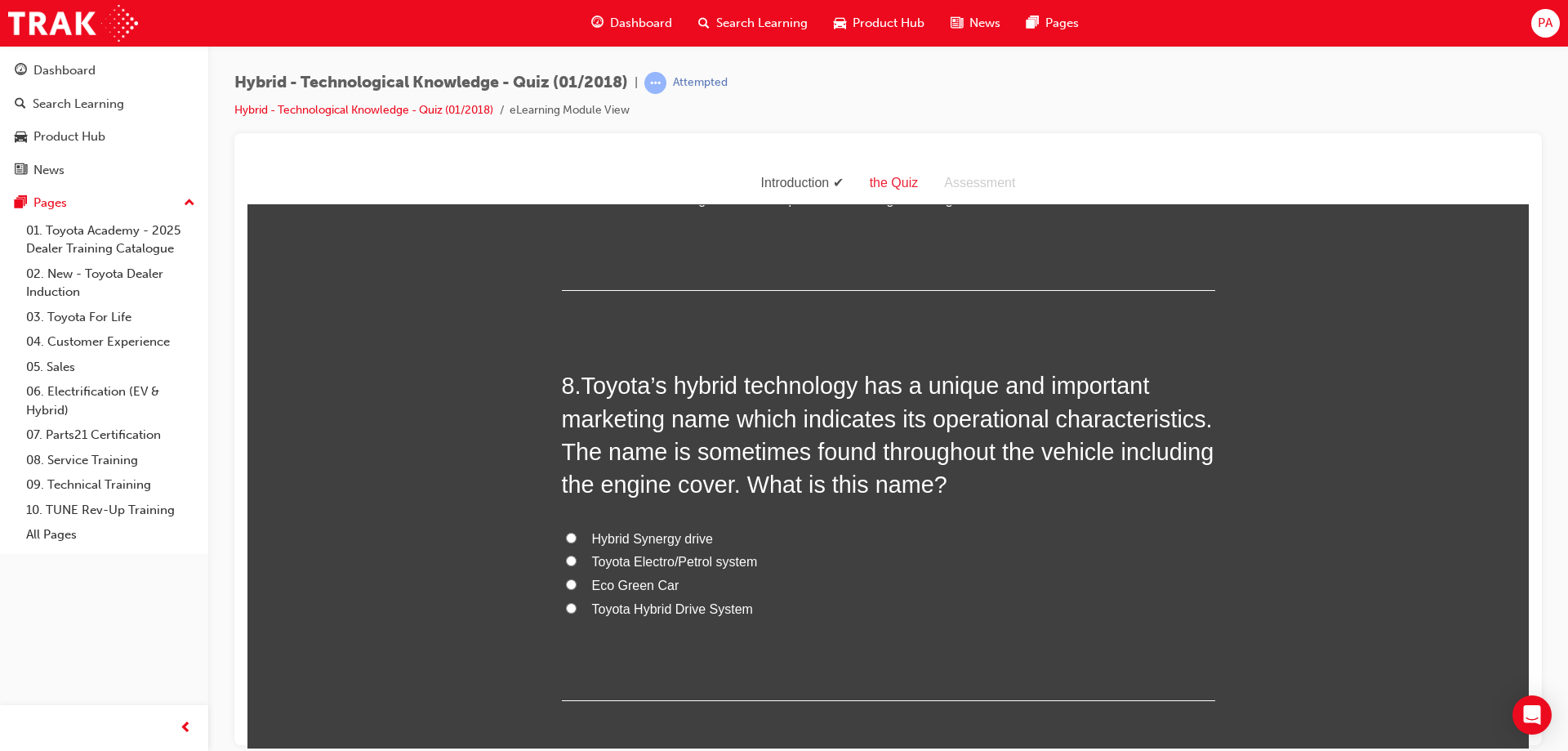
click at [645, 607] on span "Toyota Hybrid Drive System" at bounding box center [673, 608] width 161 height 14
click at [577, 607] on input "Toyota Hybrid Drive System" at bounding box center [572, 607] width 11 height 11
radio input "true"
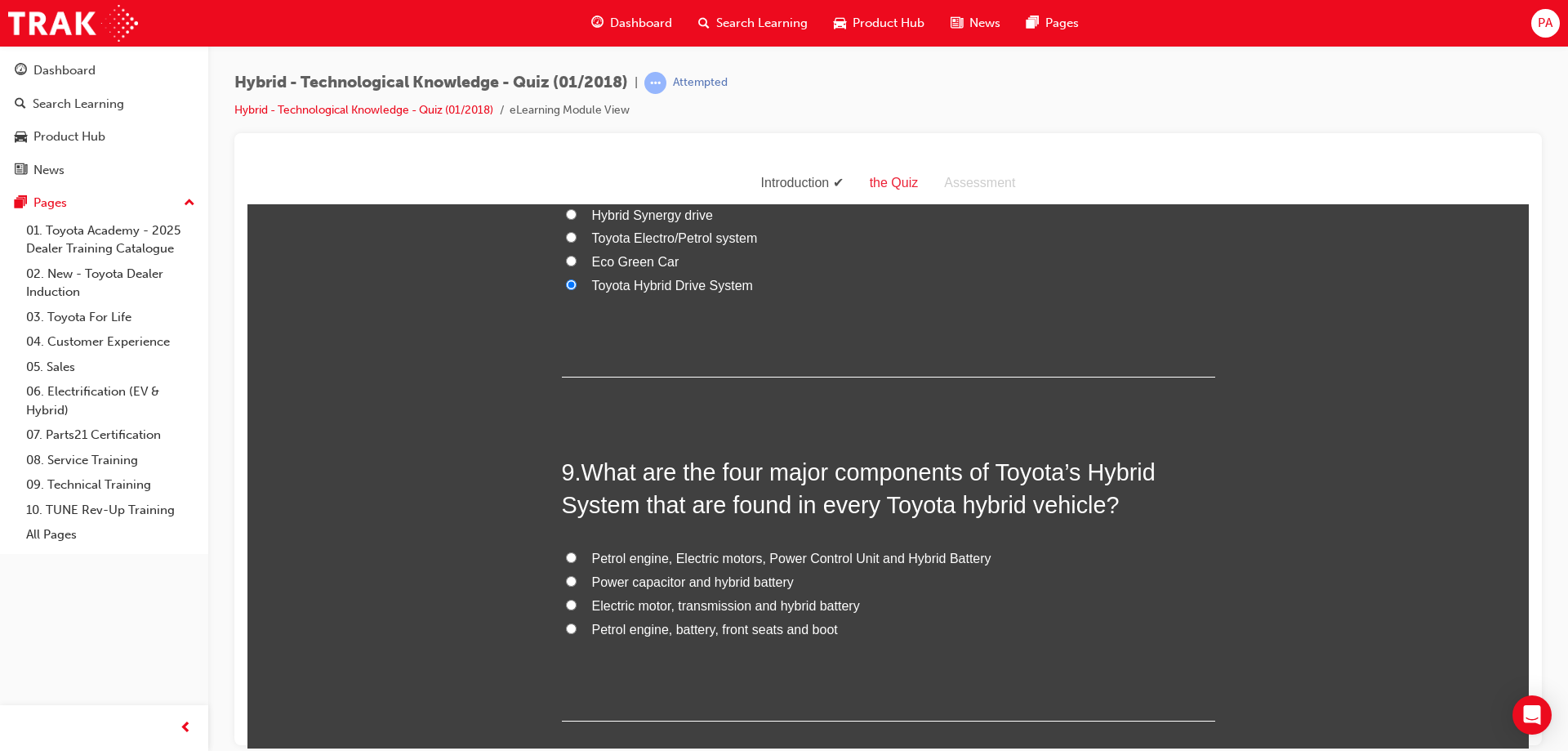
scroll to position [2941, 0]
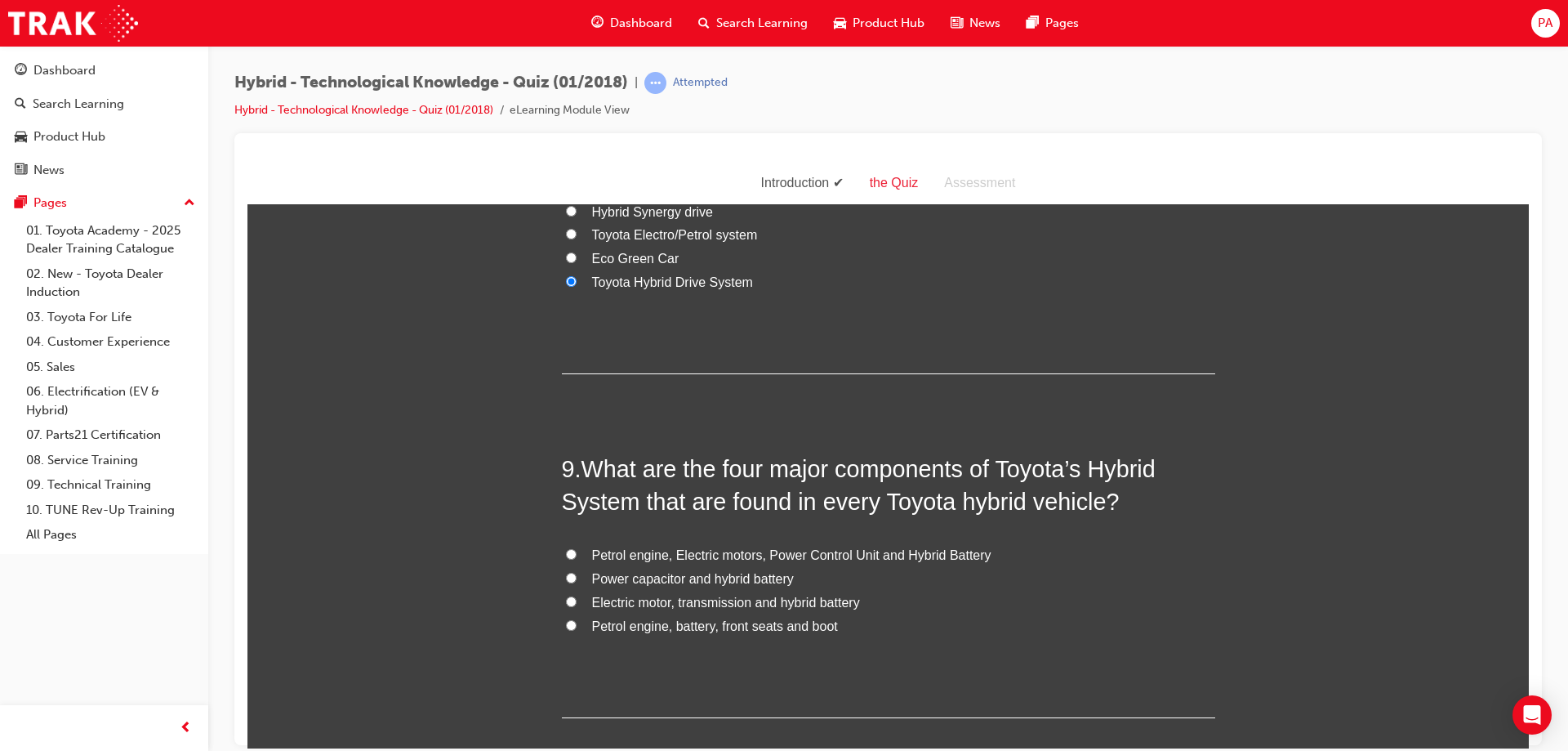
click at [667, 552] on span "Petrol engine, Electric motors, Power Control Unit and Hybrid Battery" at bounding box center [792, 554] width 400 height 14
click at [577, 552] on input "Petrol engine, Electric motors, Power Control Unit and Hybrid Battery" at bounding box center [572, 553] width 11 height 11
radio input "true"
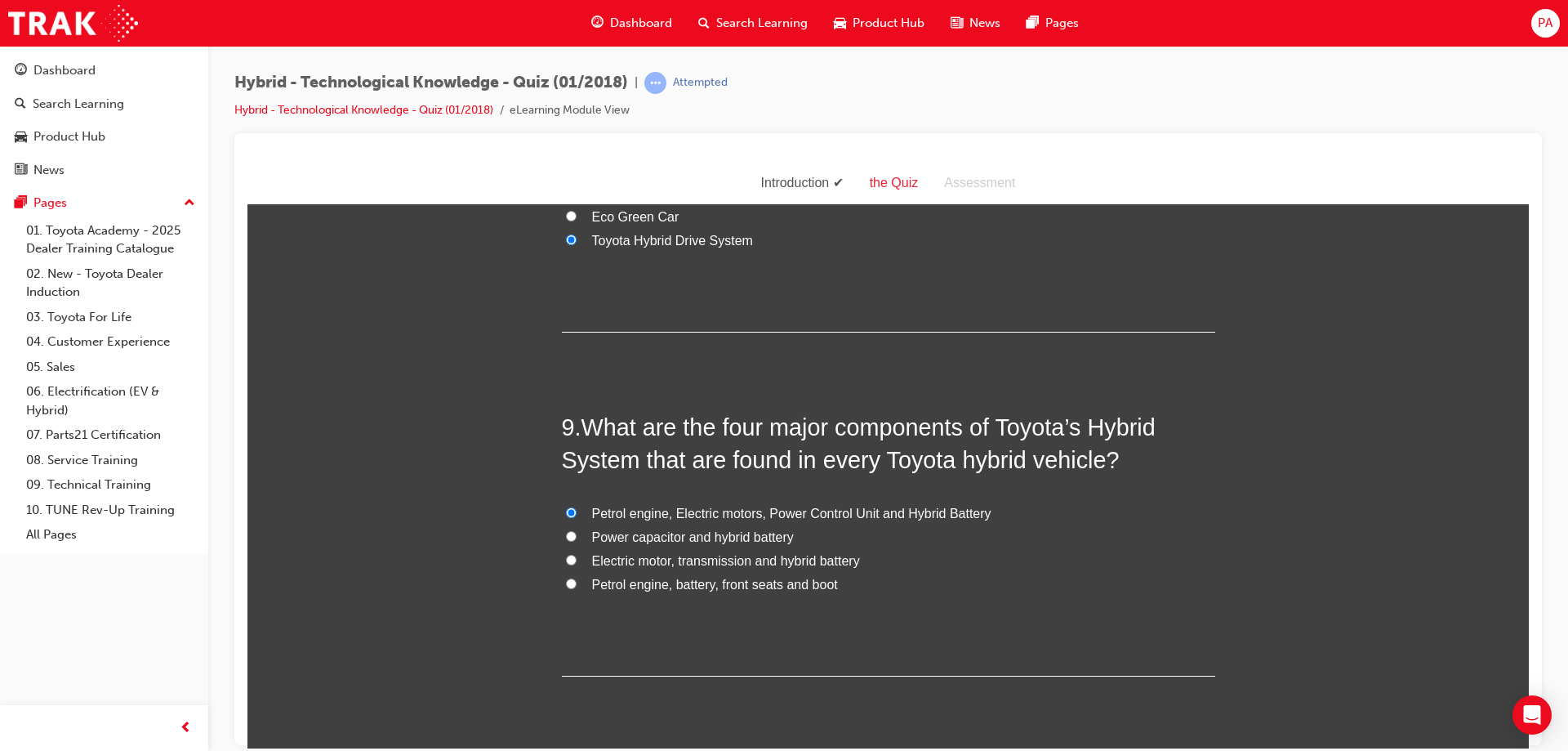
scroll to position [3023, 0]
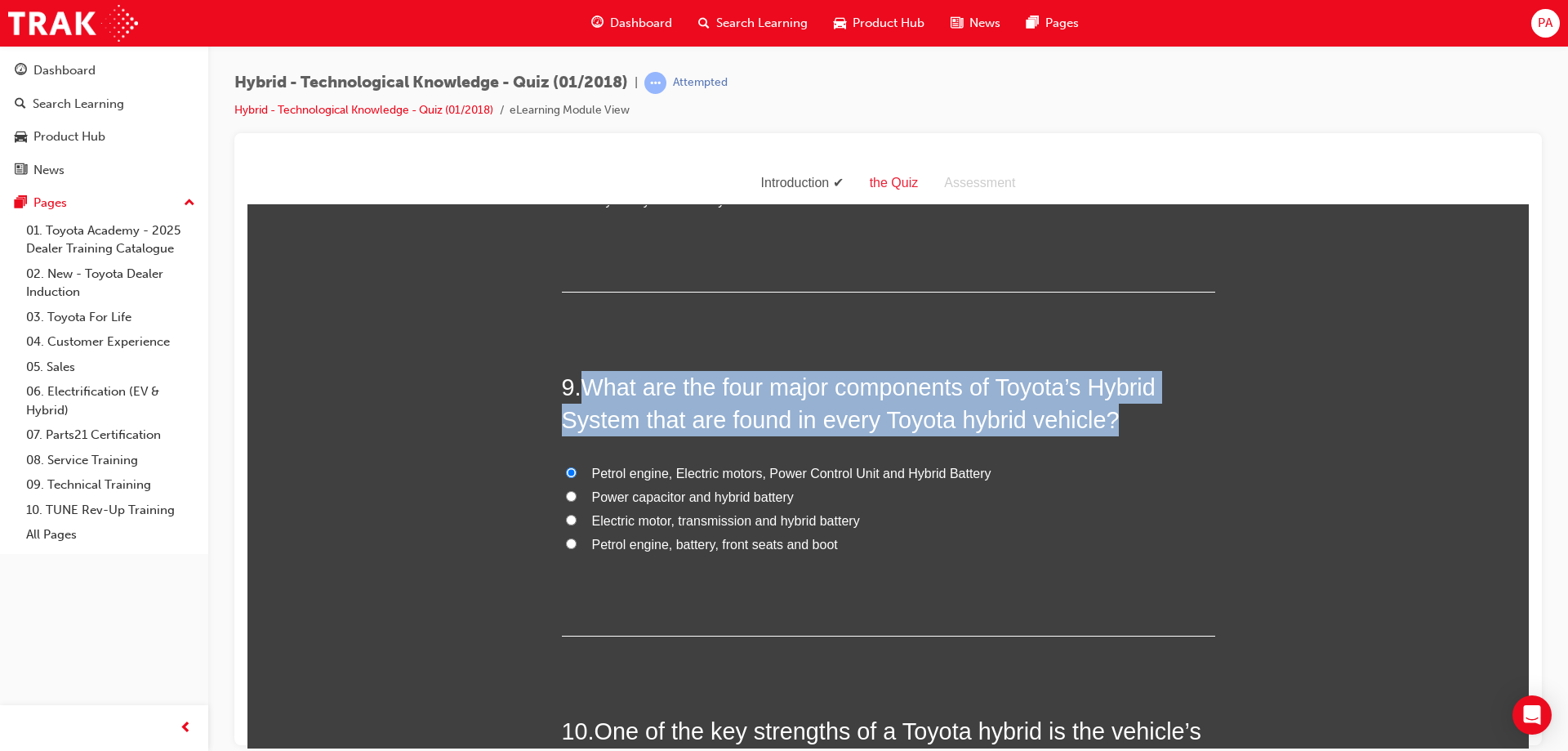
drag, startPoint x: 585, startPoint y: 380, endPoint x: 1125, endPoint y: 412, distance: 540.9
click at [1125, 412] on h2 "9 . What are the four major components of Toyota’s Hybrid System that are found…" at bounding box center [888, 403] width 653 height 66
copy span "What are the four major components of Toyota’s Hybrid System that are found in …"
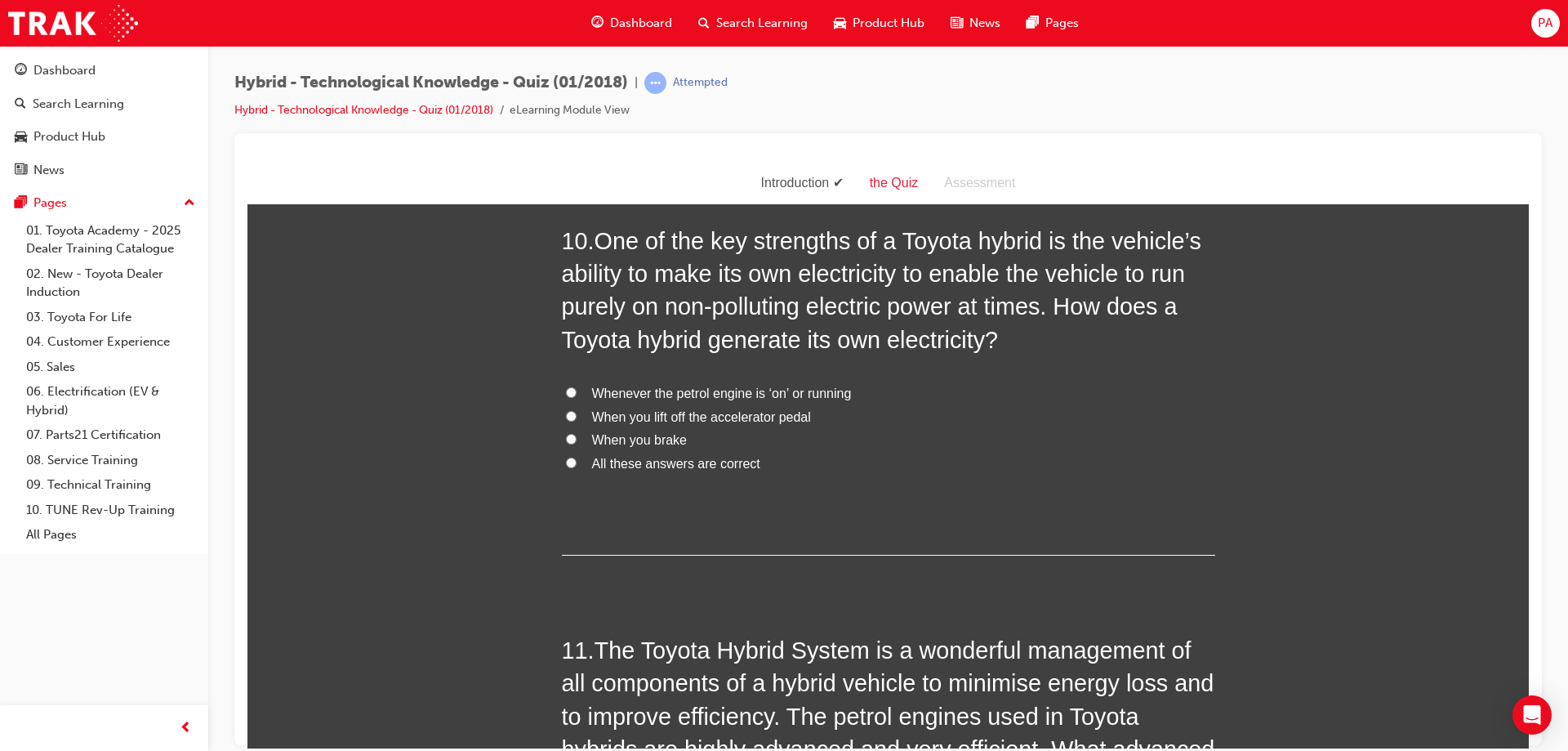
scroll to position [3431, 0]
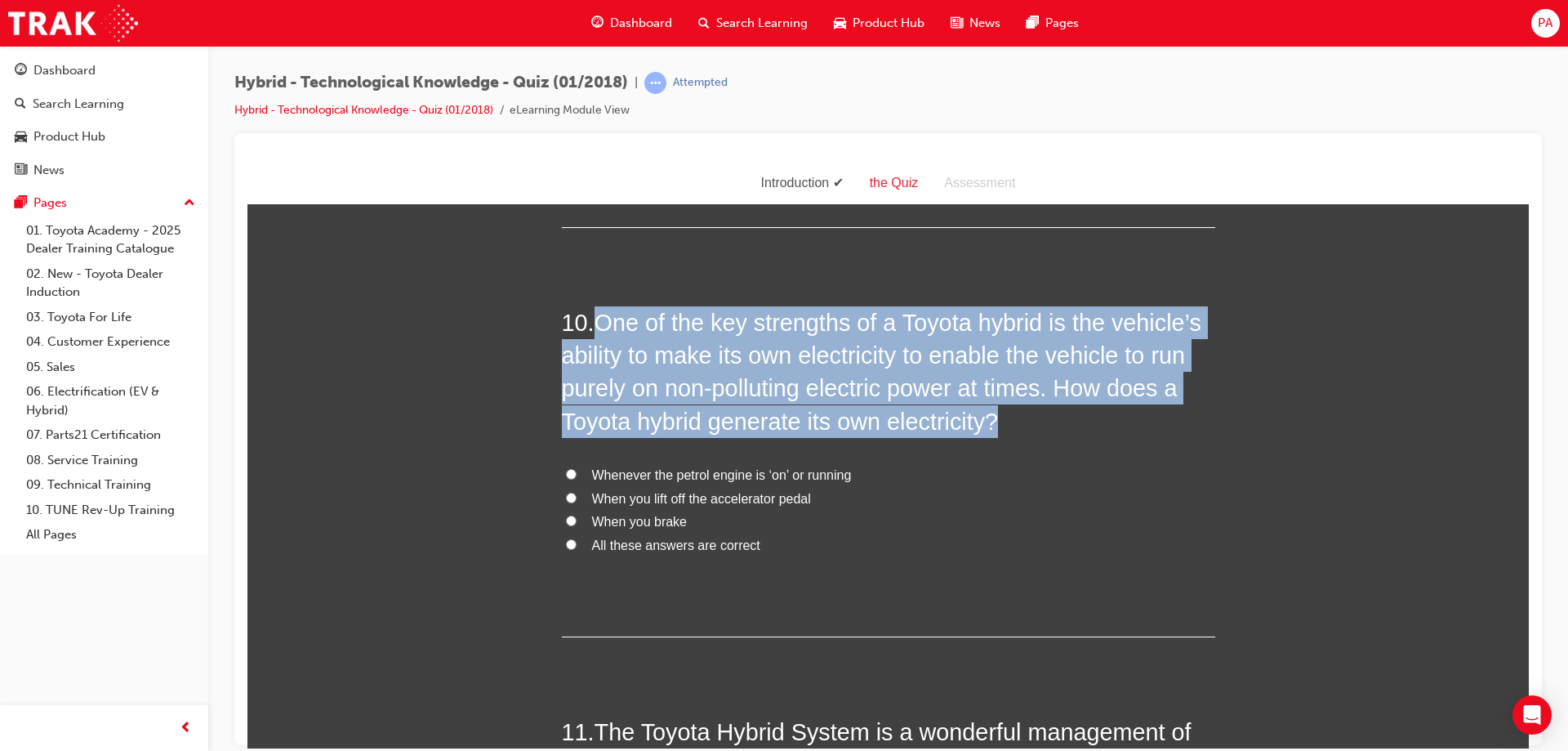
drag, startPoint x: 592, startPoint y: 317, endPoint x: 1014, endPoint y: 426, distance: 435.8
click at [1014, 426] on h2 "10 . One of the key strengths of a Toyota hybrid is the vehicle’s ability to ma…" at bounding box center [888, 372] width 653 height 131
copy span "One of the key strengths of a Toyota hybrid is the vehicle’s ability to make it…"
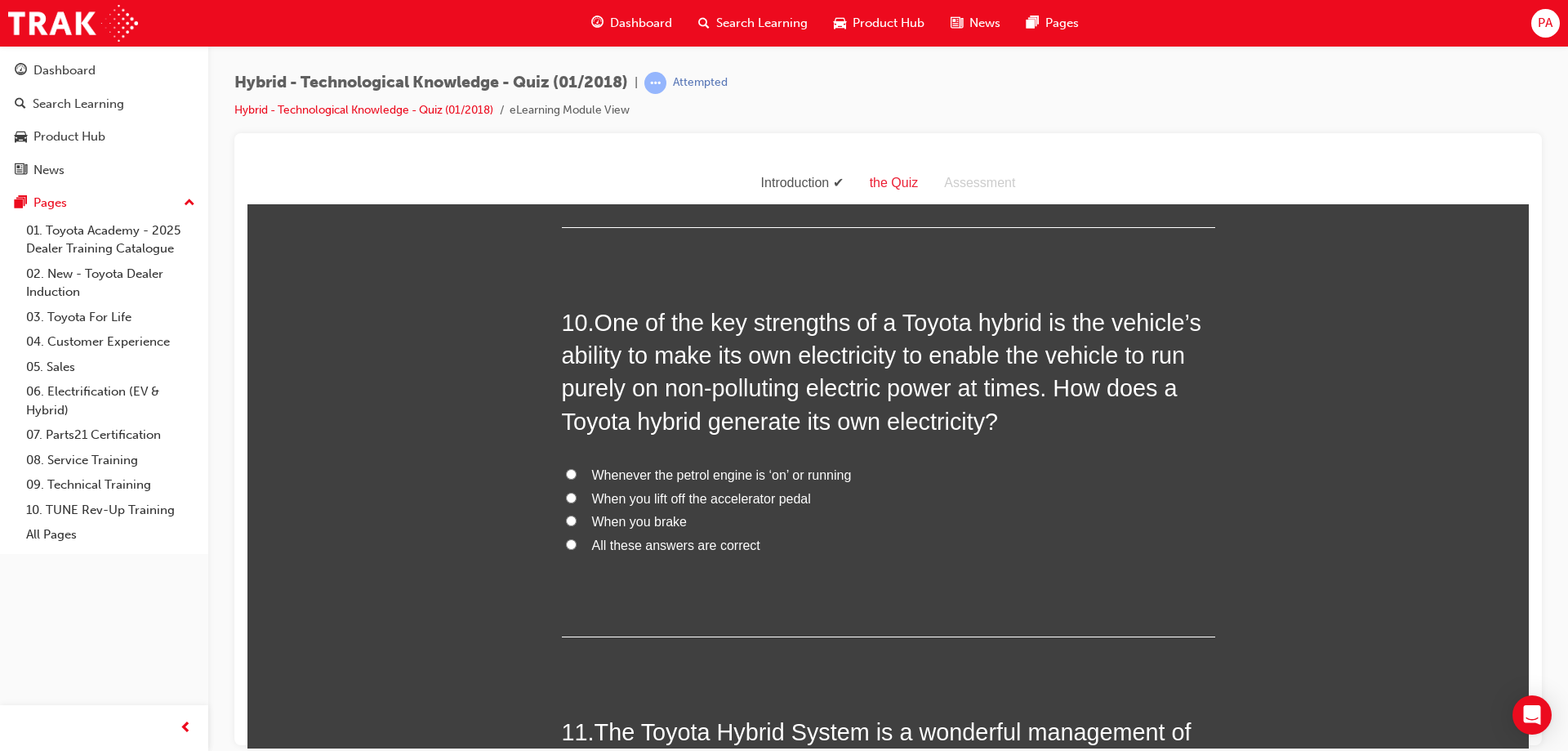
click at [596, 520] on span "When you brake" at bounding box center [640, 521] width 96 height 14
click at [577, 520] on input "When you brake" at bounding box center [572, 520] width 11 height 11
radio input "true"
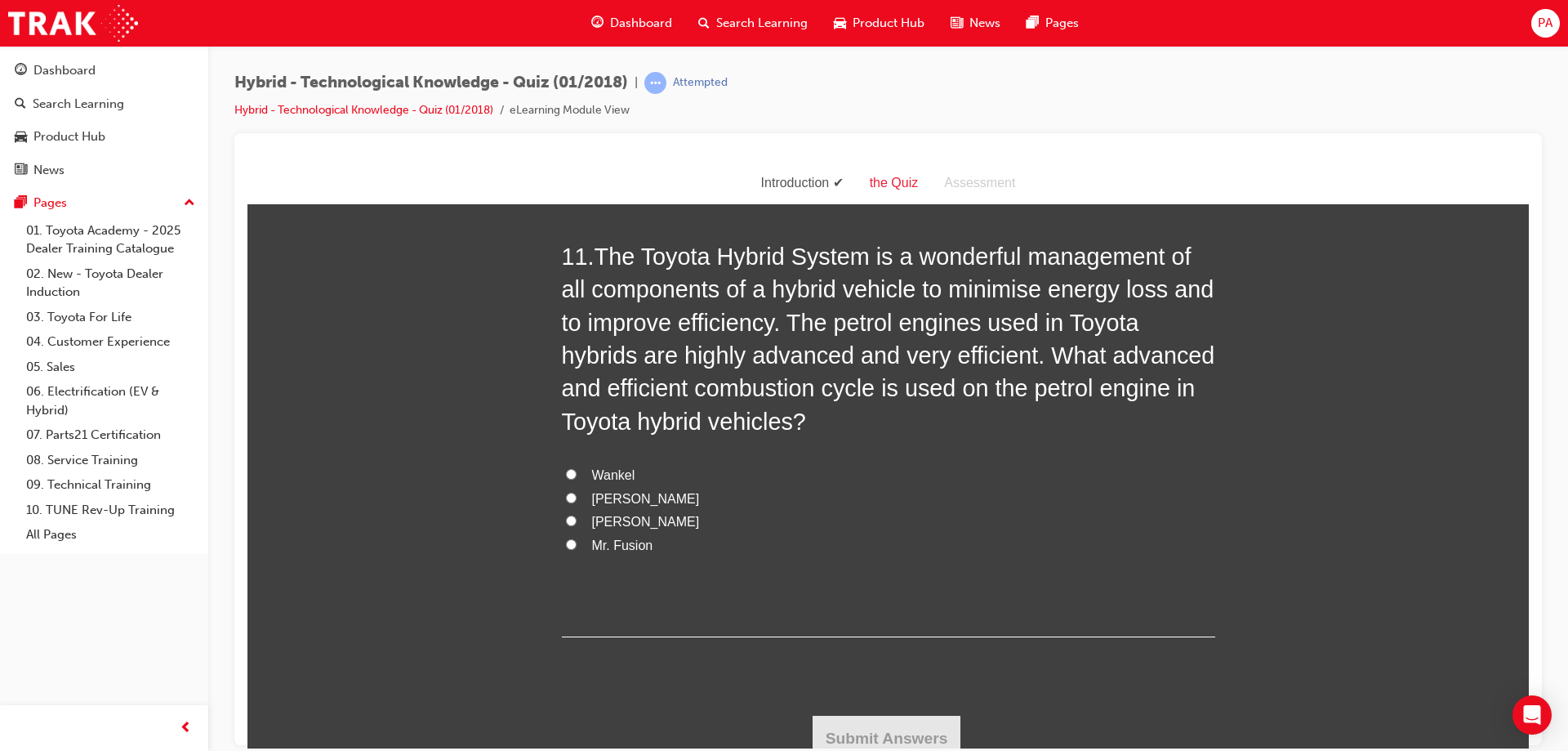
scroll to position [3919, 0]
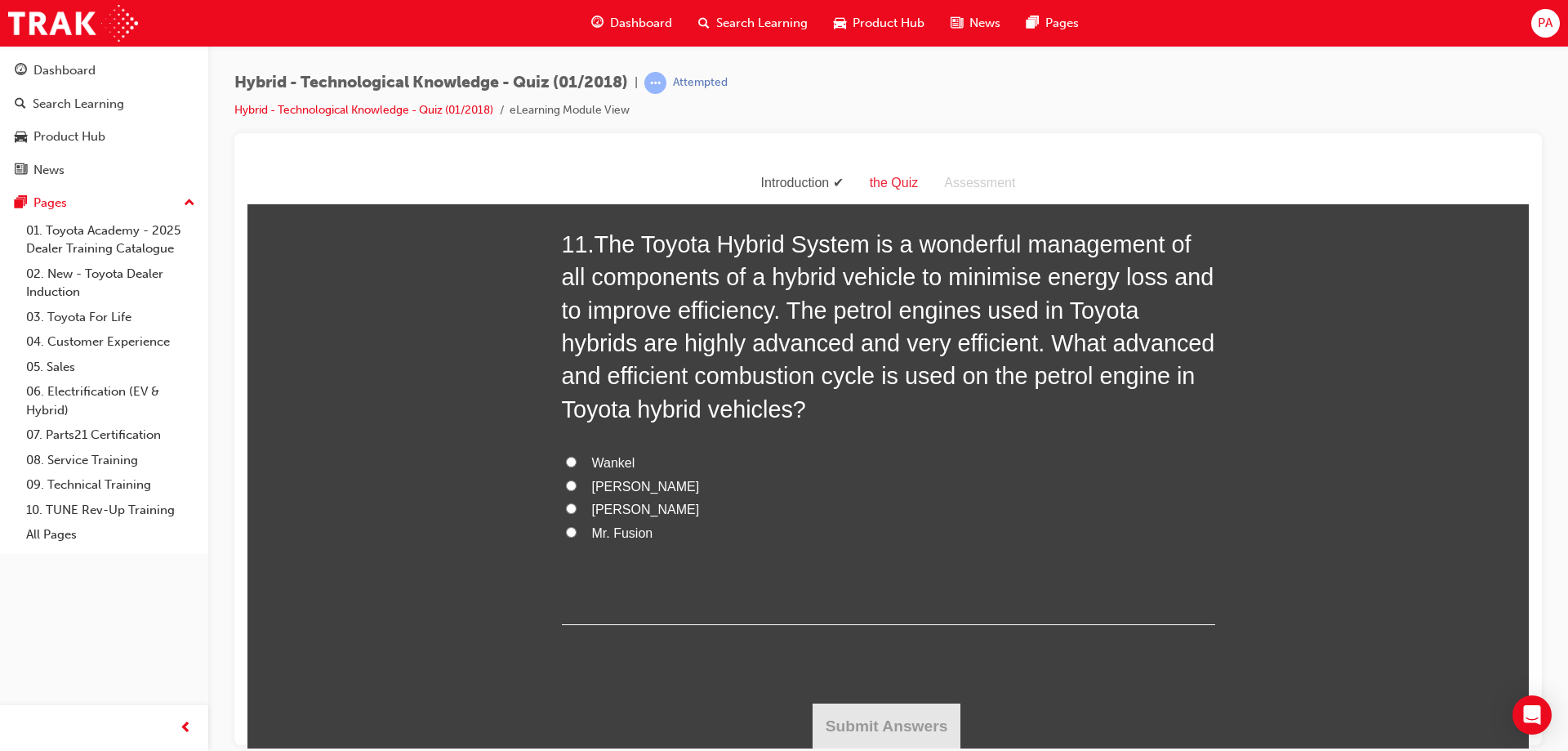
click at [596, 506] on span "[PERSON_NAME]" at bounding box center [646, 509] width 108 height 14
click at [577, 506] on input "[PERSON_NAME]" at bounding box center [572, 508] width 11 height 11
radio input "true"
click at [899, 717] on button "Submit Answers" at bounding box center [887, 725] width 149 height 46
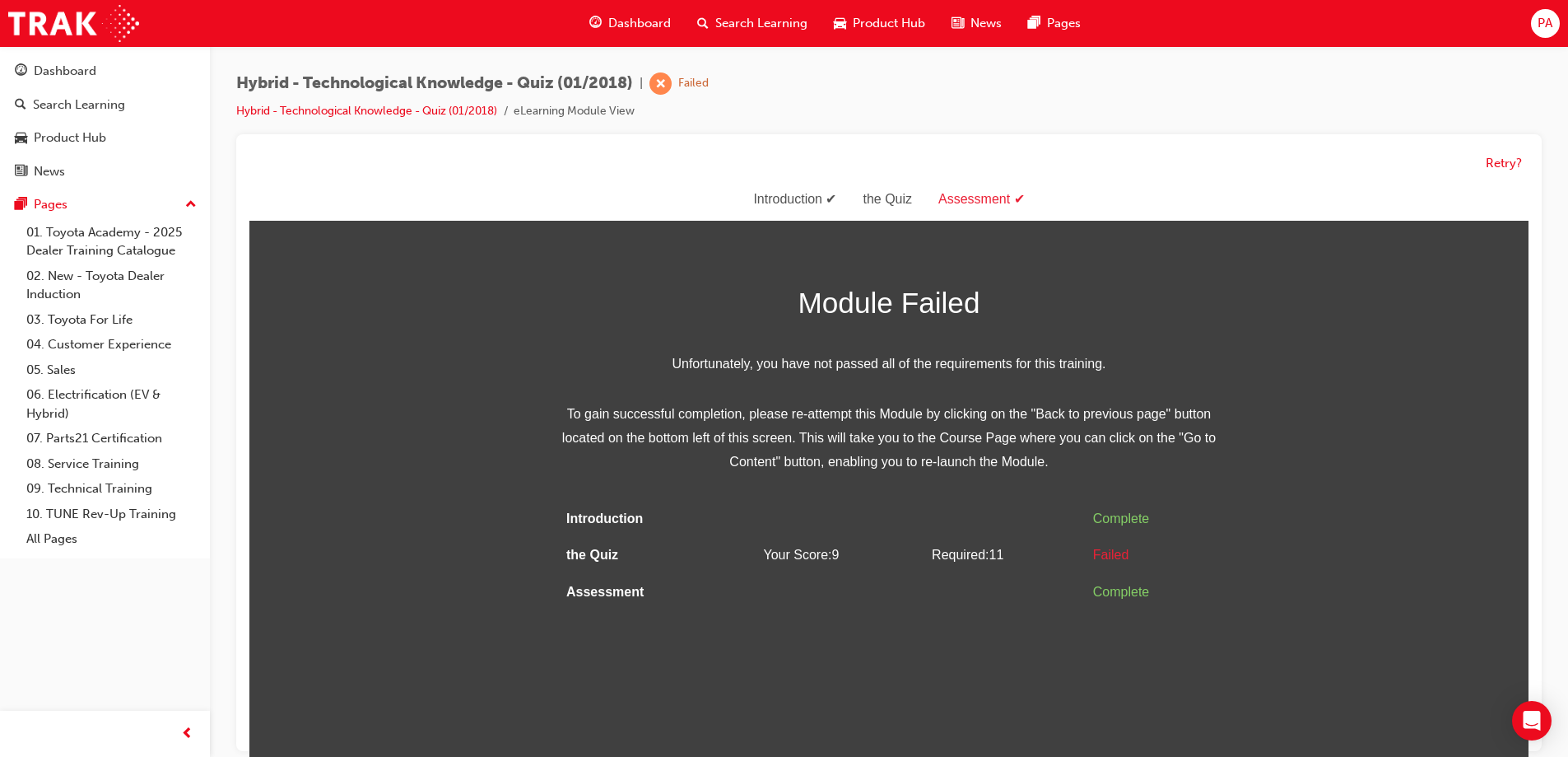
click at [1523, 164] on div "Retry?" at bounding box center [889, 164] width 1279 height 32
click at [1513, 156] on button "Retry?" at bounding box center [1504, 163] width 37 height 19
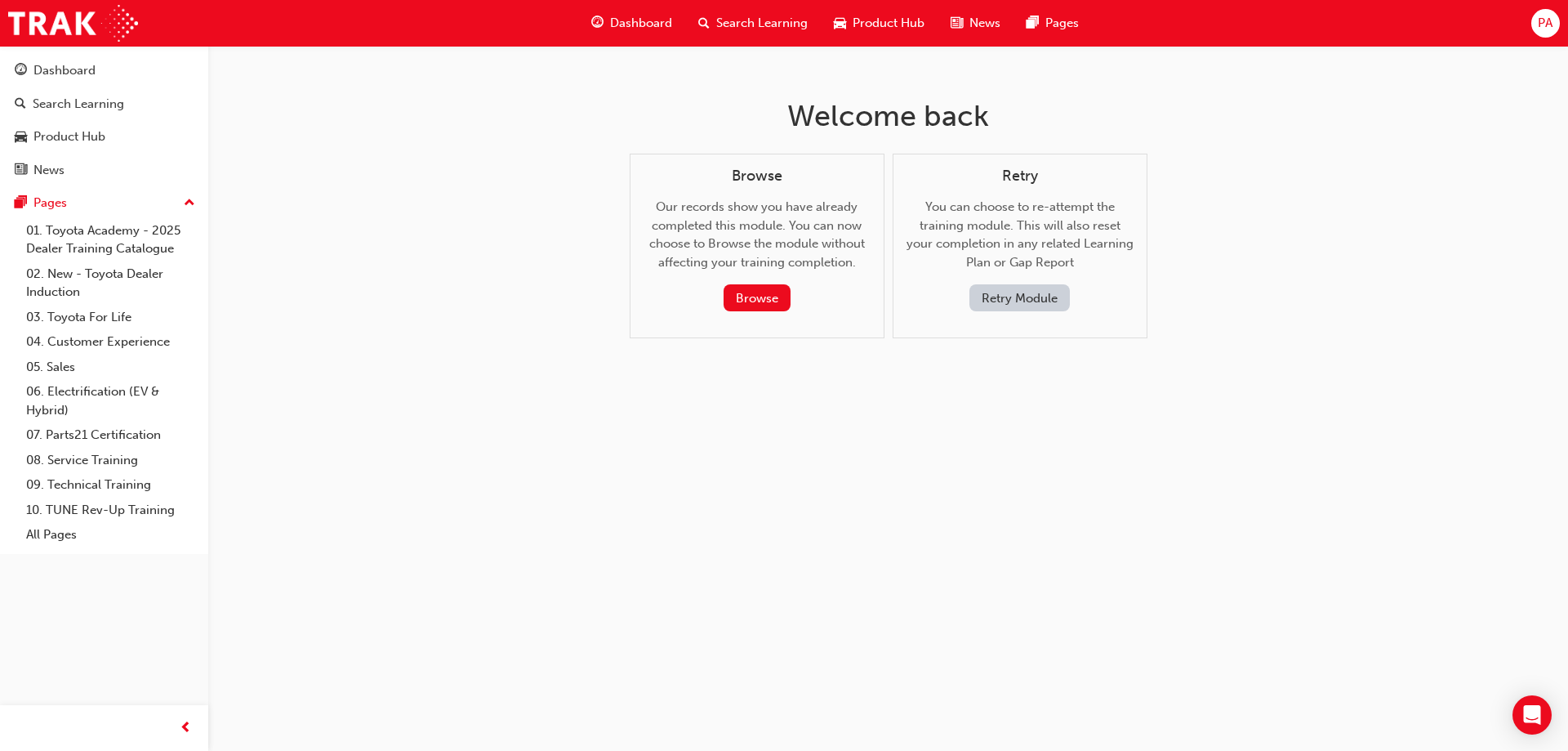
click at [1016, 306] on button "Retry Module" at bounding box center [1019, 298] width 100 height 27
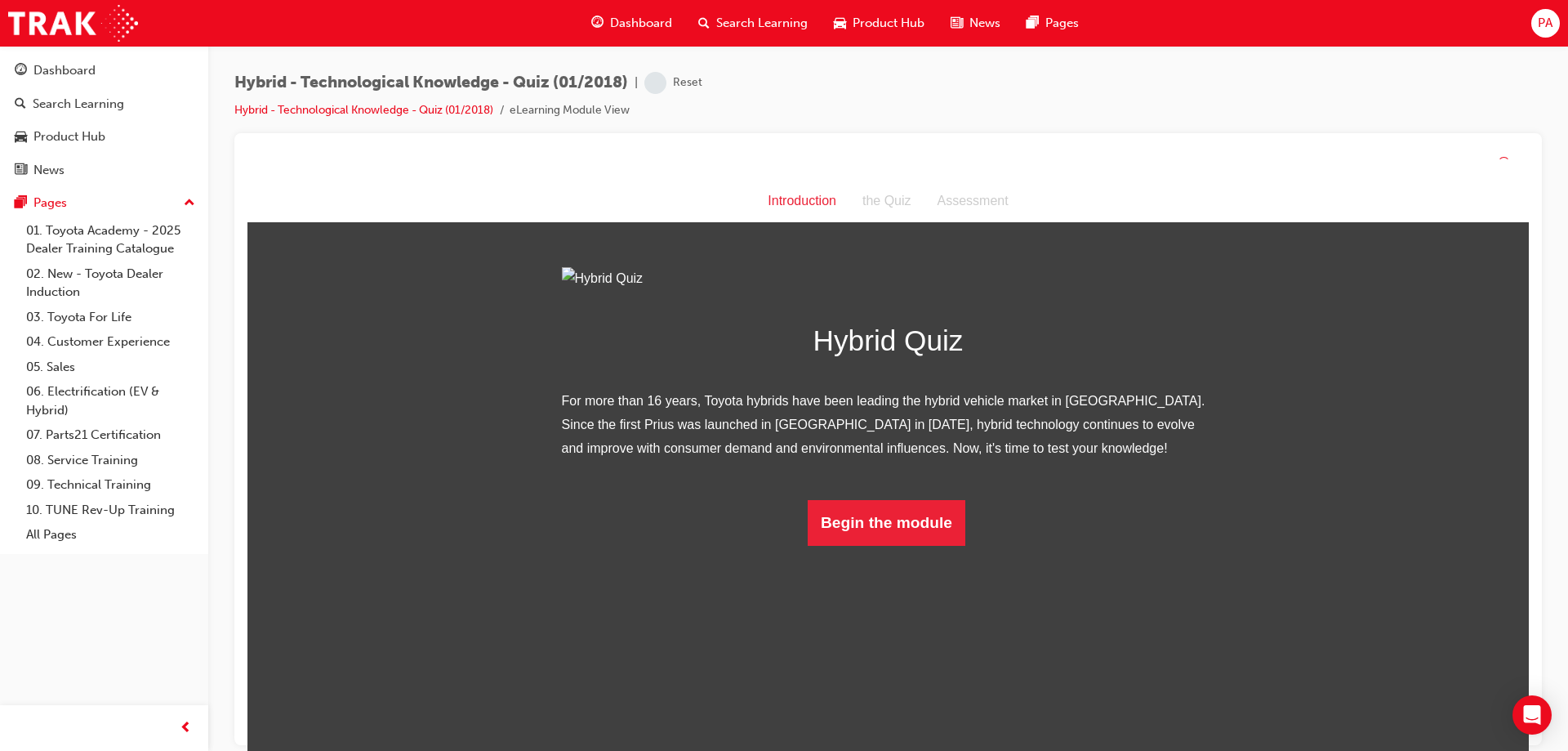
scroll to position [123, 0]
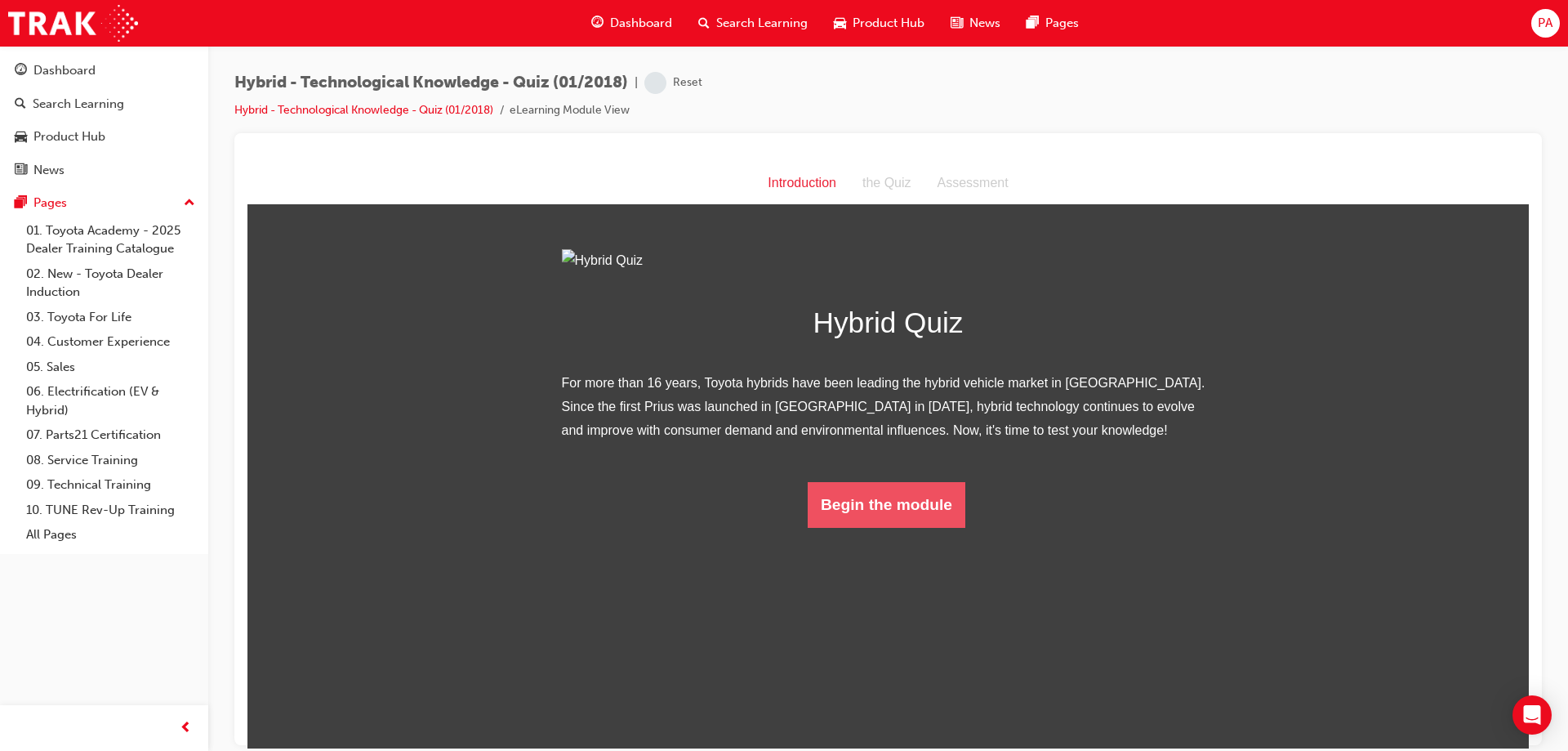
click at [889, 527] on button "Begin the module" at bounding box center [886, 505] width 158 height 46
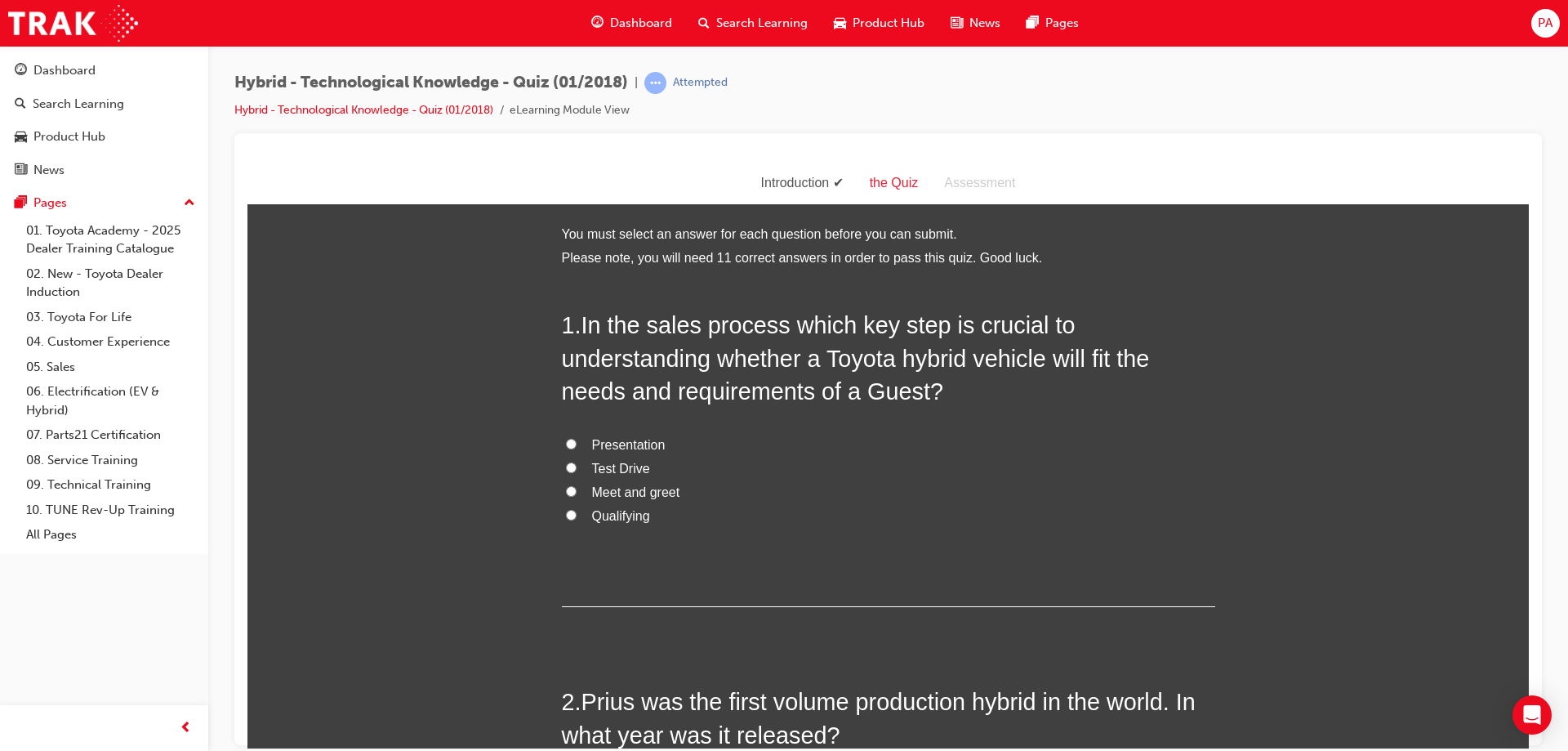
click at [601, 465] on span "Test Drive" at bounding box center [620, 468] width 58 height 14
click at [577, 465] on input "Test Drive" at bounding box center [572, 467] width 11 height 11
radio input "true"
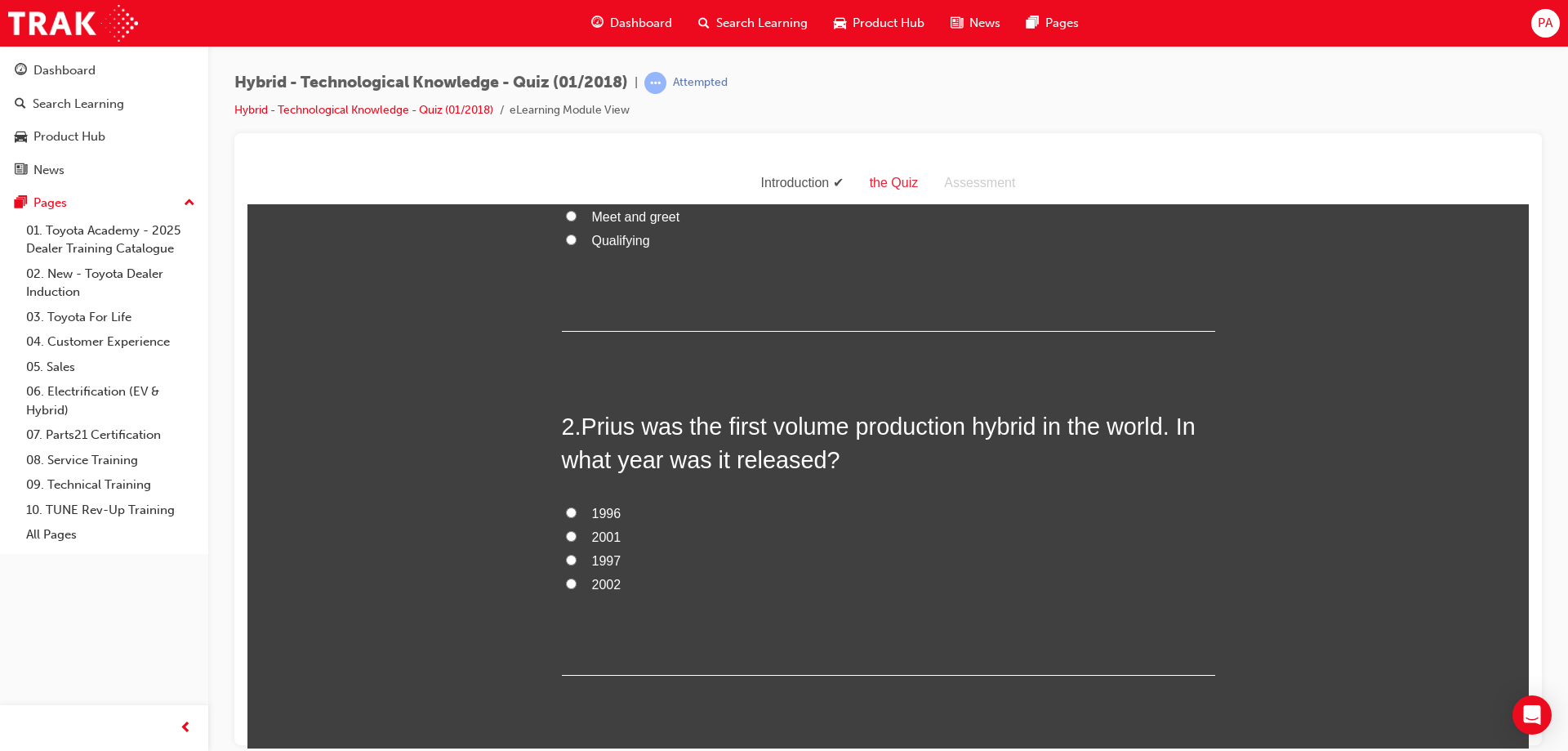
scroll to position [327, 0]
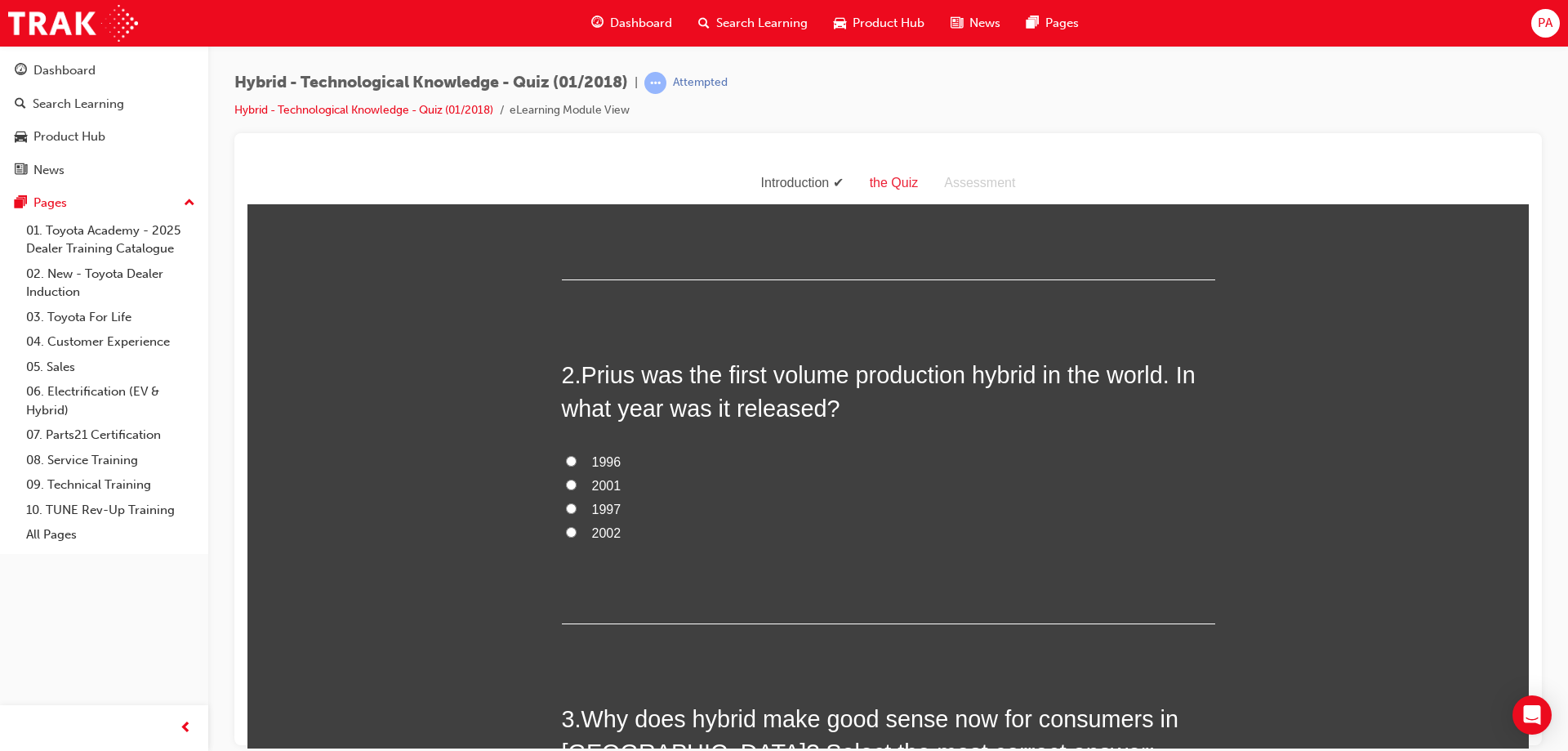
click at [593, 505] on span "1997" at bounding box center [606, 509] width 29 height 14
click at [577, 505] on input "1997" at bounding box center [572, 508] width 11 height 11
radio input "true"
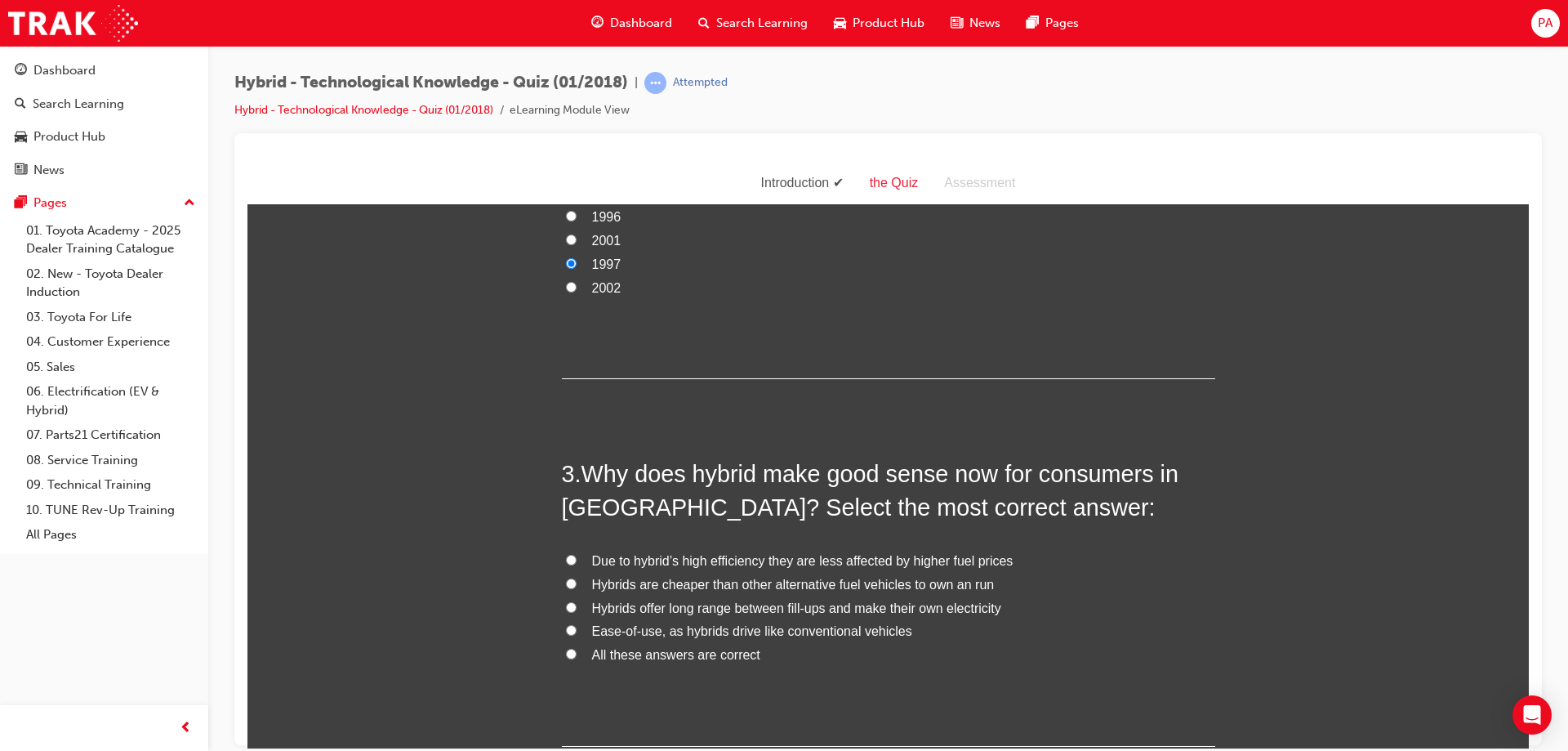
scroll to position [653, 0]
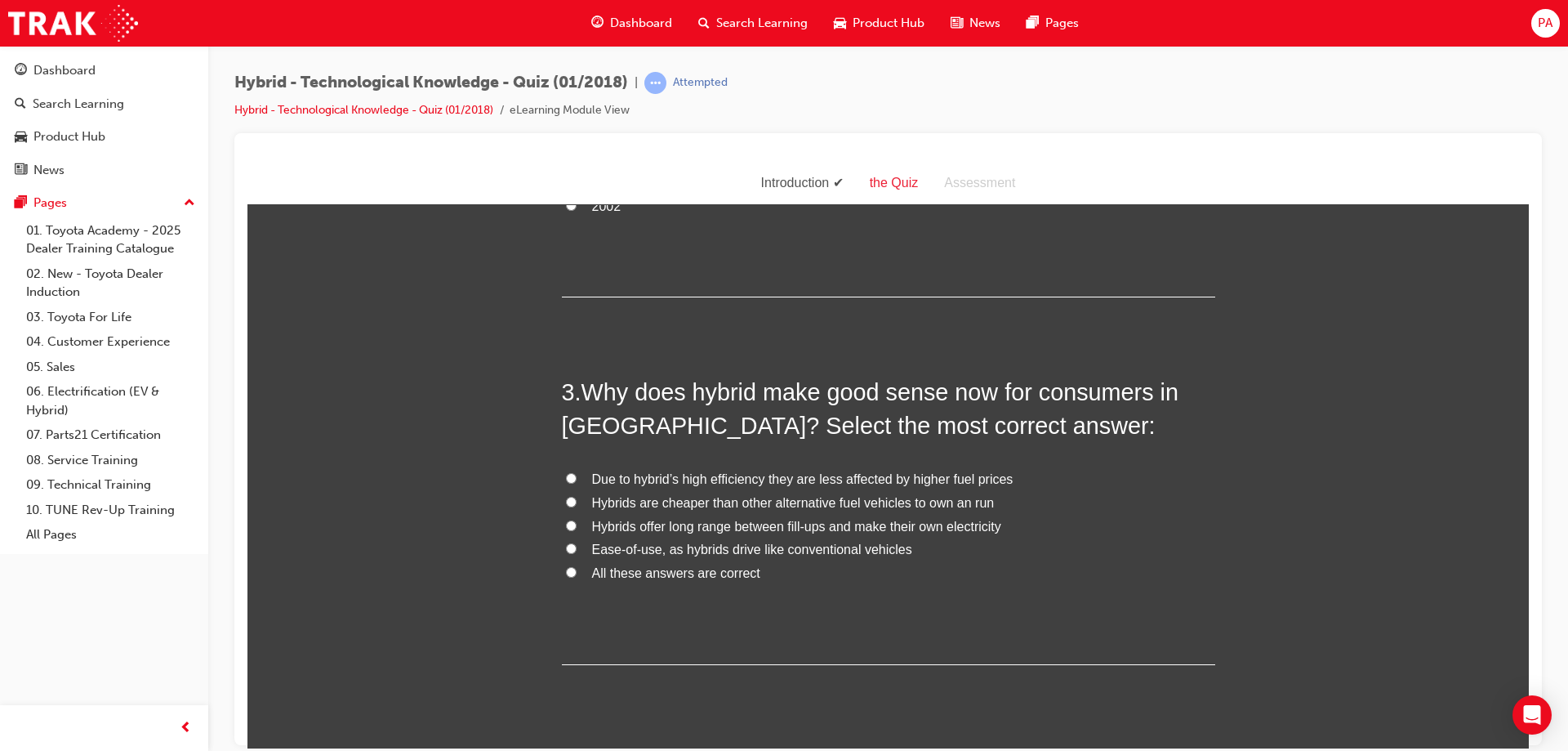
click at [640, 571] on span "All these answers are correct" at bounding box center [676, 573] width 168 height 14
click at [577, 571] on input "All these answers are correct" at bounding box center [572, 572] width 11 height 11
radio input "true"
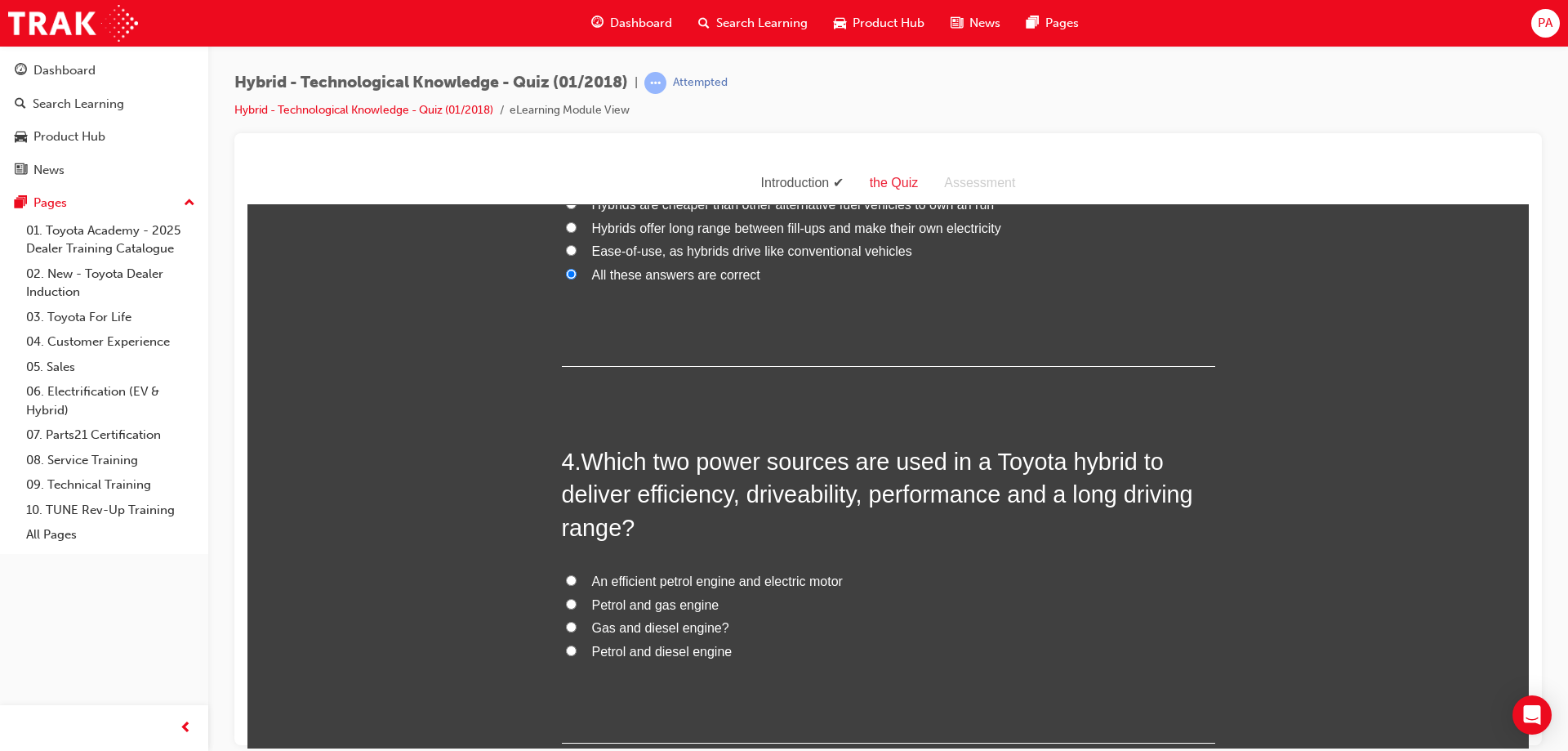
scroll to position [981, 0]
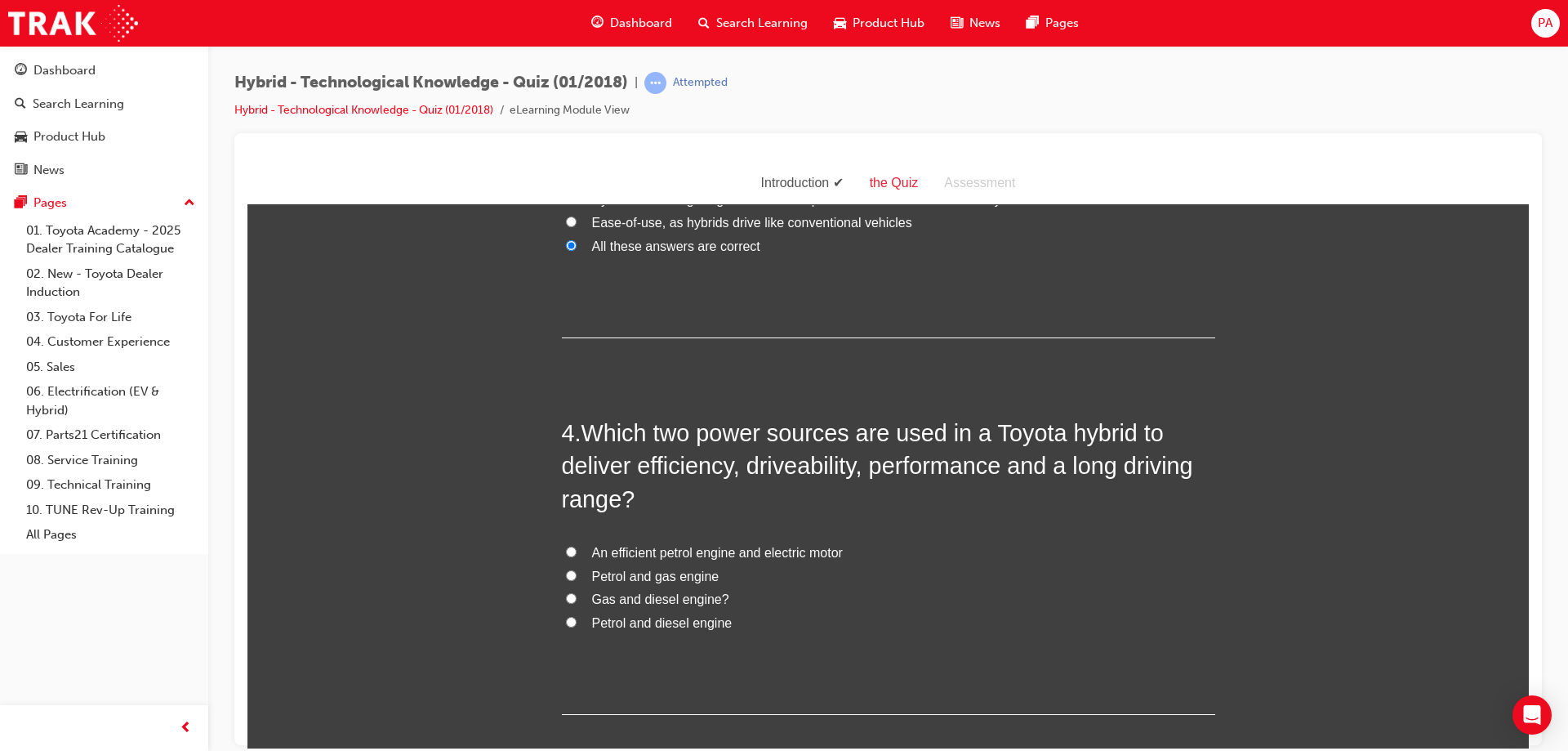
click at [643, 545] on span "An efficient petrol engine and electric motor" at bounding box center [717, 552] width 251 height 14
click at [577, 546] on input "An efficient petrol engine and electric motor" at bounding box center [572, 552] width 11 height 11
radio input "true"
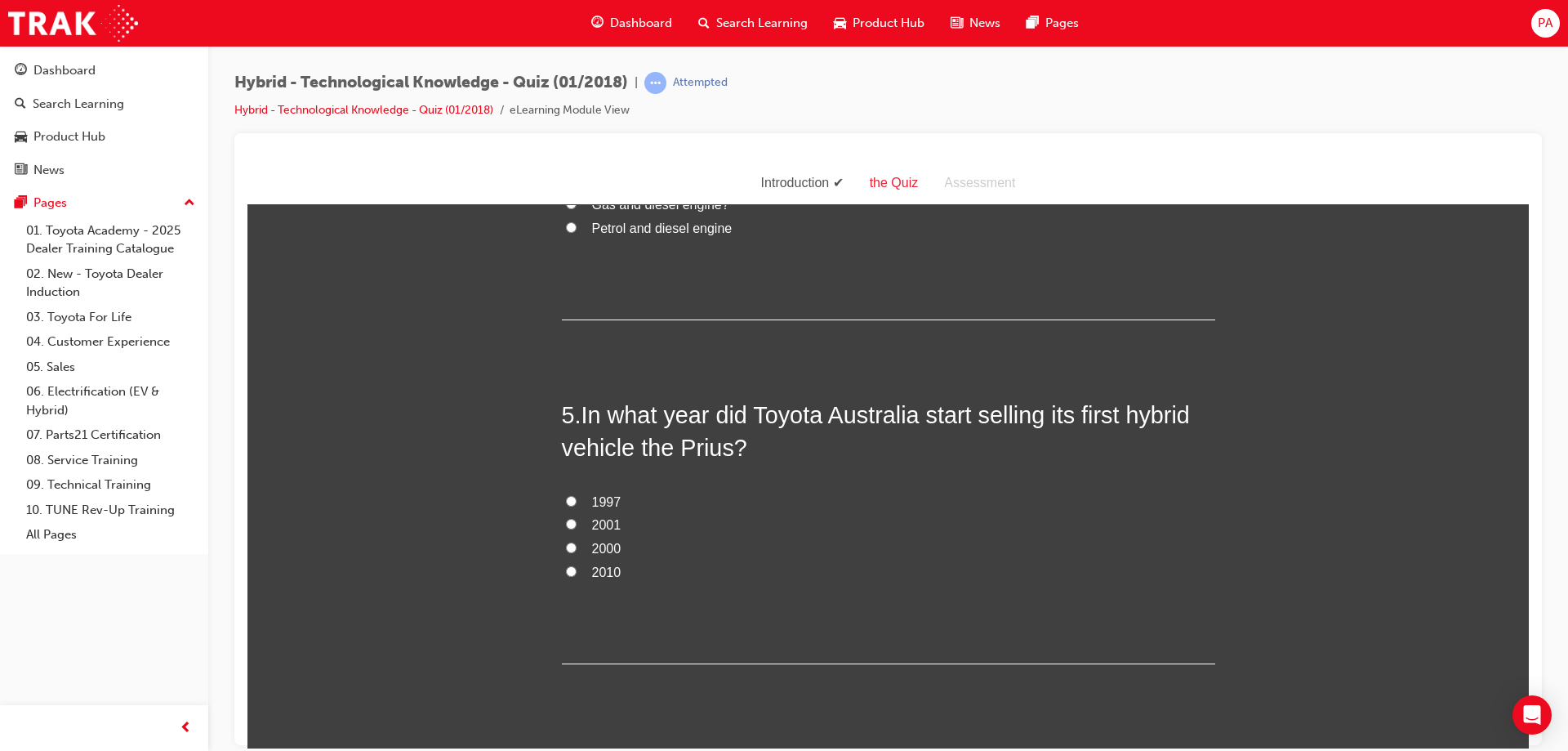
scroll to position [1389, 0]
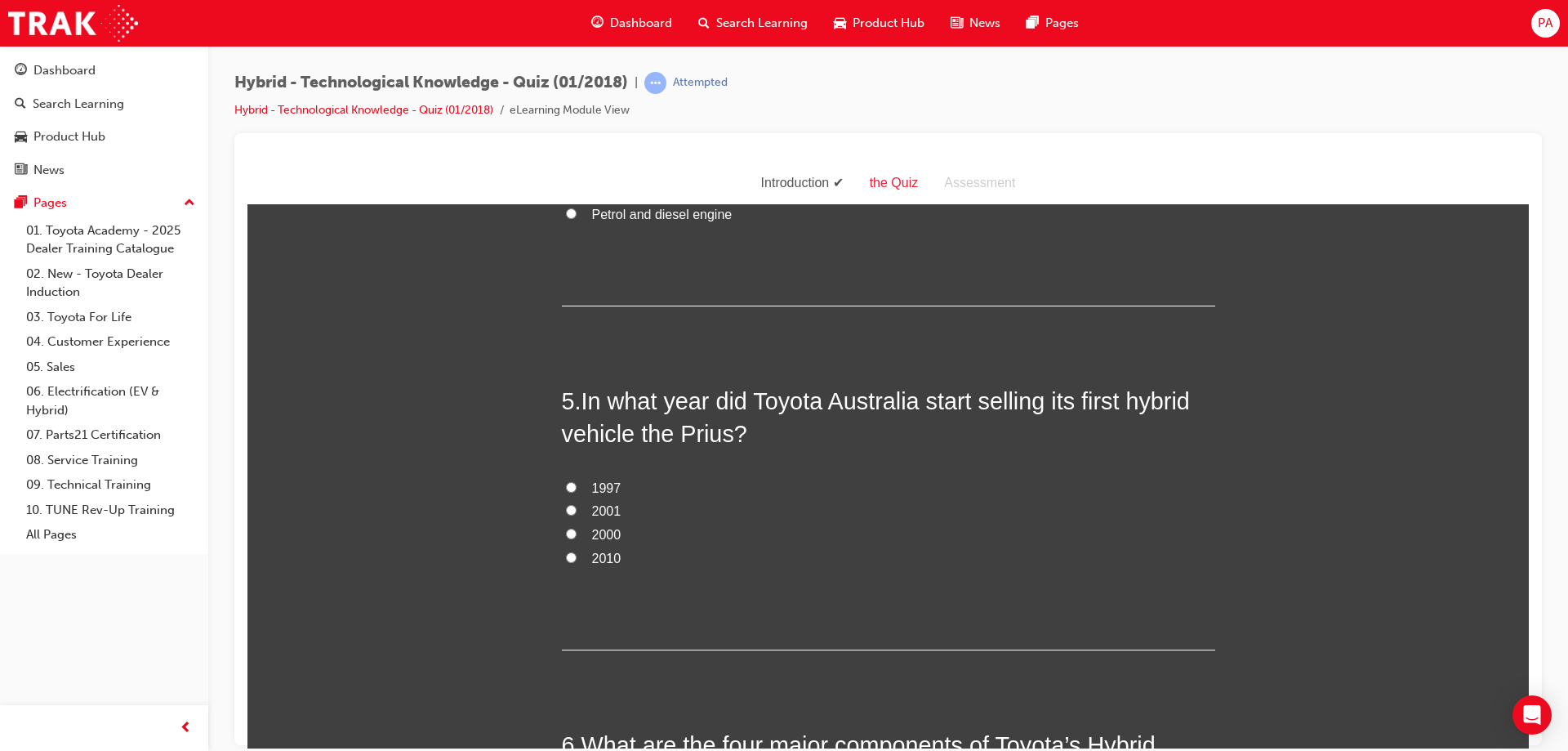
click at [597, 504] on span "2001" at bounding box center [606, 511] width 29 height 14
click at [577, 505] on input "2001" at bounding box center [572, 510] width 11 height 11
radio input "true"
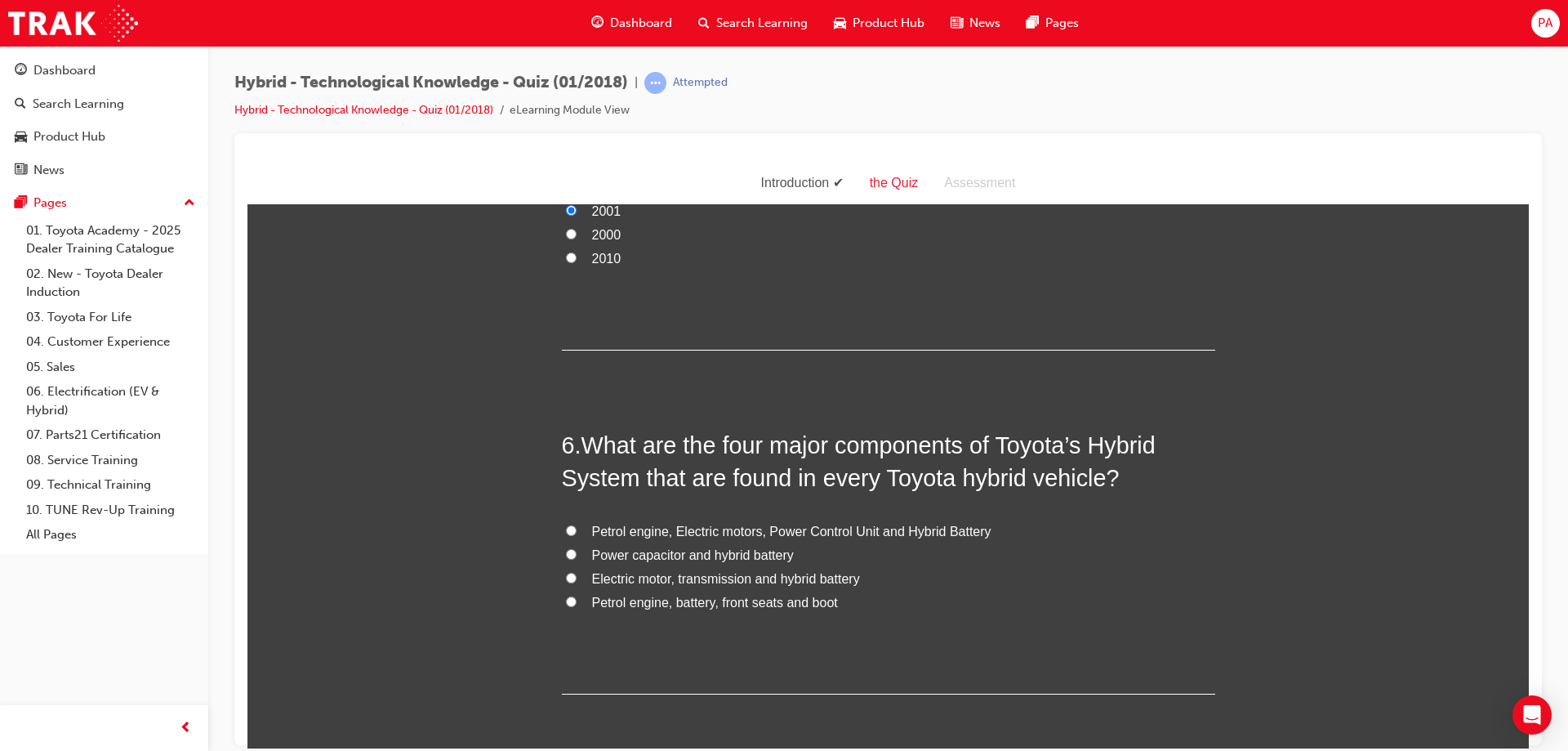
scroll to position [1716, 0]
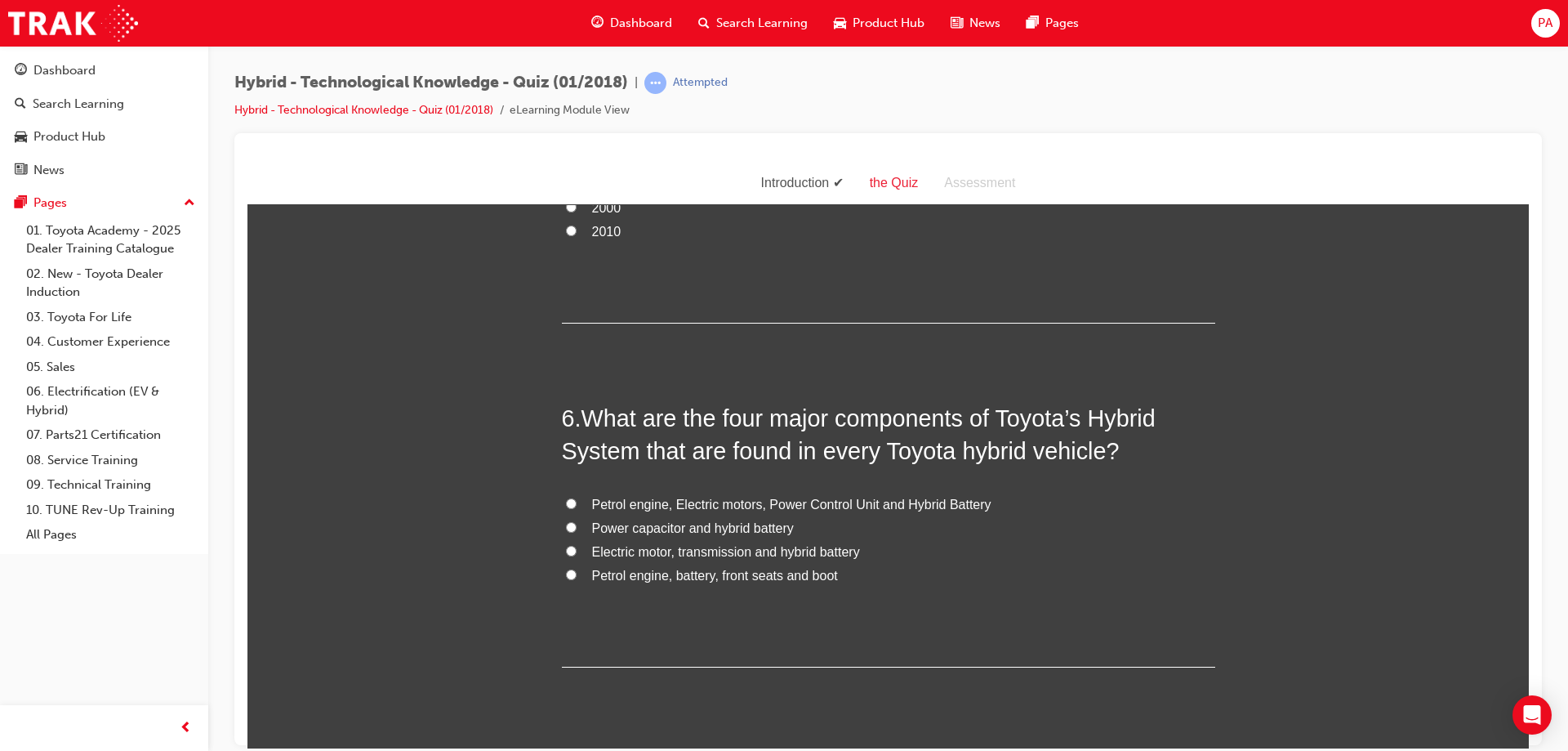
click at [679, 501] on span "Petrol engine, Electric motors, Power Control Unit and Hybrid Battery" at bounding box center [792, 504] width 400 height 14
click at [577, 501] on input "Petrol engine, Electric motors, Power Control Unit and Hybrid Battery" at bounding box center [572, 503] width 11 height 11
radio input "true"
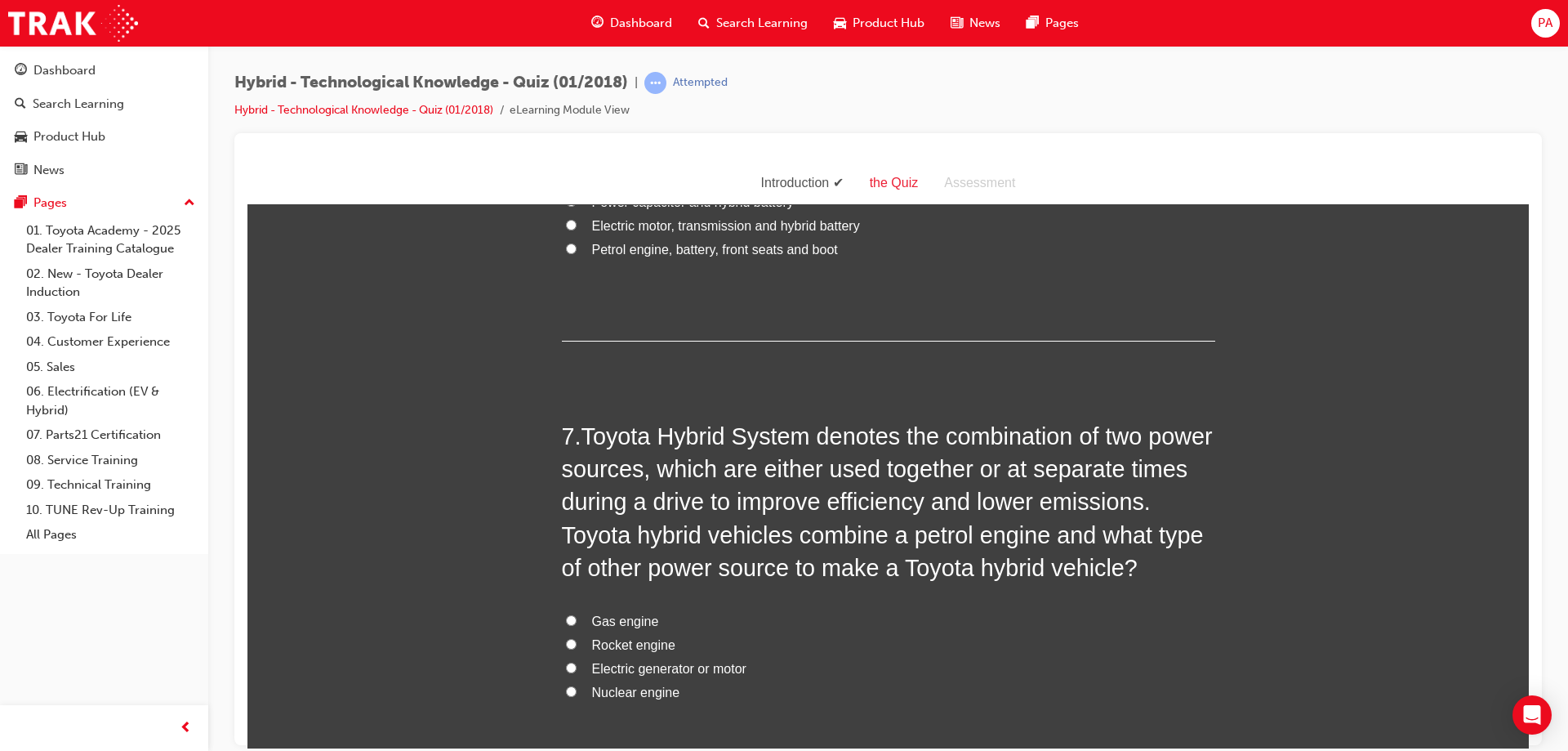
scroll to position [2043, 0]
click at [622, 669] on span "Electric generator or motor" at bounding box center [669, 668] width 154 height 14
click at [577, 669] on input "Electric generator or motor" at bounding box center [572, 666] width 11 height 11
radio input "true"
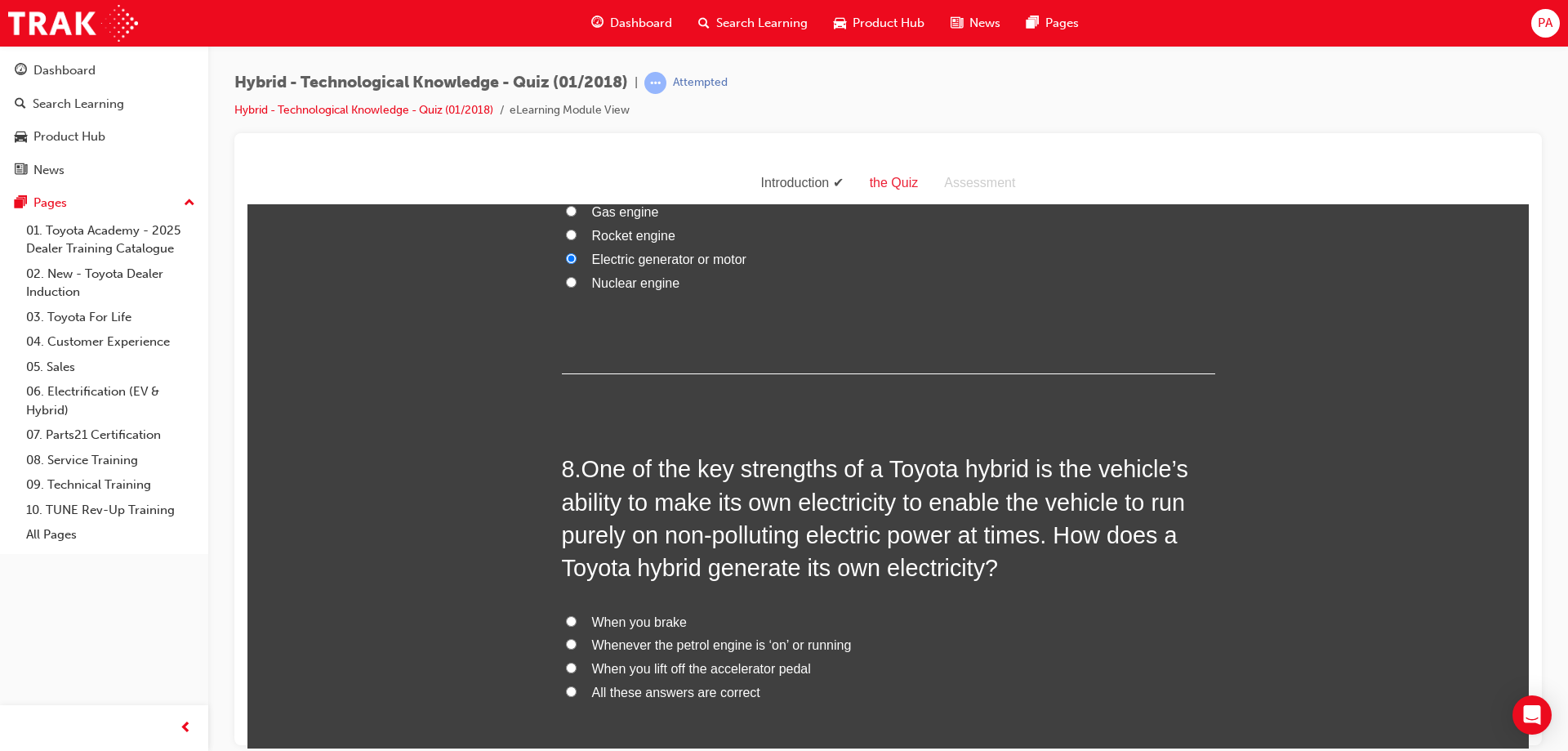
scroll to position [2533, 0]
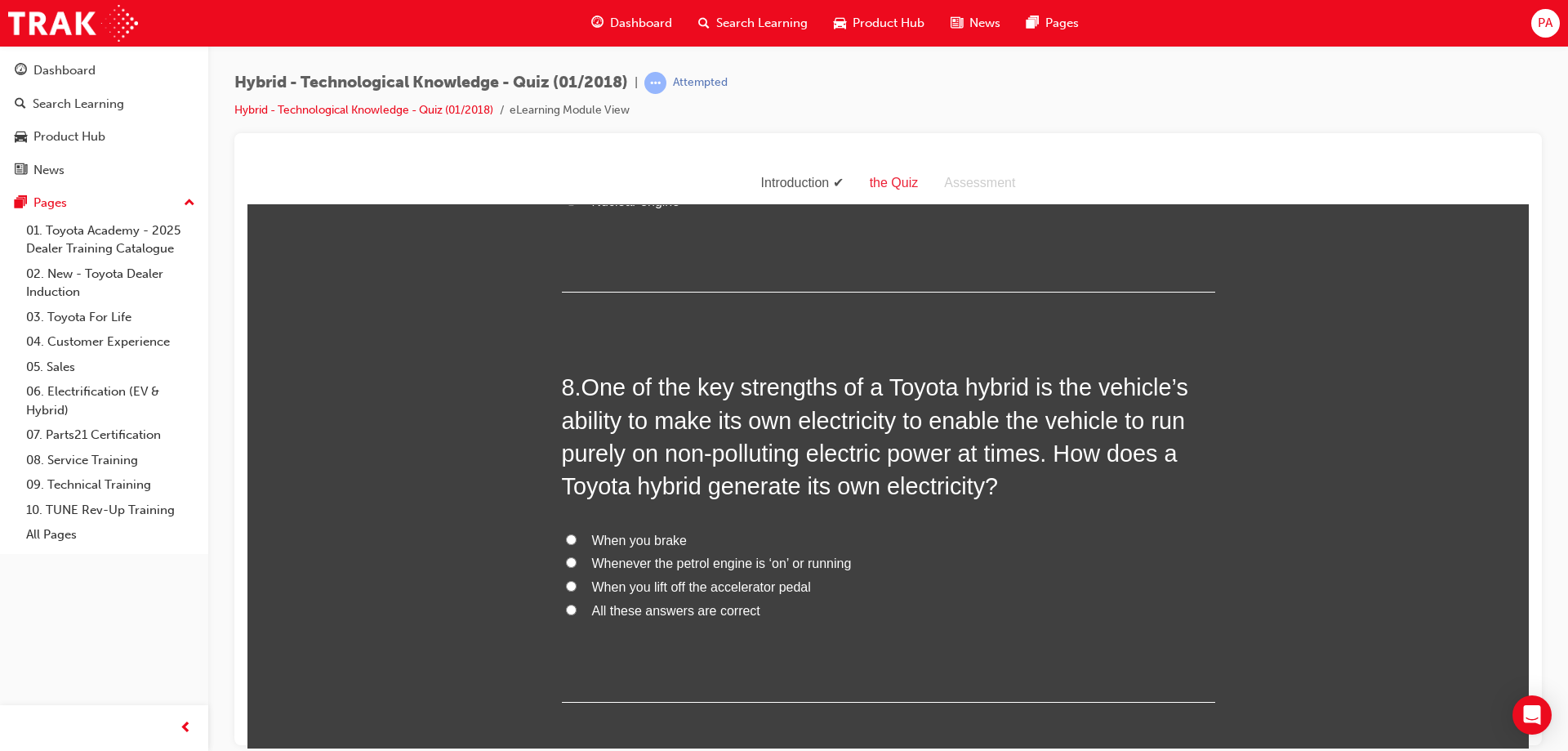
click at [650, 542] on span "When you brake" at bounding box center [640, 540] width 96 height 14
click at [577, 542] on input "When you brake" at bounding box center [572, 539] width 11 height 11
radio input "true"
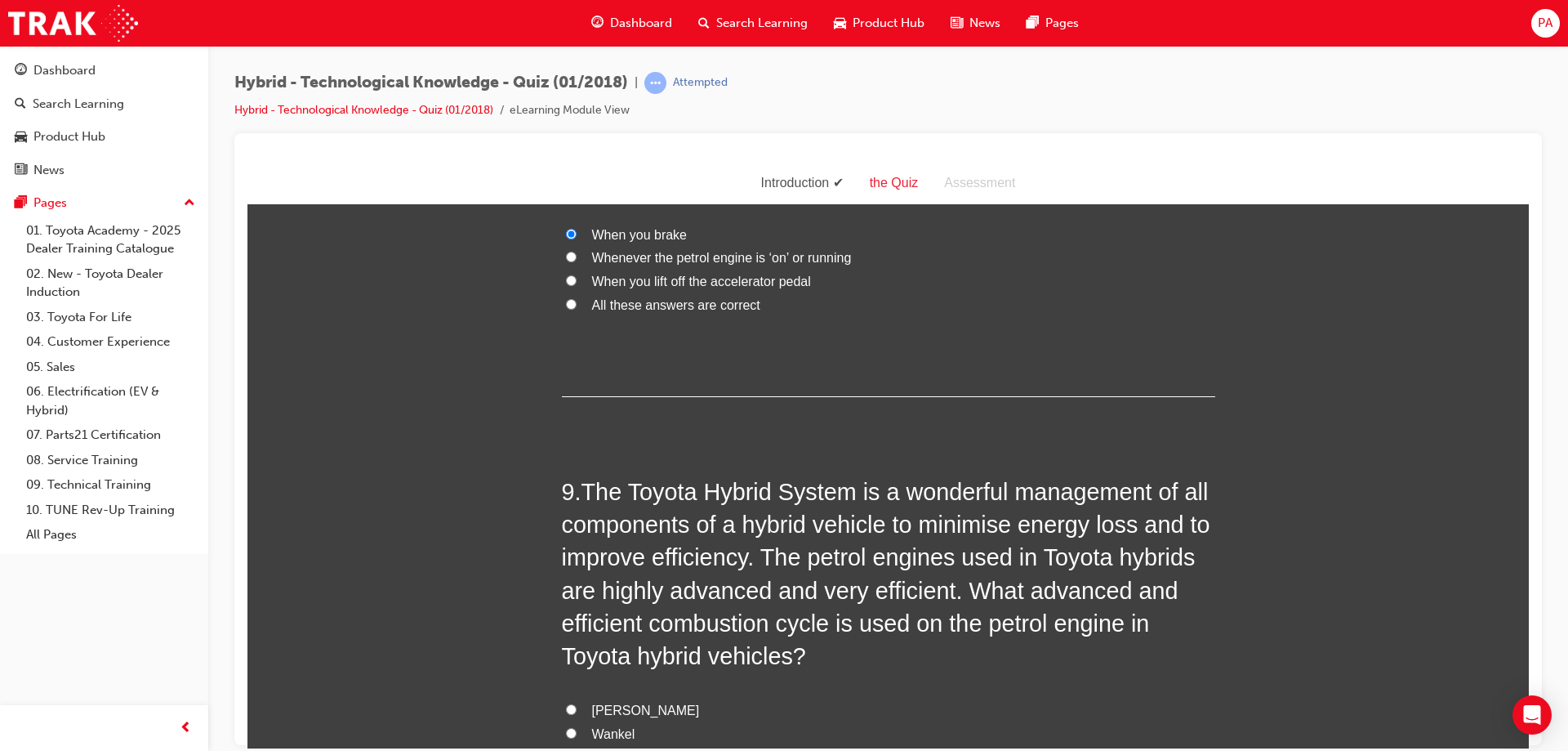
scroll to position [2941, 0]
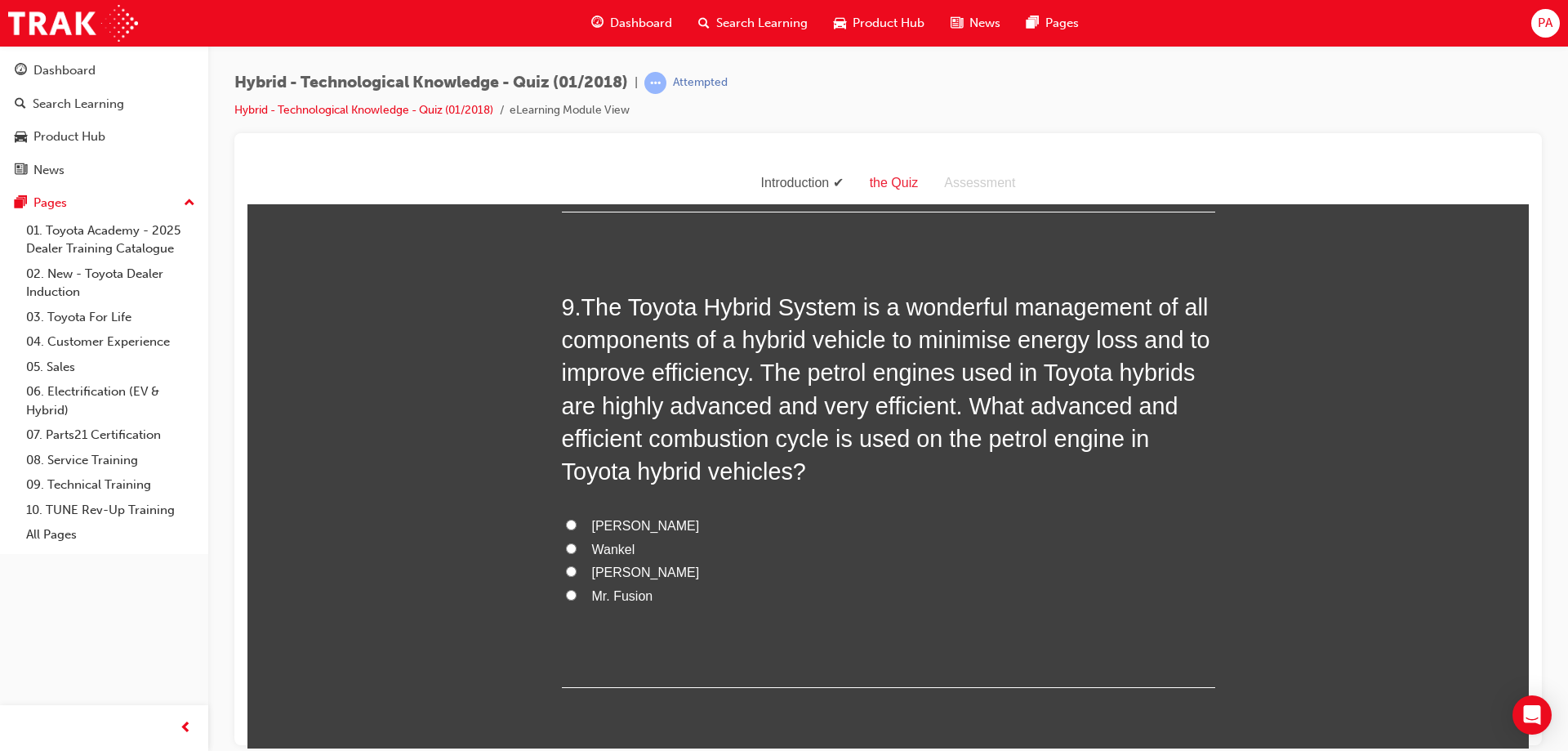
click at [632, 576] on span "[PERSON_NAME]" at bounding box center [646, 572] width 108 height 14
click at [577, 576] on input "[PERSON_NAME]" at bounding box center [572, 571] width 11 height 11
radio input "true"
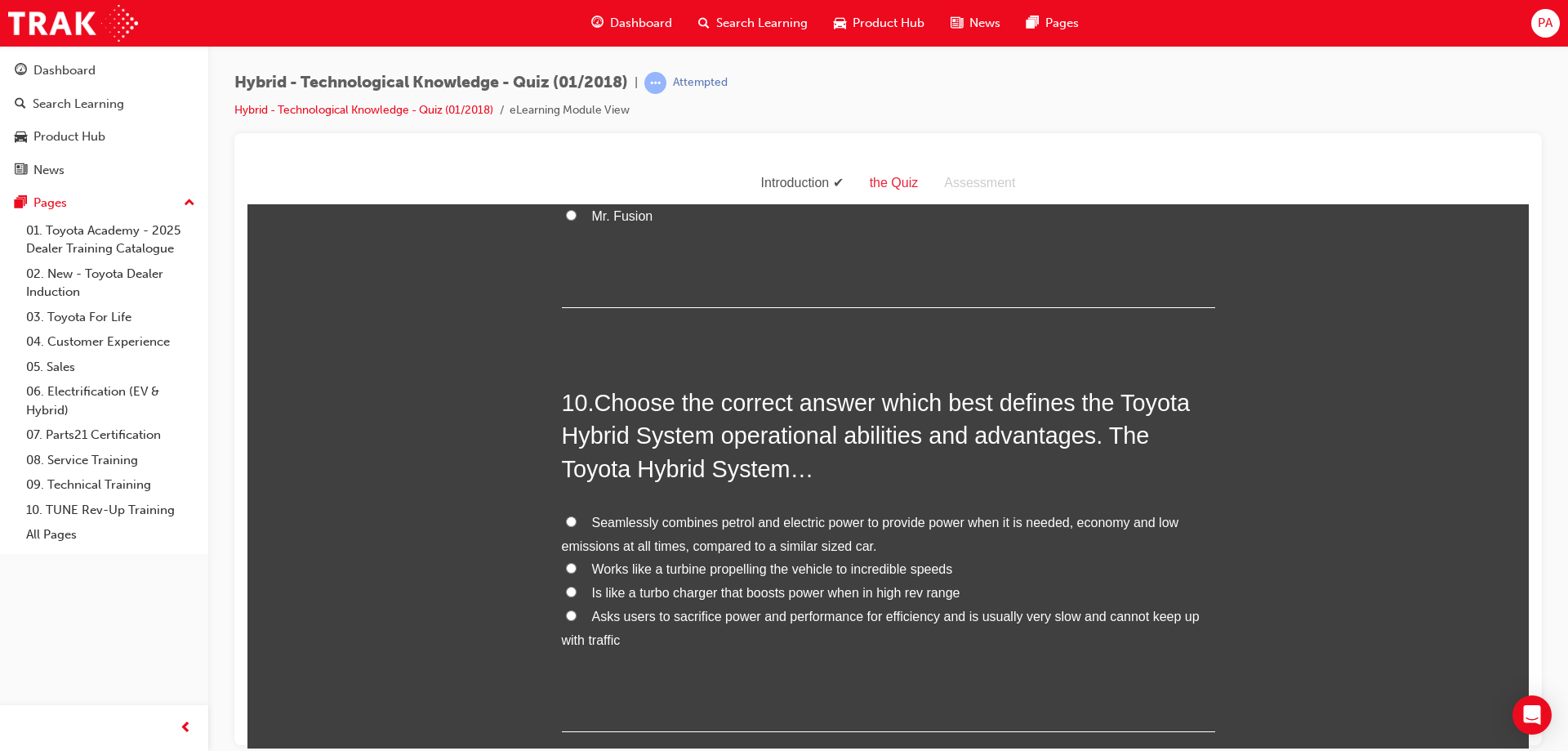
scroll to position [3431, 0]
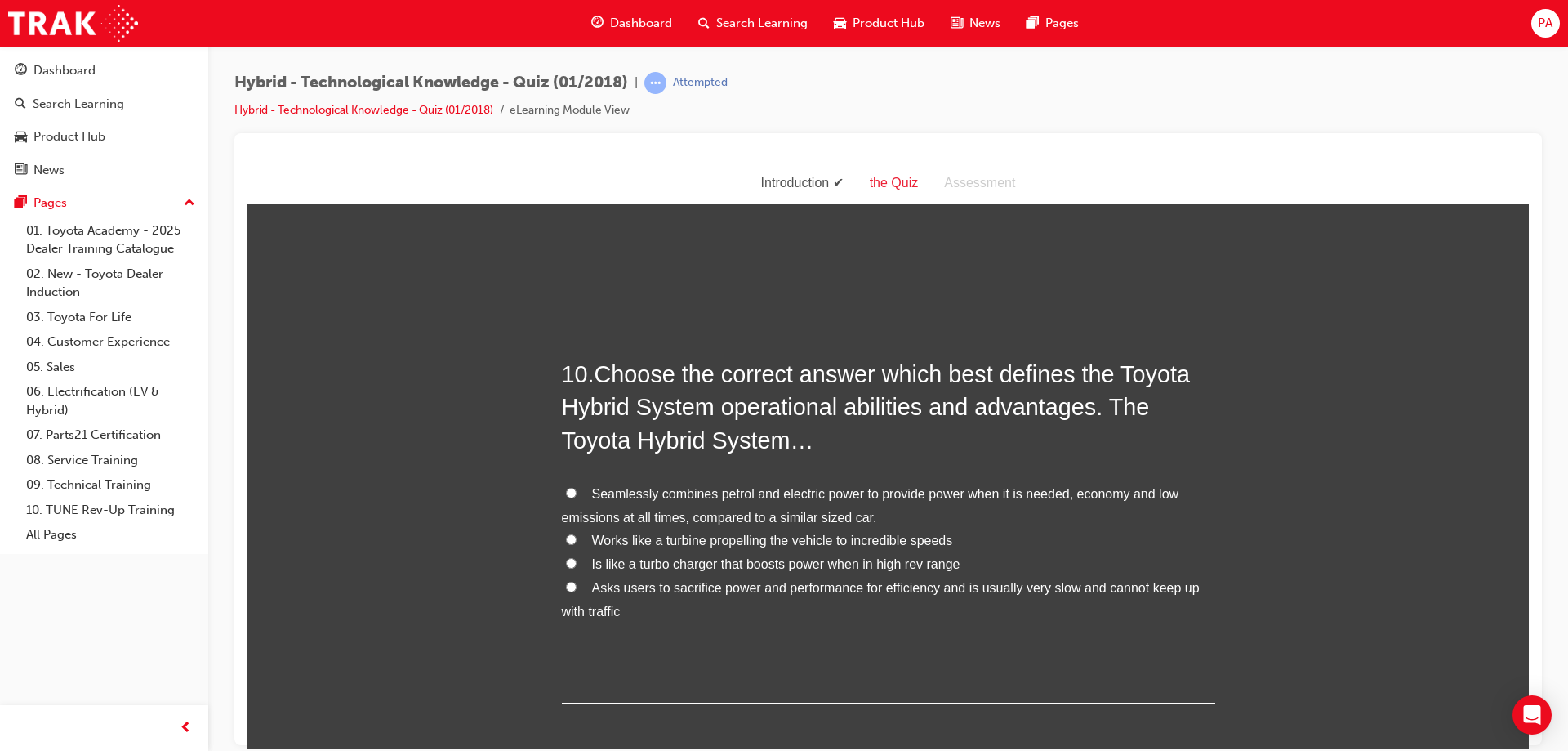
click at [703, 502] on label "Seamlessly combines petrol and electric power to provide power when it is neede…" at bounding box center [888, 505] width 653 height 47
click at [577, 497] on input "Seamlessly combines petrol and electric power to provide power when it is neede…" at bounding box center [572, 492] width 11 height 11
radio input "true"
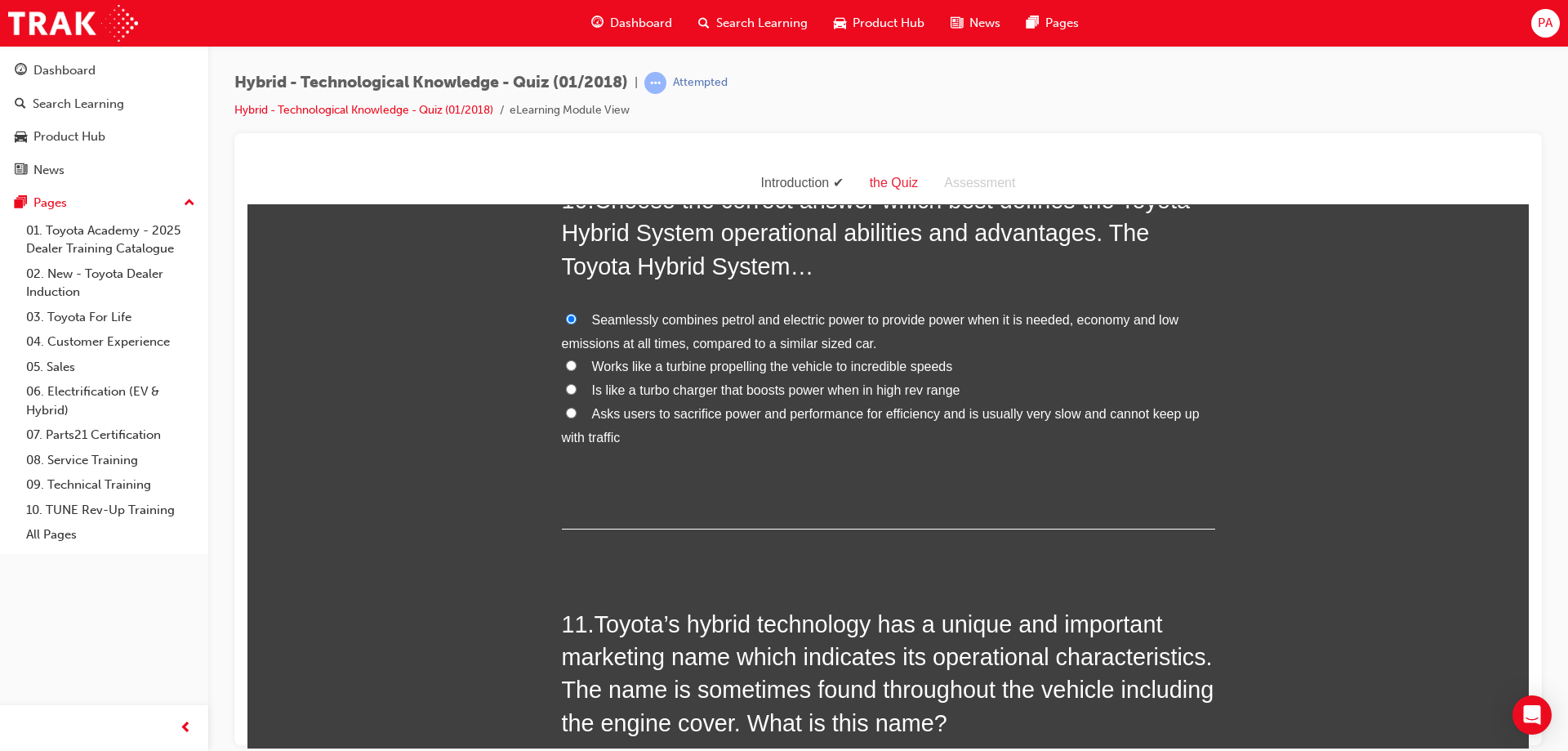
scroll to position [3840, 0]
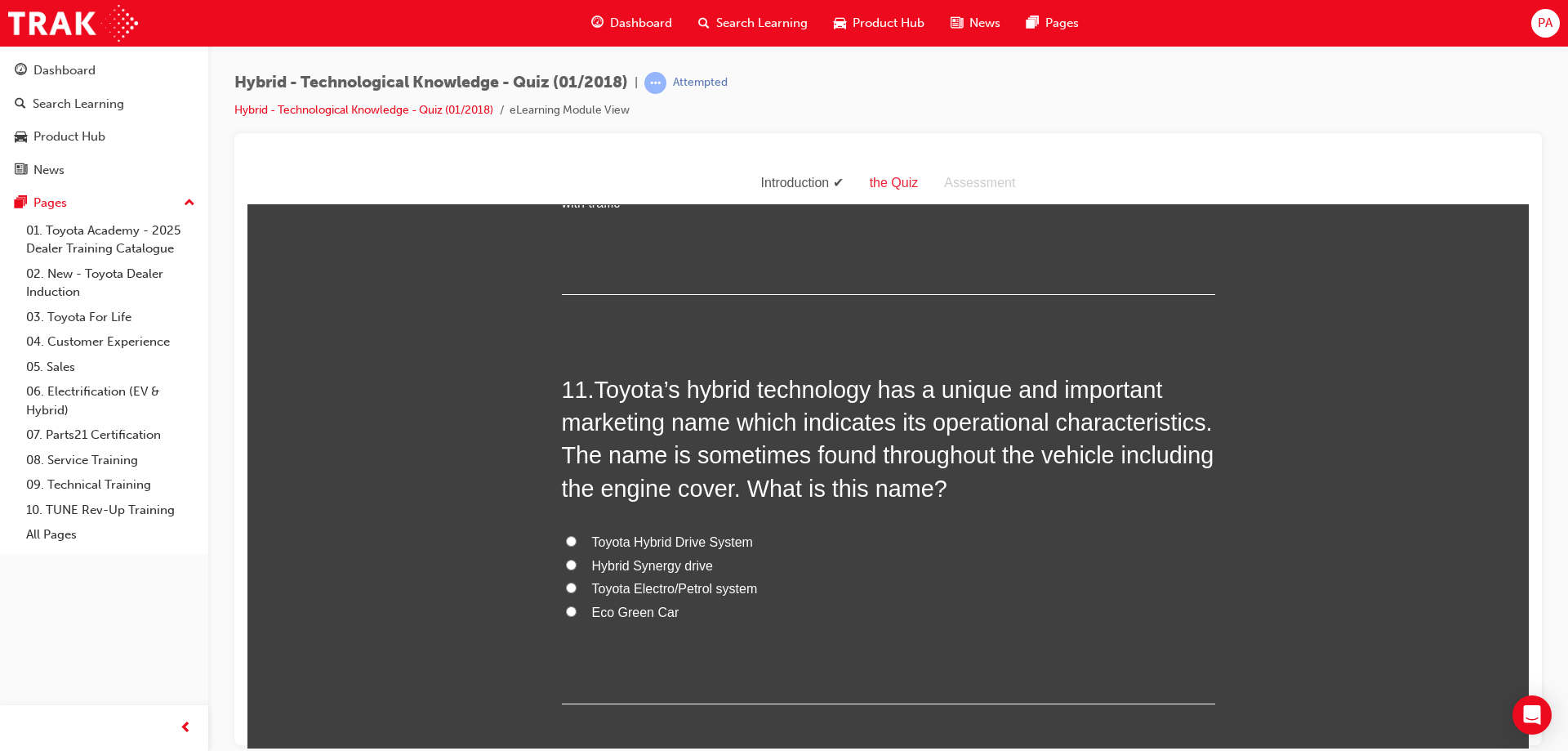
click at [695, 546] on span "Toyota Hybrid Drive System" at bounding box center [673, 542] width 161 height 14
click at [577, 546] on input "Toyota Hybrid Drive System" at bounding box center [572, 541] width 11 height 11
radio input "true"
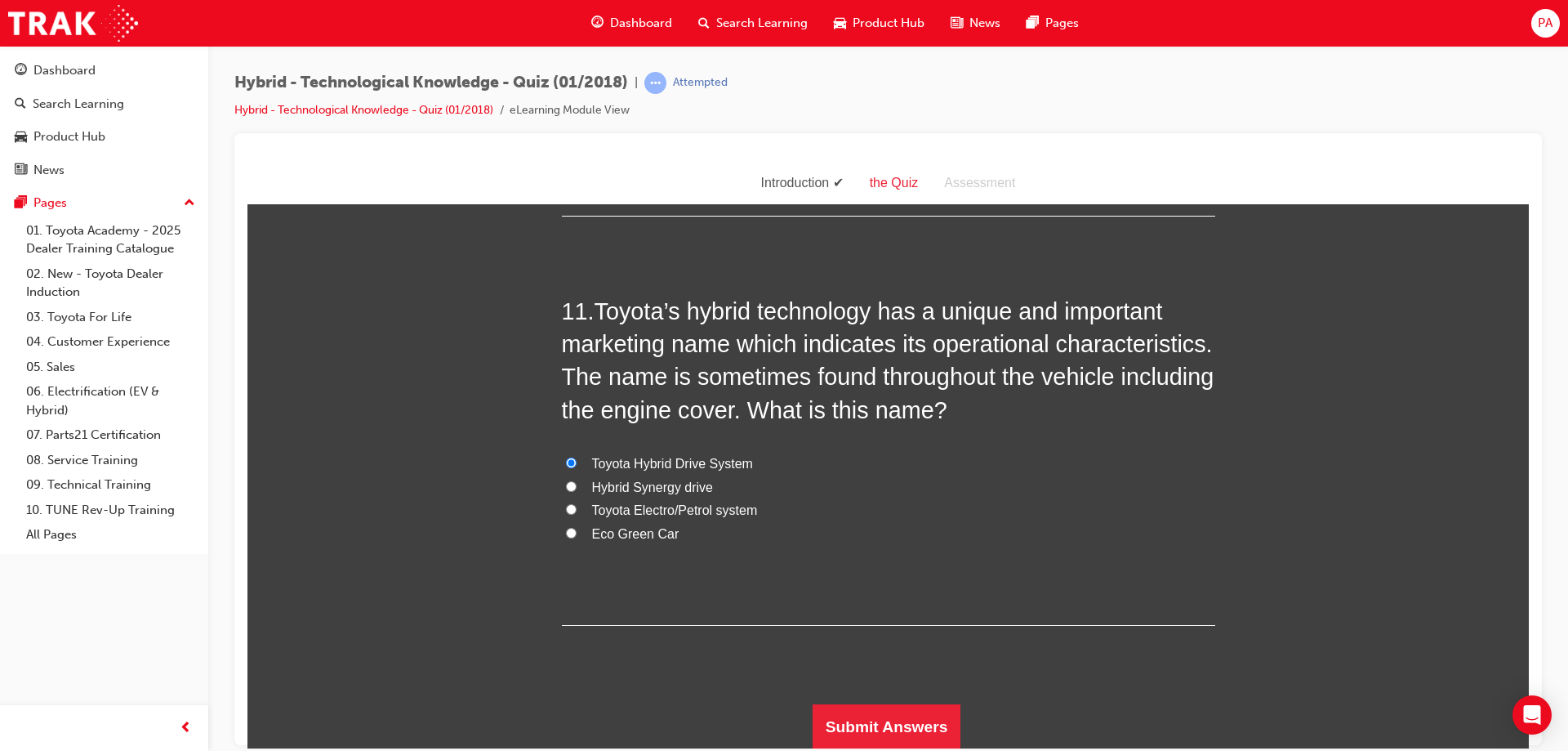
scroll to position [3919, 0]
click at [921, 718] on button "Submit Answers" at bounding box center [887, 725] width 149 height 46
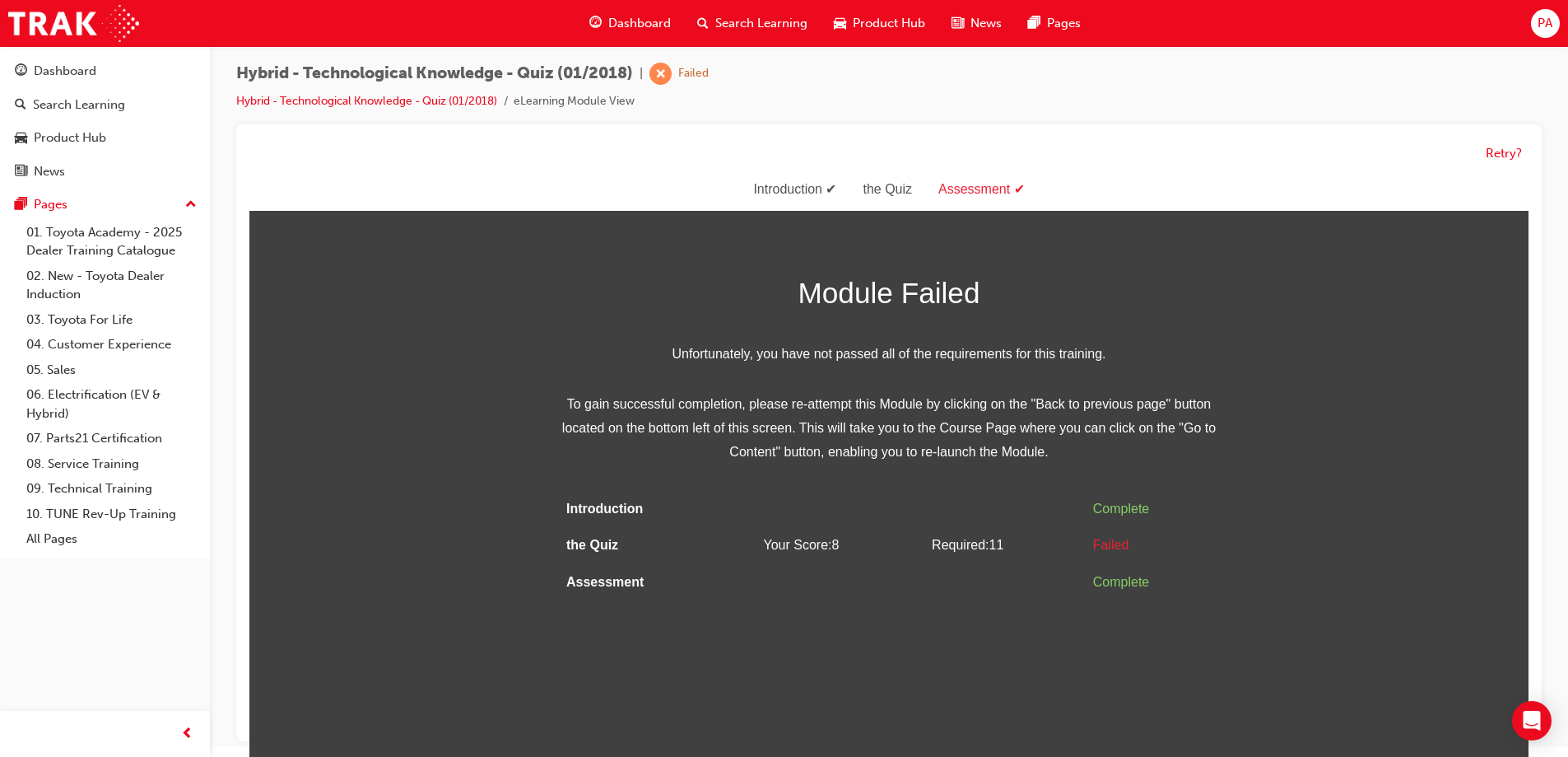
scroll to position [13, 0]
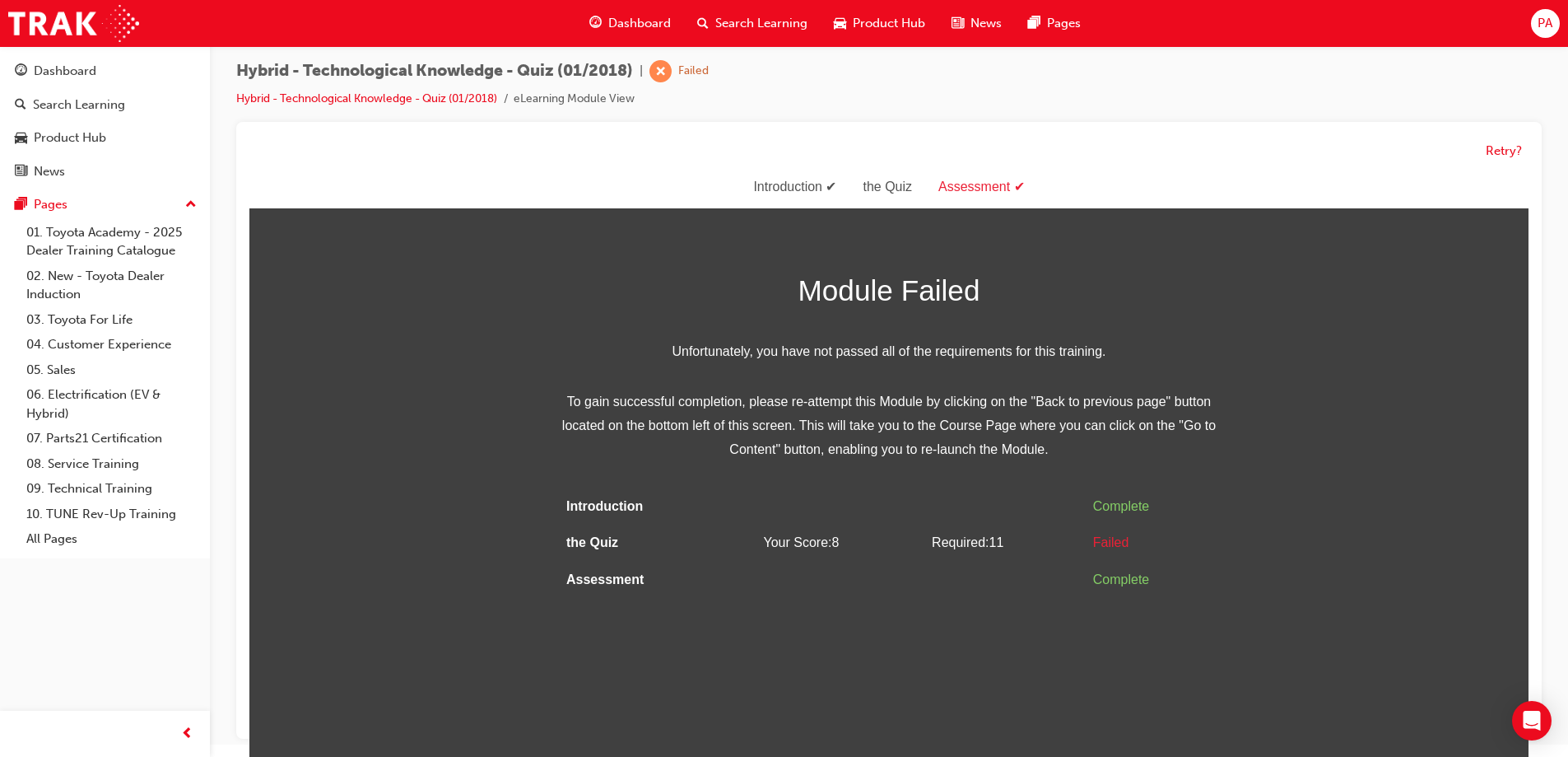
click at [799, 194] on div "Introduction" at bounding box center [794, 187] width 110 height 24
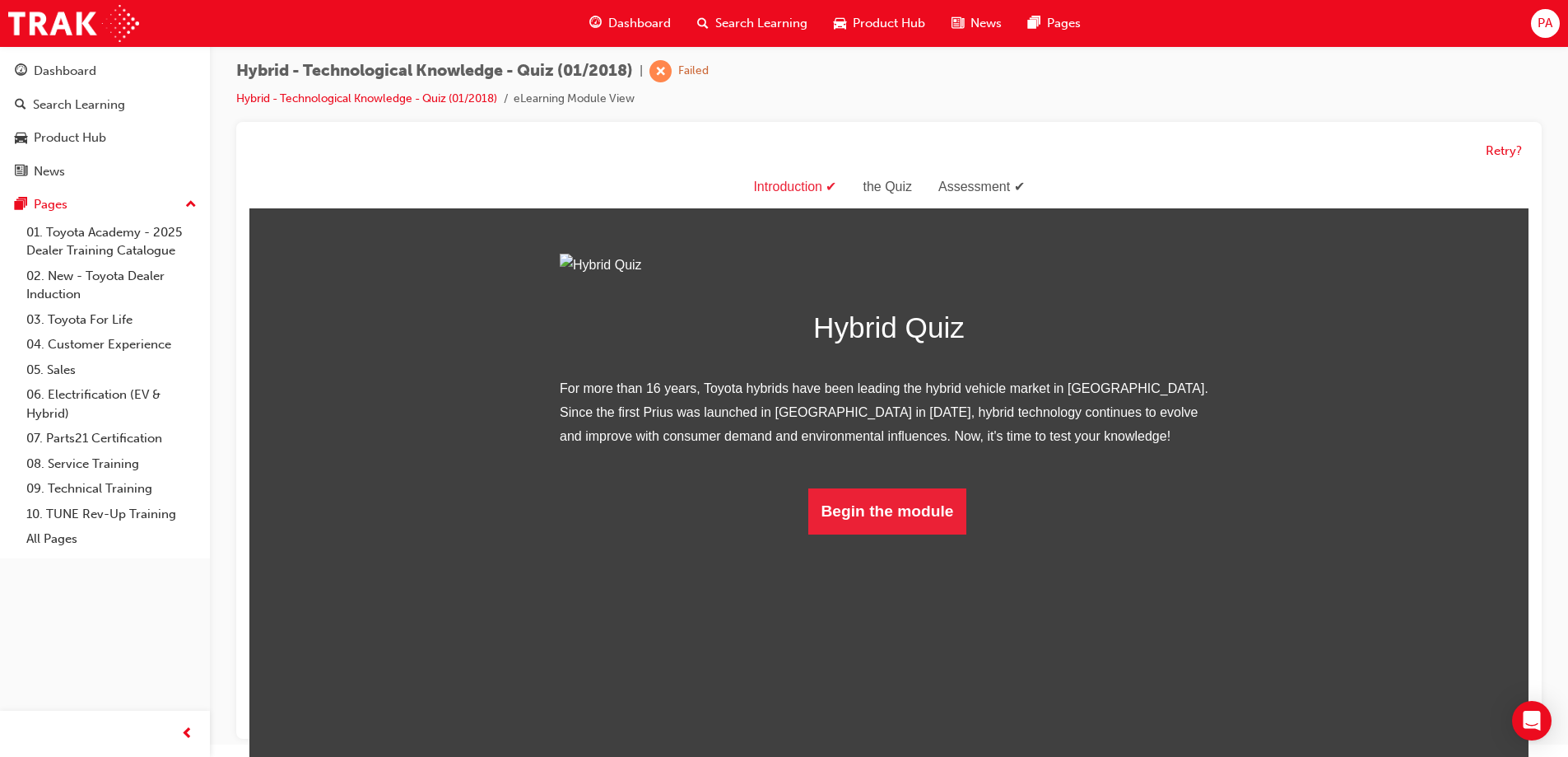
scroll to position [124, 0]
click at [886, 534] on button "Begin the module" at bounding box center [888, 511] width 159 height 46
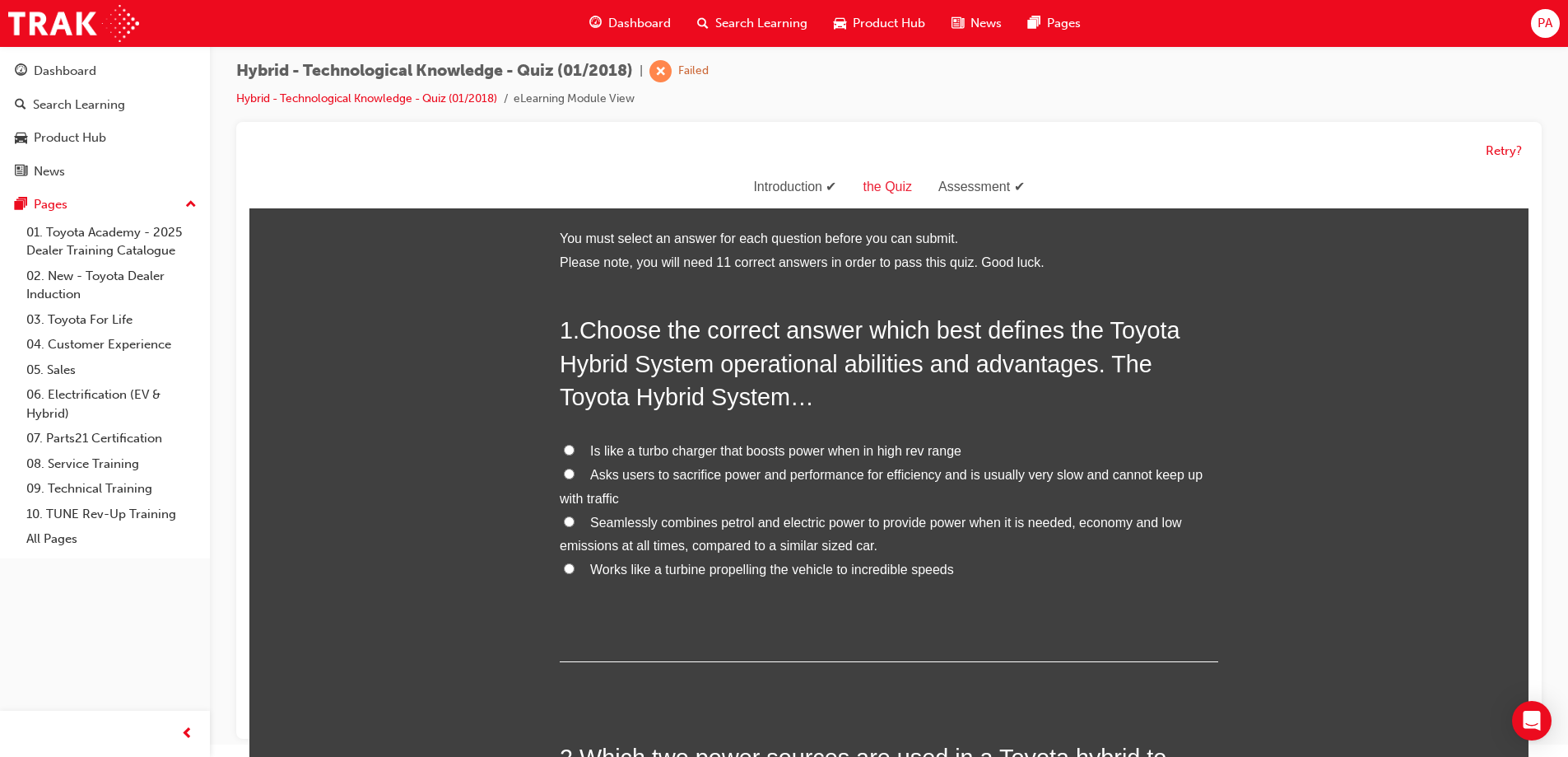
click at [685, 528] on span "Seamlessly combines petrol and electric power to provide power when it is neede…" at bounding box center [871, 534] width 623 height 38
click at [574, 527] on input "Seamlessly combines petrol and electric power to provide power when it is neede…" at bounding box center [569, 522] width 11 height 11
radio input "true"
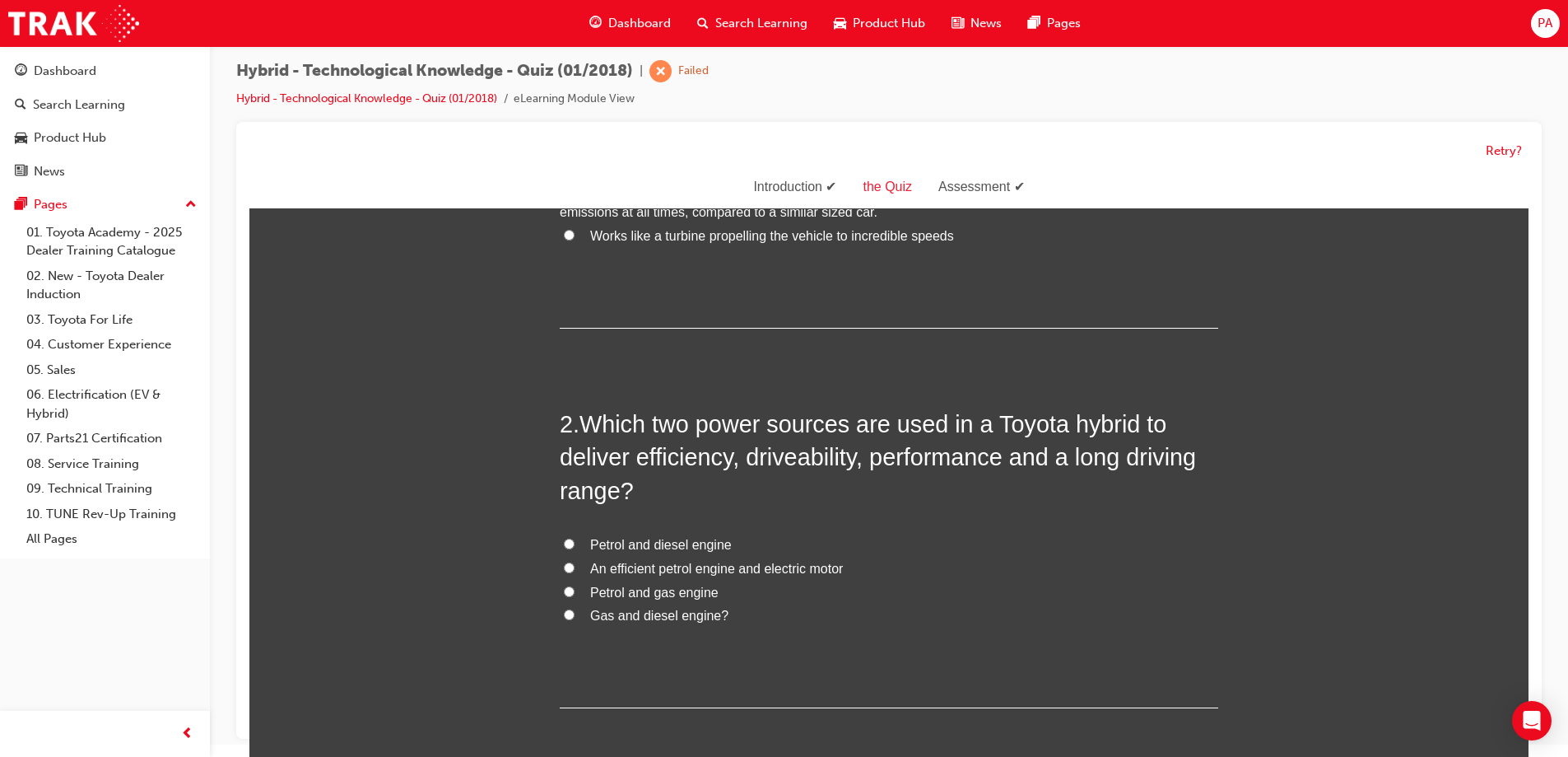
scroll to position [412, 0]
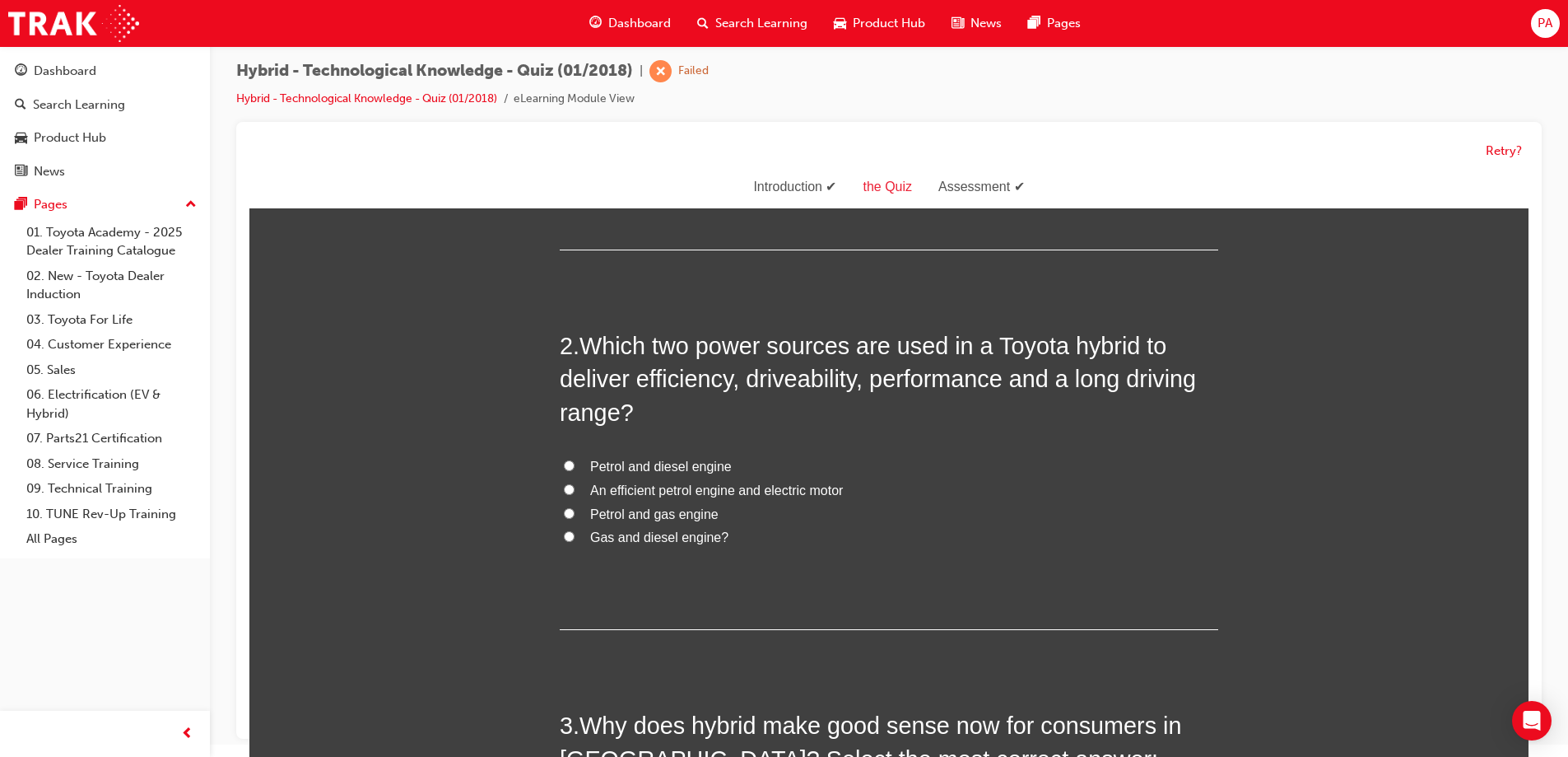
click at [690, 489] on span "An efficient petrol engine and electric motor" at bounding box center [717, 491] width 253 height 14
click at [574, 489] on input "An efficient petrol engine and electric motor" at bounding box center [569, 490] width 11 height 11
radio input "true"
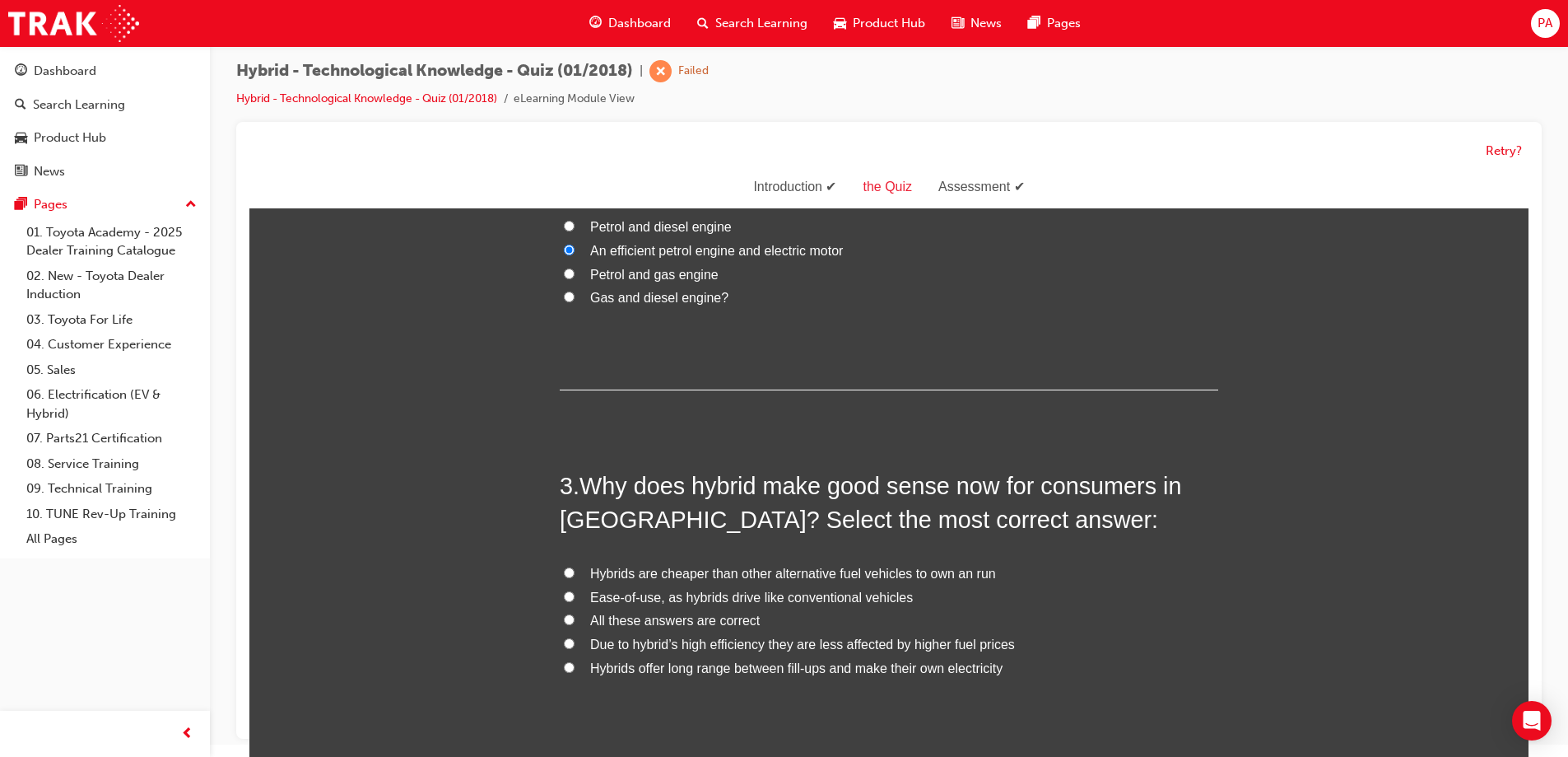
scroll to position [659, 0]
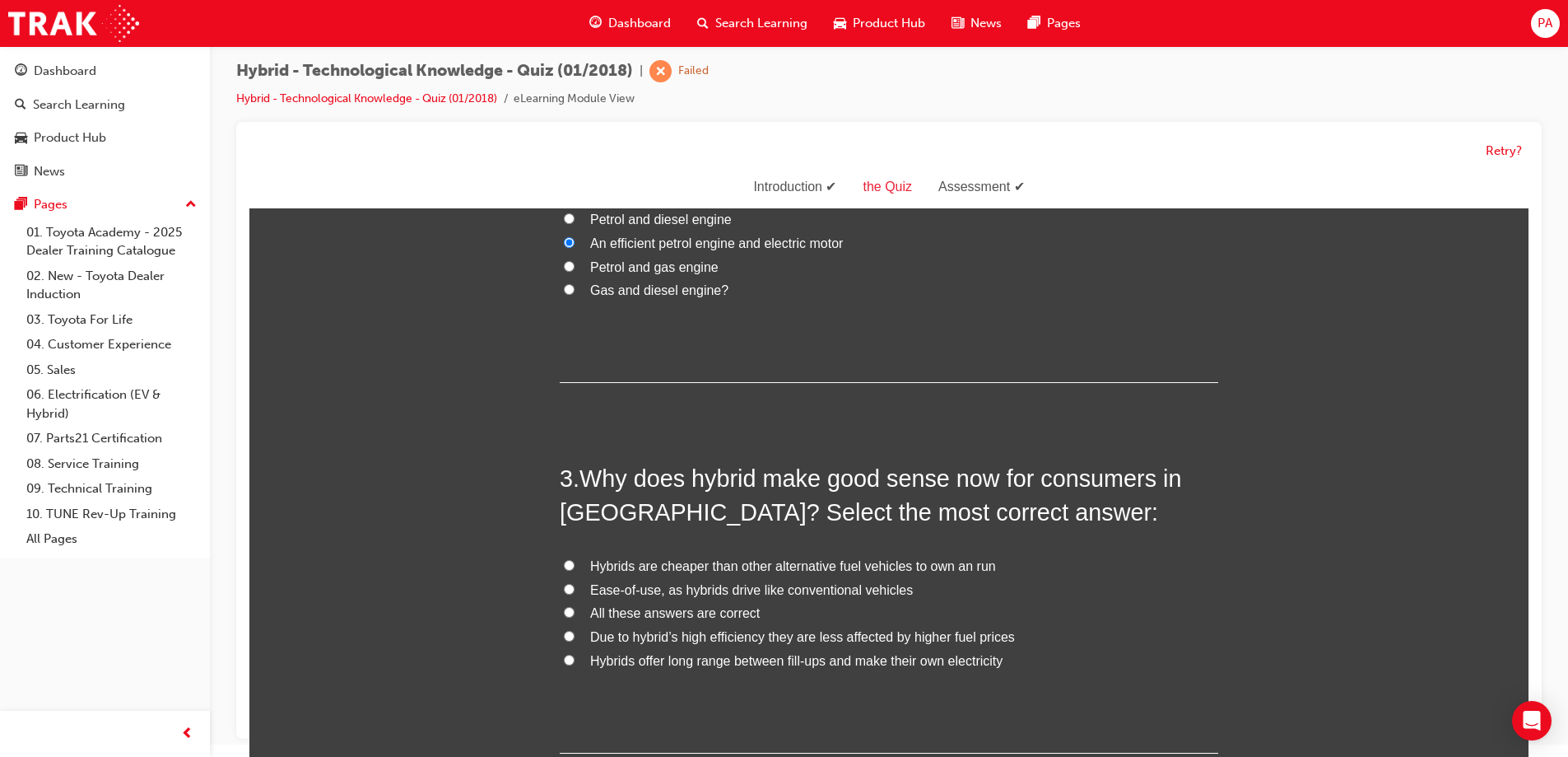
click at [739, 606] on span "All these answers are correct" at bounding box center [675, 613] width 170 height 14
click at [574, 607] on input "All these answers are correct" at bounding box center [569, 612] width 11 height 11
radio input "true"
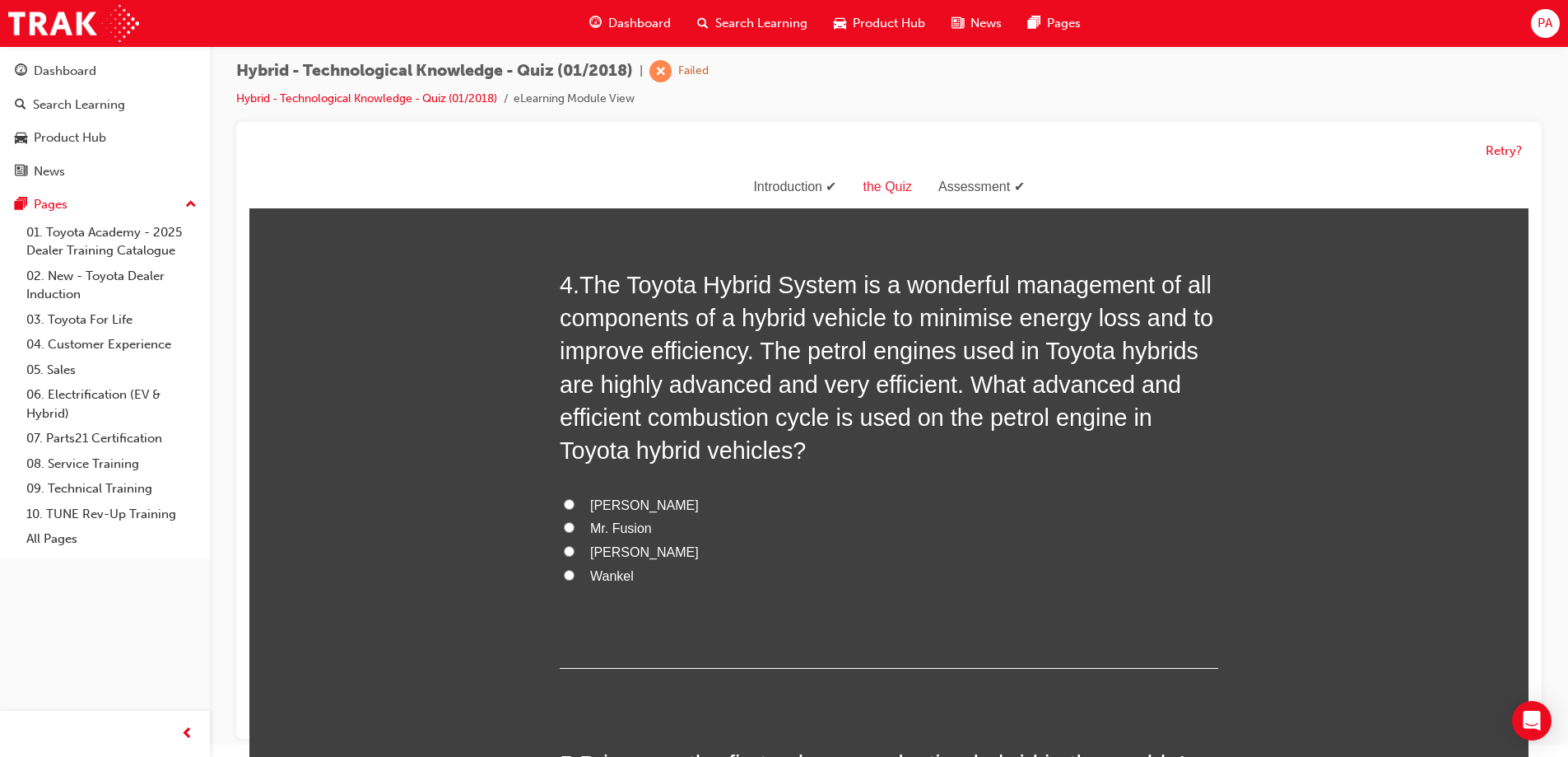
scroll to position [1235, 0]
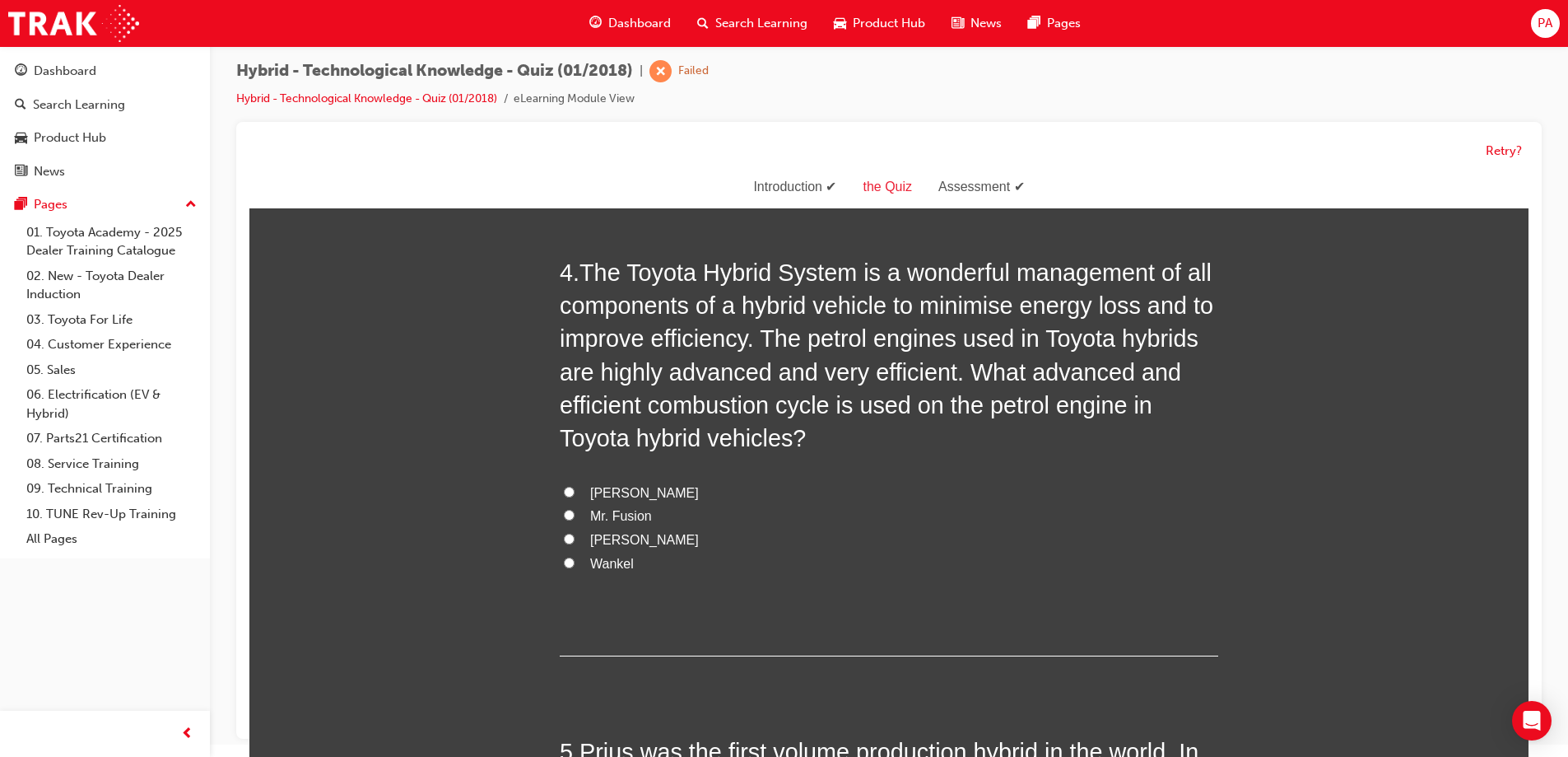
click at [628, 493] on span "[PERSON_NAME]" at bounding box center [645, 493] width 109 height 14
click at [574, 493] on input "[PERSON_NAME]" at bounding box center [569, 492] width 11 height 11
radio input "true"
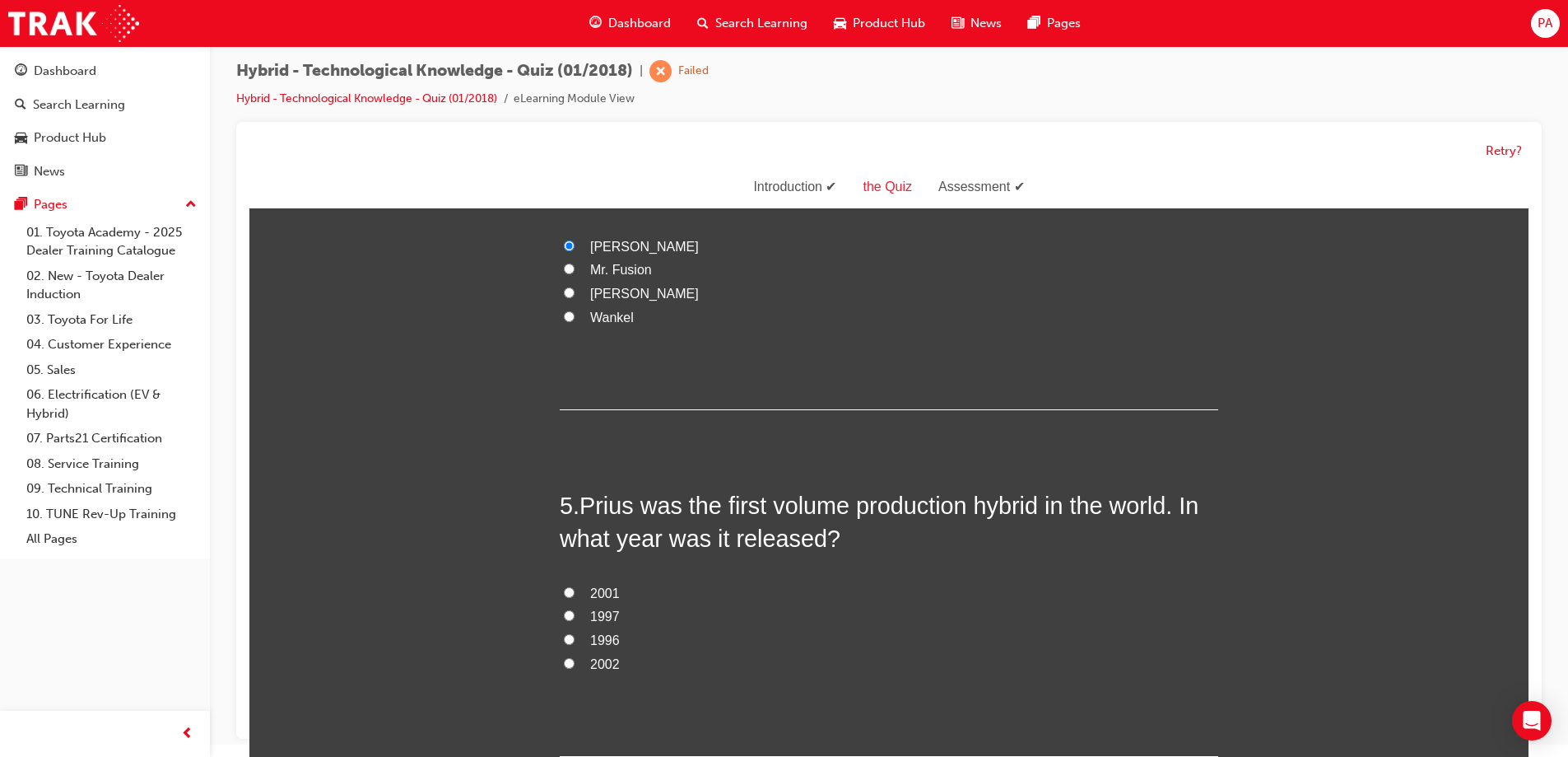
scroll to position [1483, 0]
click at [598, 585] on span "2001" at bounding box center [605, 593] width 29 height 14
click at [574, 586] on input "2001" at bounding box center [569, 592] width 11 height 11
radio input "true"
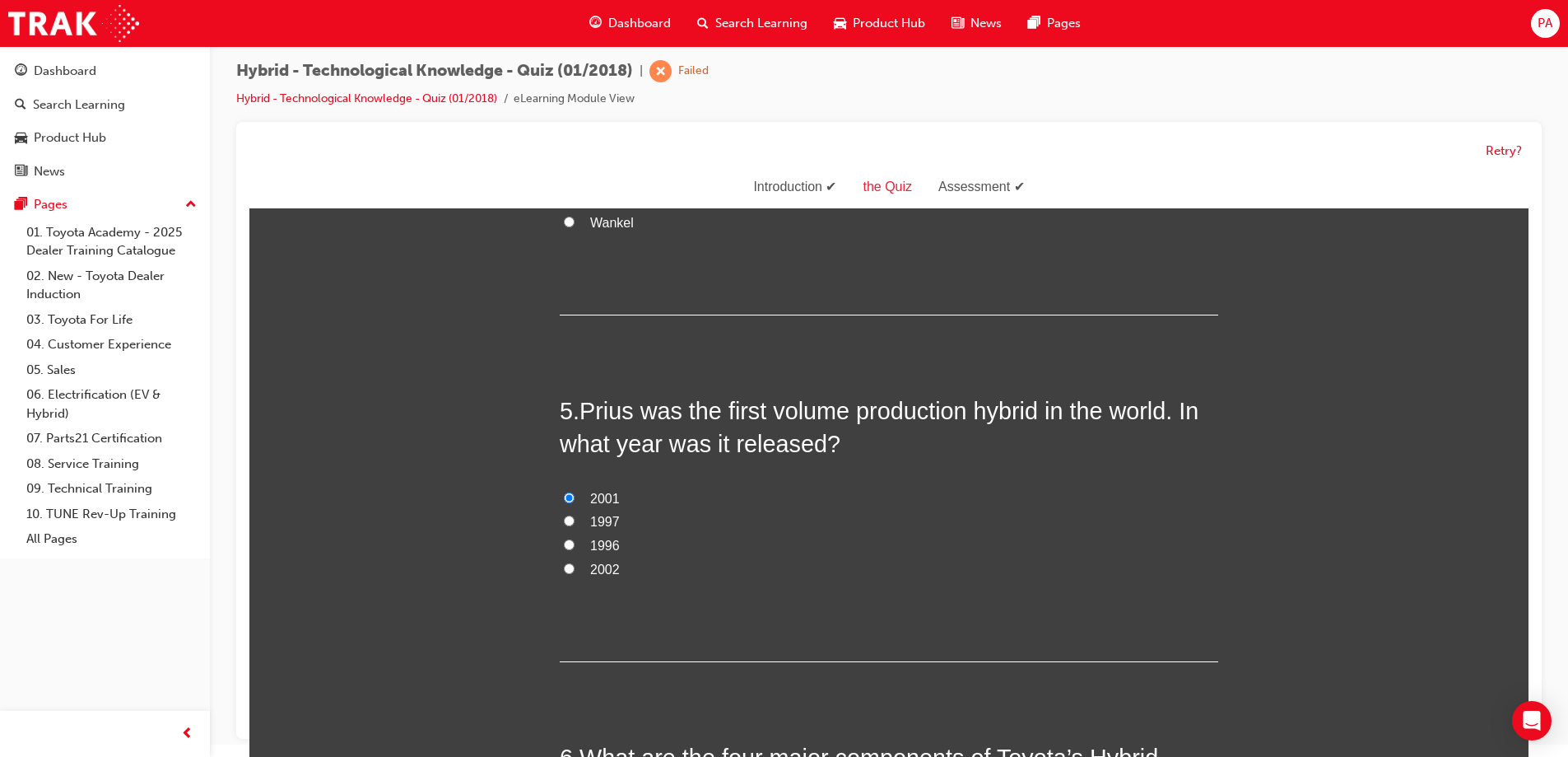
scroll to position [1565, 0]
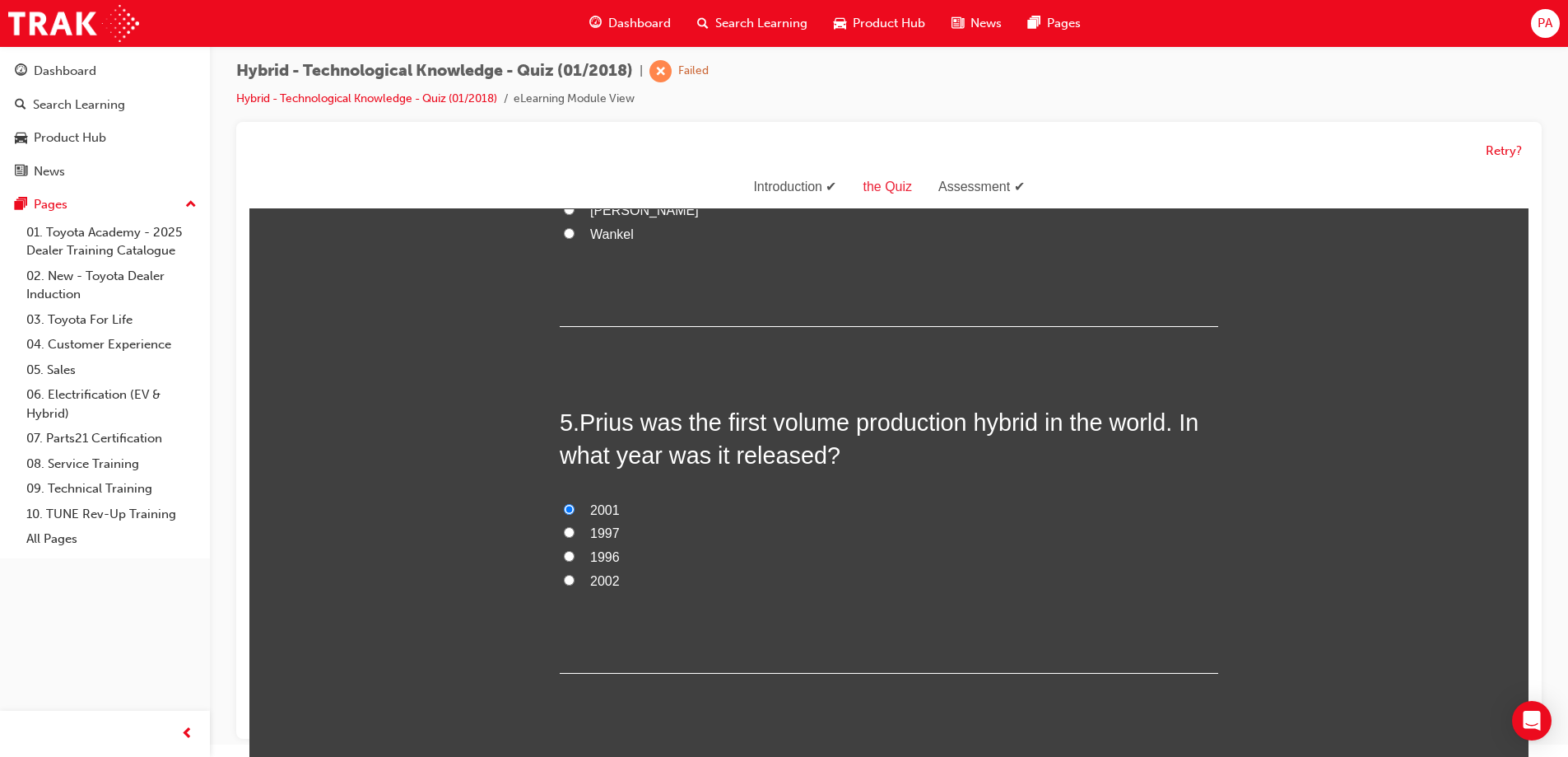
click at [608, 530] on span "1997" at bounding box center [605, 534] width 29 height 14
click at [574, 530] on input "1997" at bounding box center [569, 533] width 11 height 11
radio input "true"
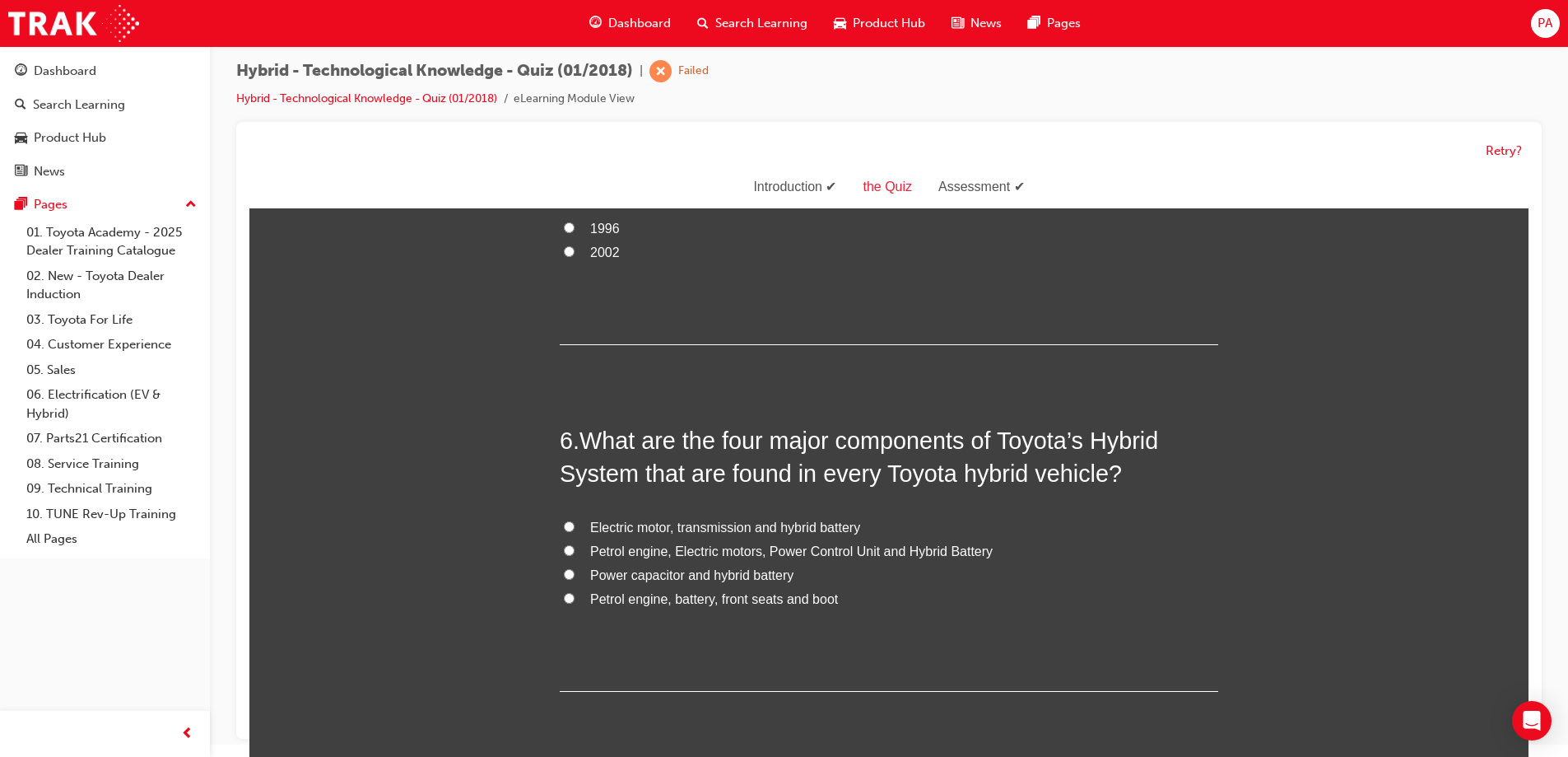
scroll to position [1894, 0]
click at [603, 552] on span "Petrol engine, Electric motors, Power Control Unit and Hybrid Battery" at bounding box center [792, 551] width 403 height 14
click at [574, 552] on input "Petrol engine, Electric motors, Power Control Unit and Hybrid Battery" at bounding box center [569, 550] width 11 height 11
radio input "true"
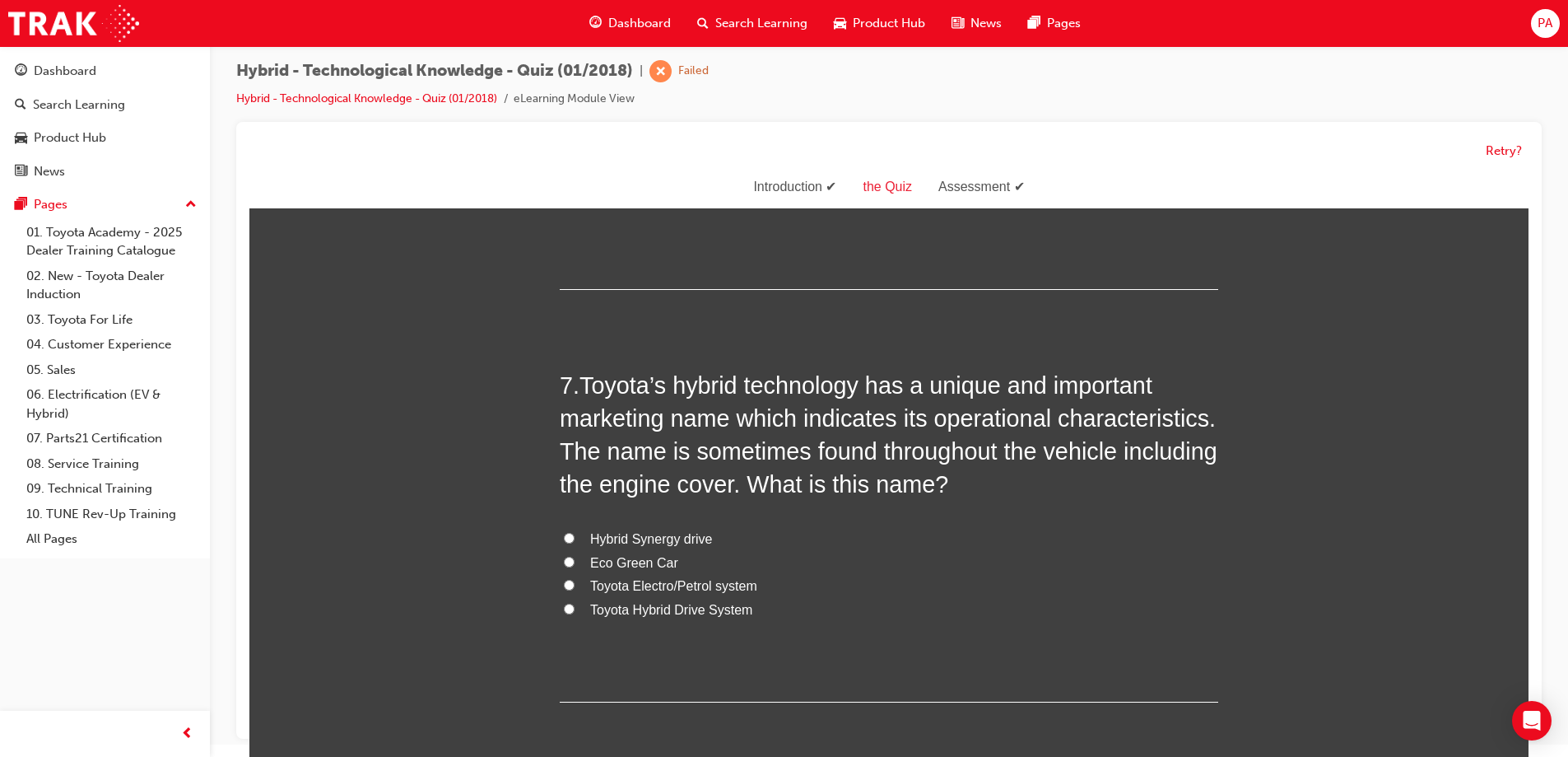
scroll to position [2306, 0]
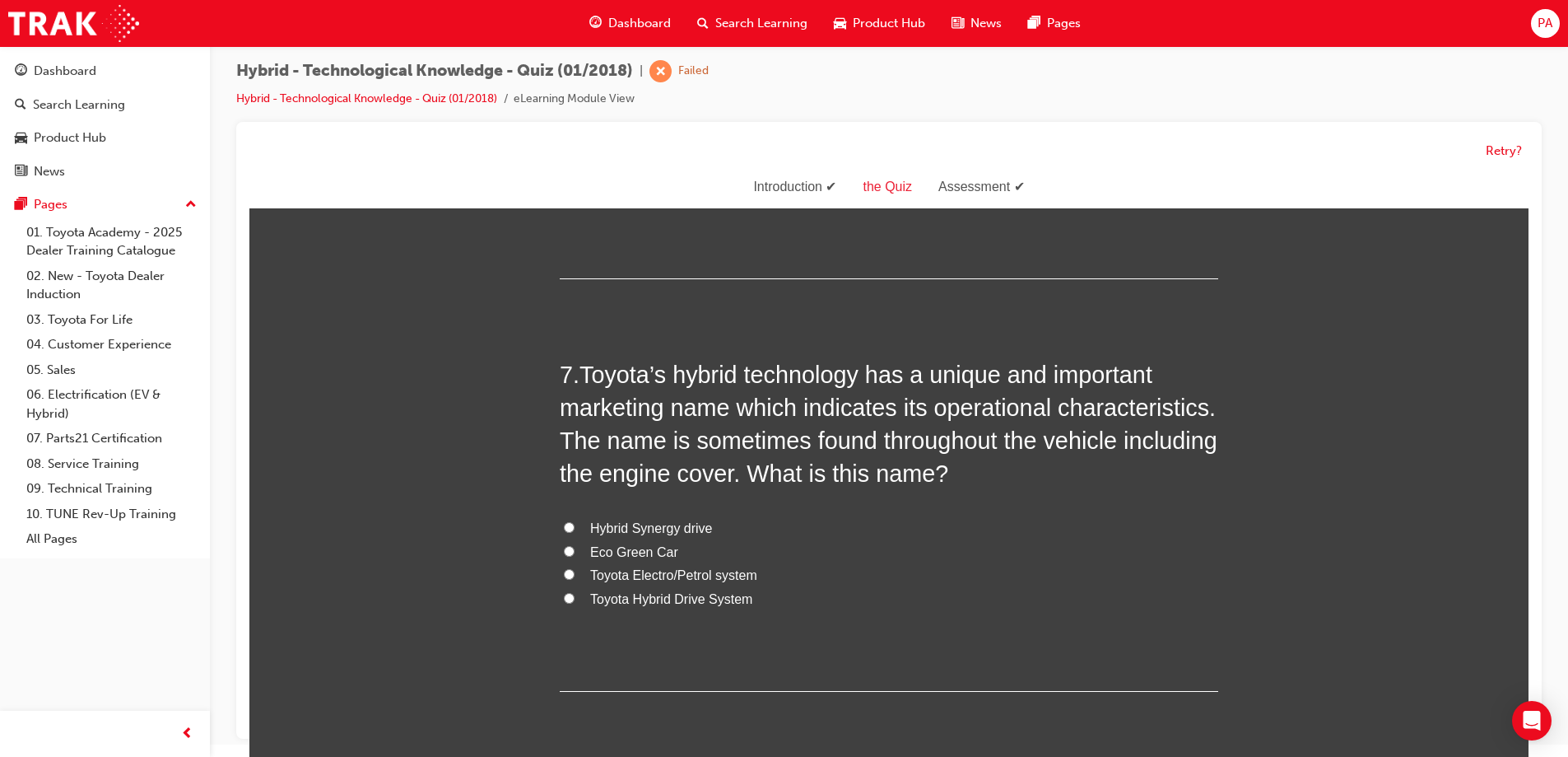
click at [633, 601] on span "Toyota Hybrid Drive System" at bounding box center [672, 600] width 163 height 14
click at [574, 601] on input "Toyota Hybrid Drive System" at bounding box center [569, 598] width 11 height 11
radio input "true"
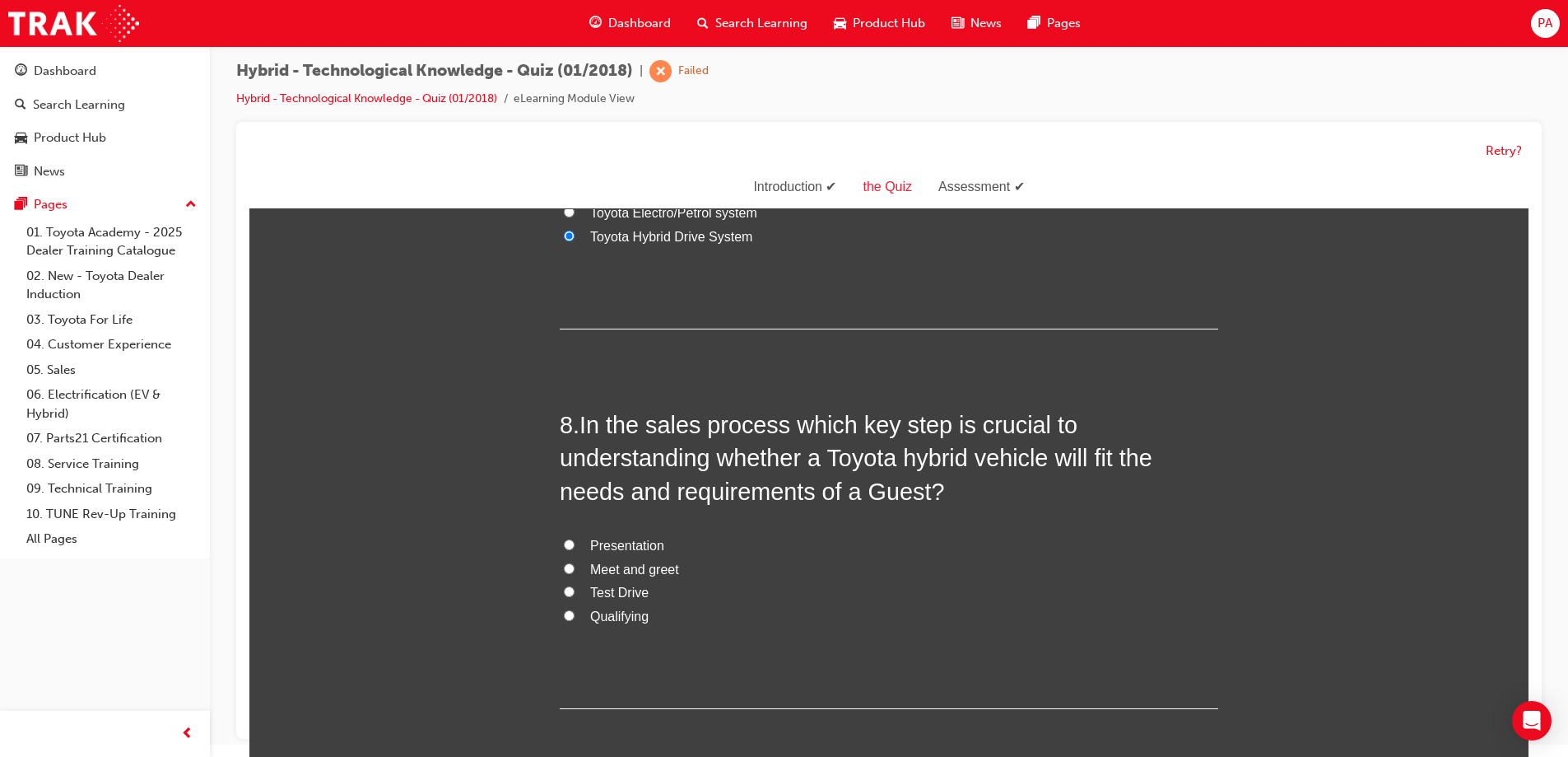
scroll to position [2718, 0]
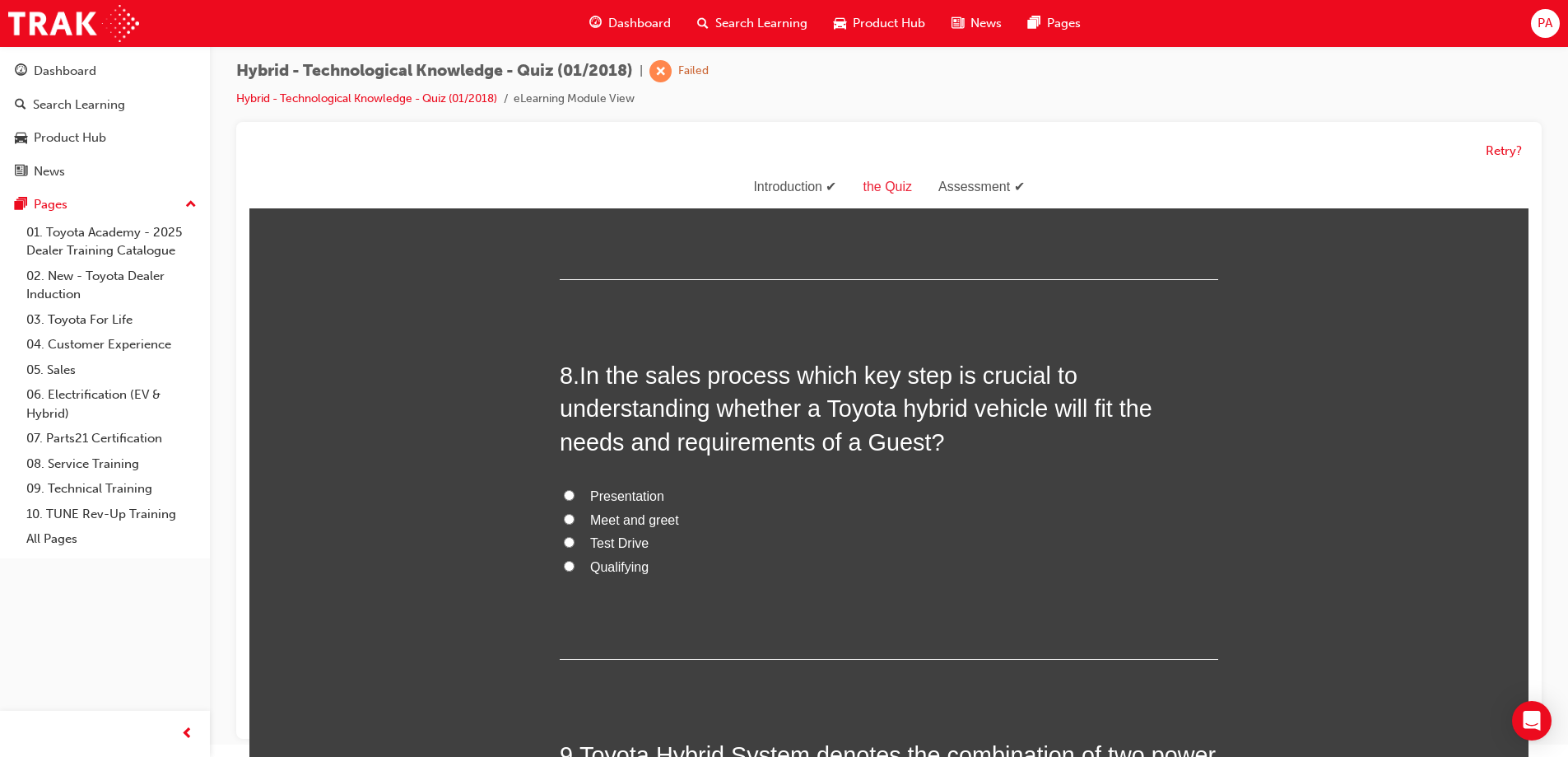
click at [623, 499] on span "Presentation" at bounding box center [627, 496] width 74 height 14
click at [574, 499] on input "Presentation" at bounding box center [569, 495] width 11 height 11
radio input "true"
click at [612, 518] on span "Meet and greet" at bounding box center [635, 520] width 89 height 14
click at [574, 518] on input "Meet and greet" at bounding box center [569, 519] width 11 height 11
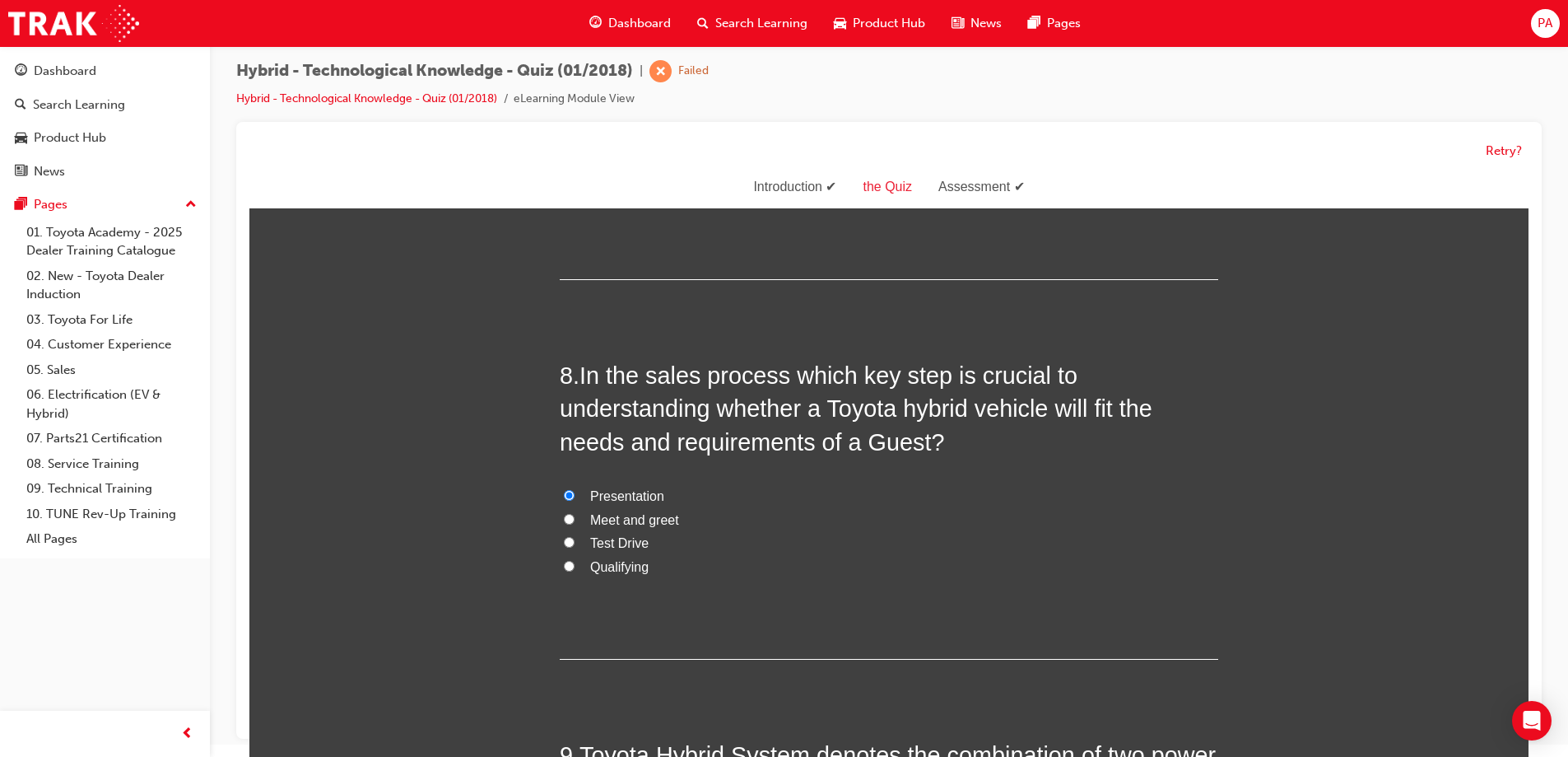
radio input "true"
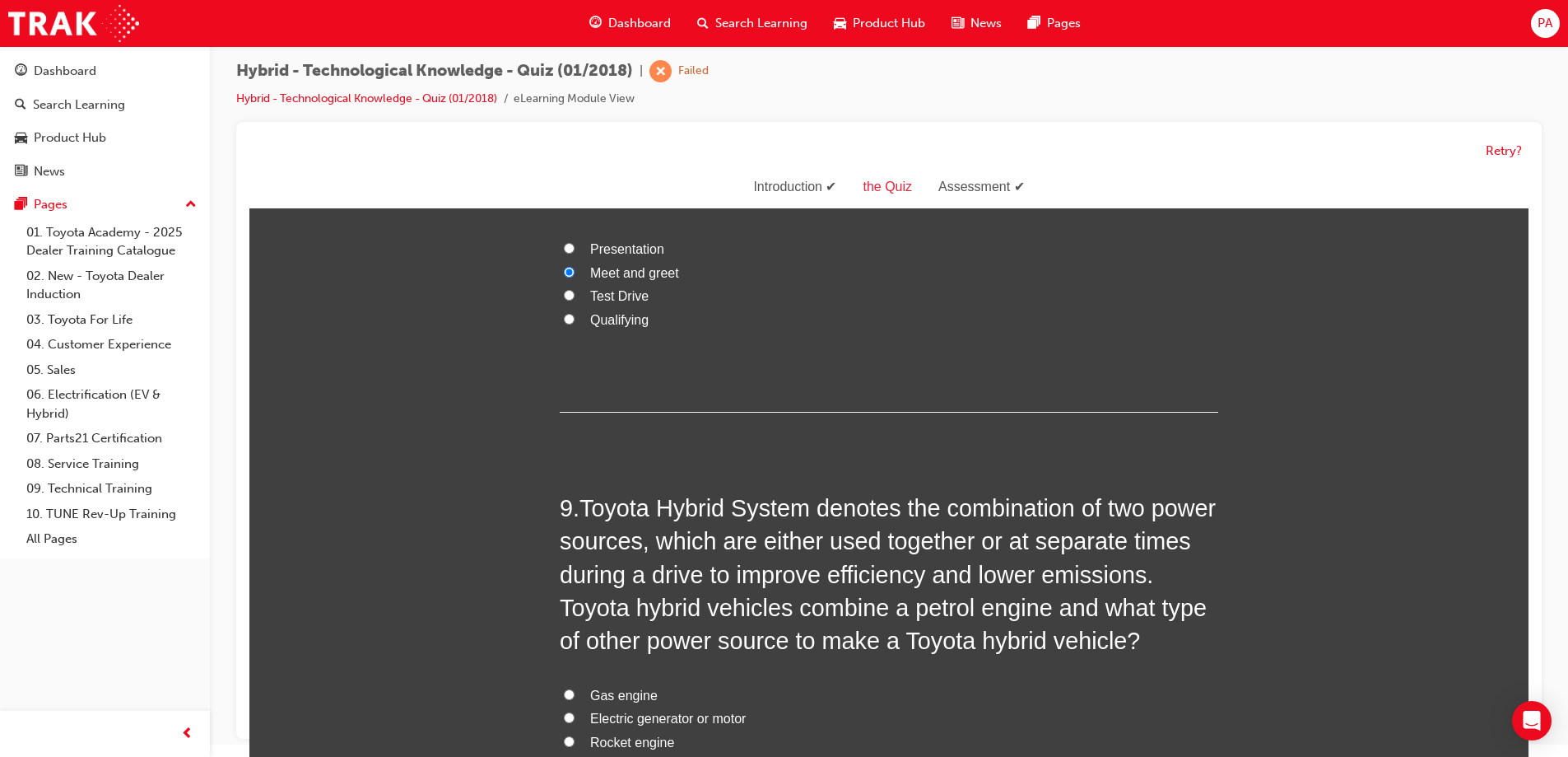
scroll to position [3047, 0]
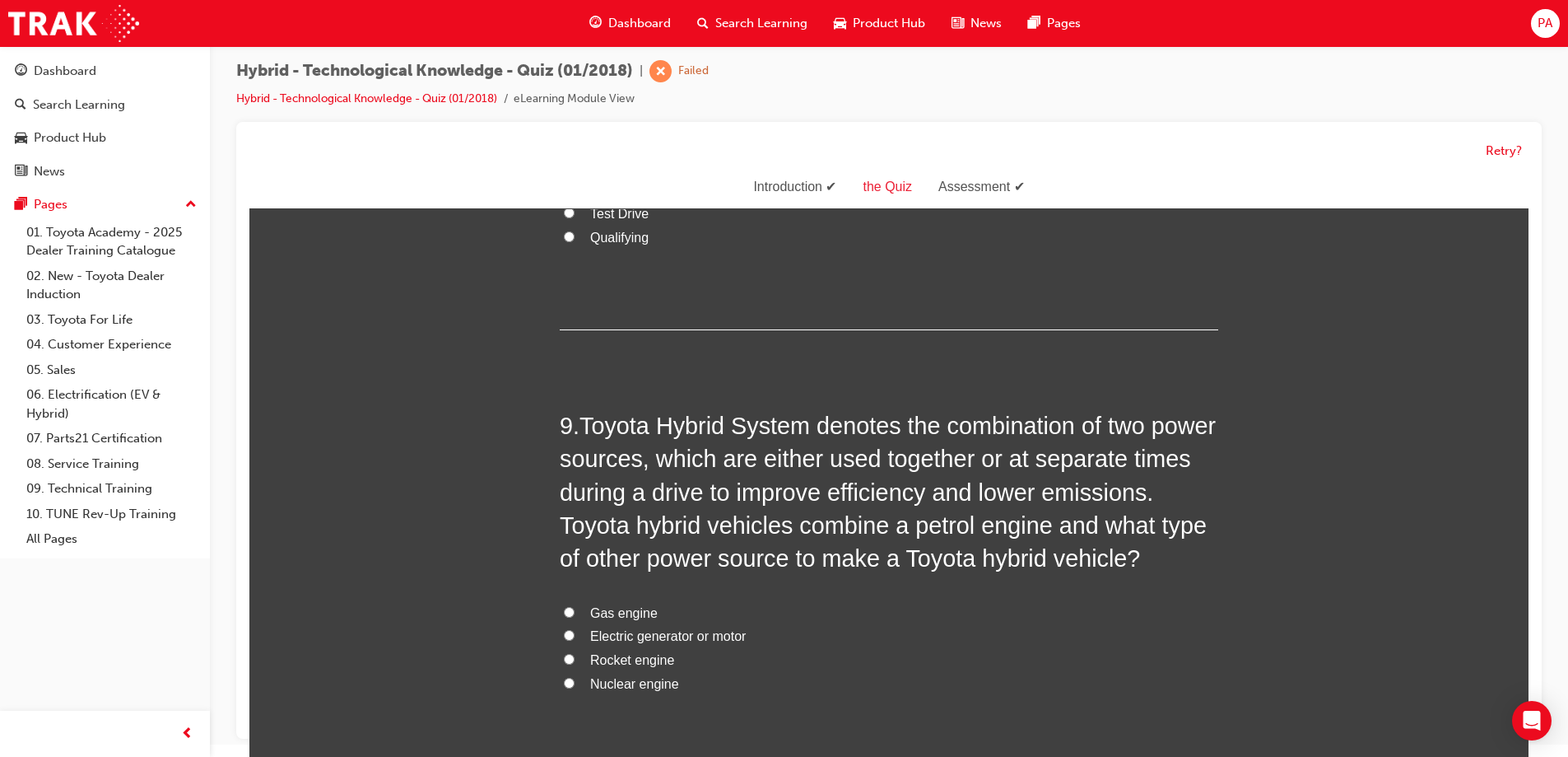
click at [625, 635] on span "Electric generator or motor" at bounding box center [668, 636] width 155 height 14
click at [574, 635] on input "Electric generator or motor" at bounding box center [569, 635] width 11 height 11
radio input "true"
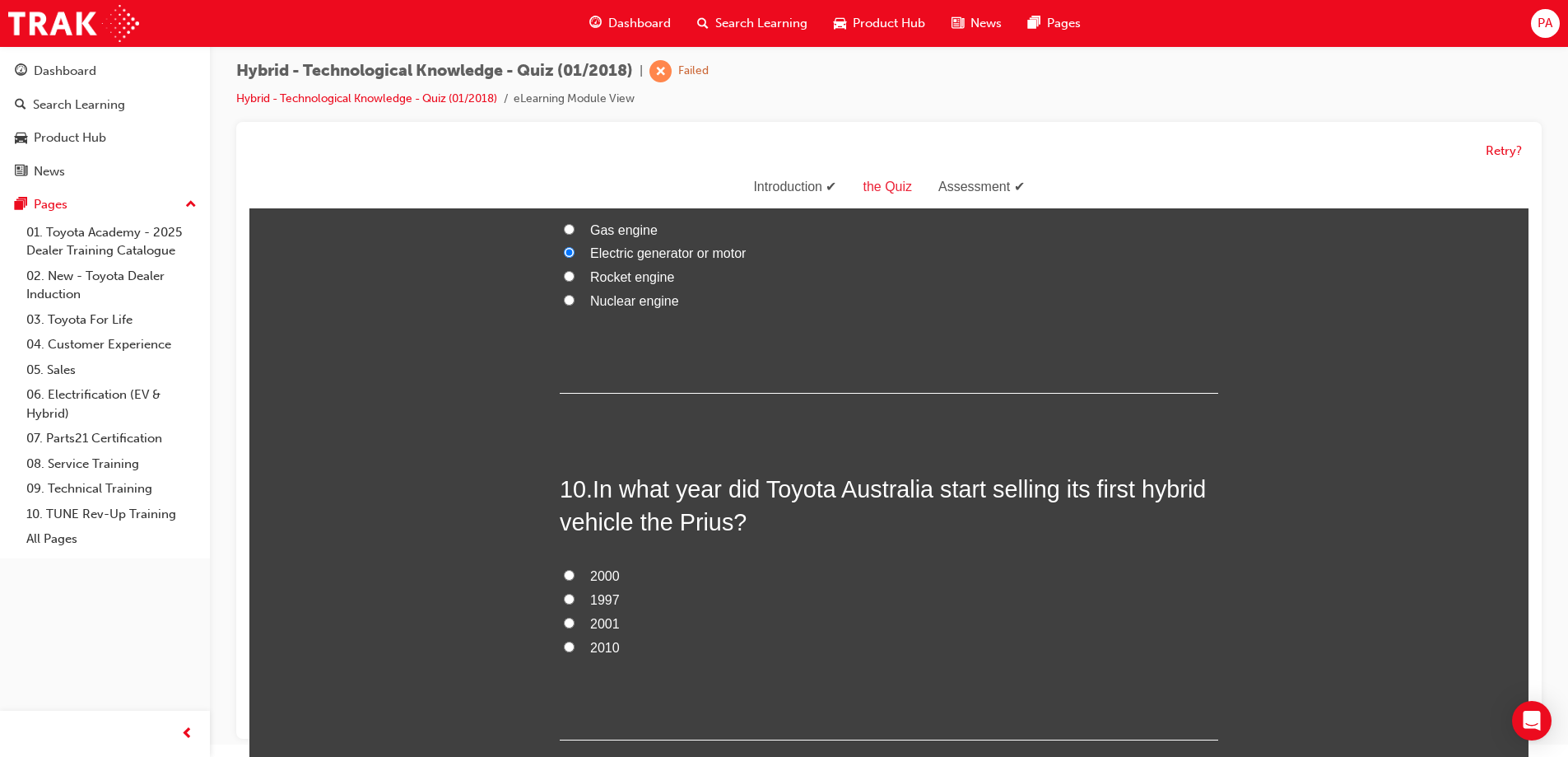
scroll to position [3459, 0]
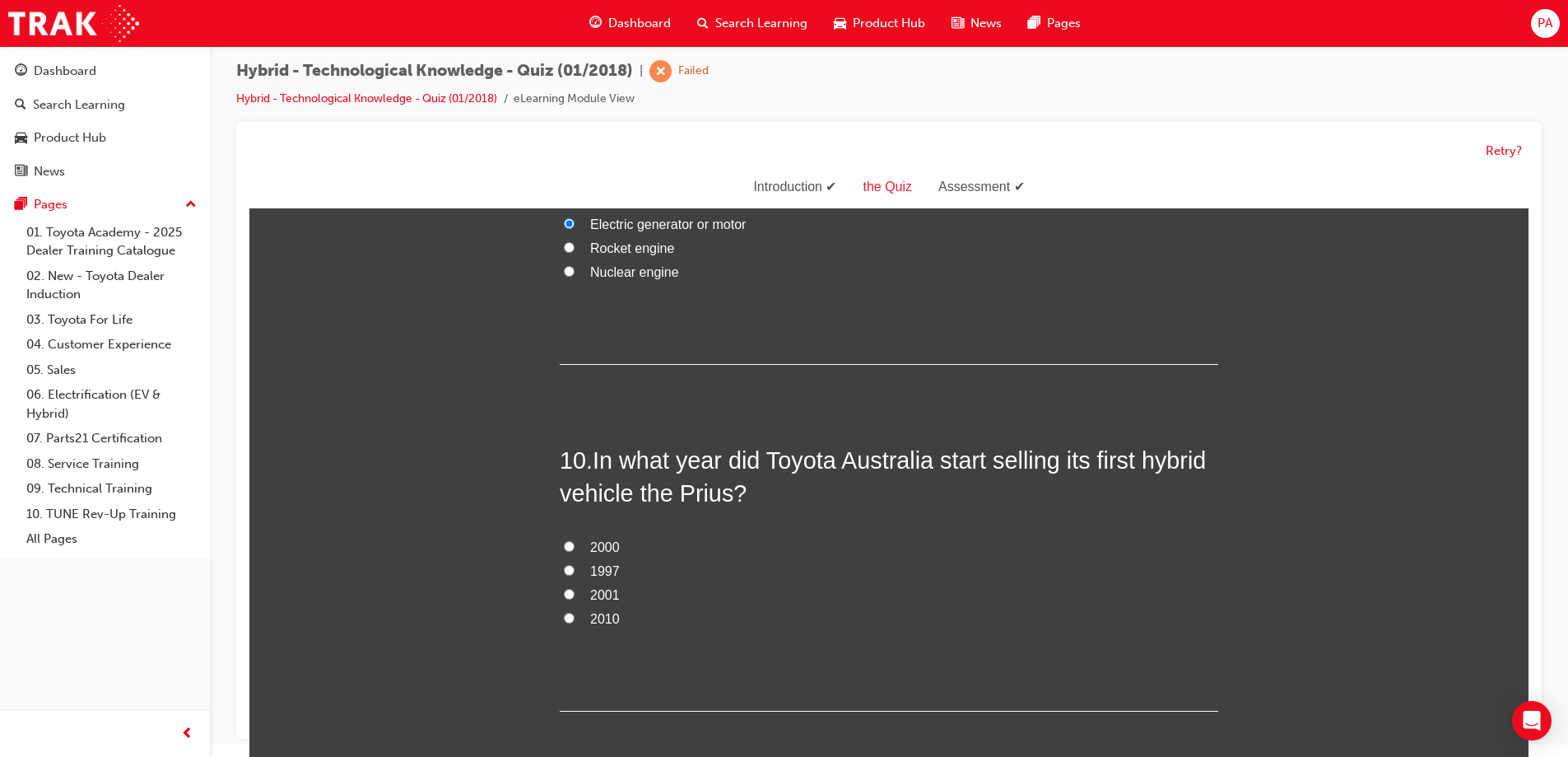
click at [608, 596] on span "2001" at bounding box center [605, 595] width 29 height 14
click at [574, 596] on input "2001" at bounding box center [569, 594] width 11 height 11
radio input "true"
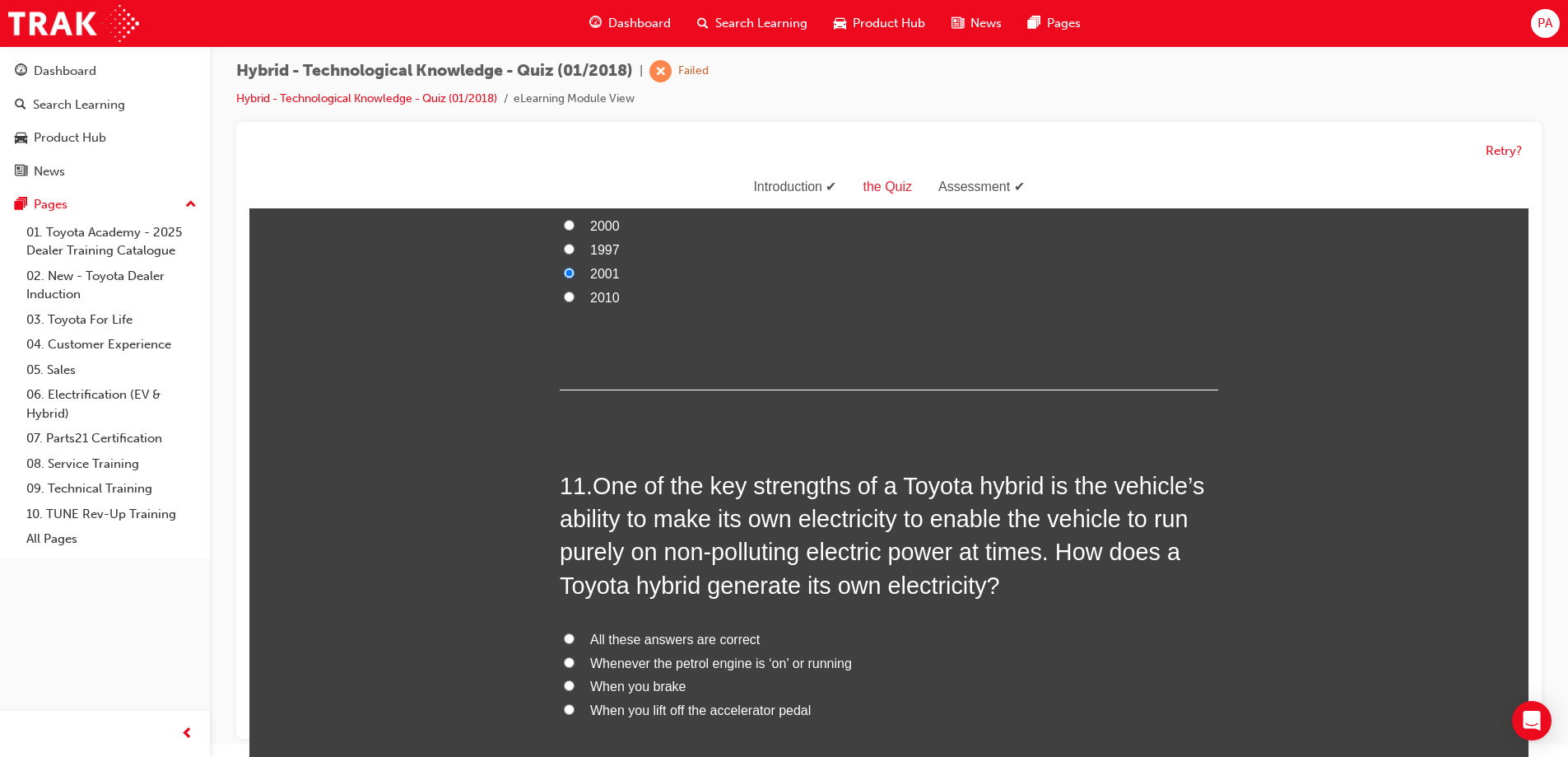
scroll to position [3789, 0]
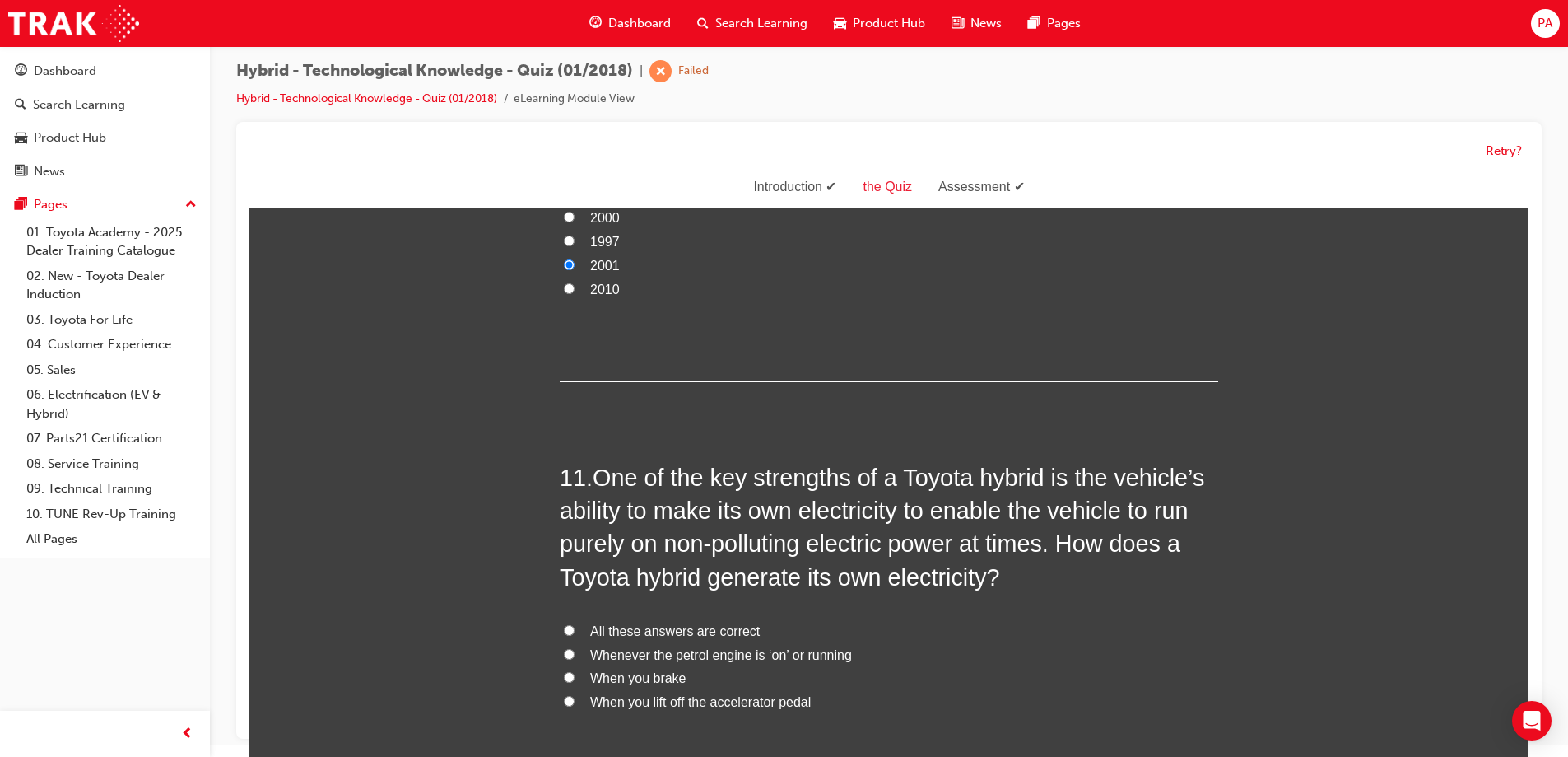
click at [668, 630] on span "All these answers are correct" at bounding box center [675, 631] width 170 height 14
click at [574, 630] on input "All these answers are correct" at bounding box center [569, 630] width 11 height 11
radio input "true"
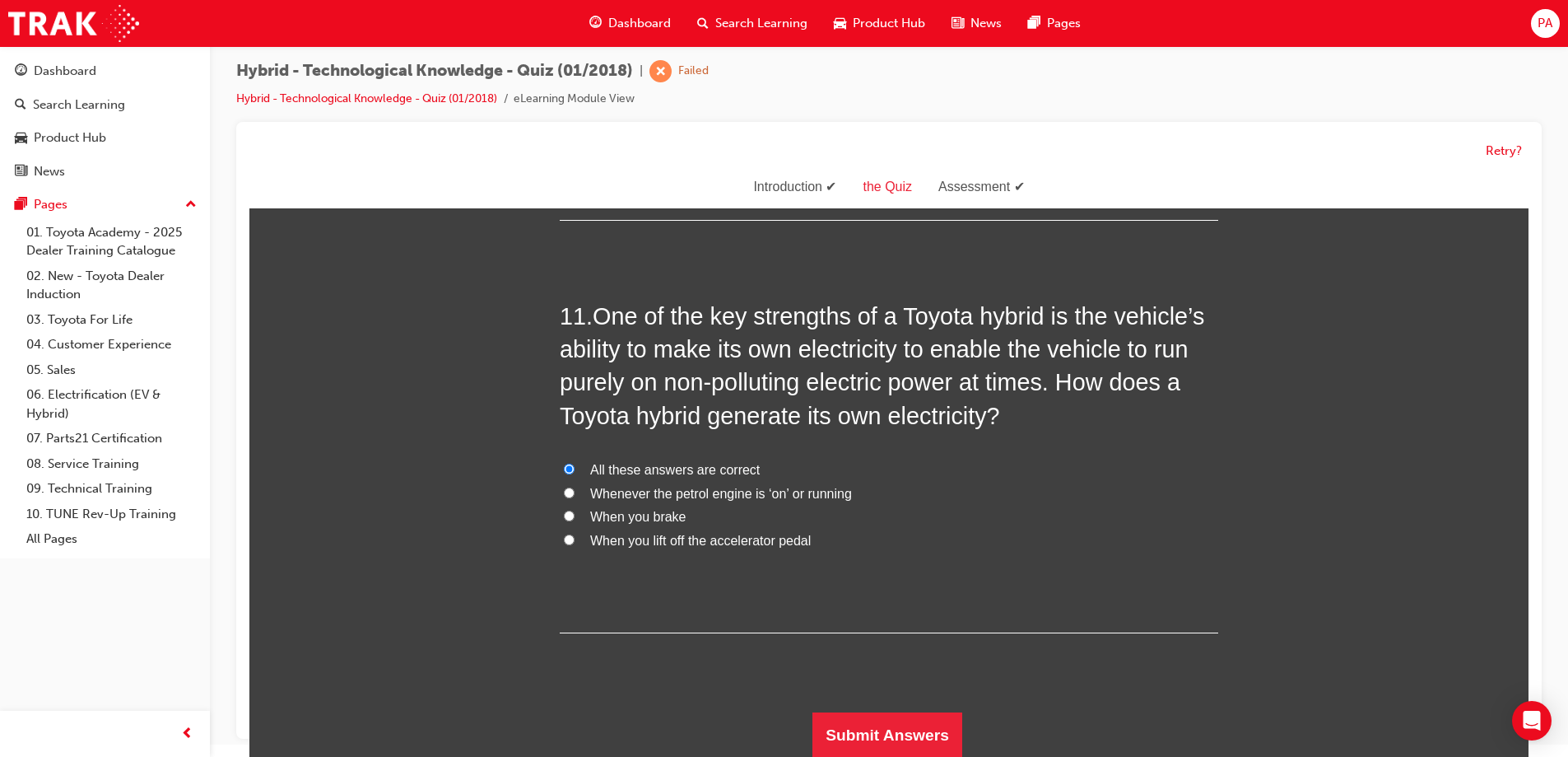
scroll to position [3950, 0]
click at [889, 732] on button "Submit Answers" at bounding box center [887, 735] width 150 height 46
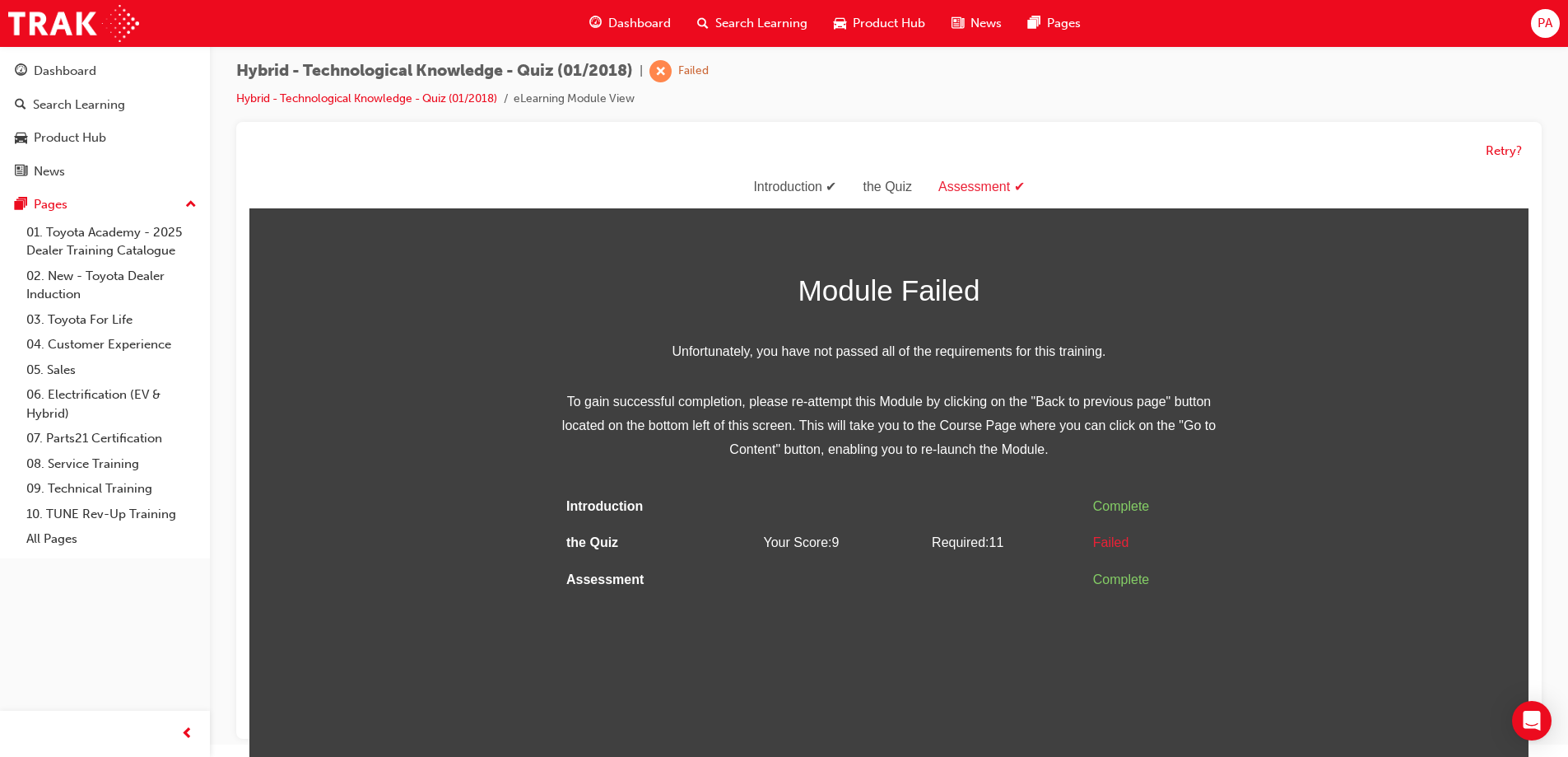
scroll to position [0, 0]
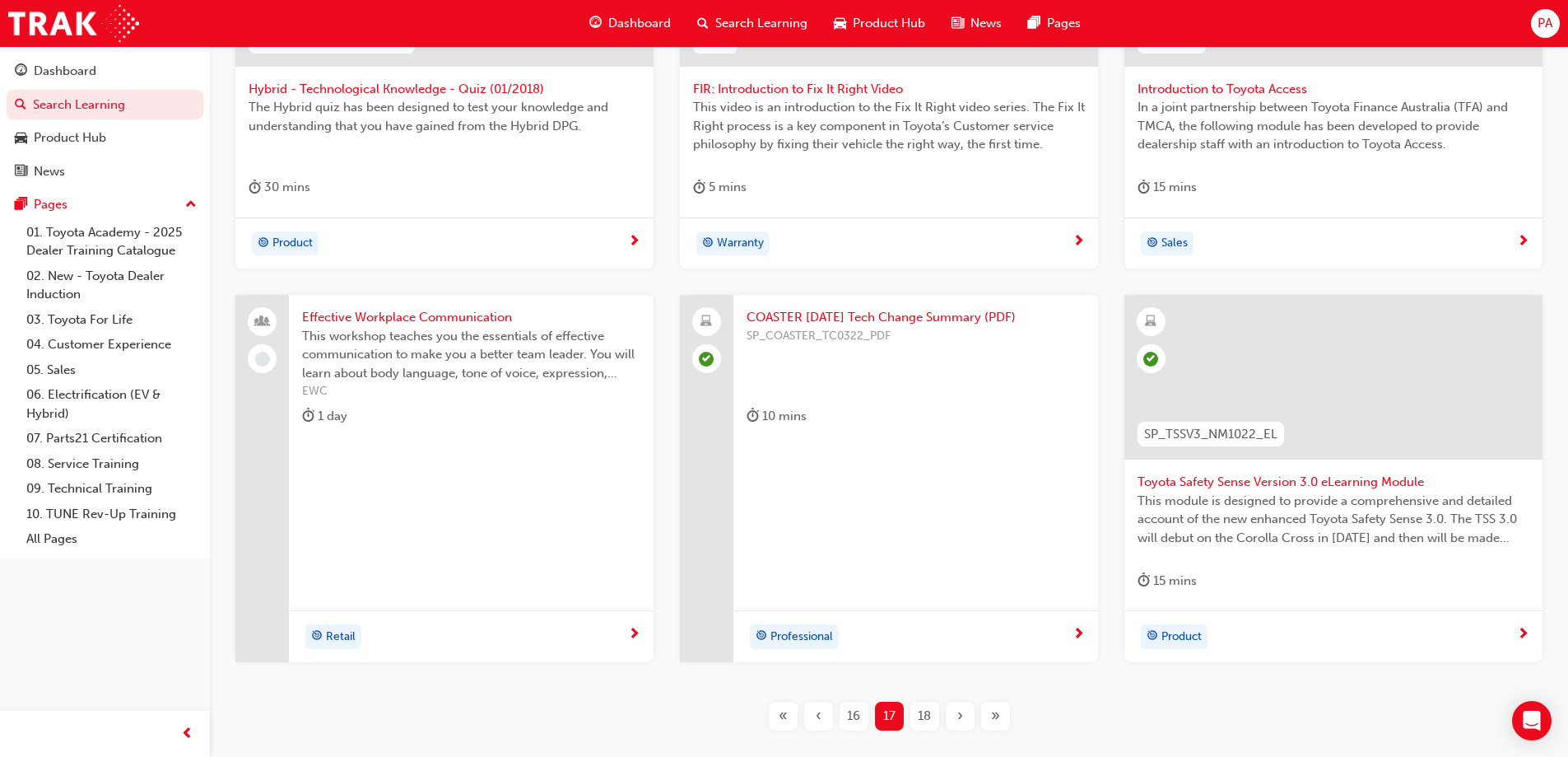
scroll to position [586, 0]
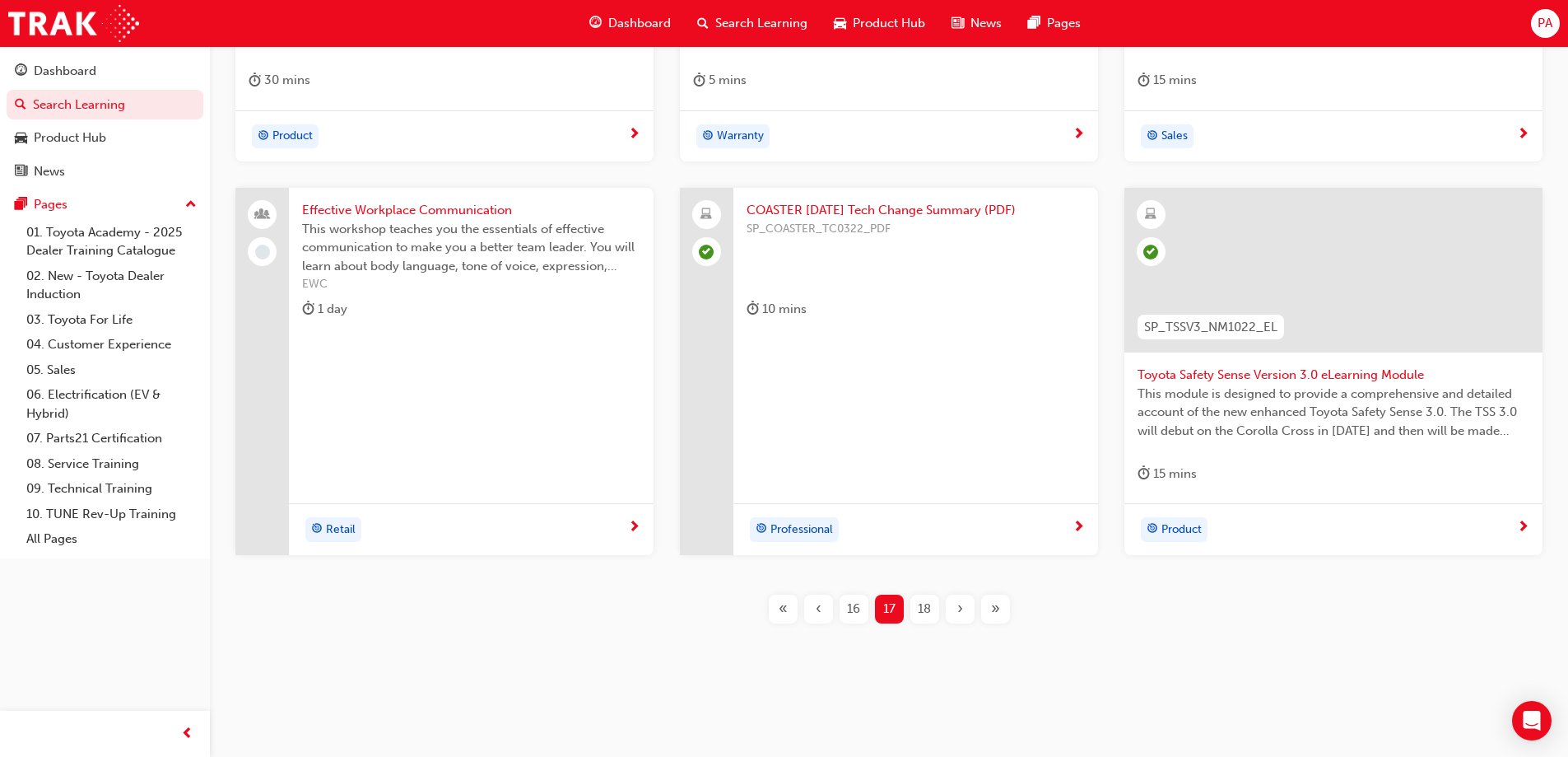
click at [927, 610] on span "18" at bounding box center [924, 609] width 13 height 19
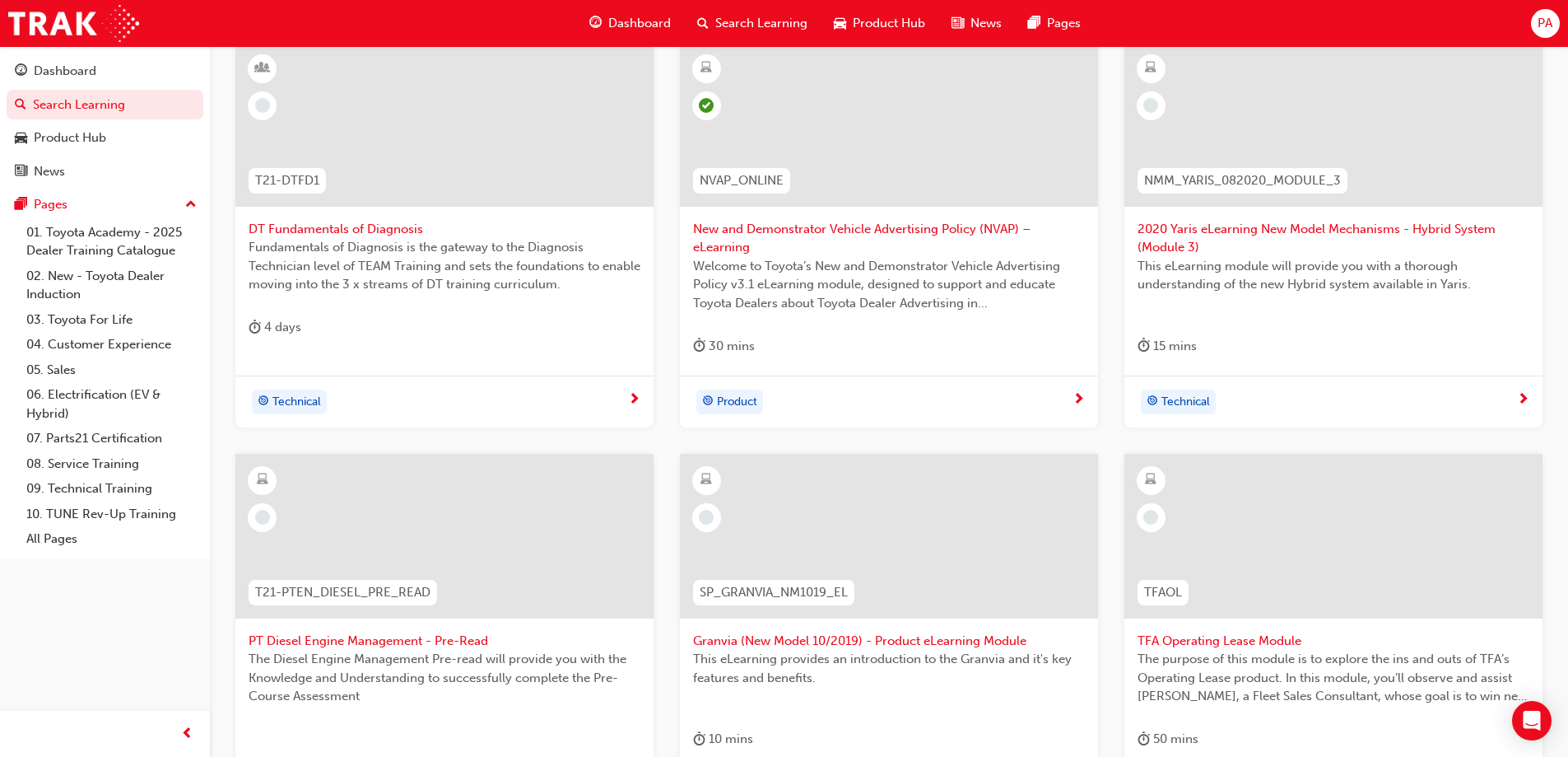
scroll to position [422, 0]
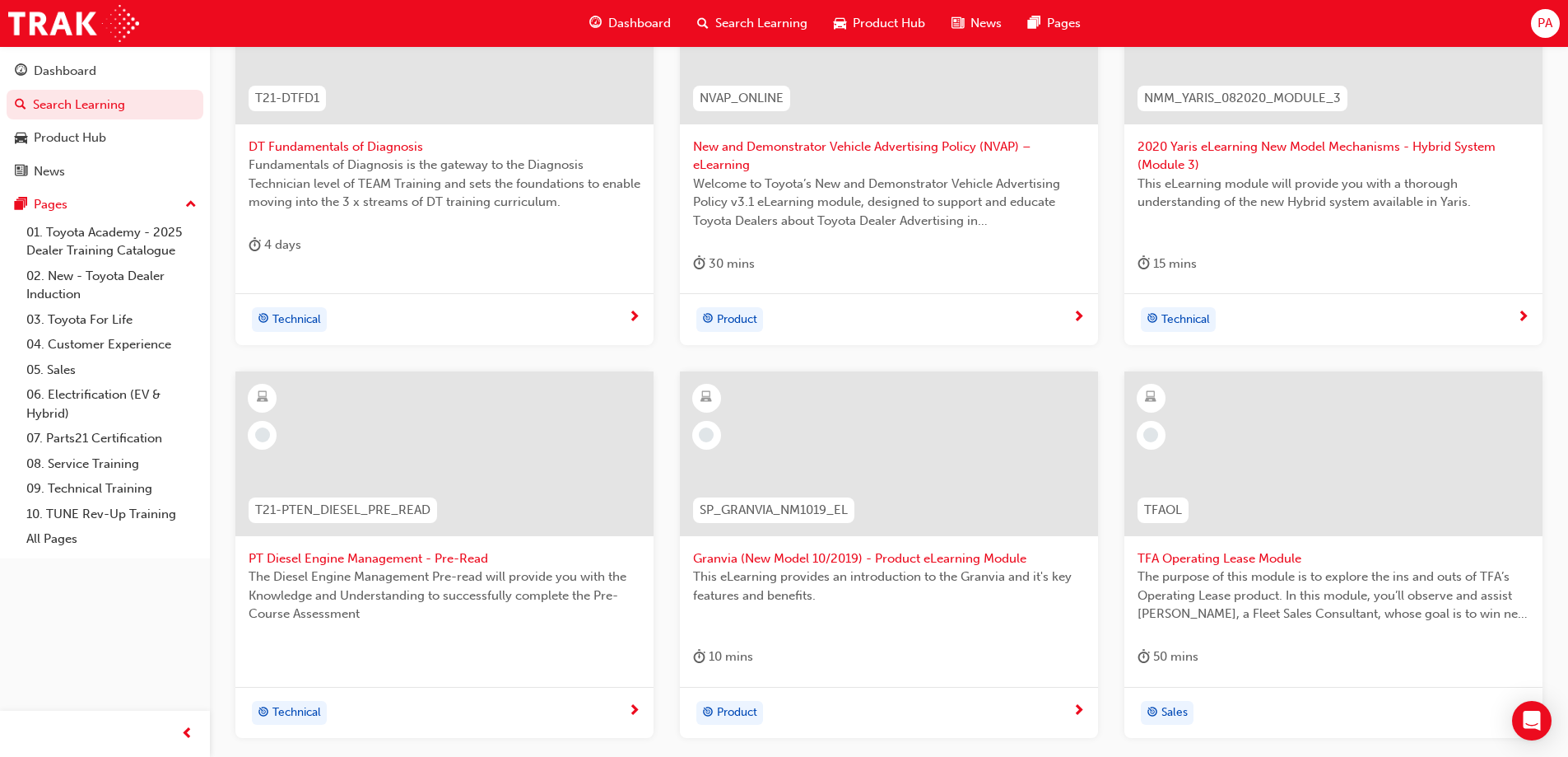
click at [747, 517] on span "SP_GRANVIA_NM1019_EL" at bounding box center [774, 509] width 148 height 19
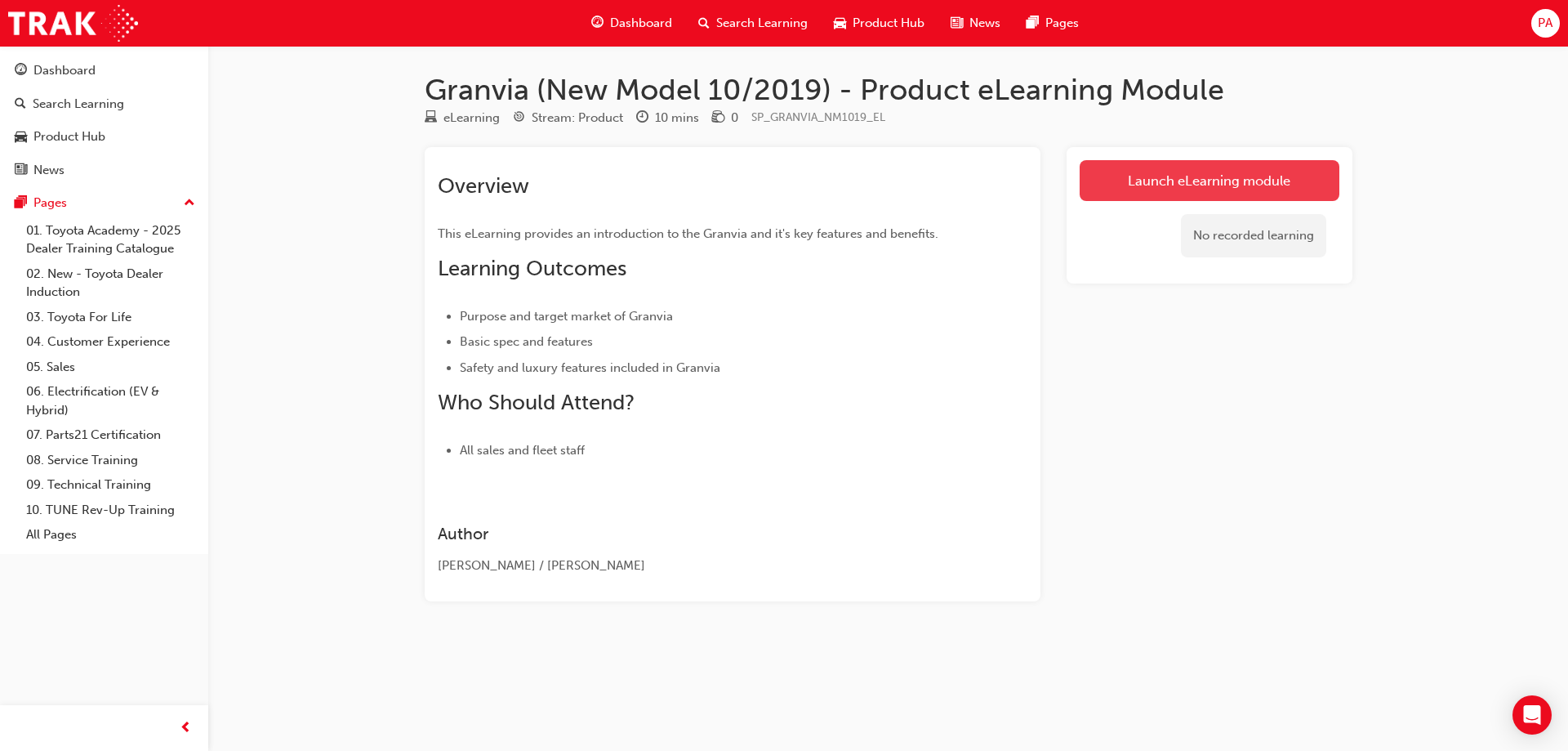
click at [1133, 191] on link "Launch eLearning module" at bounding box center [1209, 181] width 260 height 41
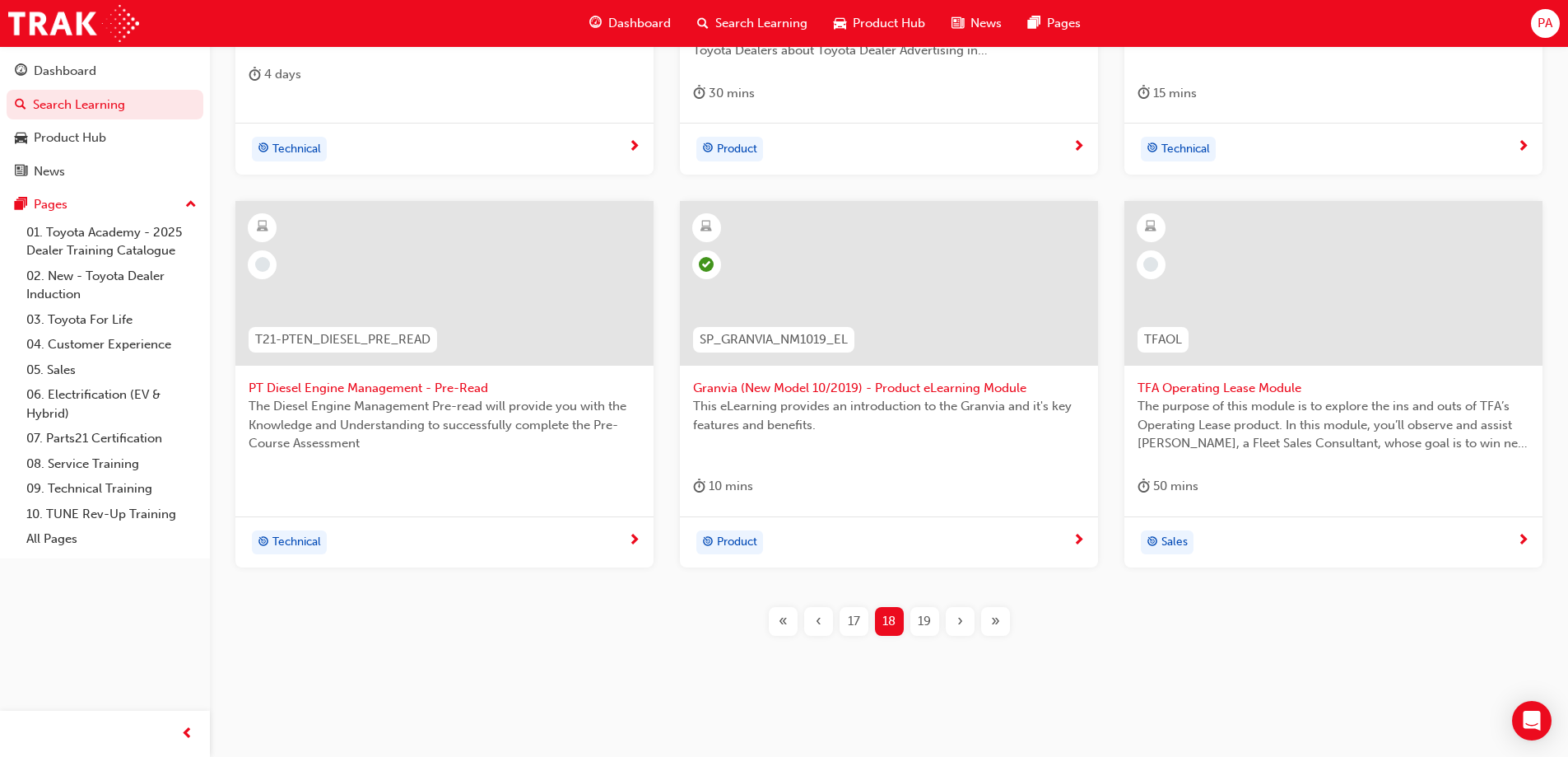
scroll to position [604, 0]
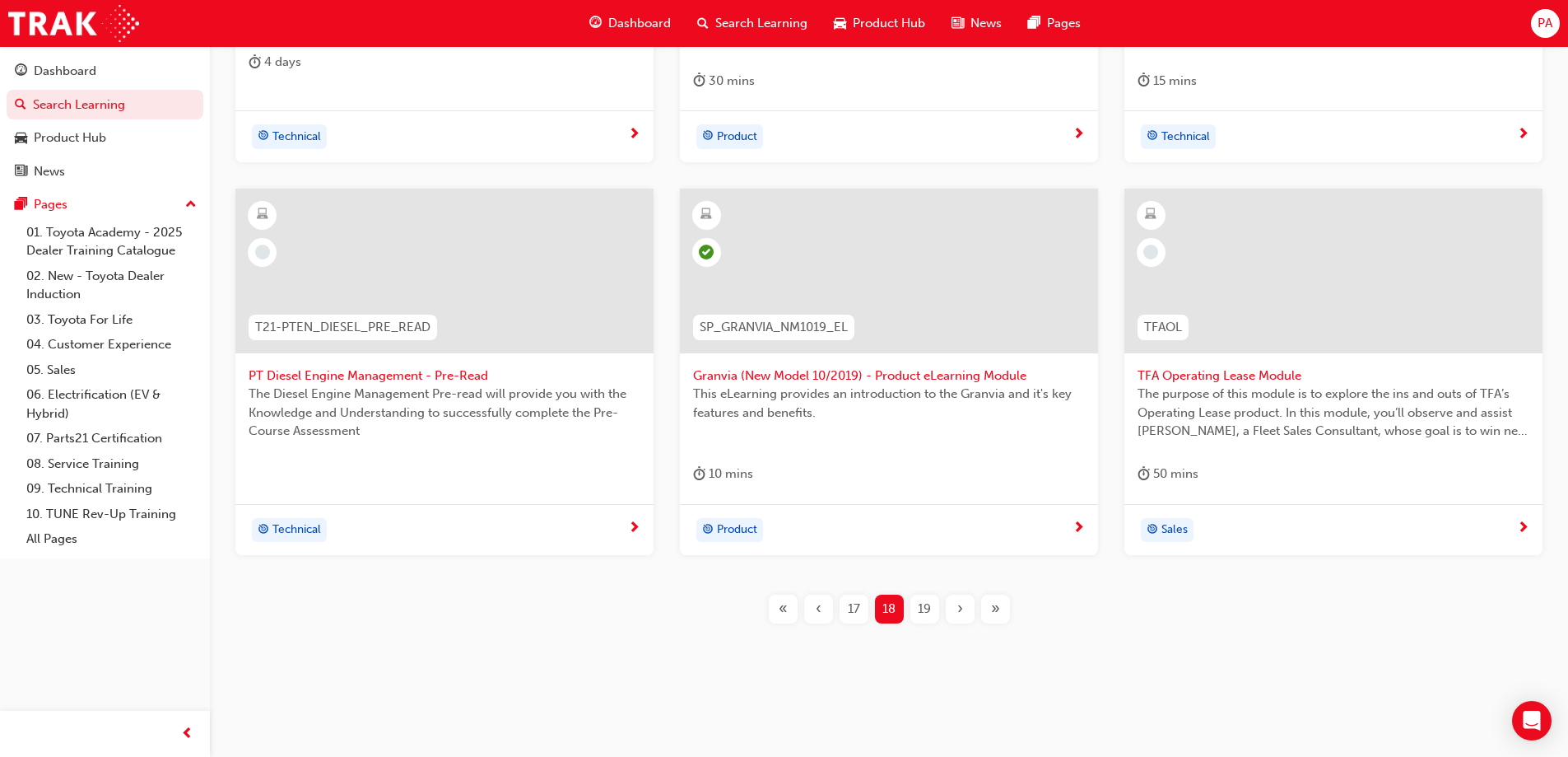
click at [969, 605] on div "›" at bounding box center [960, 609] width 29 height 29
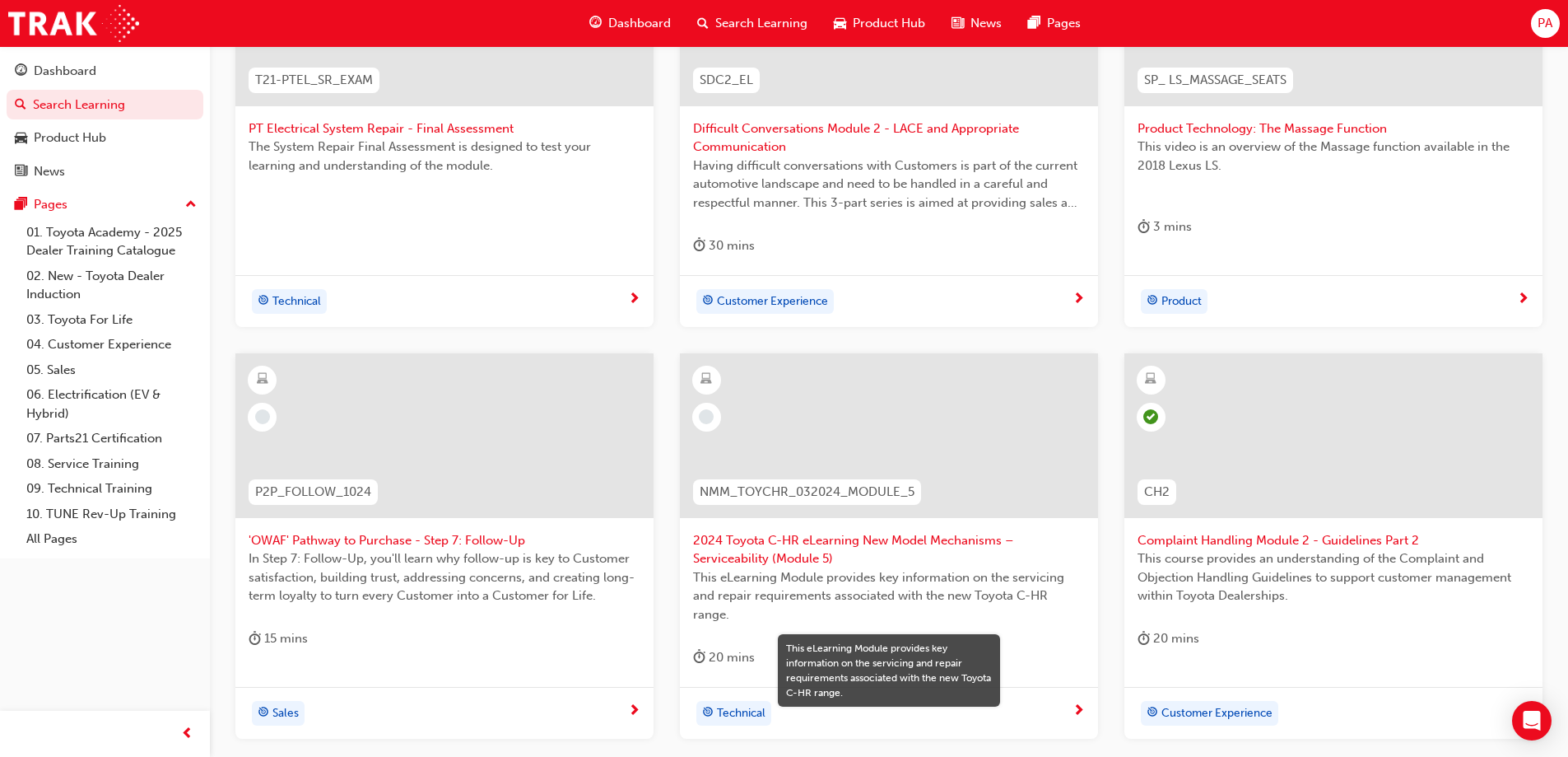
scroll to position [522, 0]
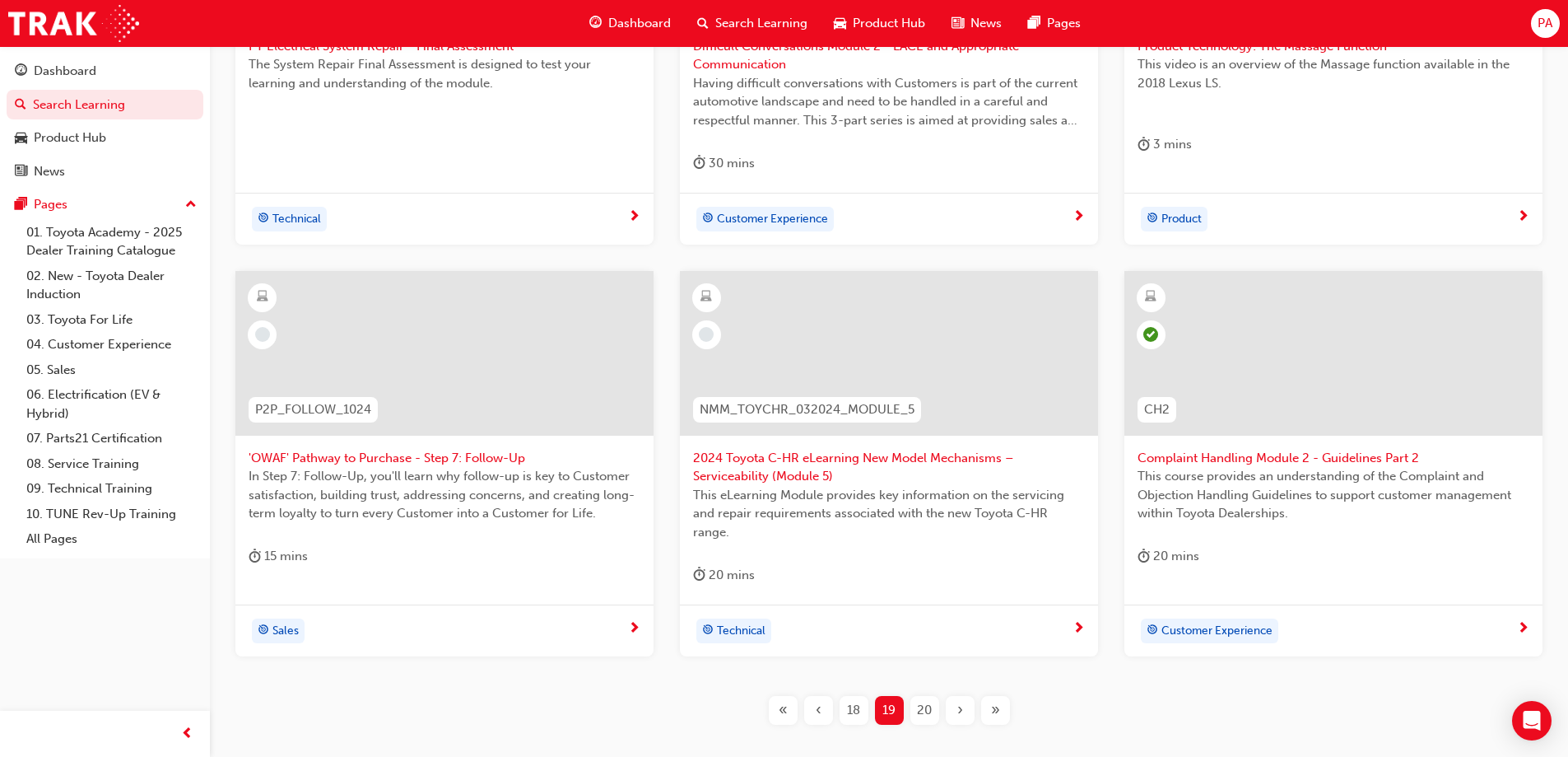
click at [960, 711] on span "›" at bounding box center [960, 710] width 5 height 19
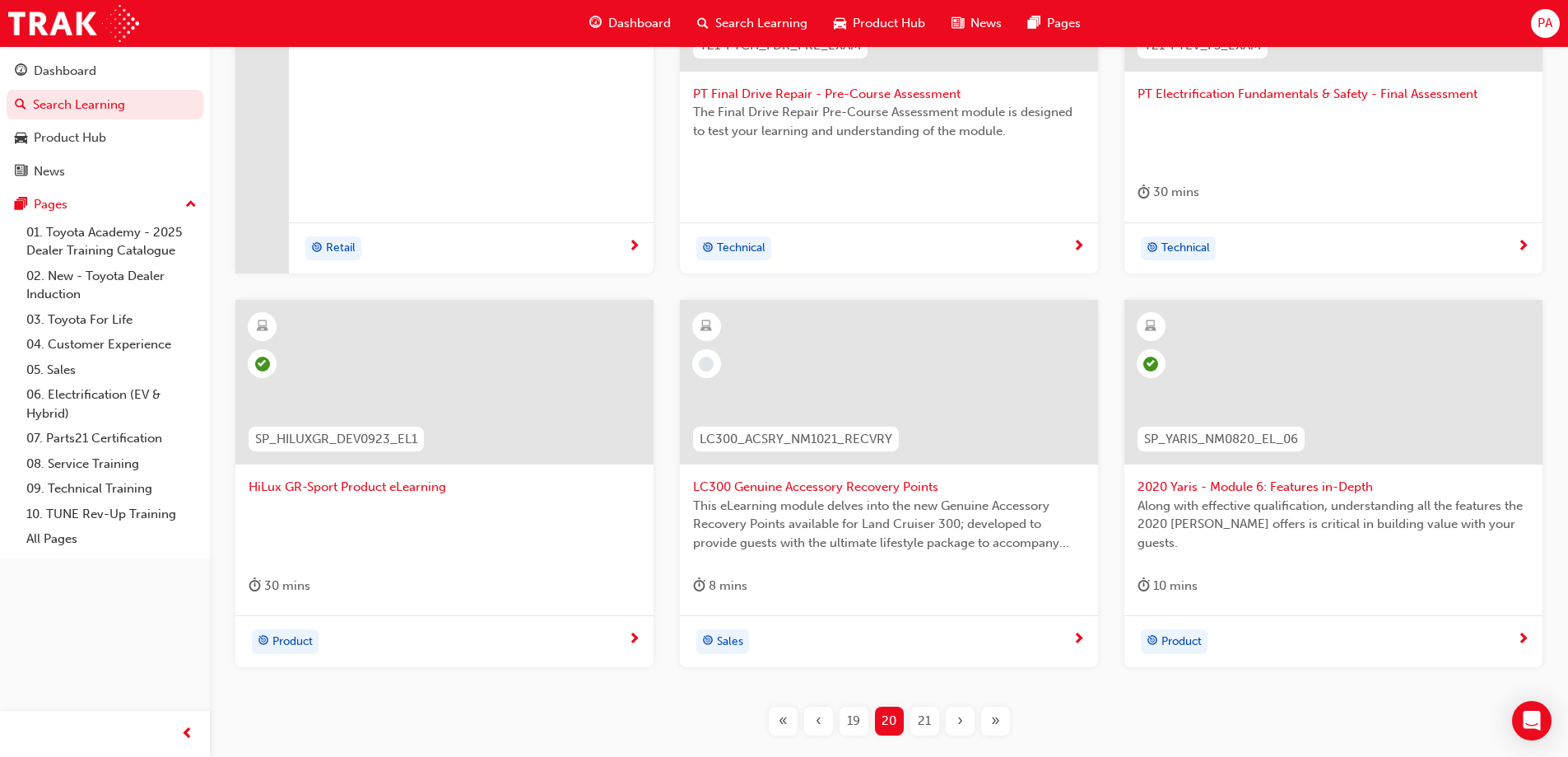
scroll to position [522, 0]
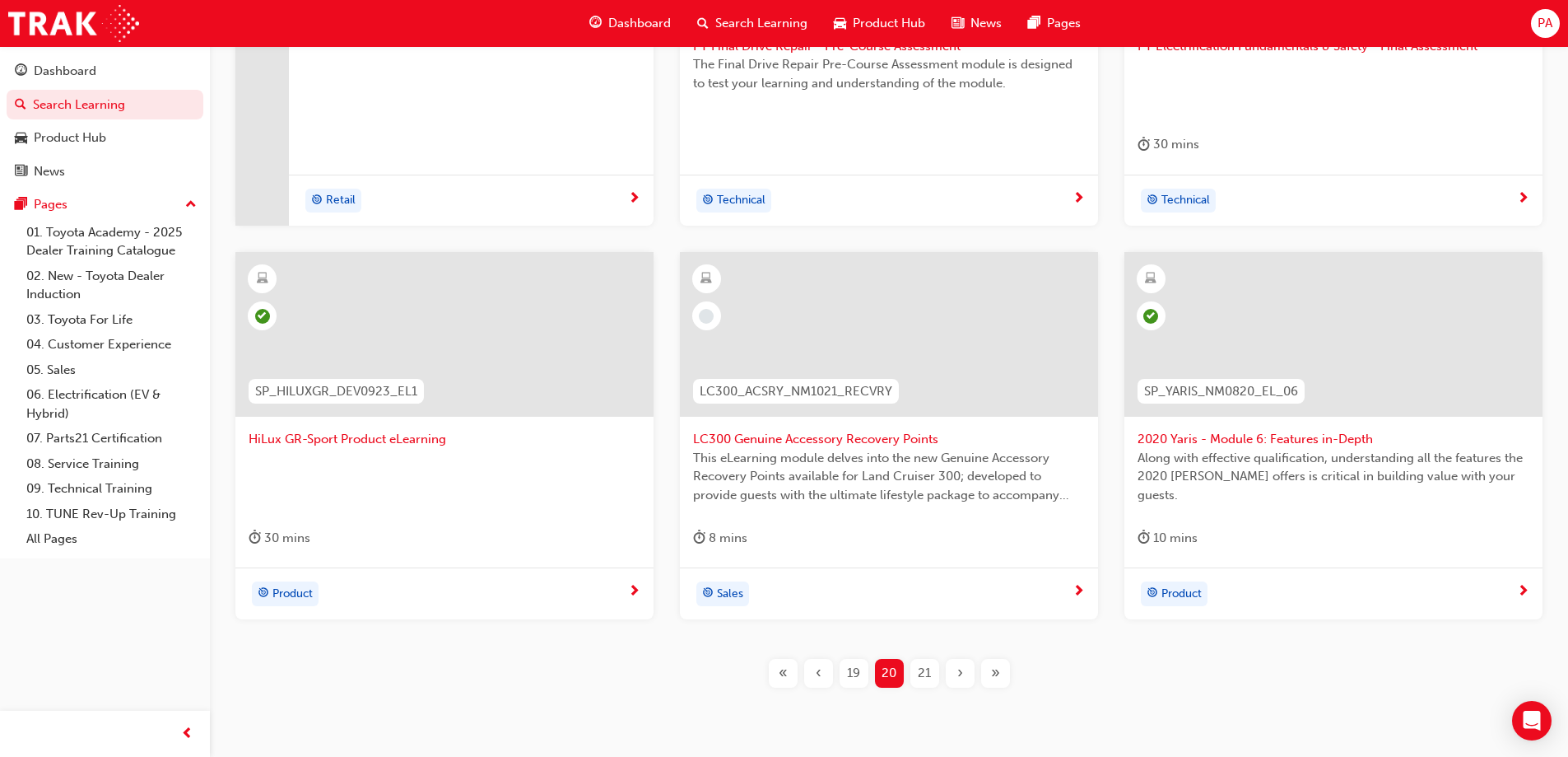
click at [747, 430] on span "LC300 Genuine Accessory Recovery Points" at bounding box center [889, 439] width 392 height 19
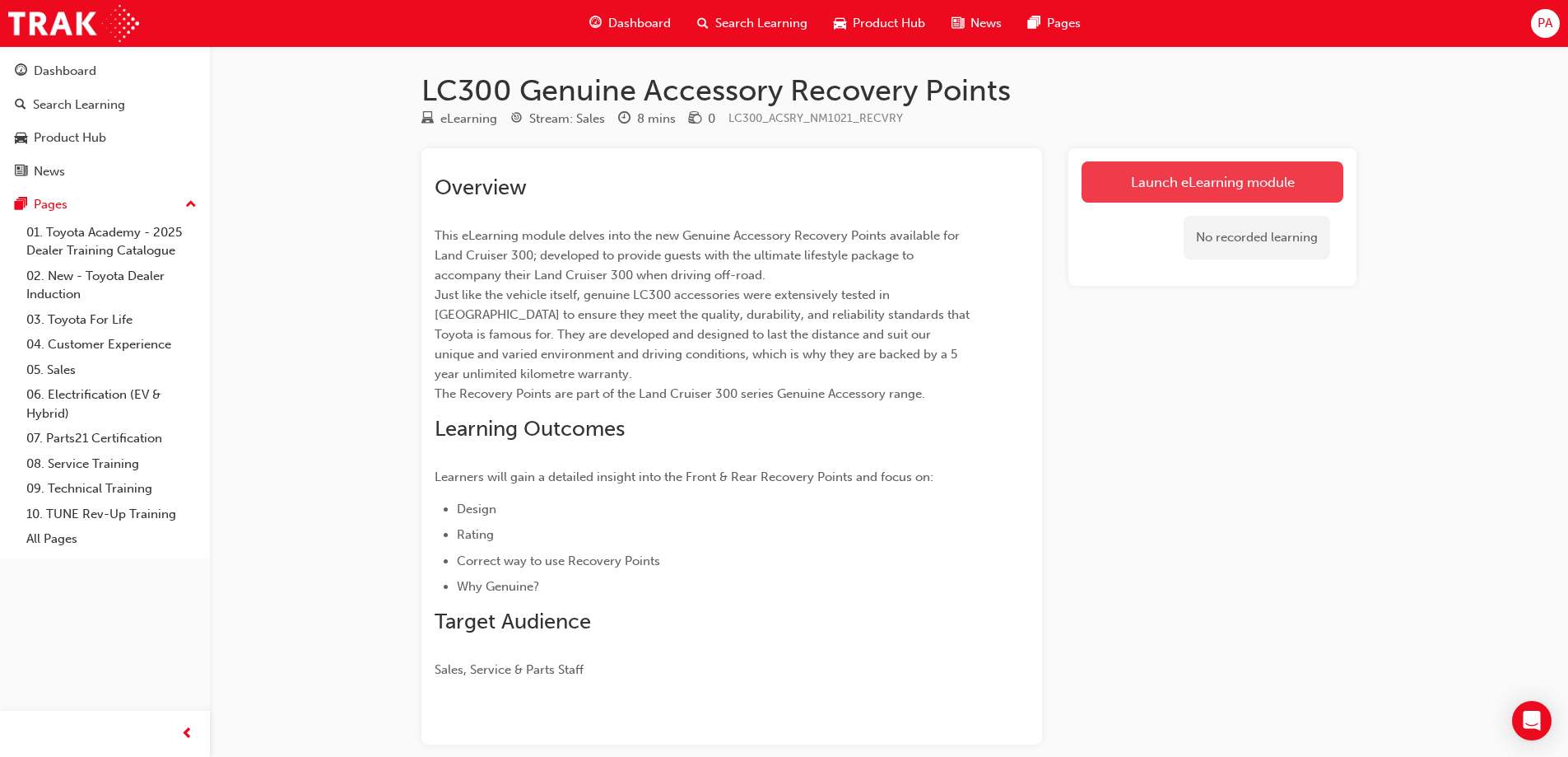
click at [1189, 176] on link "Launch eLearning module" at bounding box center [1212, 182] width 262 height 41
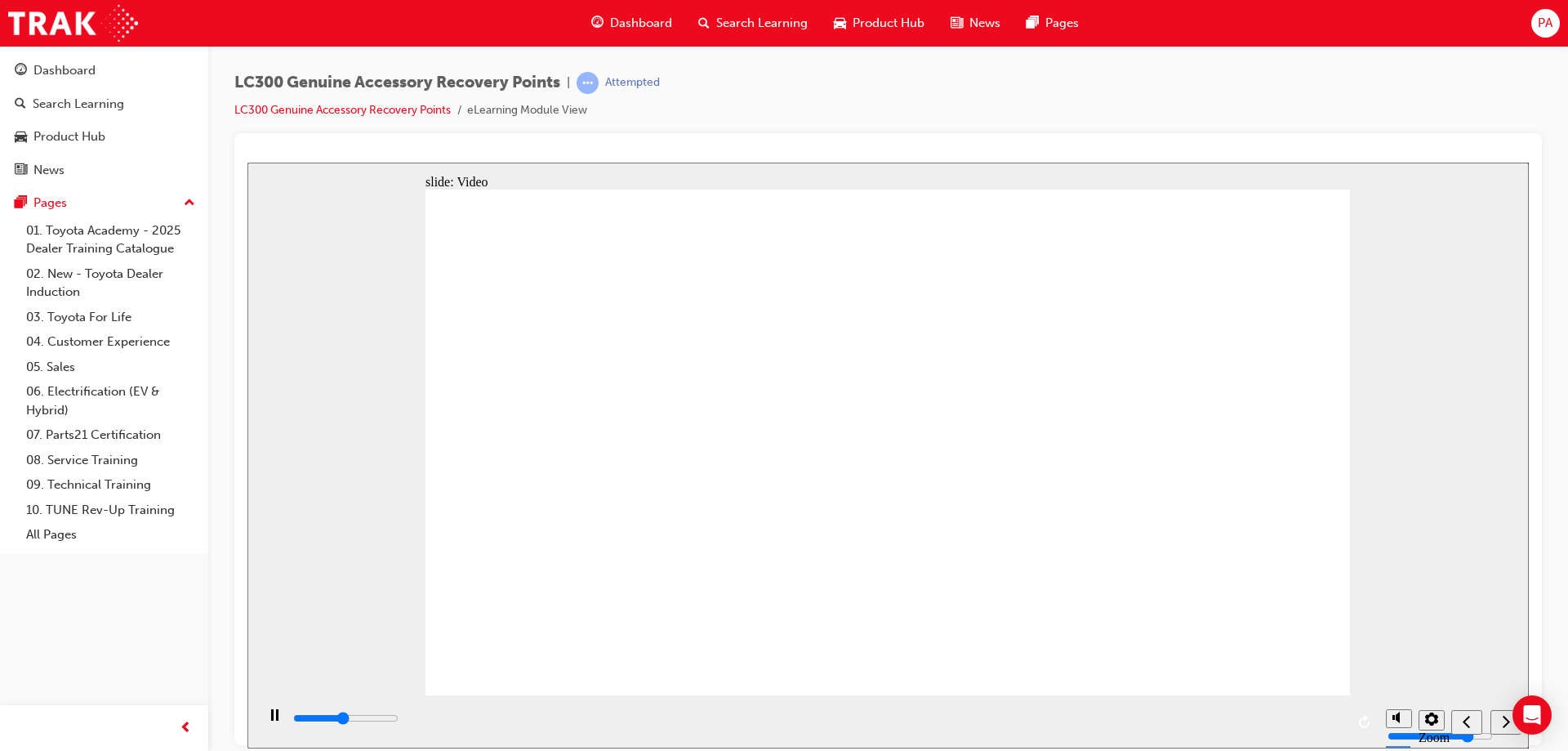
click at [1498, 716] on div "next" at bounding box center [1506, 721] width 18 height 17
click at [1504, 718] on icon "next" at bounding box center [1506, 720] width 8 height 15
click at [1506, 721] on icon "next" at bounding box center [1506, 720] width 8 height 15
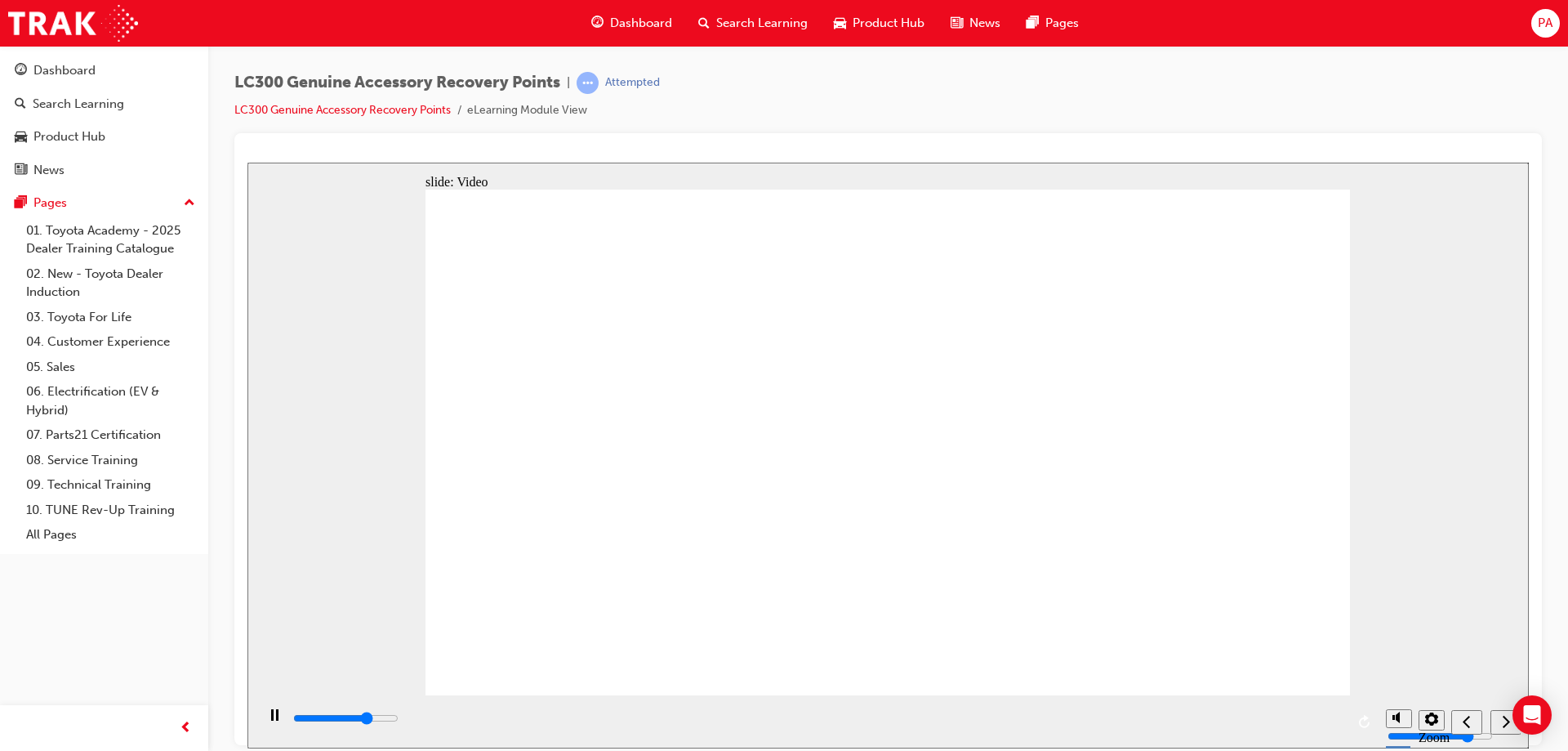
click at [1505, 723] on icon "next" at bounding box center [1506, 720] width 8 height 15
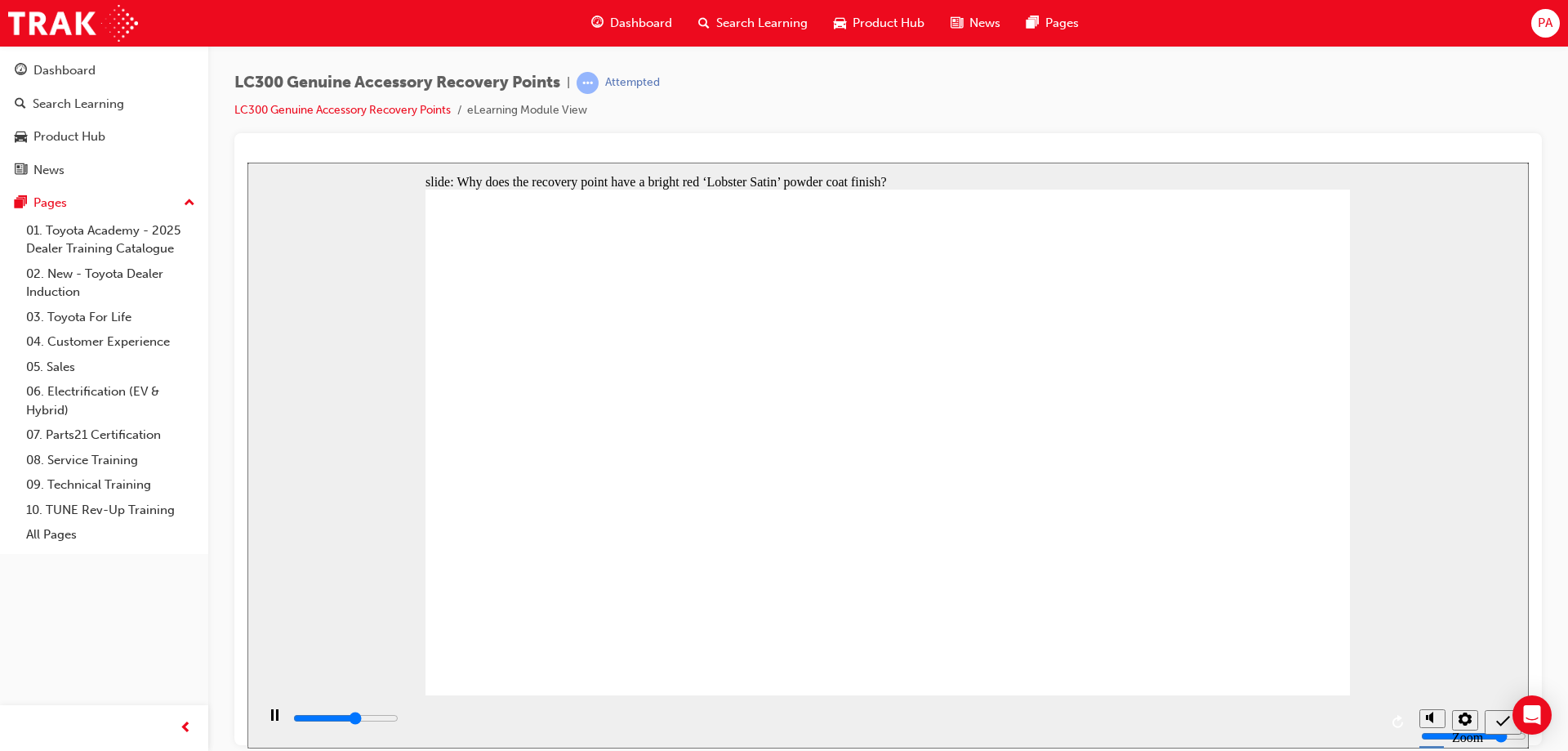
type input "3600"
radio input "true"
click at [1494, 713] on div "submit" at bounding box center [1503, 721] width 24 height 17
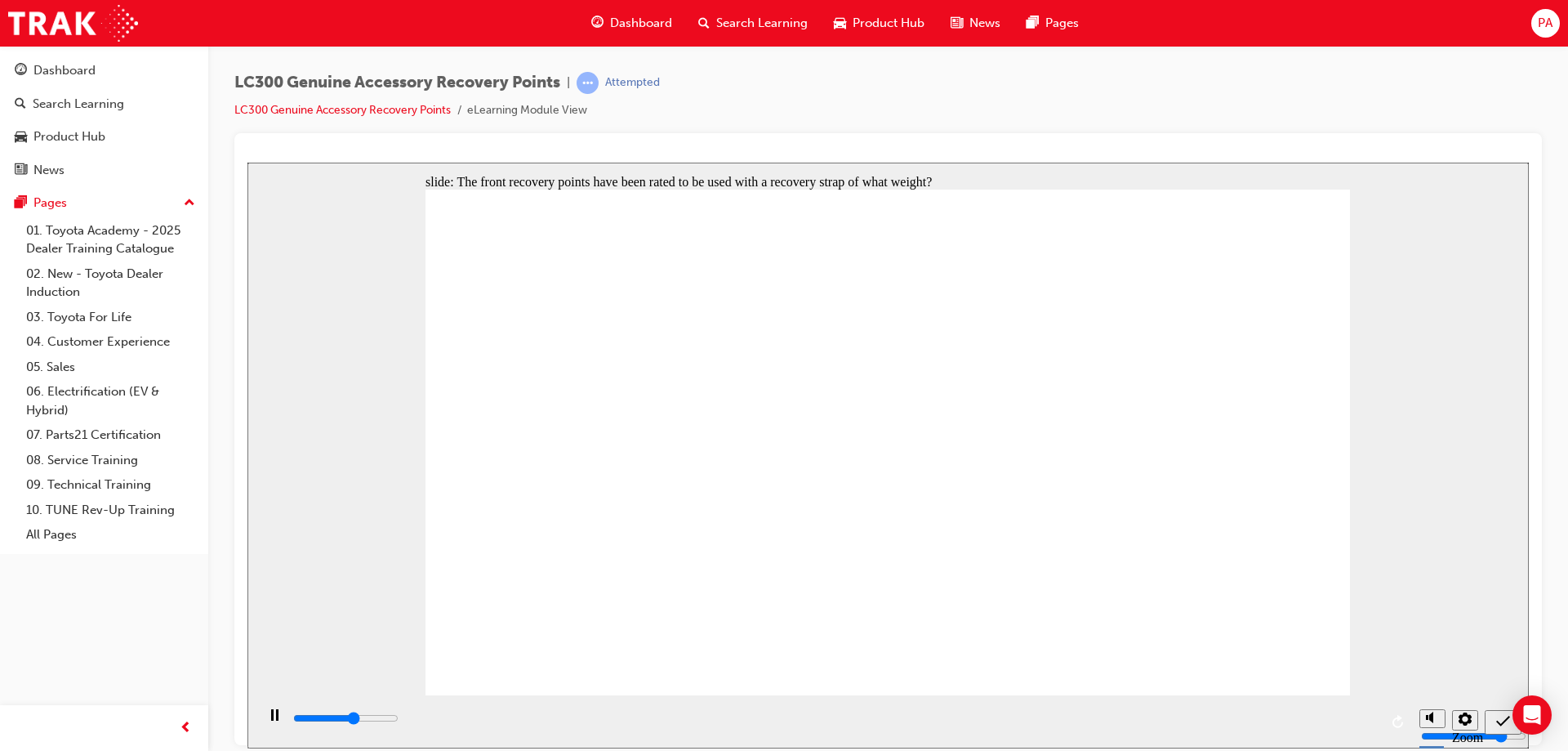
type input "2900"
radio input "true"
click at [1498, 722] on icon "submit" at bounding box center [1503, 720] width 14 height 15
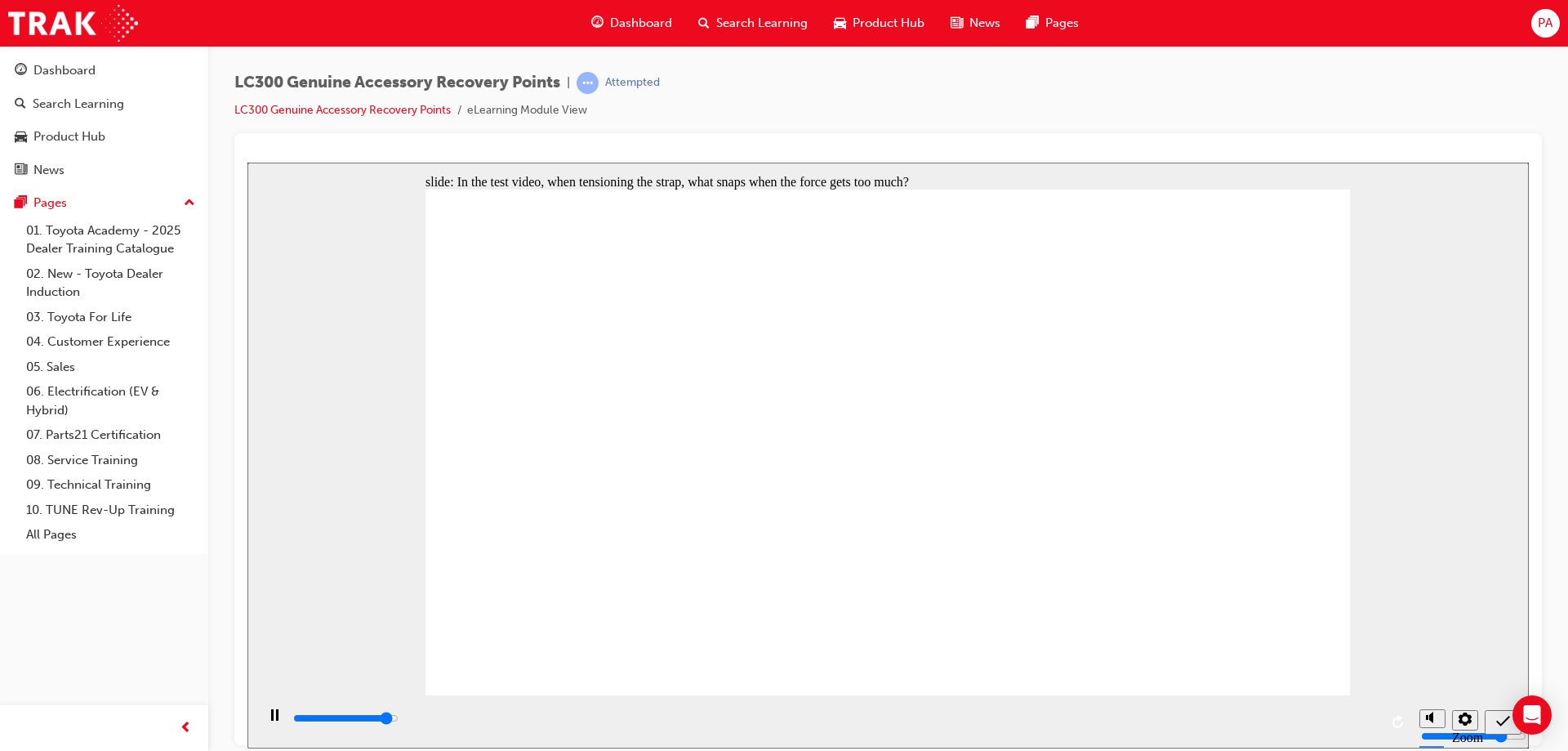
type input "4800"
radio input "true"
click at [1494, 730] on div "submit" at bounding box center [1503, 721] width 24 height 17
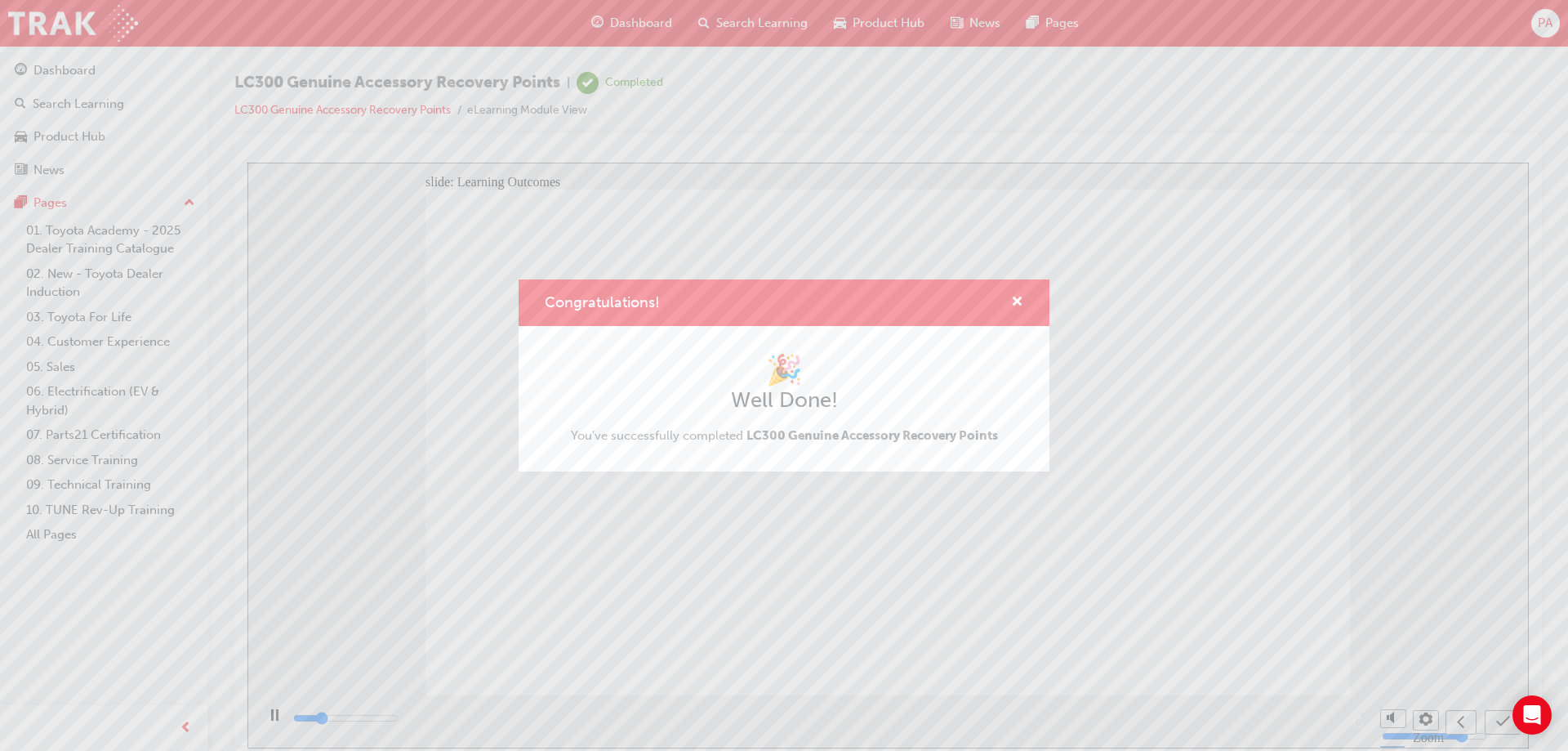
click at [1495, 715] on div "Congratulations! 🎉 Well Done! You've successfully completed LC300 Genuine Acces…" at bounding box center [784, 375] width 1568 height 751
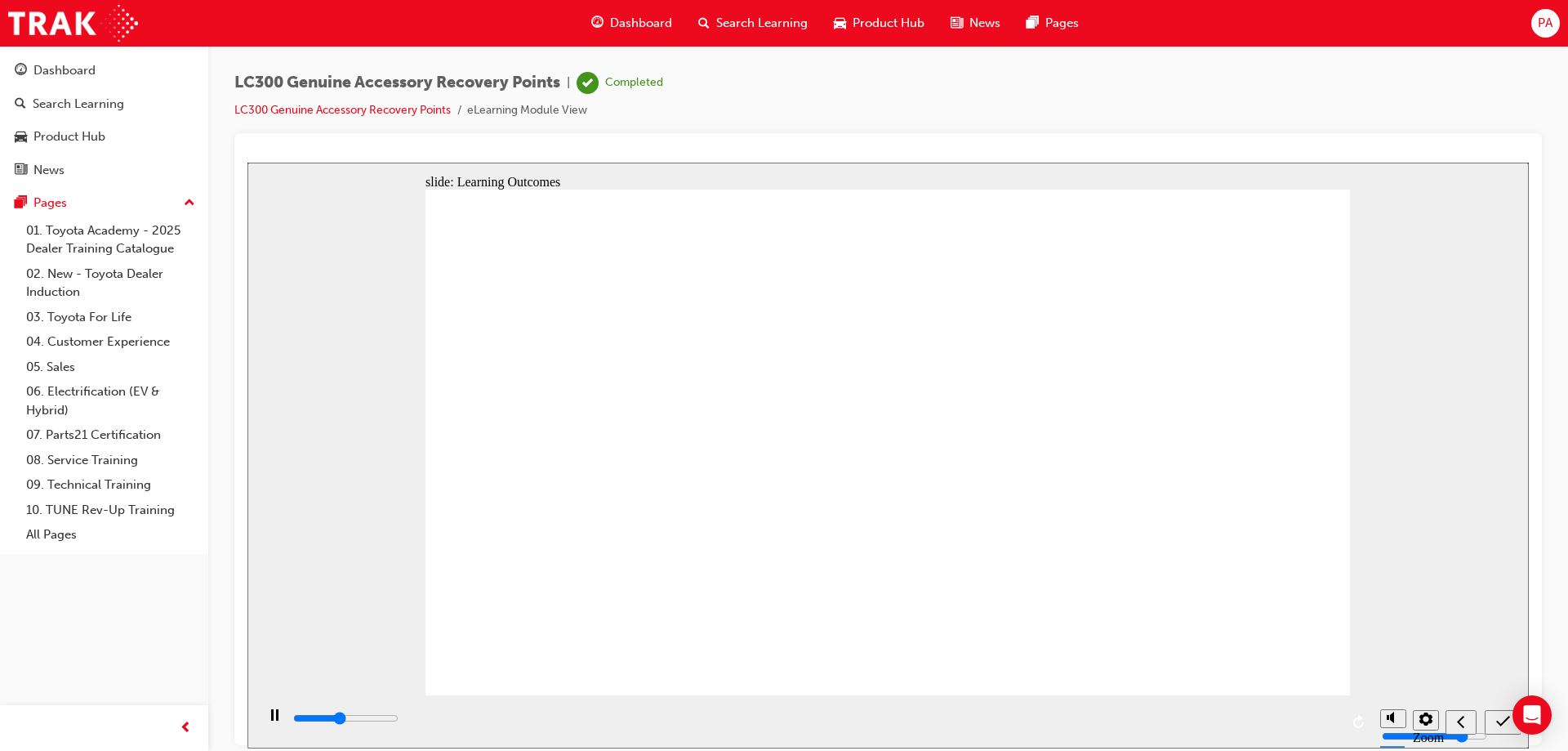
click at [1507, 724] on icon "submit" at bounding box center [1503, 720] width 14 height 15
type input "5600"
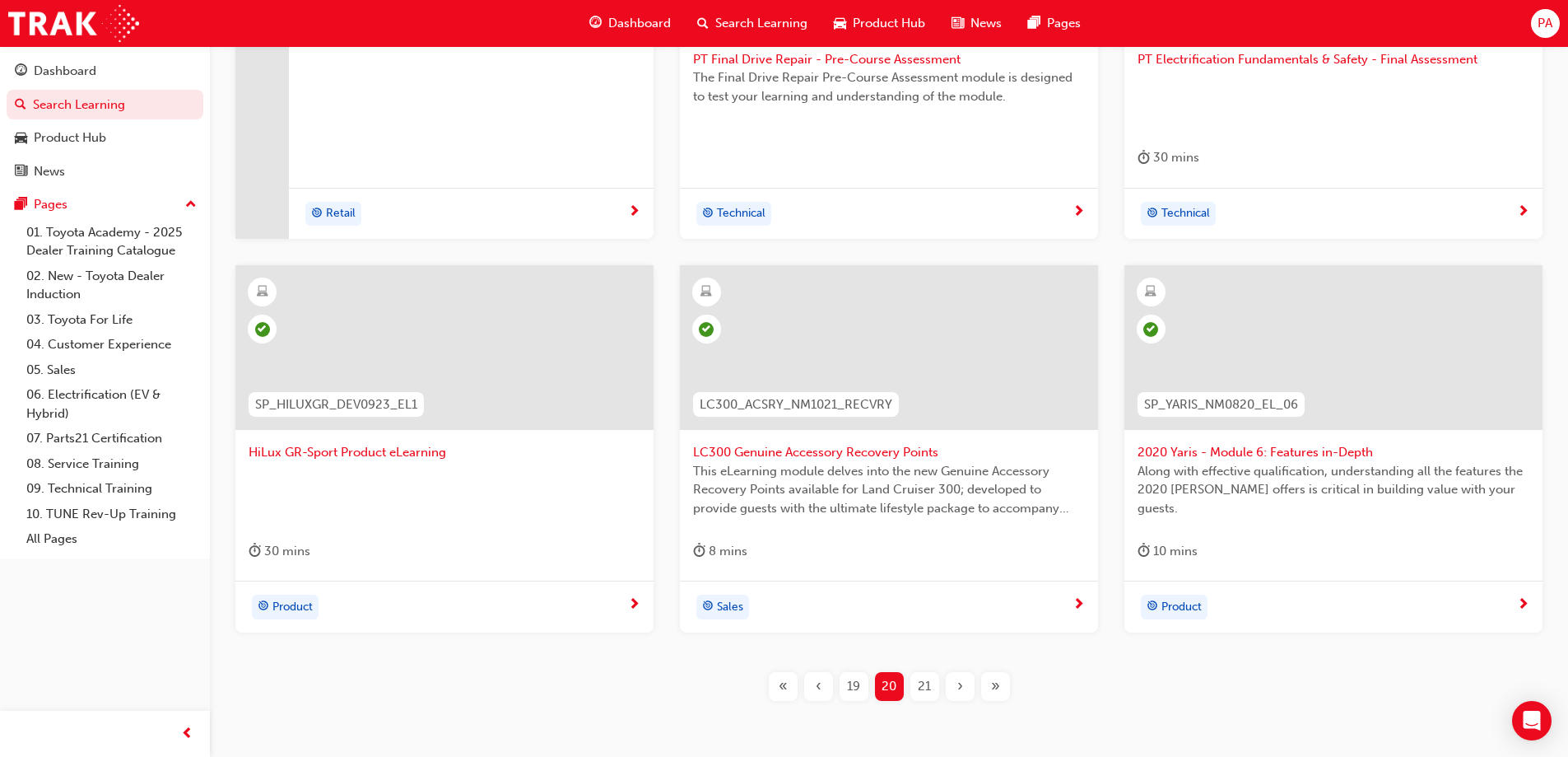
scroll to position [586, 0]
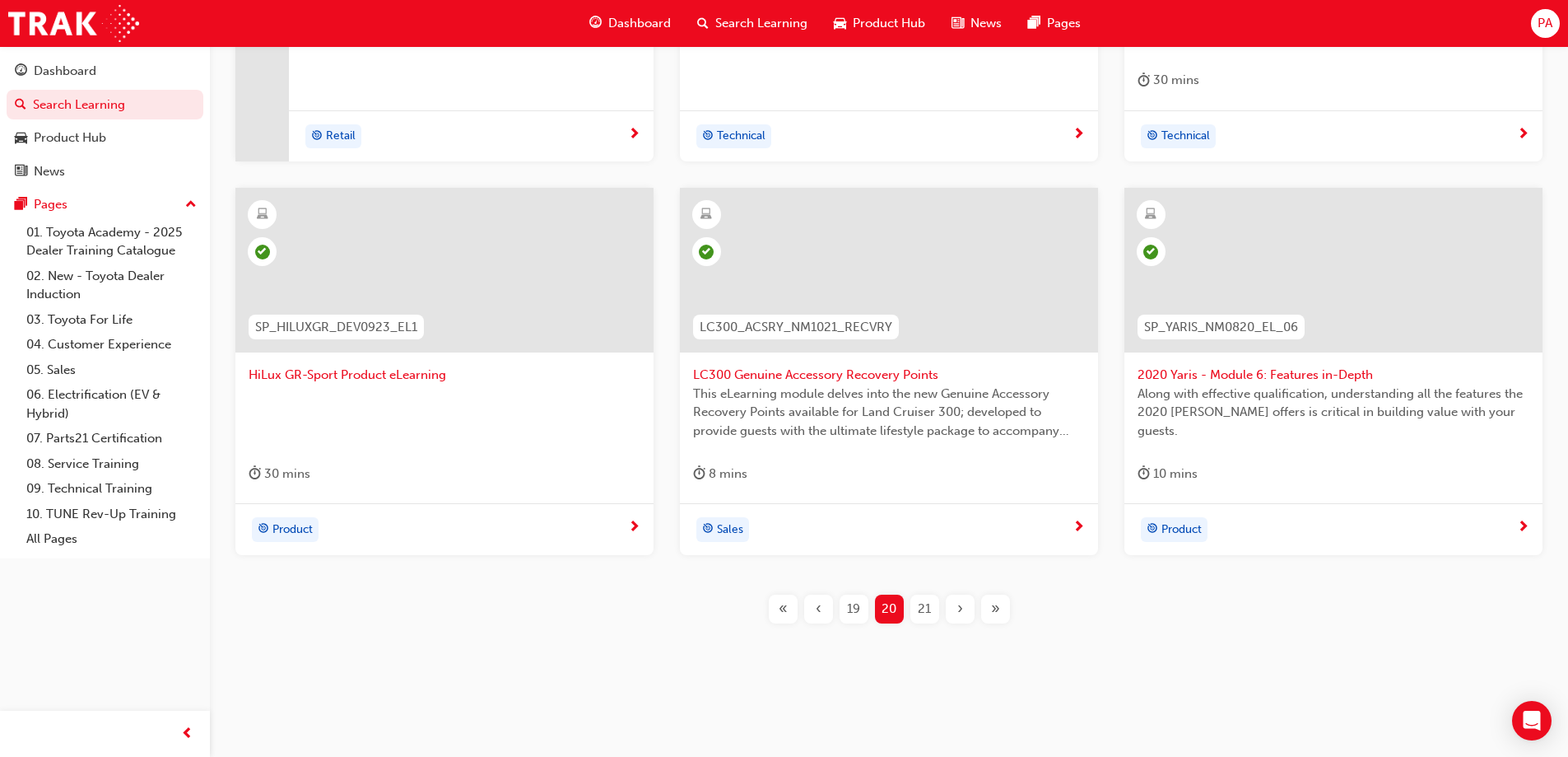
click at [968, 606] on div "›" at bounding box center [960, 609] width 29 height 29
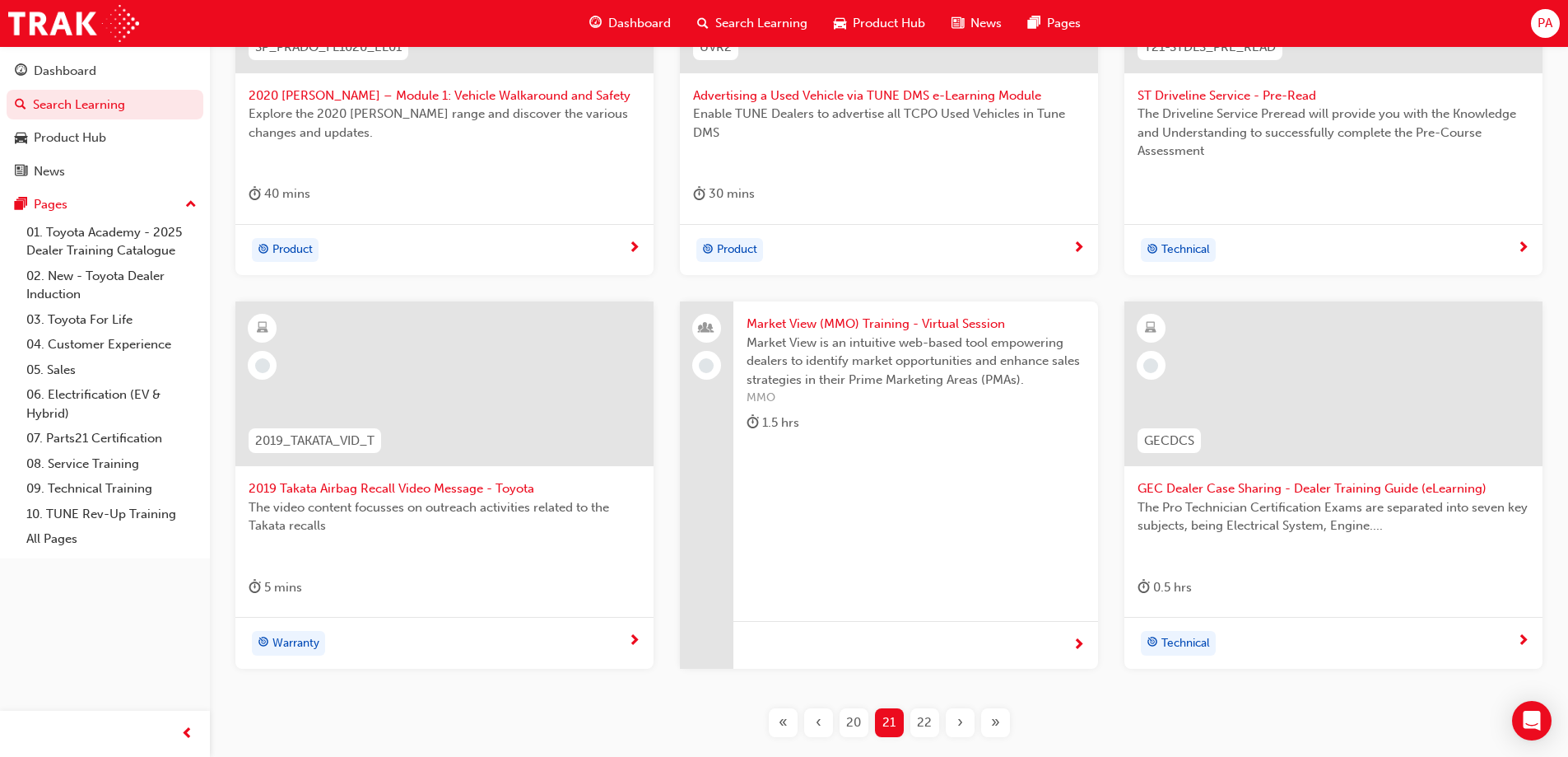
scroll to position [257, 0]
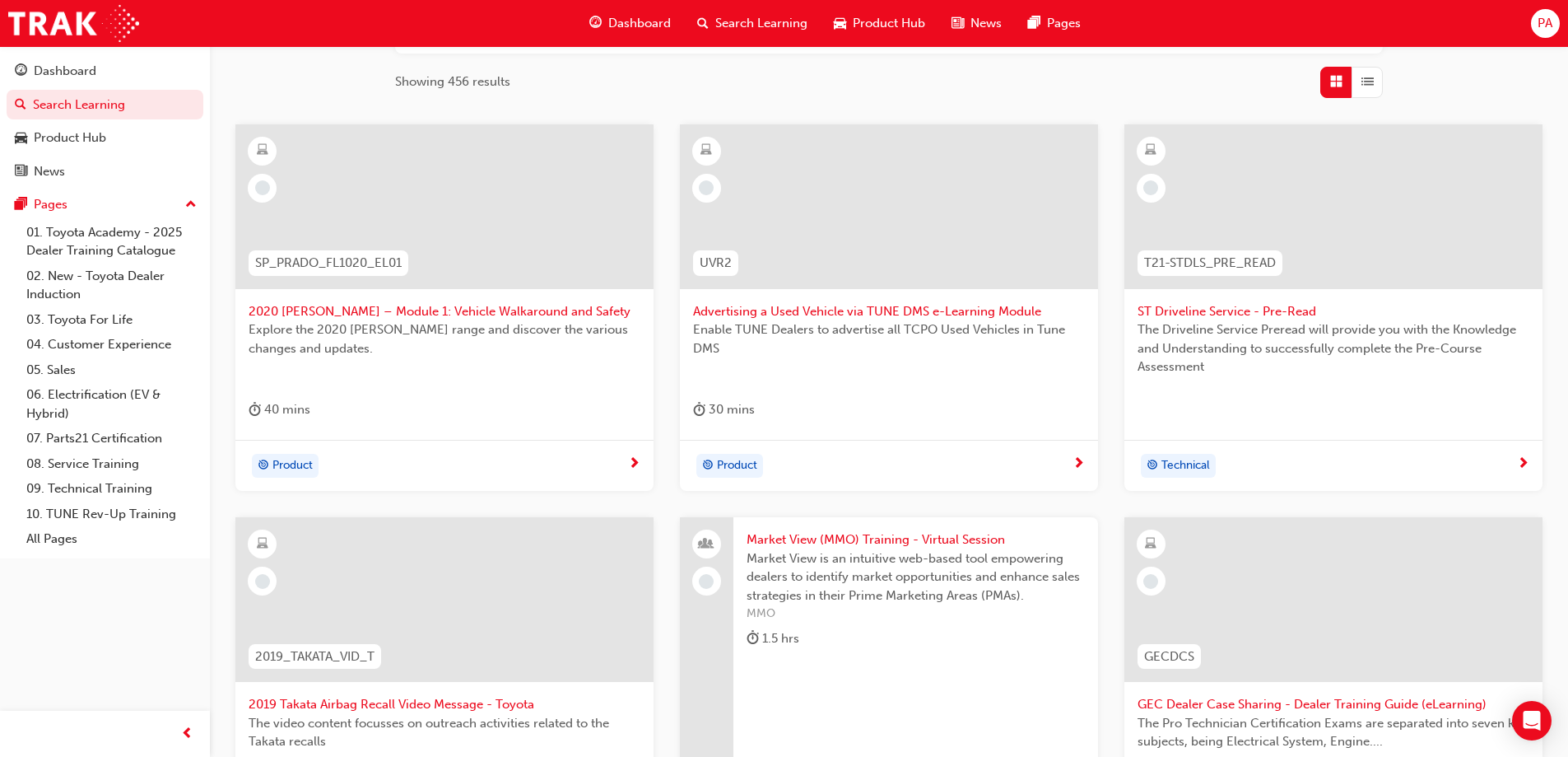
click at [516, 305] on span "2020 [PERSON_NAME] – Module 1: Vehicle Walkaround and Safety" at bounding box center [444, 311] width 392 height 19
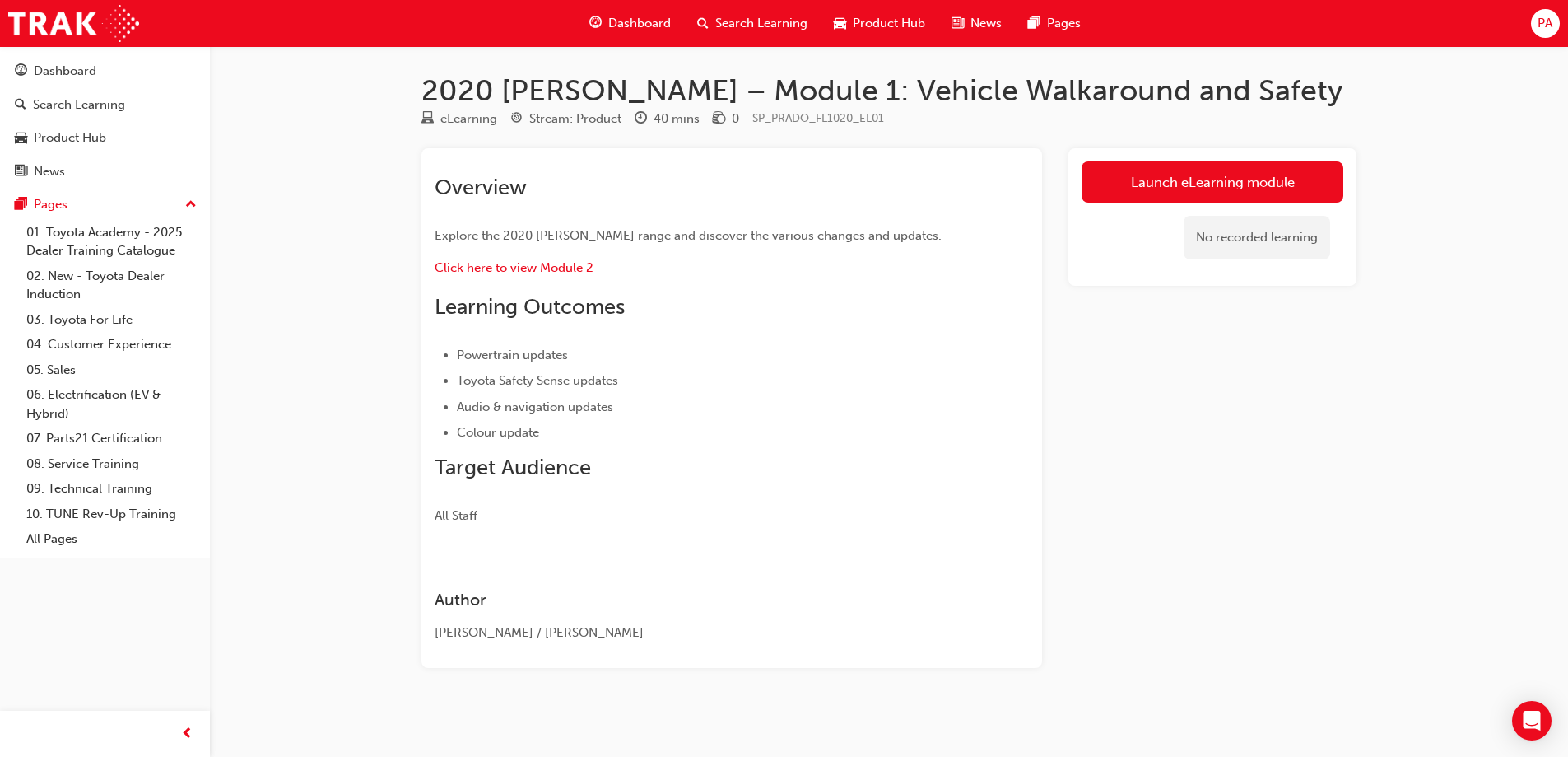
scroll to position [5, 0]
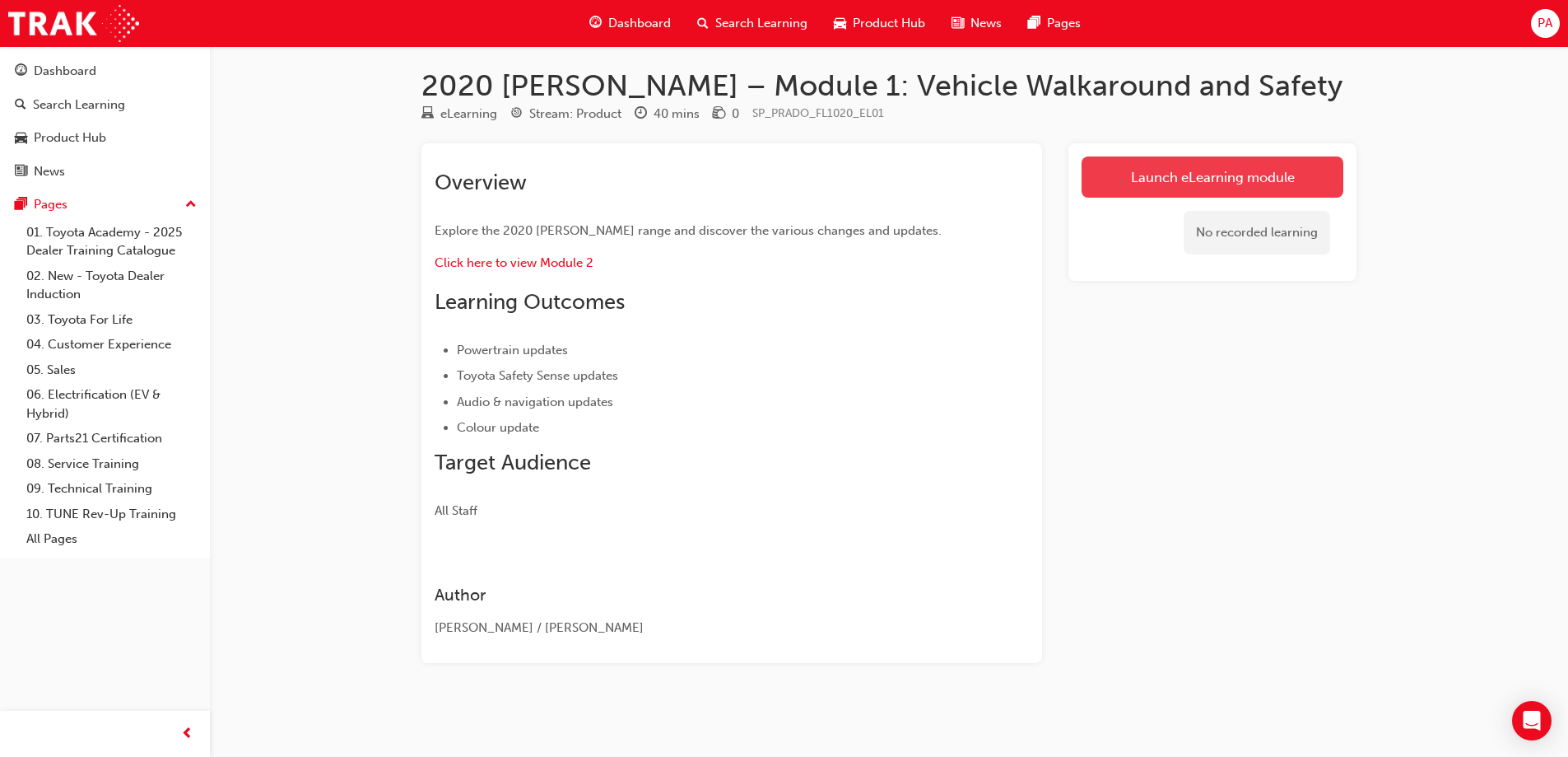
click at [1270, 169] on link "Launch eLearning module" at bounding box center [1212, 177] width 262 height 41
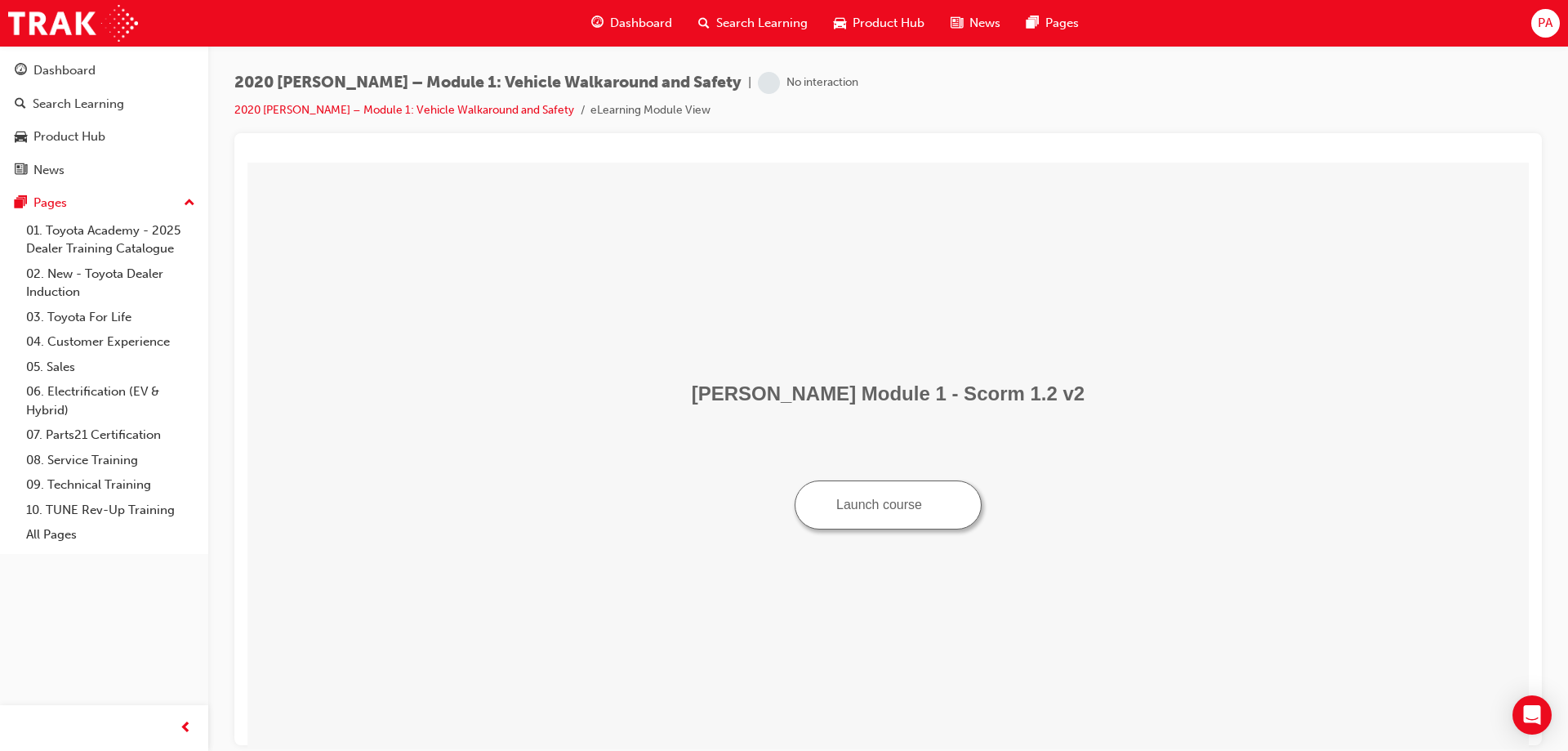
click at [925, 501] on button "Launch course" at bounding box center [888, 504] width 187 height 49
